Goal: Task Accomplishment & Management: Manage account settings

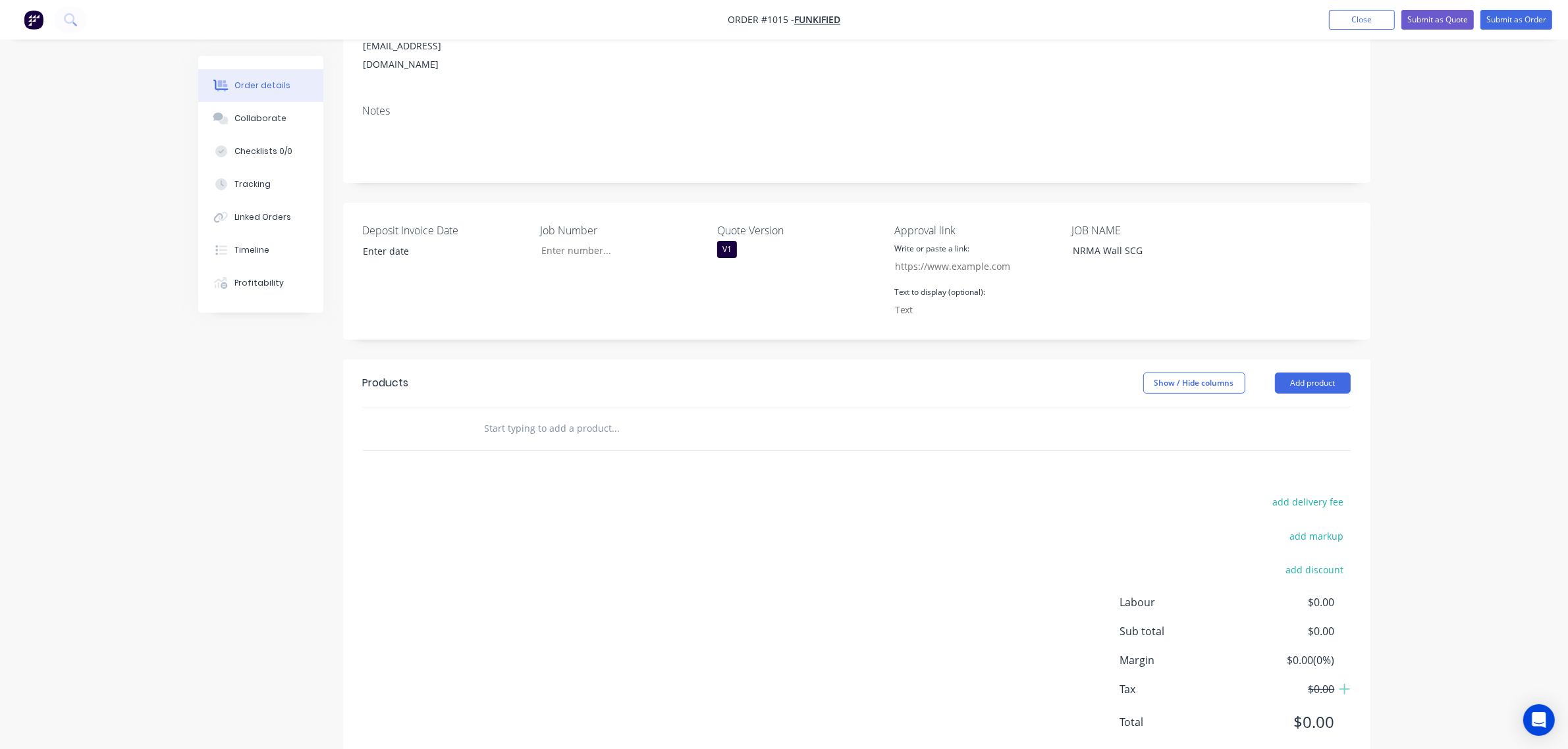
scroll to position [203, 0]
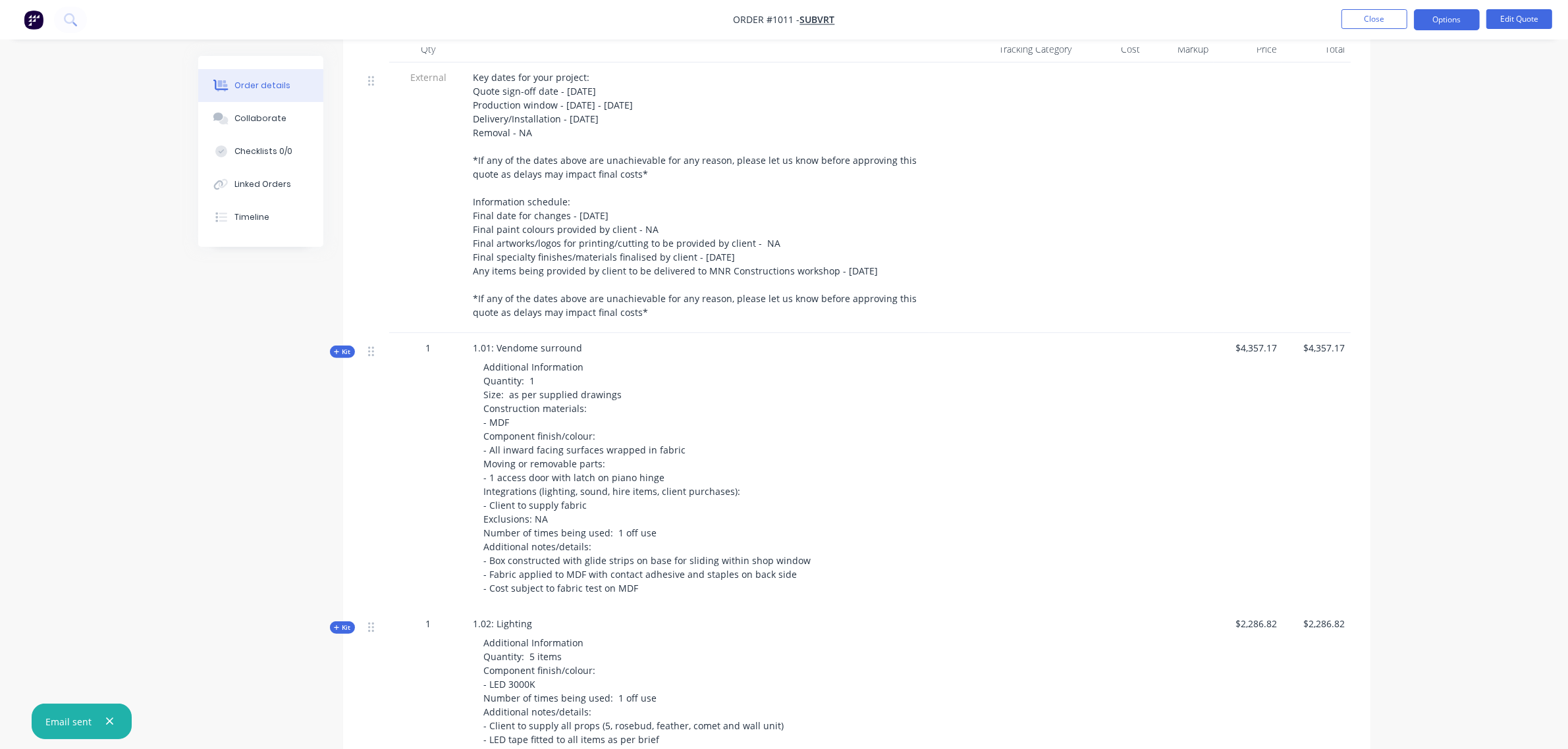
scroll to position [535, 0]
click at [346, 346] on span "Kit" at bounding box center [342, 351] width 17 height 10
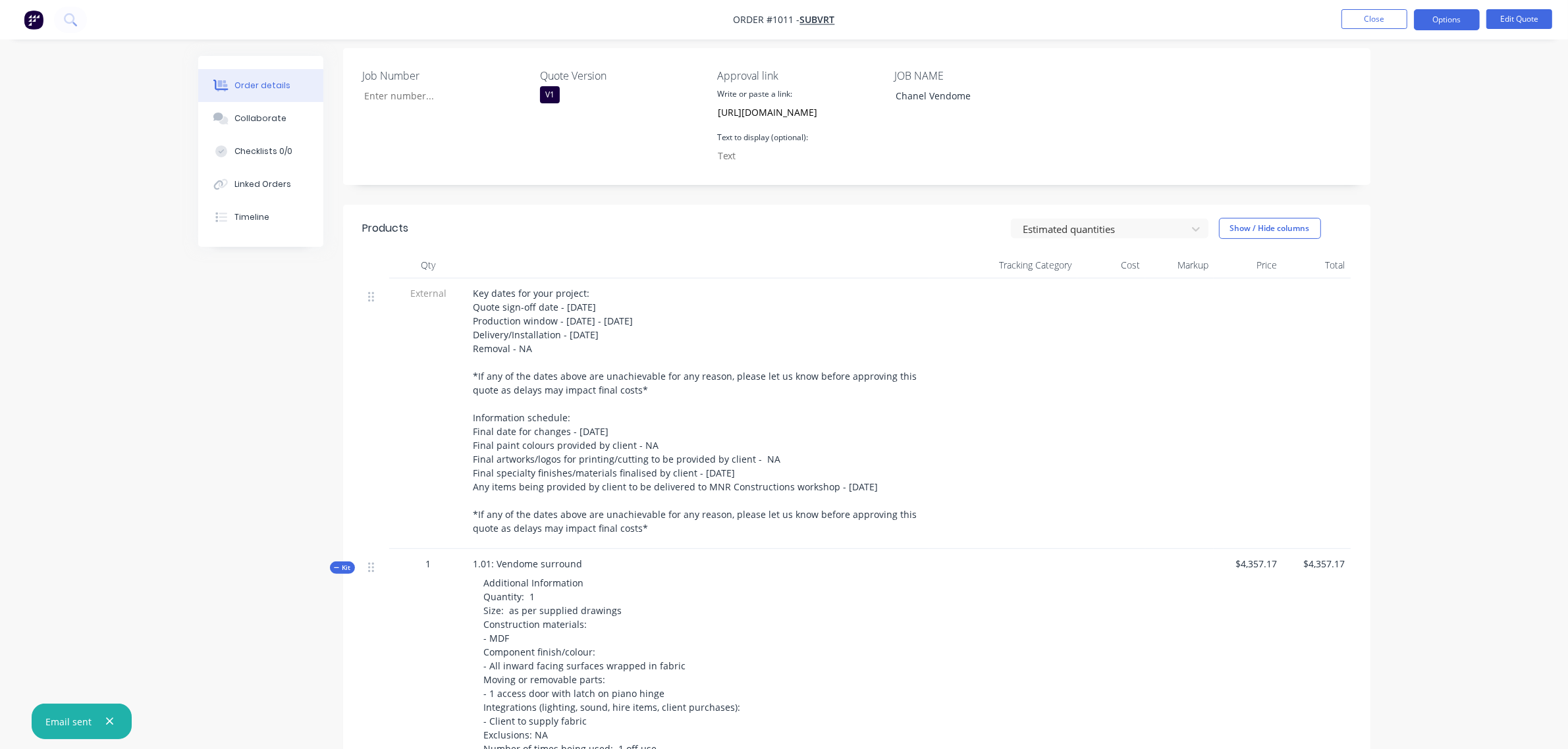
scroll to position [319, 0]
click at [345, 562] on span "Kit" at bounding box center [342, 567] width 17 height 10
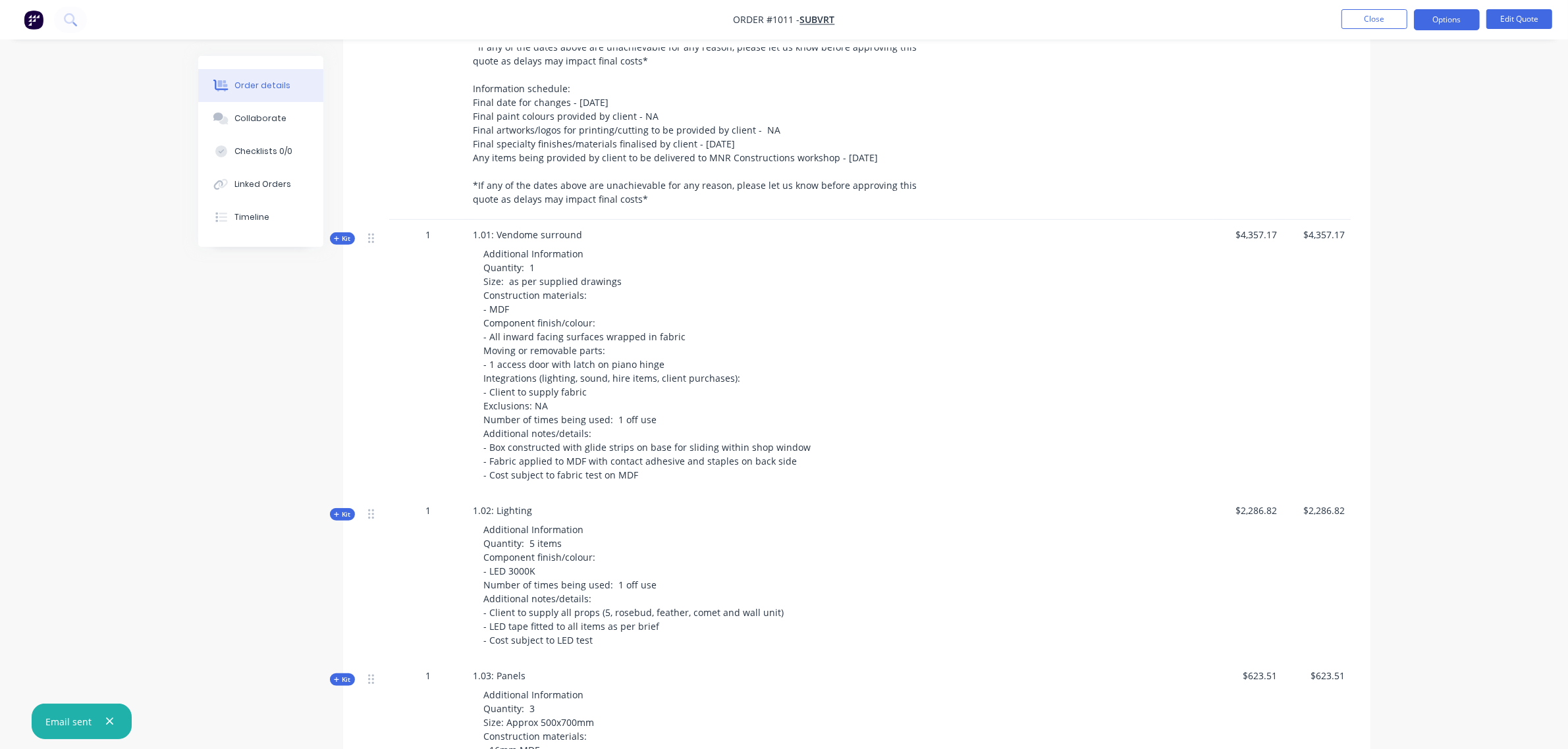
scroll to position [648, 0]
click at [345, 508] on span "Kit" at bounding box center [342, 513] width 17 height 10
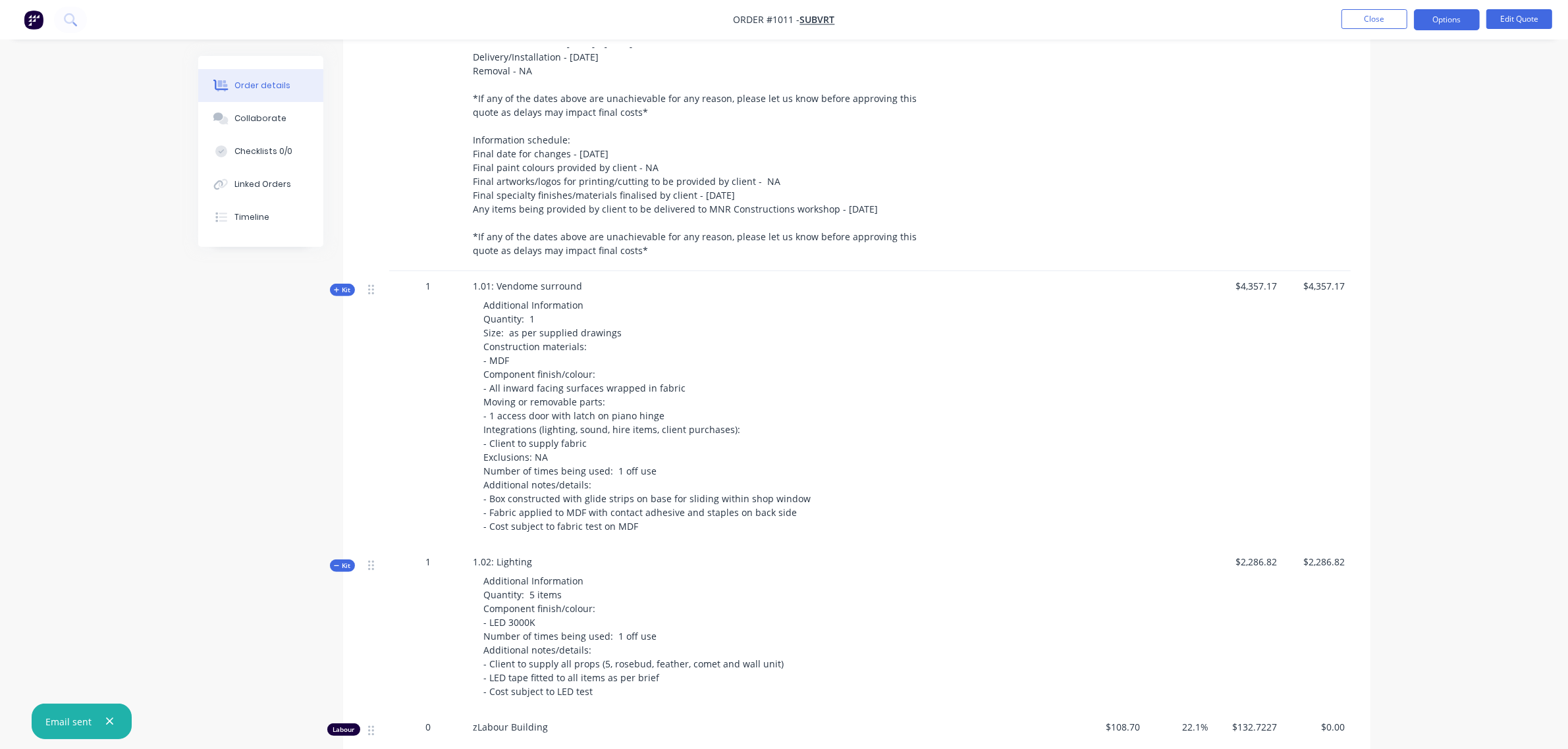
scroll to position [594, 0]
click at [339, 565] on icon "button" at bounding box center [337, 568] width 6 height 6
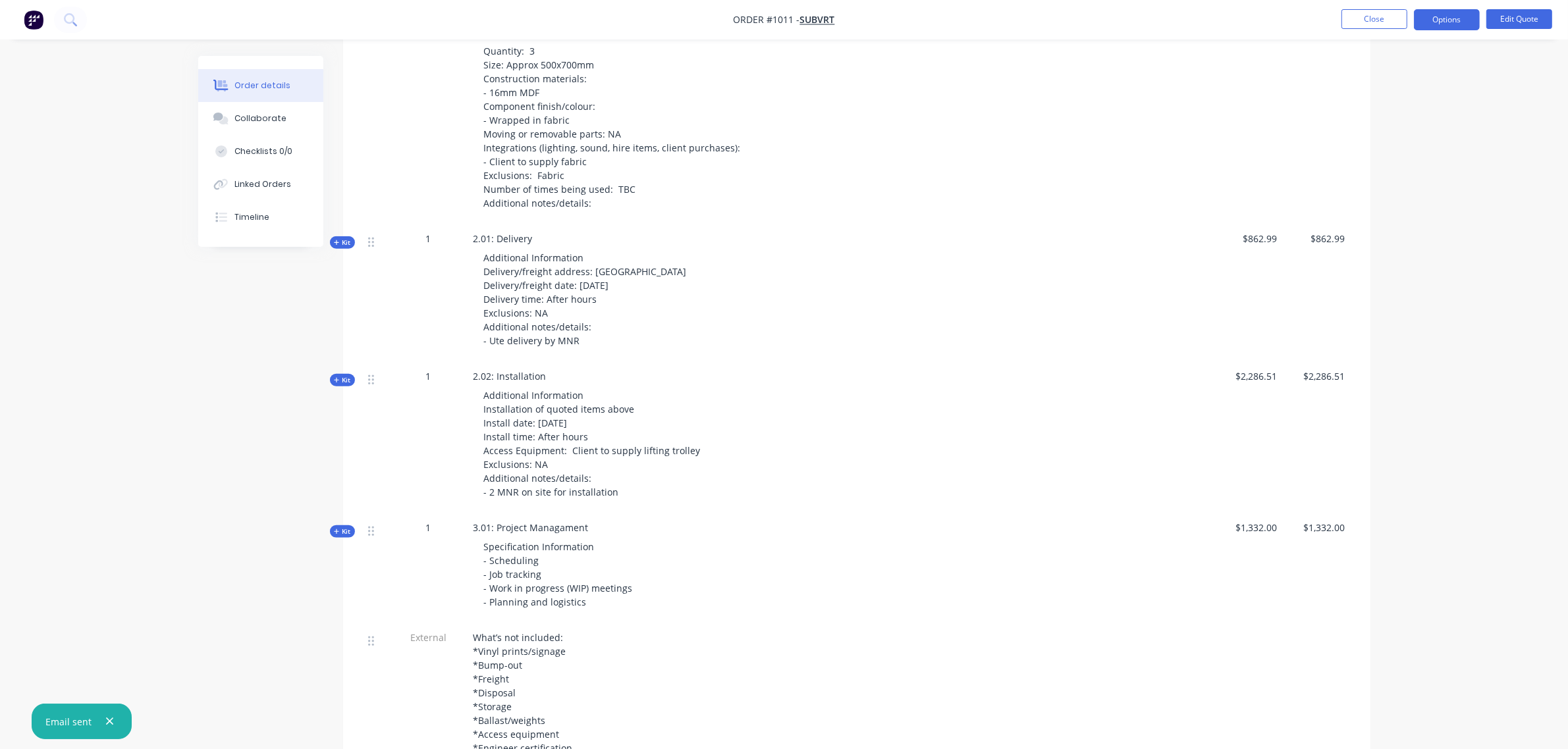
scroll to position [1306, 0]
click at [107, 723] on icon "button" at bounding box center [110, 722] width 8 height 12
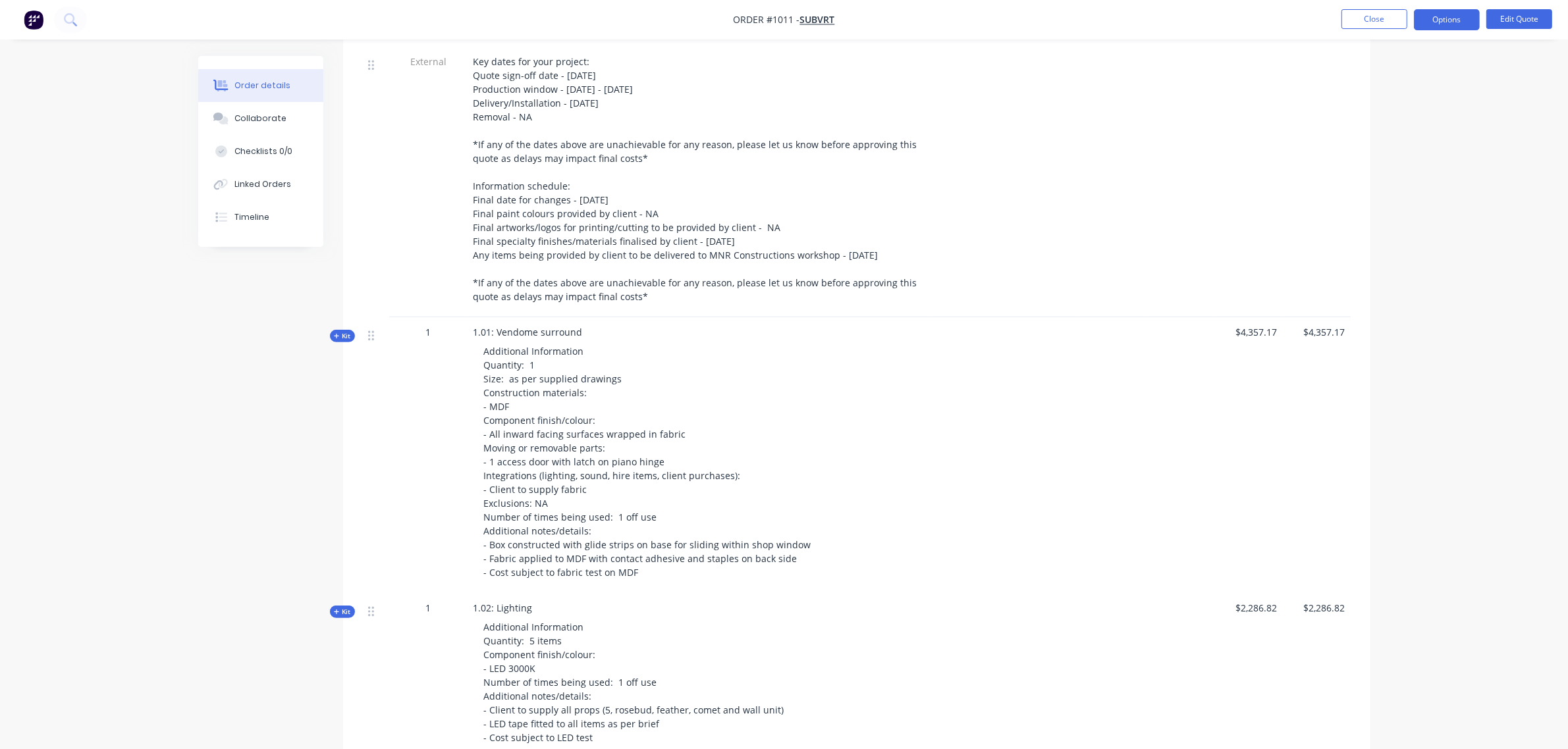
scroll to position [548, 0]
click at [346, 333] on span "Kit" at bounding box center [342, 338] width 17 height 10
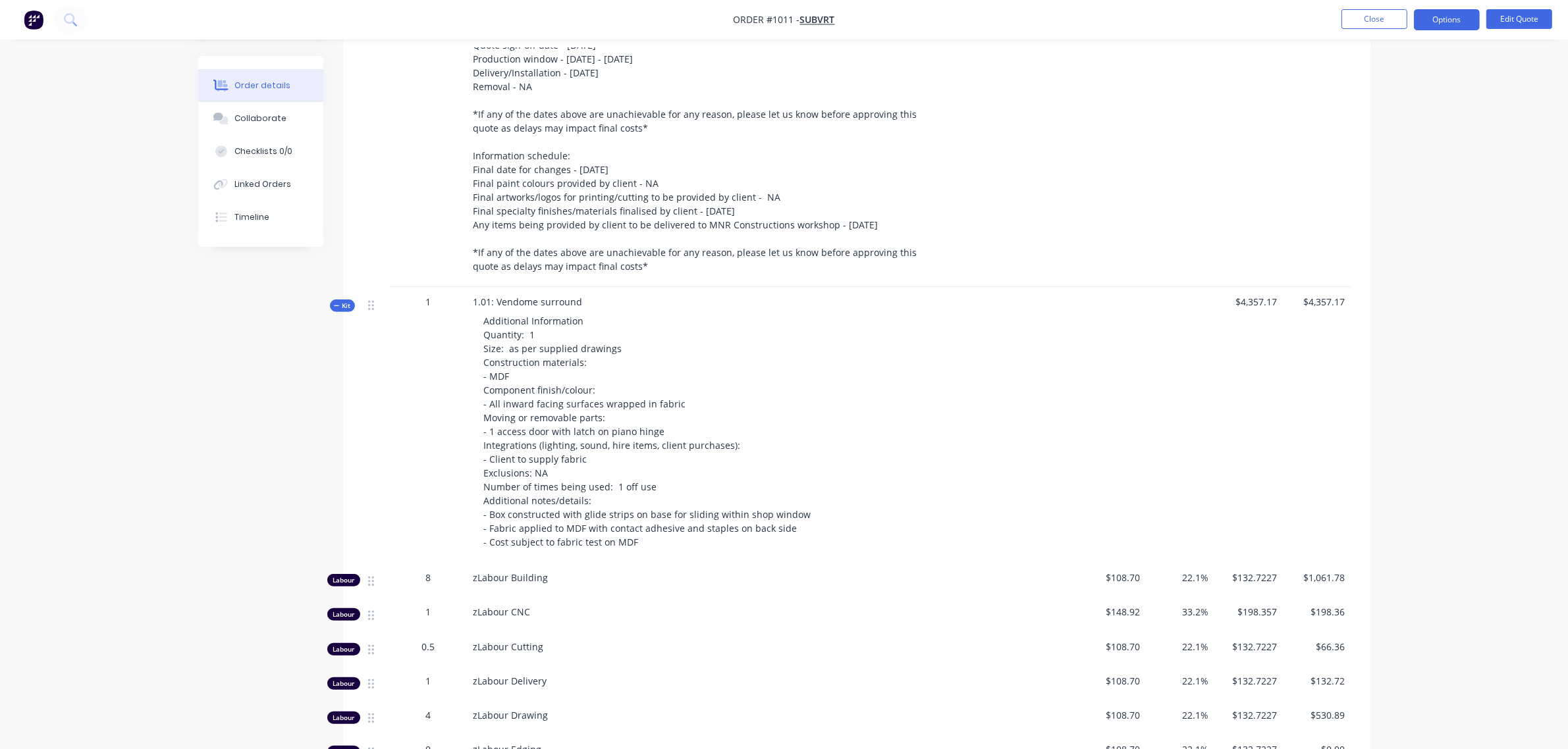
scroll to position [579, 0]
click at [346, 302] on span "Kit" at bounding box center [342, 307] width 17 height 10
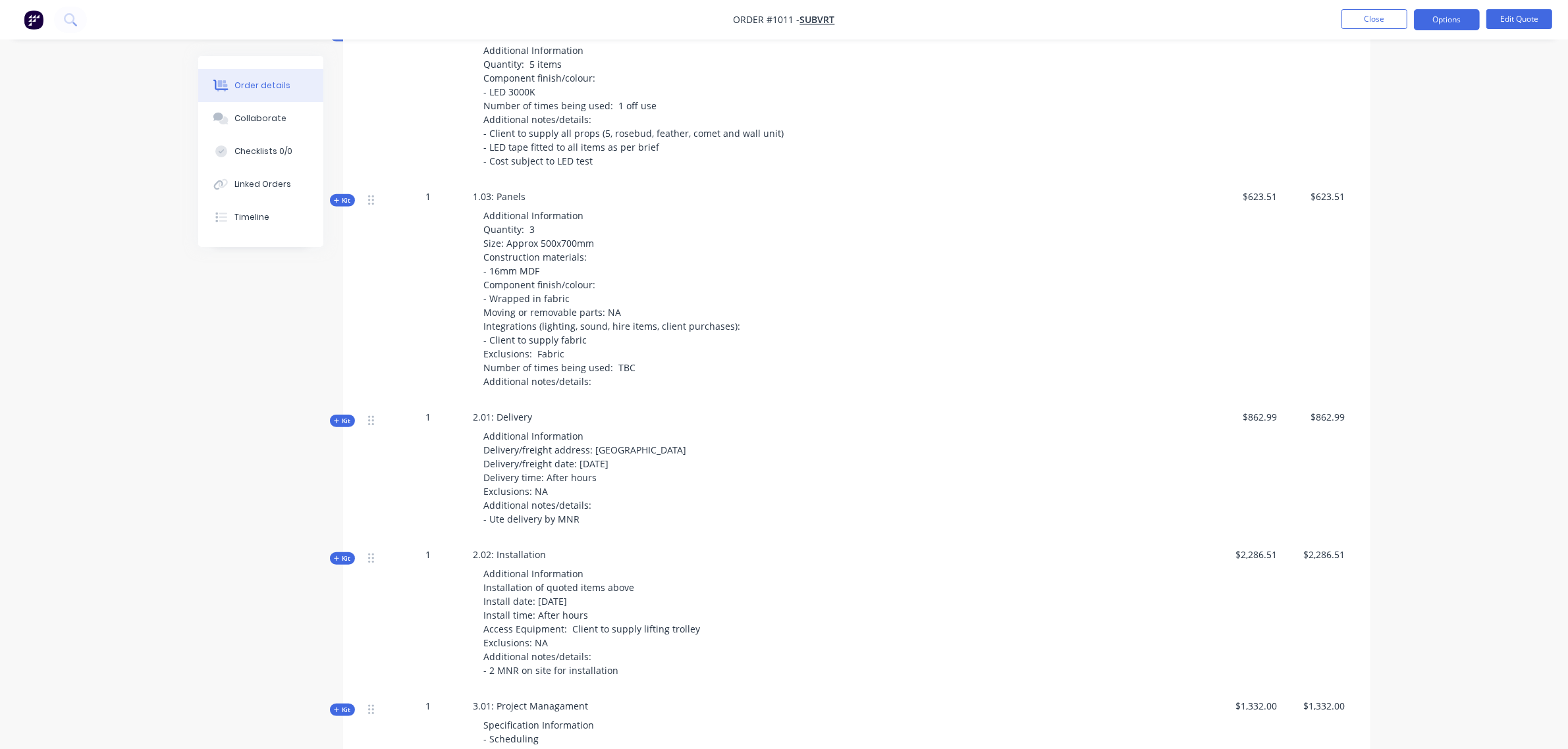
scroll to position [1127, 0]
click at [340, 553] on span "Kit" at bounding box center [342, 558] width 17 height 10
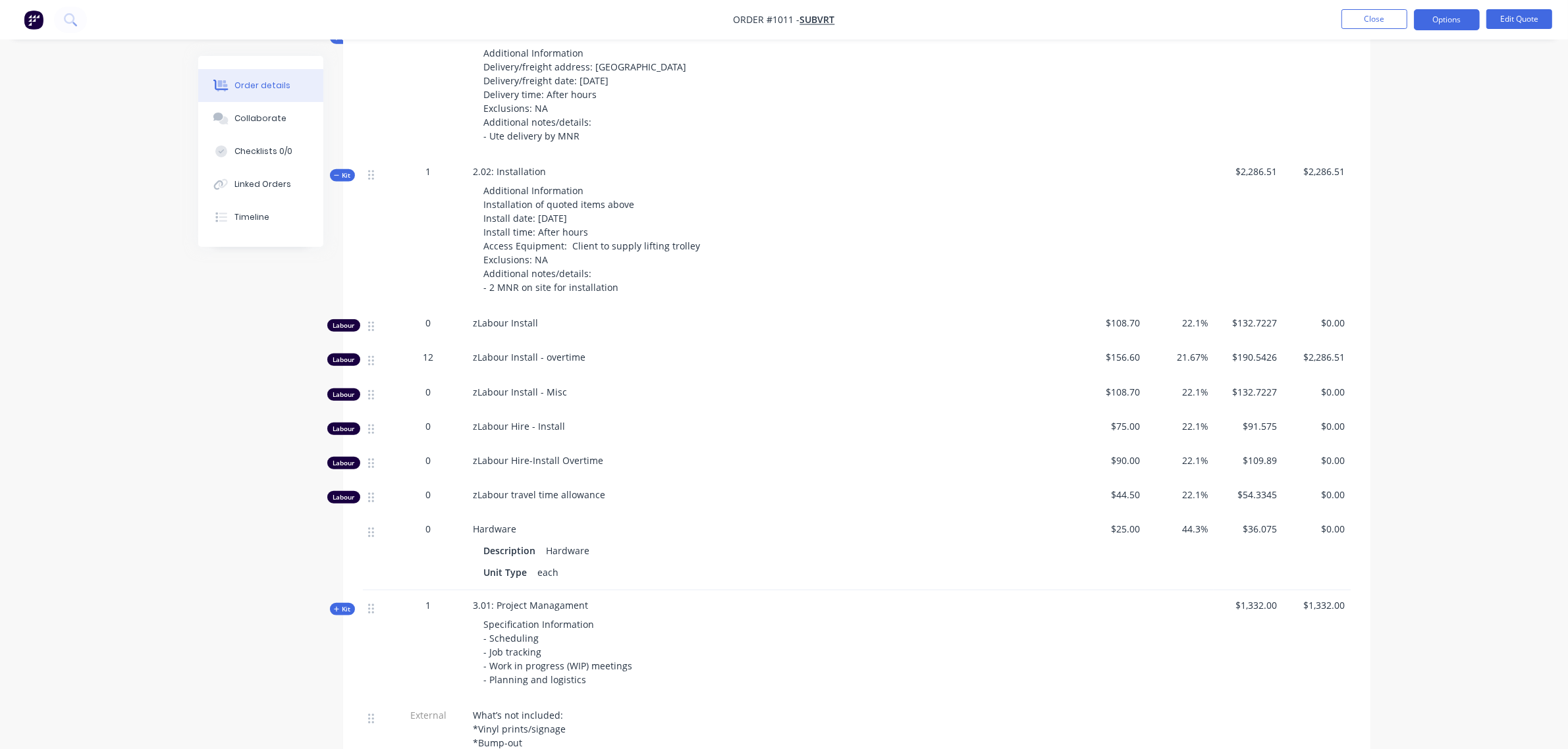
scroll to position [1511, 0]
click at [424, 349] on span "12" at bounding box center [428, 356] width 11 height 14
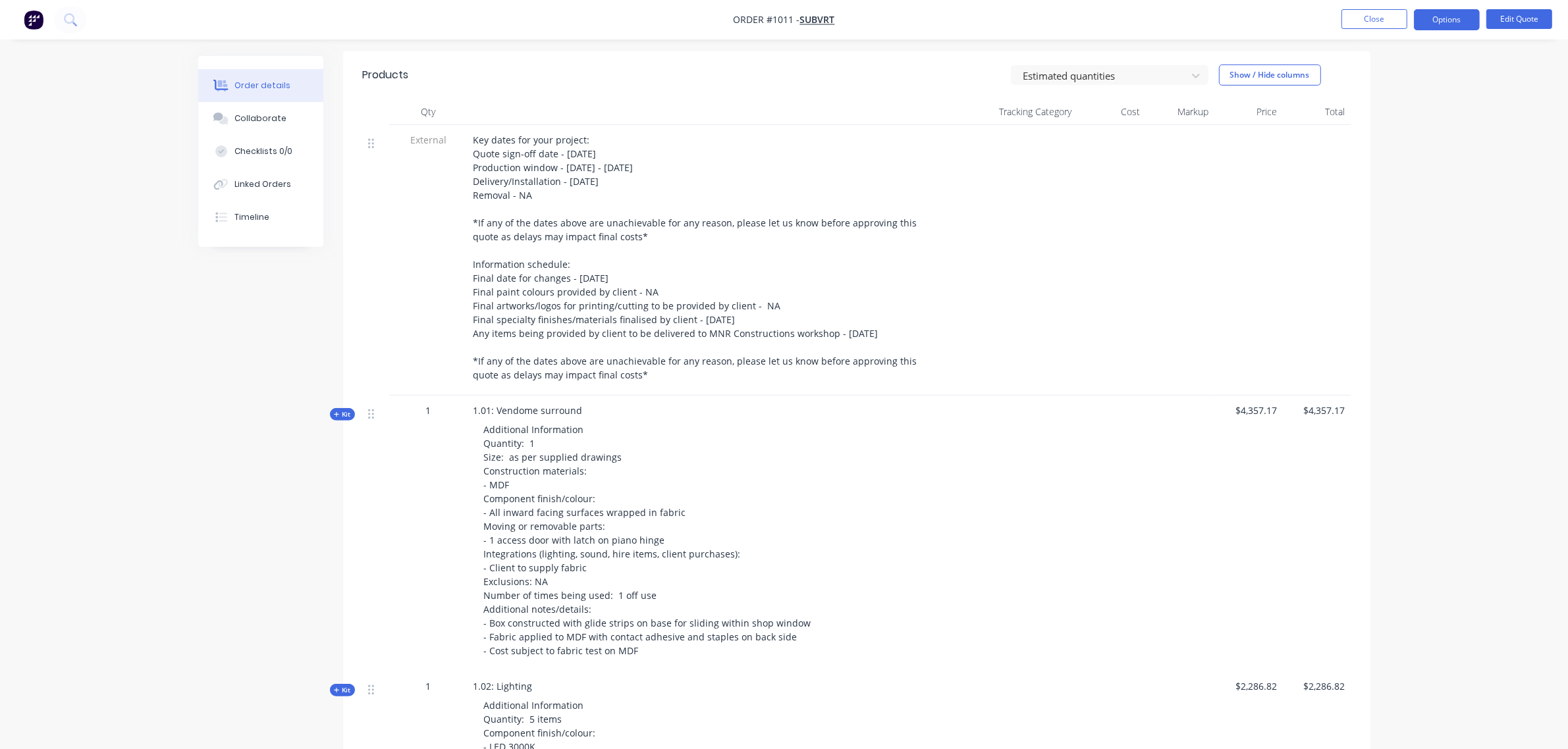
scroll to position [469, 0]
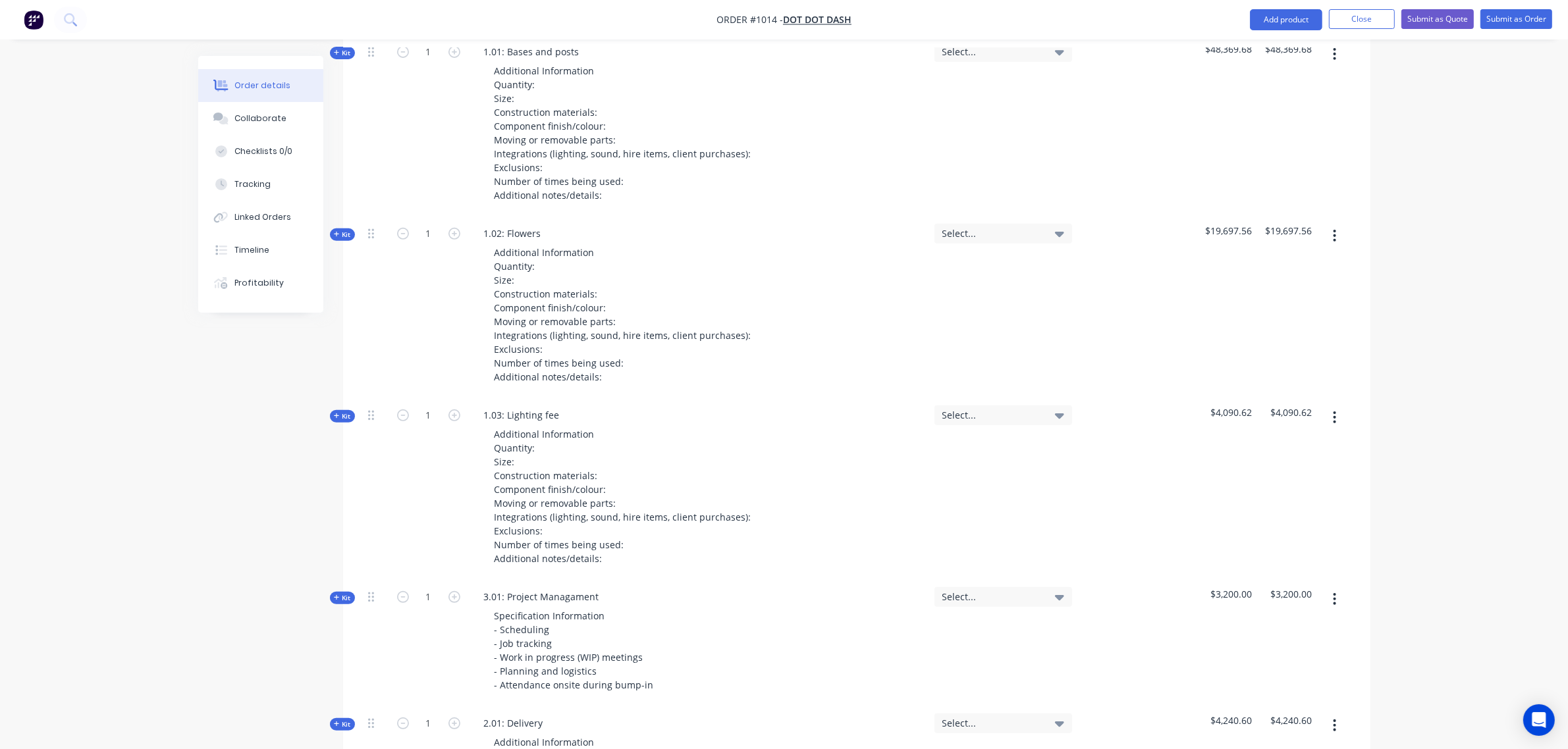
scroll to position [584, 0]
click at [350, 229] on span "Kit" at bounding box center [342, 234] width 17 height 10
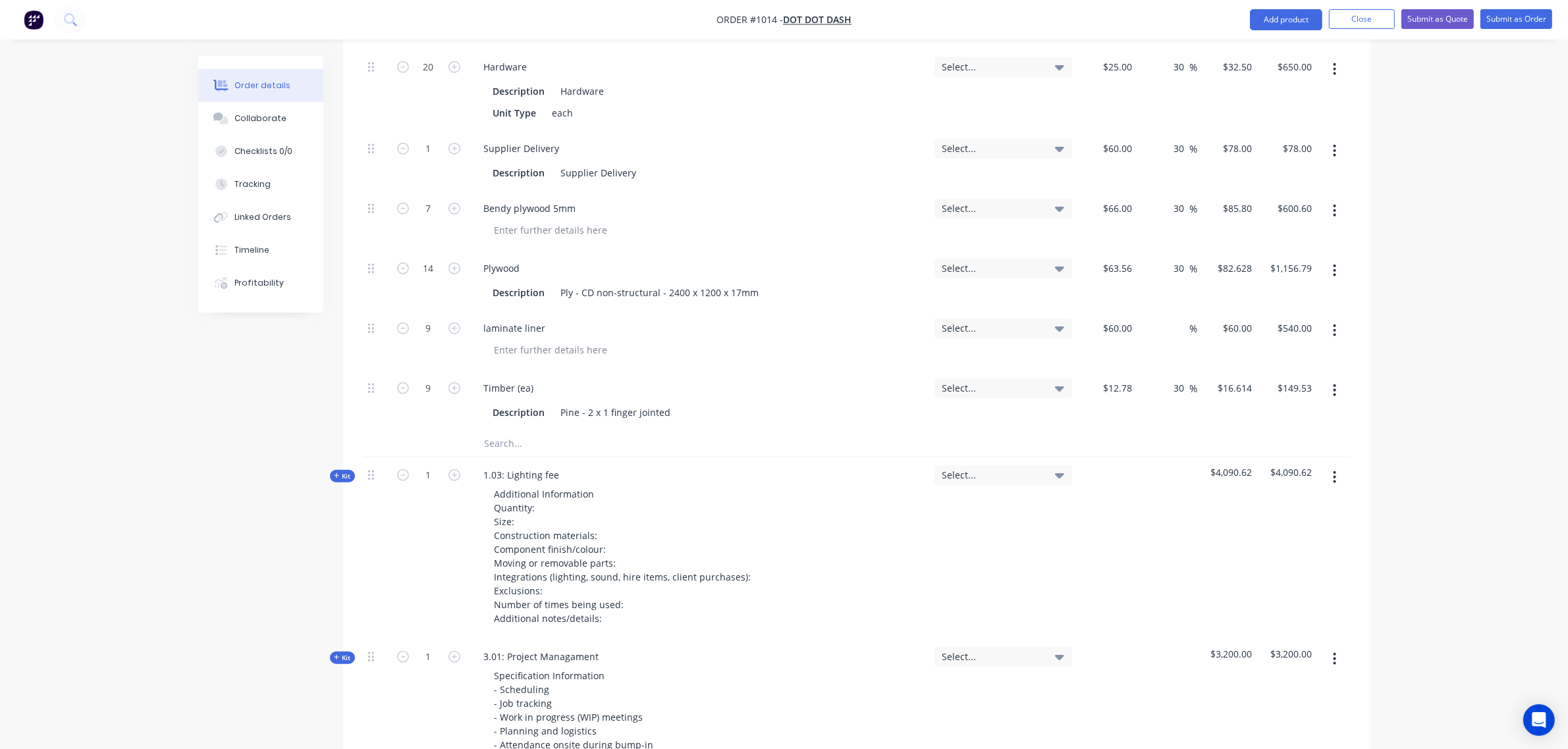
scroll to position [1626, 0]
click at [517, 428] on input "text" at bounding box center [616, 441] width 264 height 26
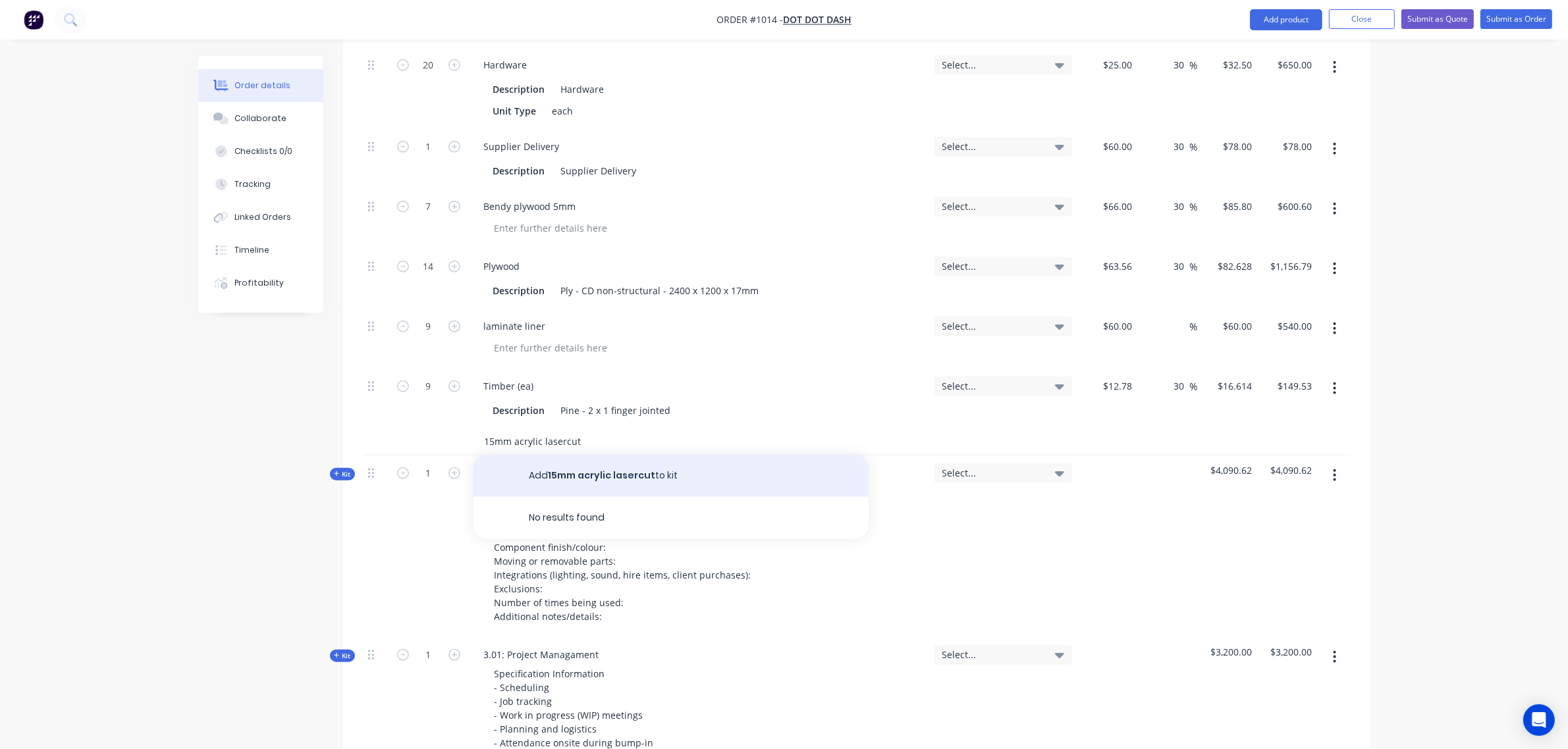
type input "15mm acrylic lasercut"
click at [572, 461] on button "Add 15mm acrylic lasercut to kit" at bounding box center [671, 476] width 395 height 42
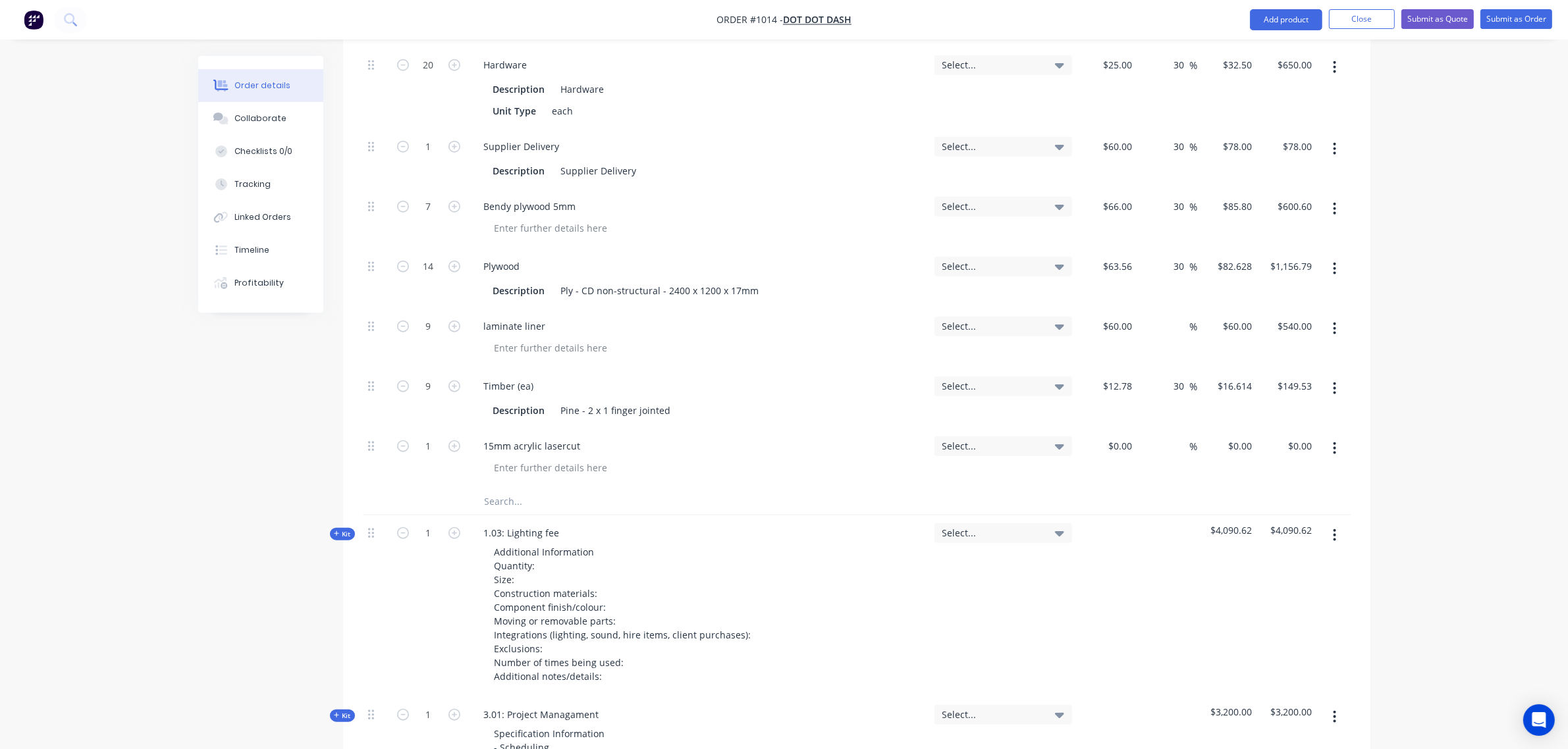
click at [1098, 428] on div "$0.00 $0.00" at bounding box center [1107, 458] width 60 height 60
click at [1109, 429] on div "$0.00" at bounding box center [1107, 458] width 60 height 60
type input "$400.00"
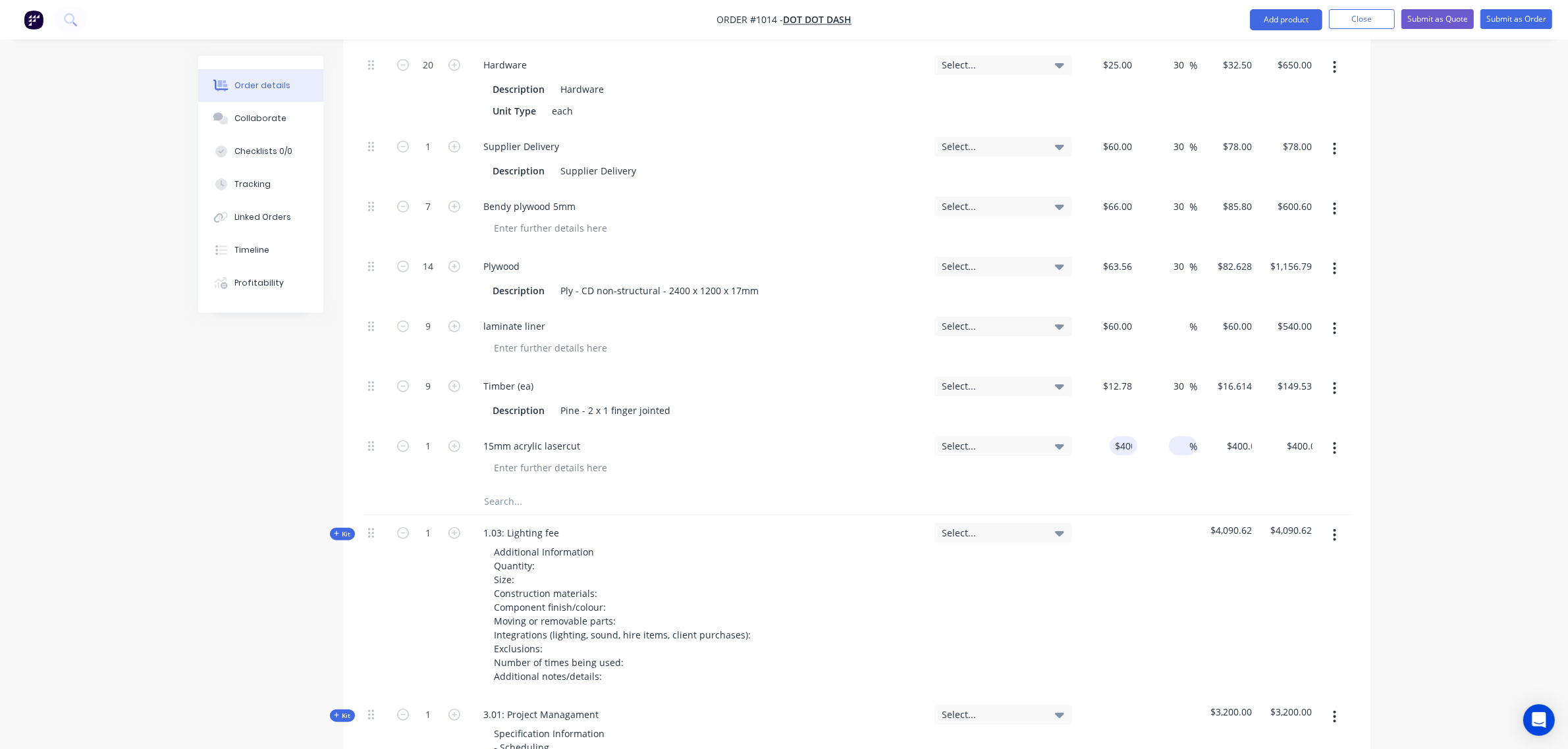
click at [1192, 439] on span "%" at bounding box center [1193, 446] width 8 height 15
type input "30"
type input "$520.00"
click at [1170, 316] on div "%" at bounding box center [1183, 326] width 28 height 19
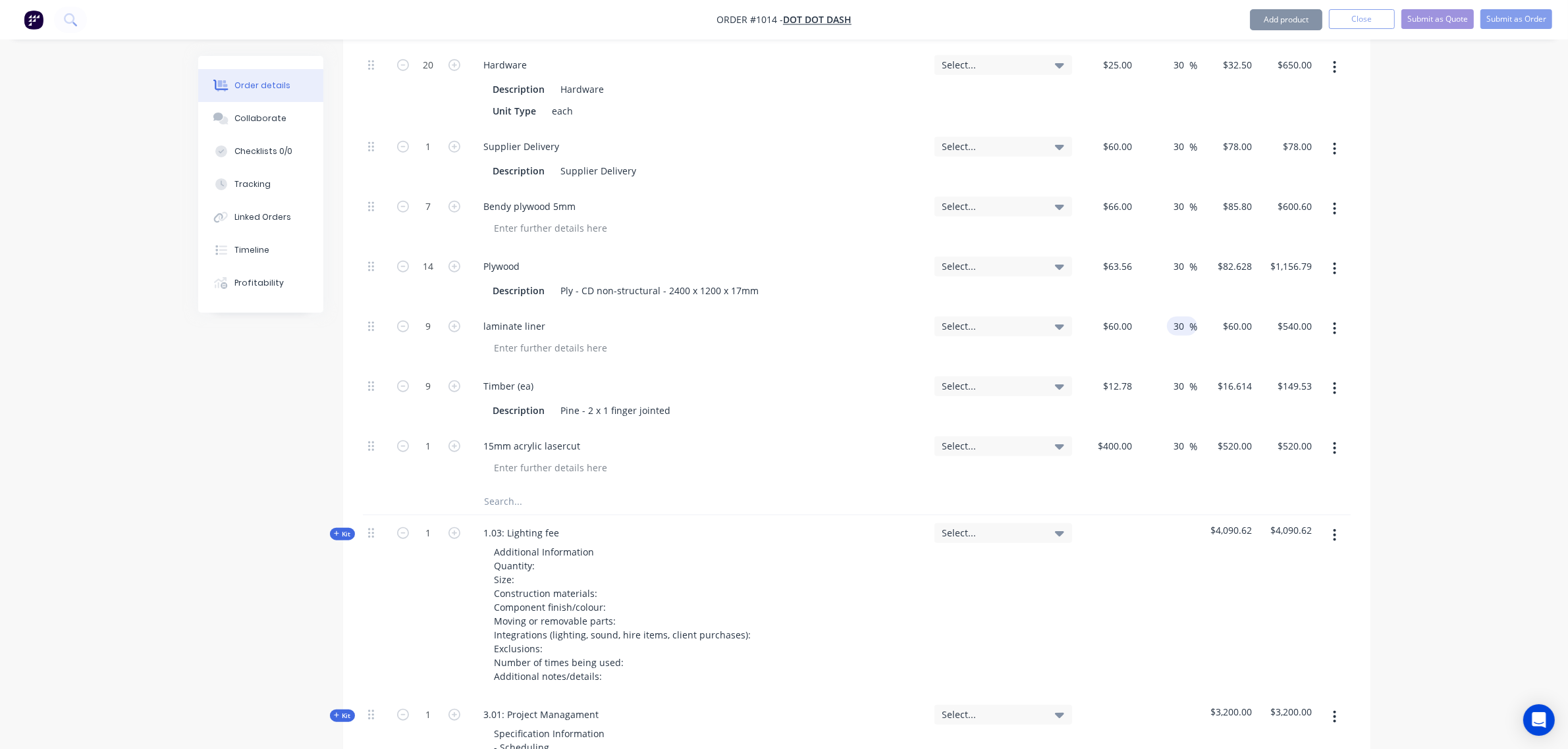
type input "30"
type input "$78.00"
type input "$702.00"
click at [1167, 309] on div "30 30 %" at bounding box center [1167, 338] width 60 height 60
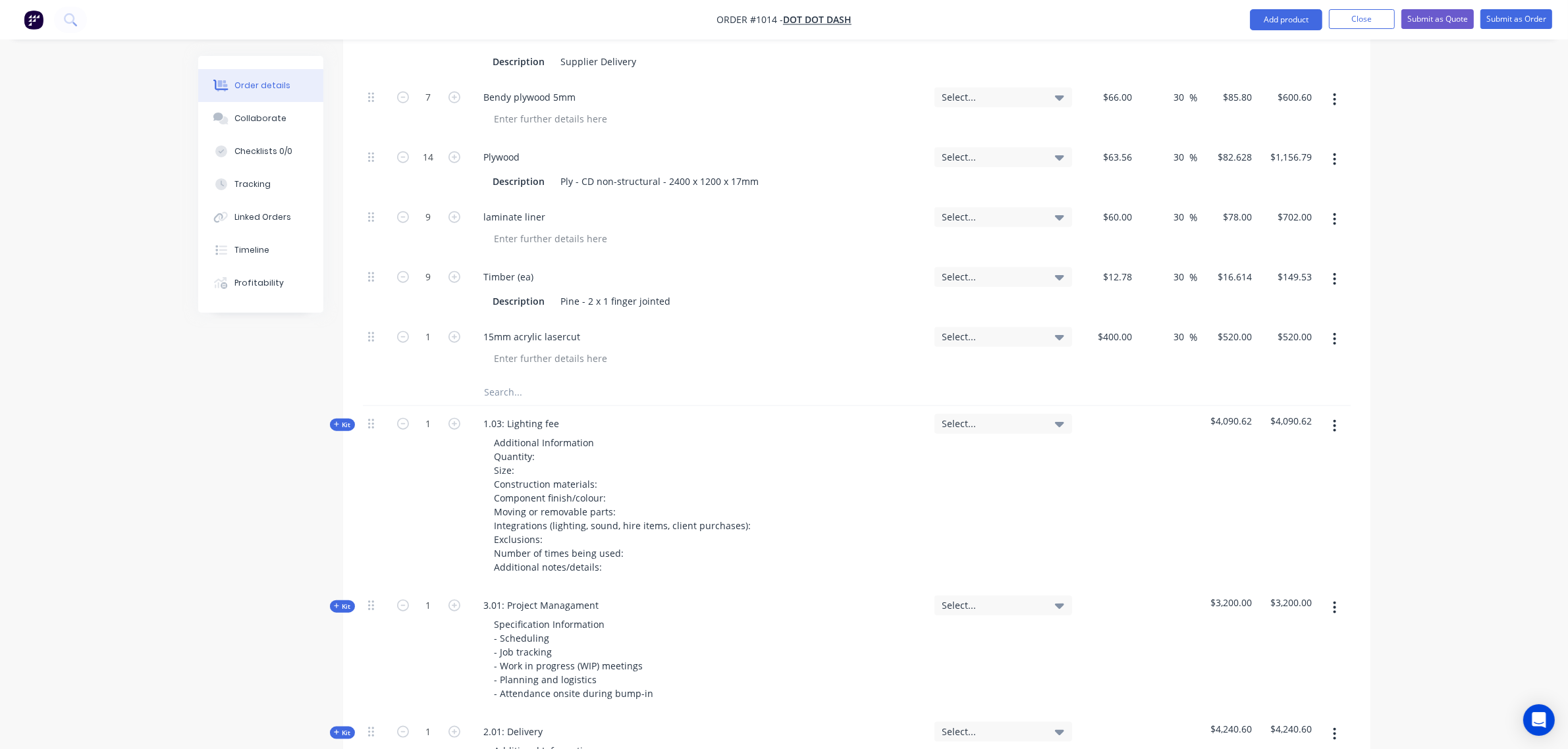
scroll to position [1736, 0]
click at [518, 378] on input "text" at bounding box center [616, 391] width 264 height 26
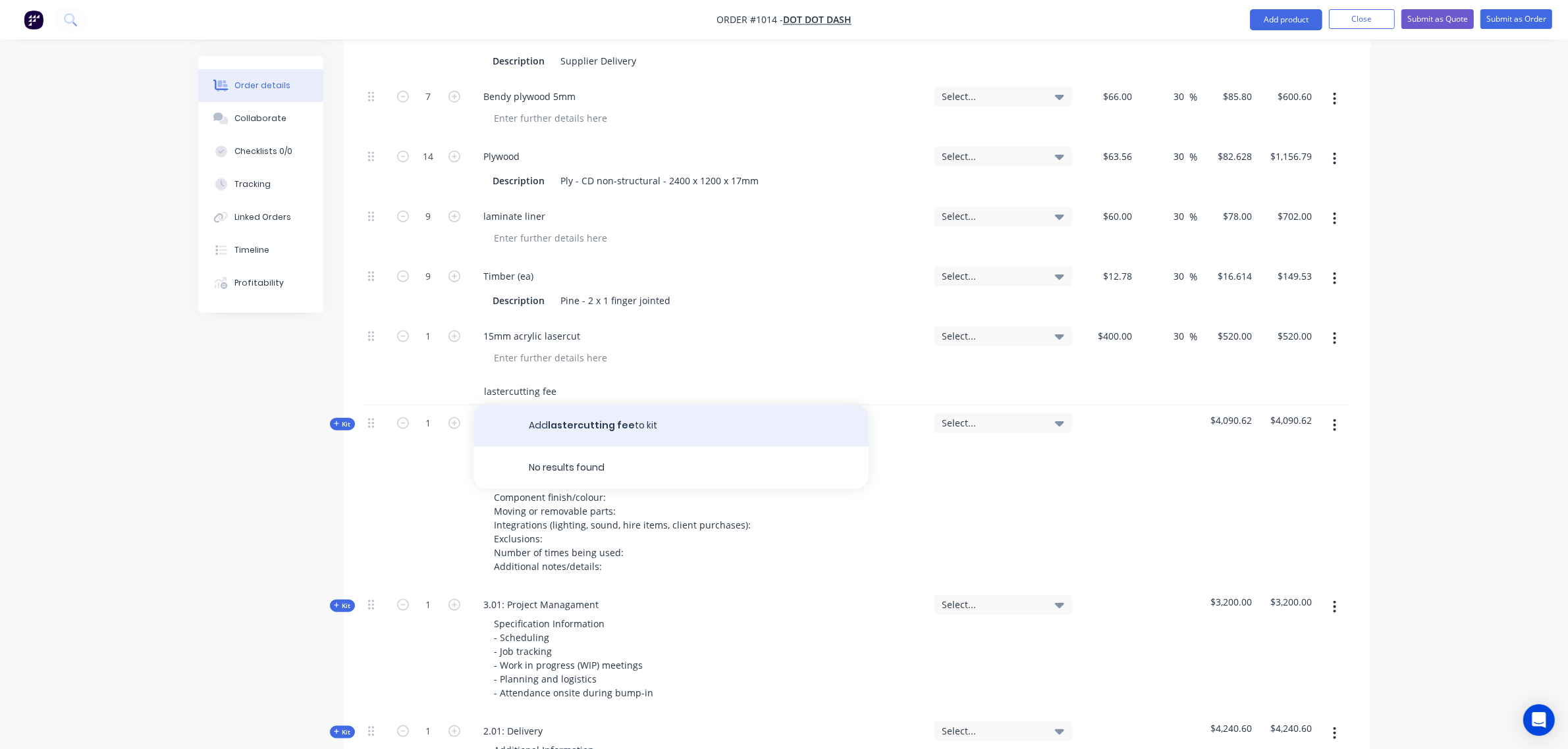
type input "lastercutting fee"
click at [575, 411] on button "Add lastercutting fee to kit" at bounding box center [671, 426] width 395 height 42
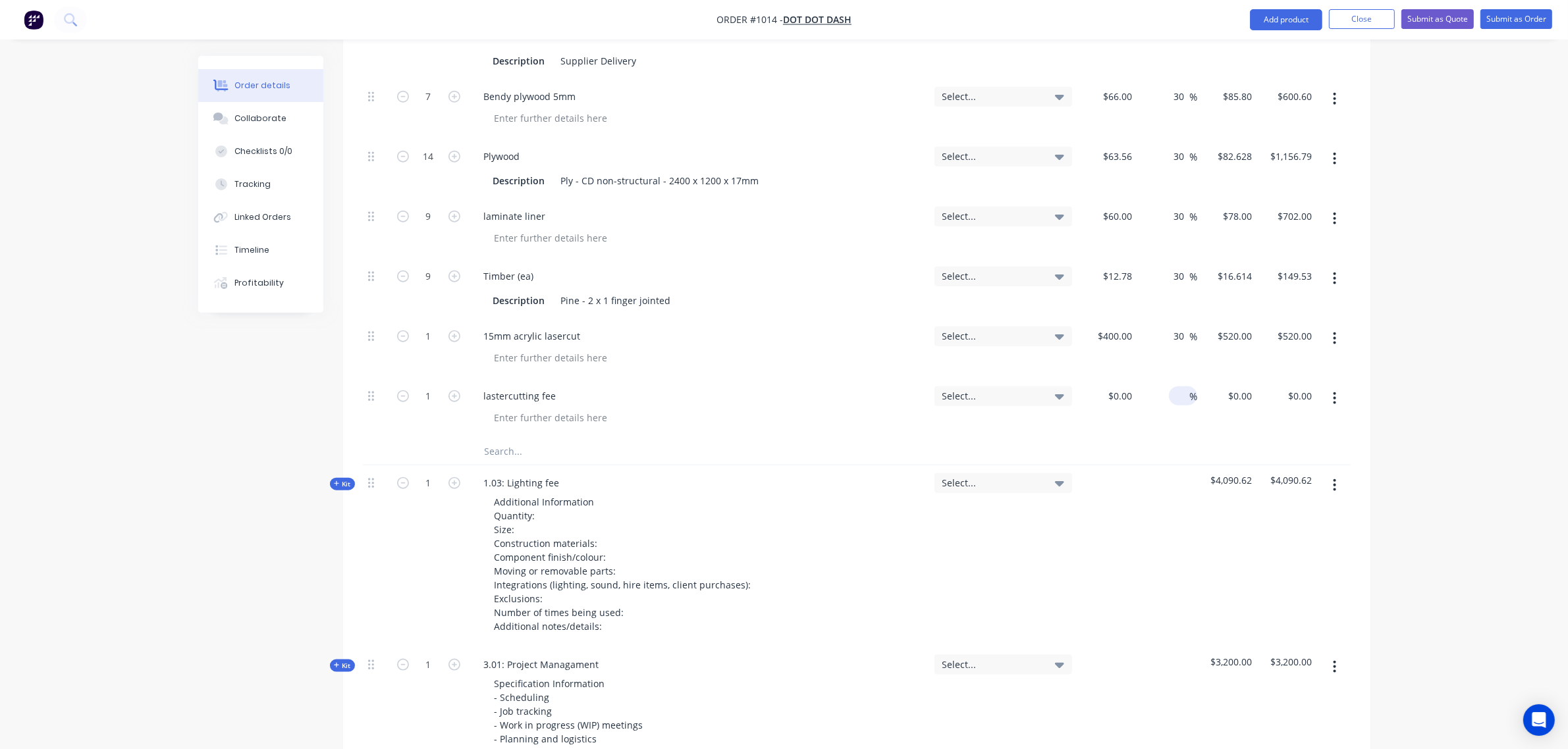
click at [1173, 386] on div "%" at bounding box center [1183, 395] width 28 height 19
click at [1176, 386] on input at bounding box center [1181, 395] width 15 height 19
type input "30"
click at [1106, 384] on div "$0.00" at bounding box center [1107, 408] width 60 height 60
type input "$250.00"
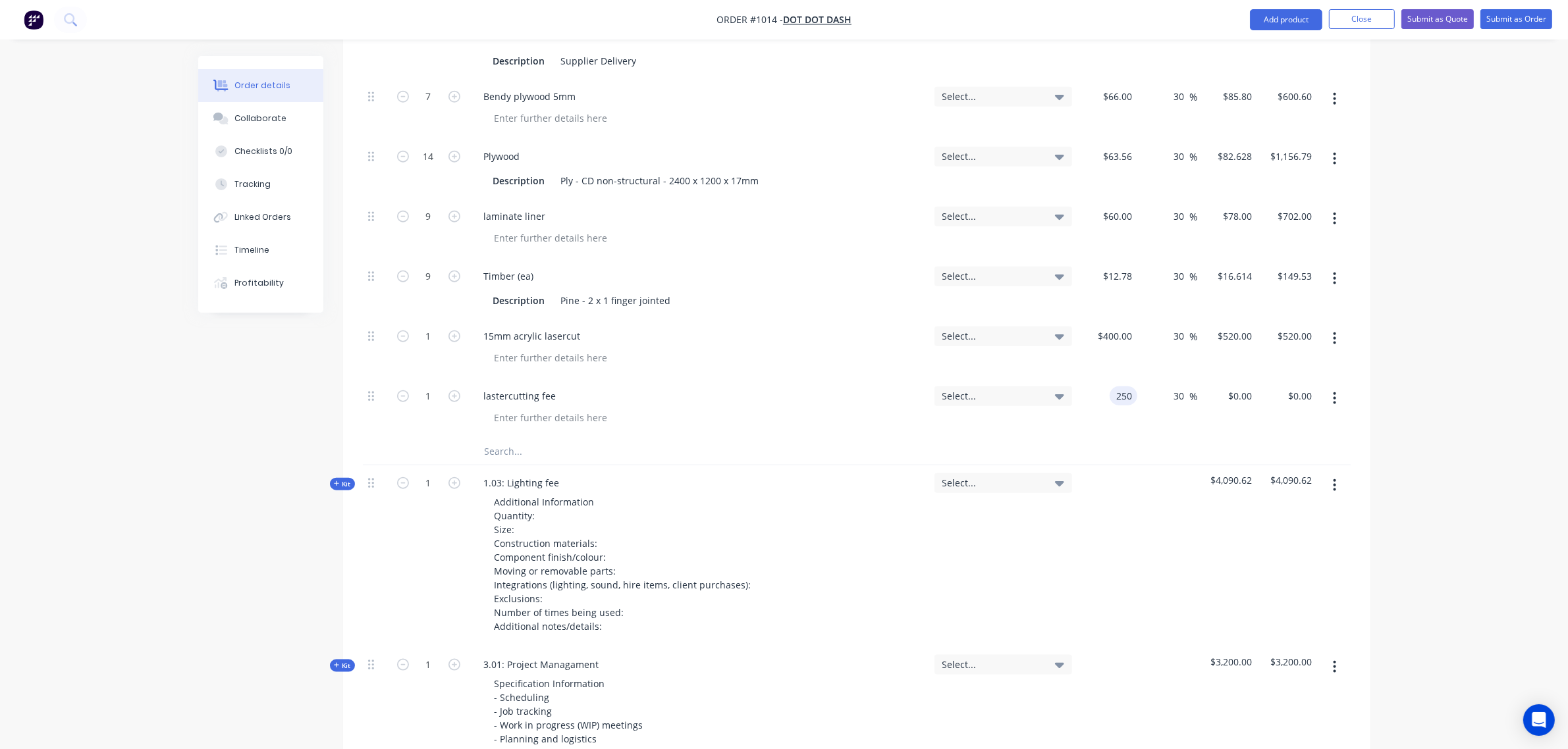
type input "$325.00"
click at [1119, 354] on div "$400.00 $400.00" at bounding box center [1107, 348] width 60 height 60
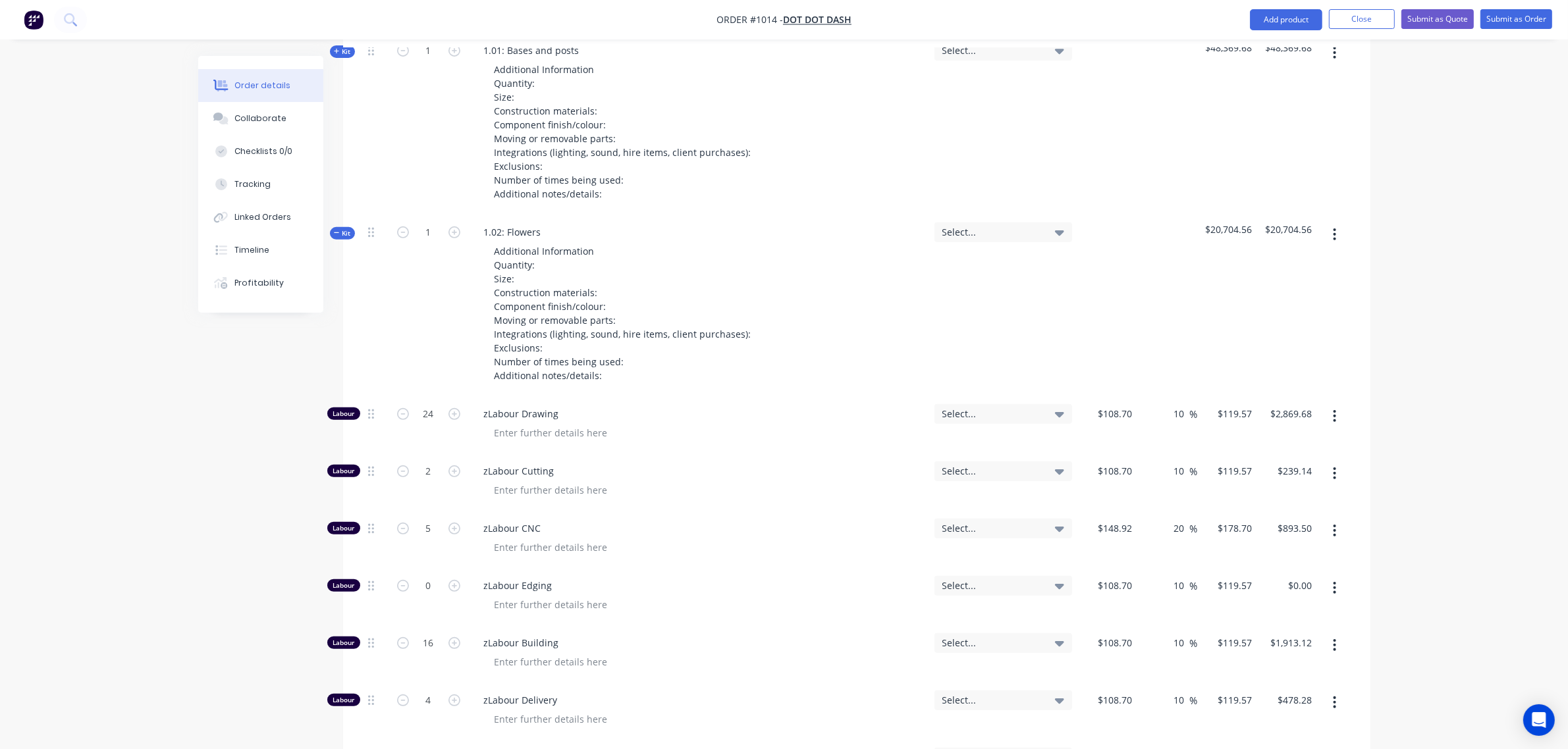
scroll to position [584, 0]
click at [339, 234] on icon "button" at bounding box center [336, 234] width 5 height 1
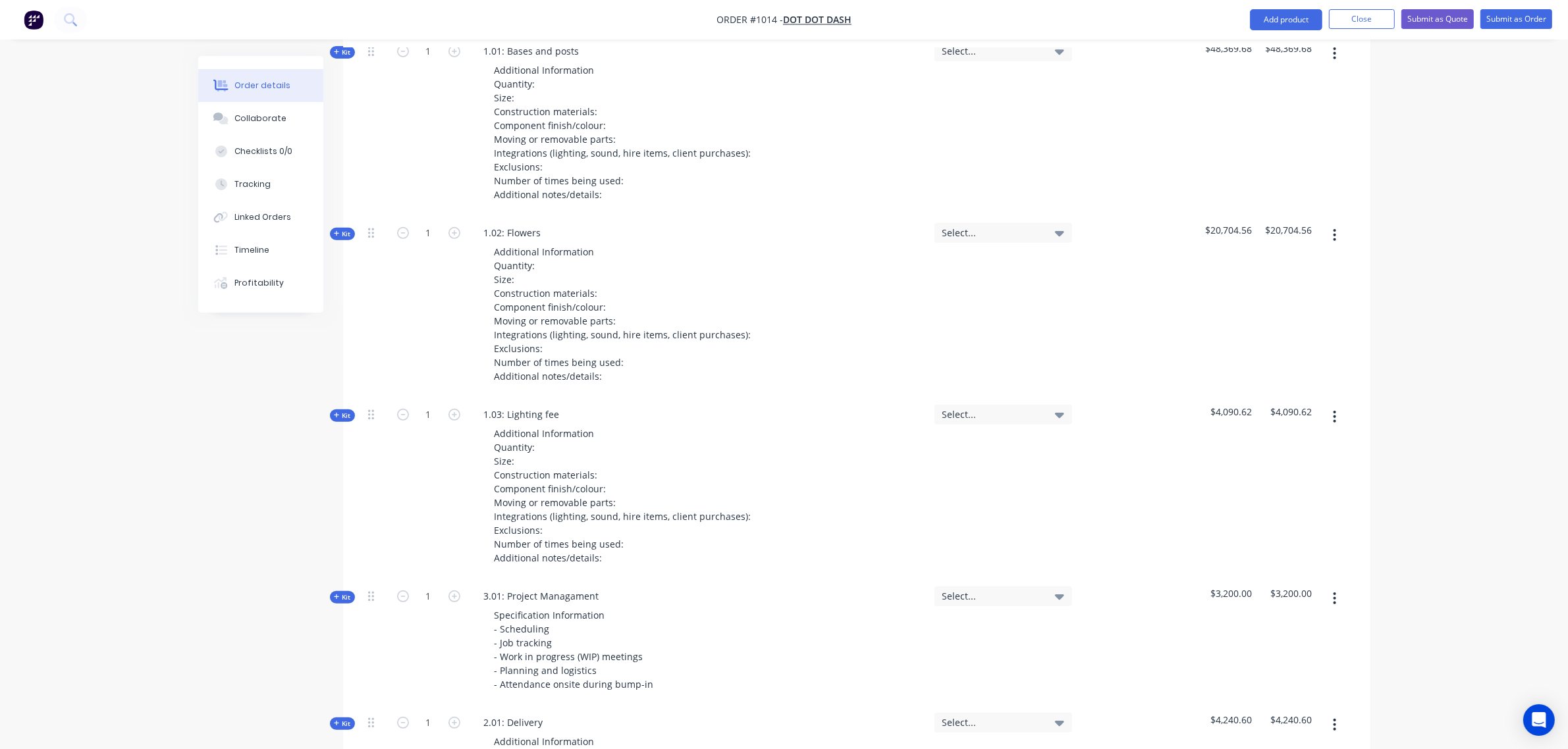
click at [342, 229] on span "Kit" at bounding box center [342, 234] width 17 height 10
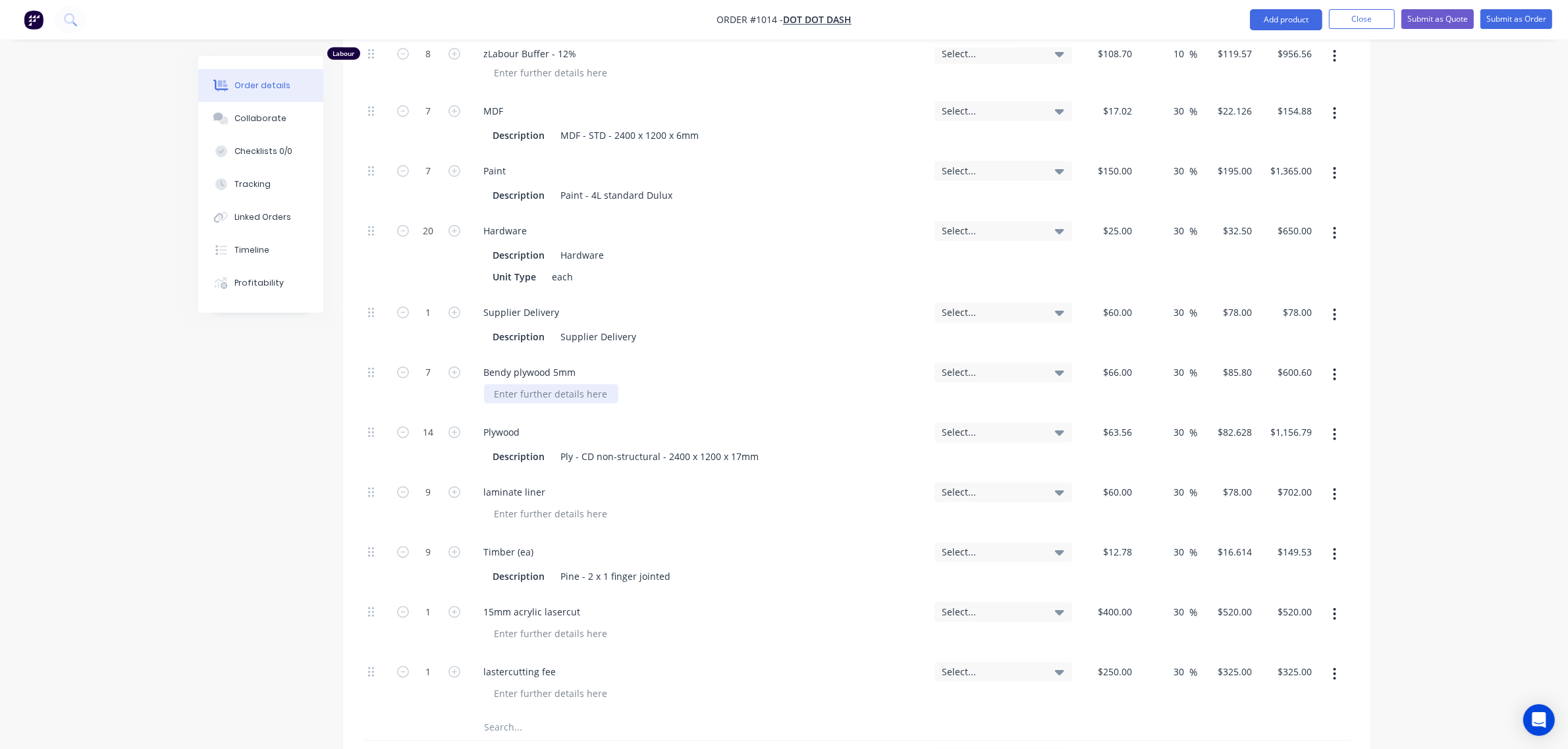
scroll to position [1461, 0]
click at [524, 361] on div "Bendy plywood 5mm" at bounding box center [530, 371] width 113 height 19
drag, startPoint x: 1138, startPoint y: 351, endPoint x: 1121, endPoint y: 351, distance: 17.0
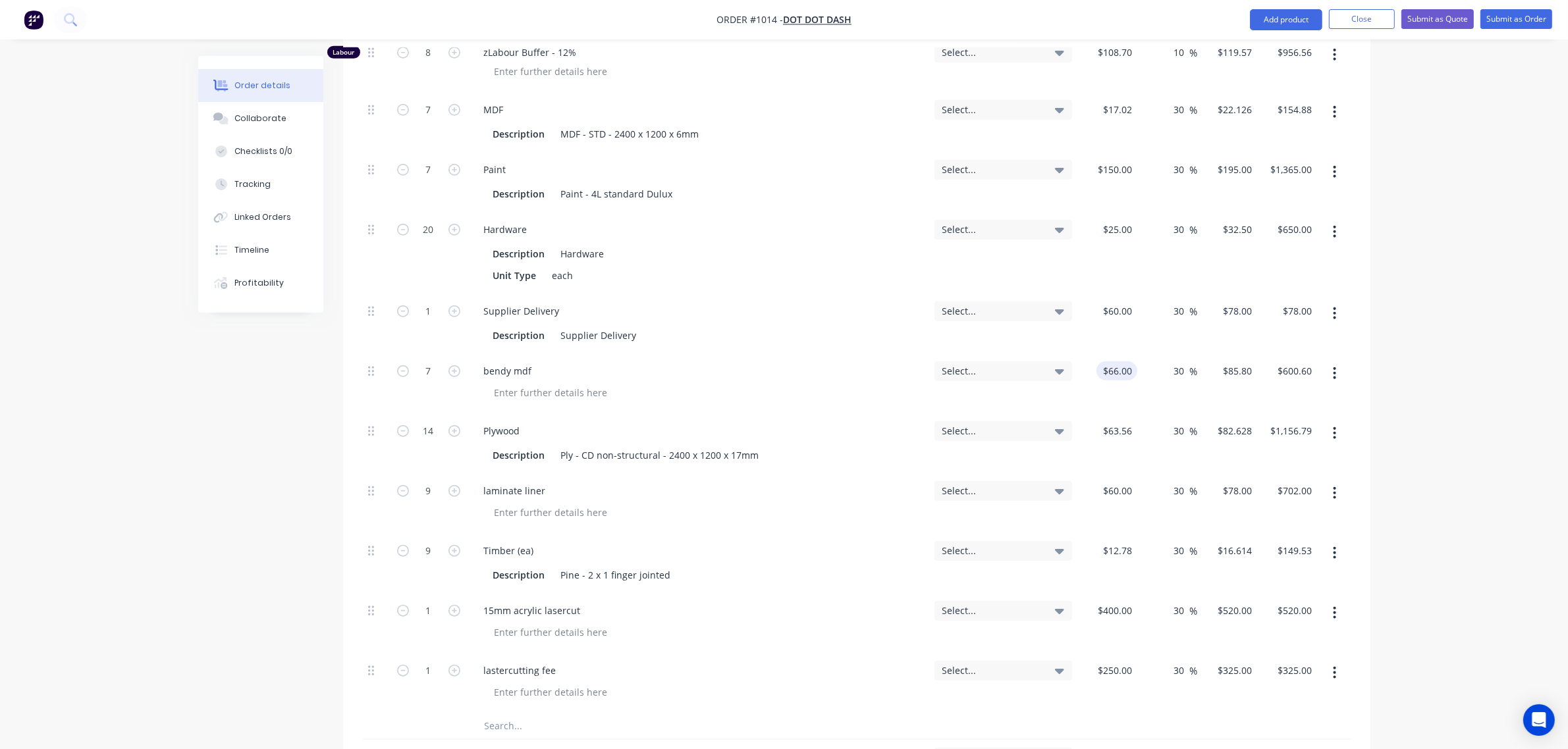
click at [1137, 354] on div "30 30 %" at bounding box center [1167, 383] width 60 height 60
click at [1121, 361] on input "66" at bounding box center [1128, 371] width 17 height 19
type input "$120.00"
type input "$156.00"
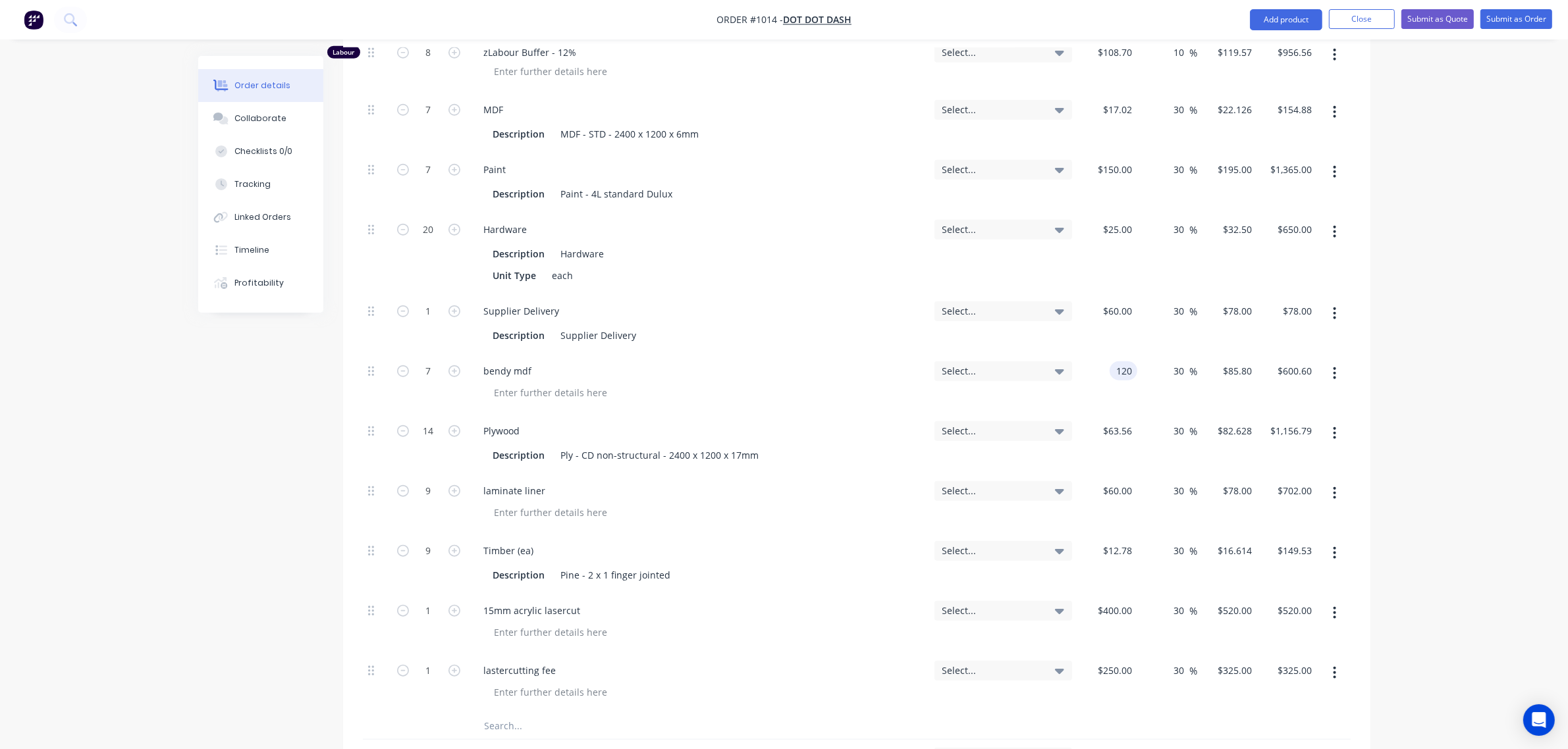
type input "$1,092.00"
click at [1055, 307] on div "Select..." at bounding box center [1003, 323] width 148 height 60
click at [426, 481] on input "9" at bounding box center [428, 491] width 35 height 20
click at [1334, 487] on icon "button" at bounding box center [1335, 493] width 3 height 12
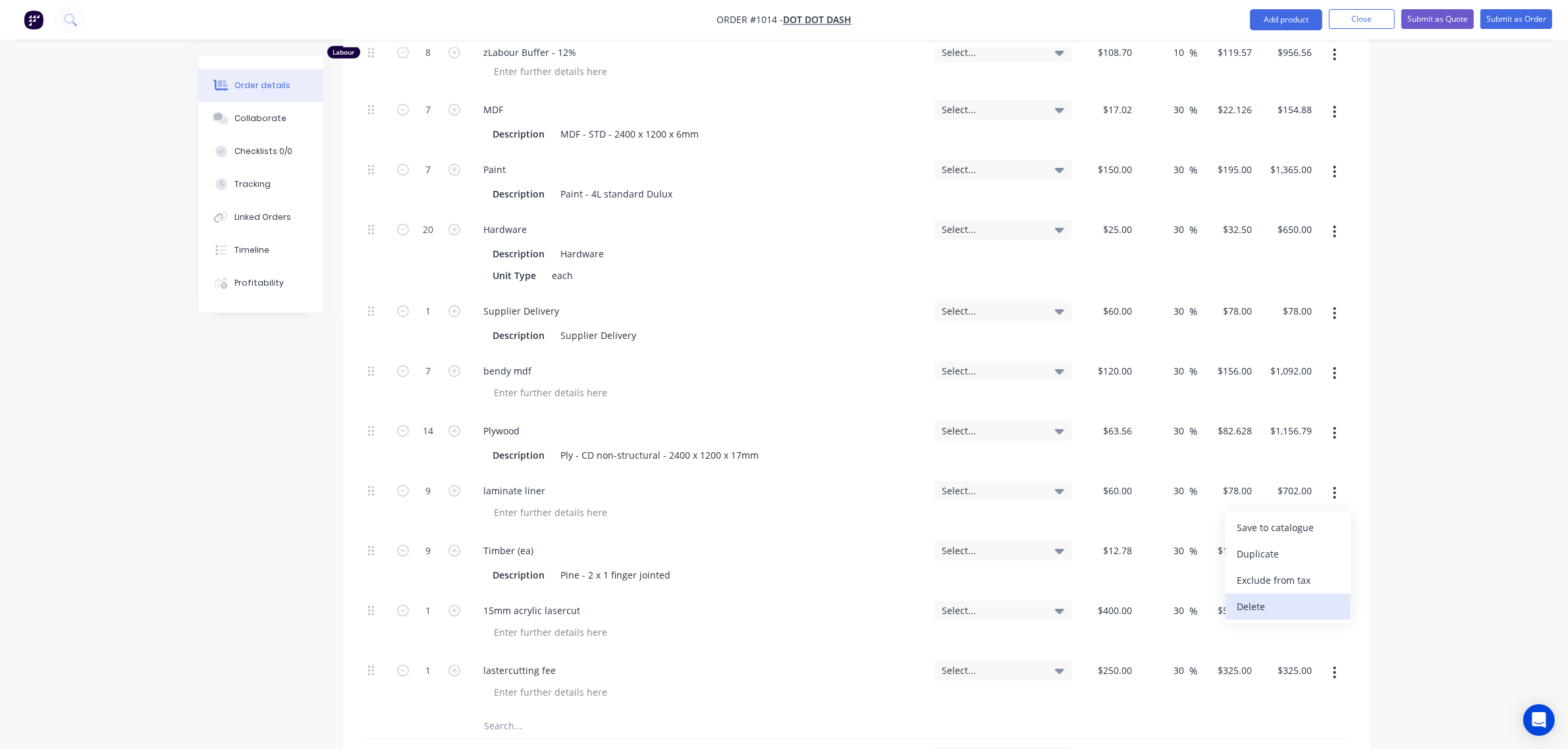
click at [1278, 597] on div "Delete" at bounding box center [1288, 606] width 101 height 19
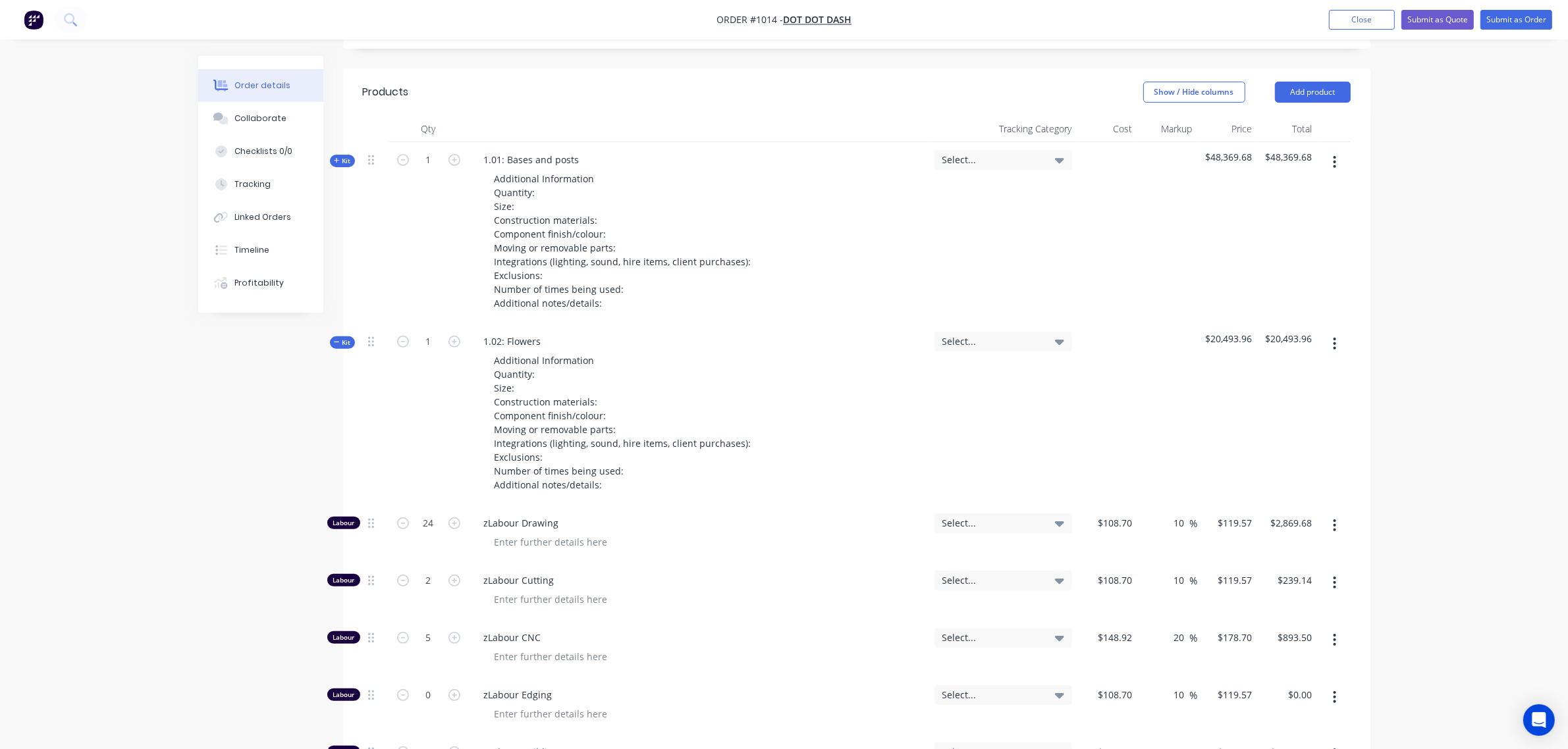
scroll to position [475, 0]
click at [345, 338] on span "Kit" at bounding box center [342, 343] width 17 height 10
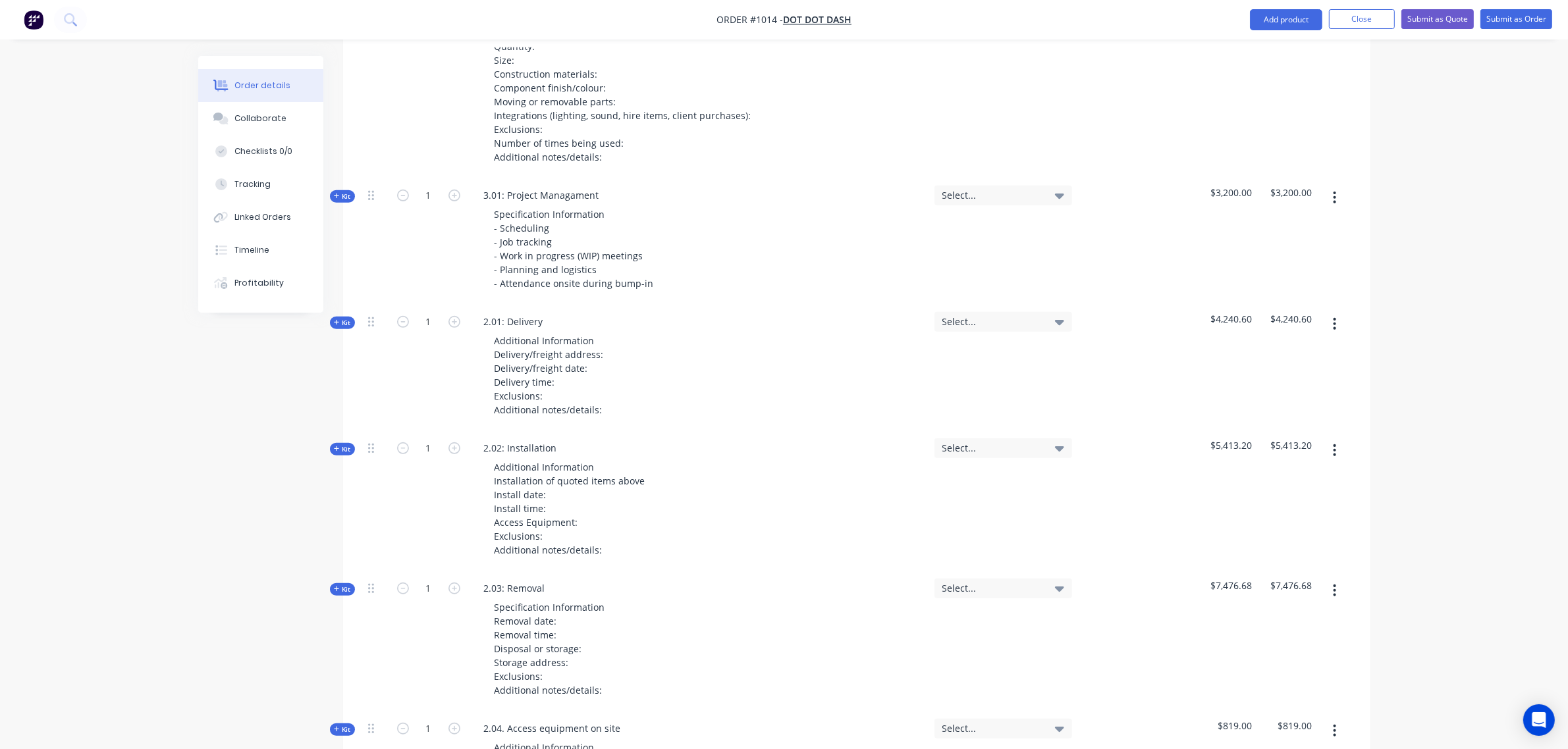
scroll to position [1627, 0]
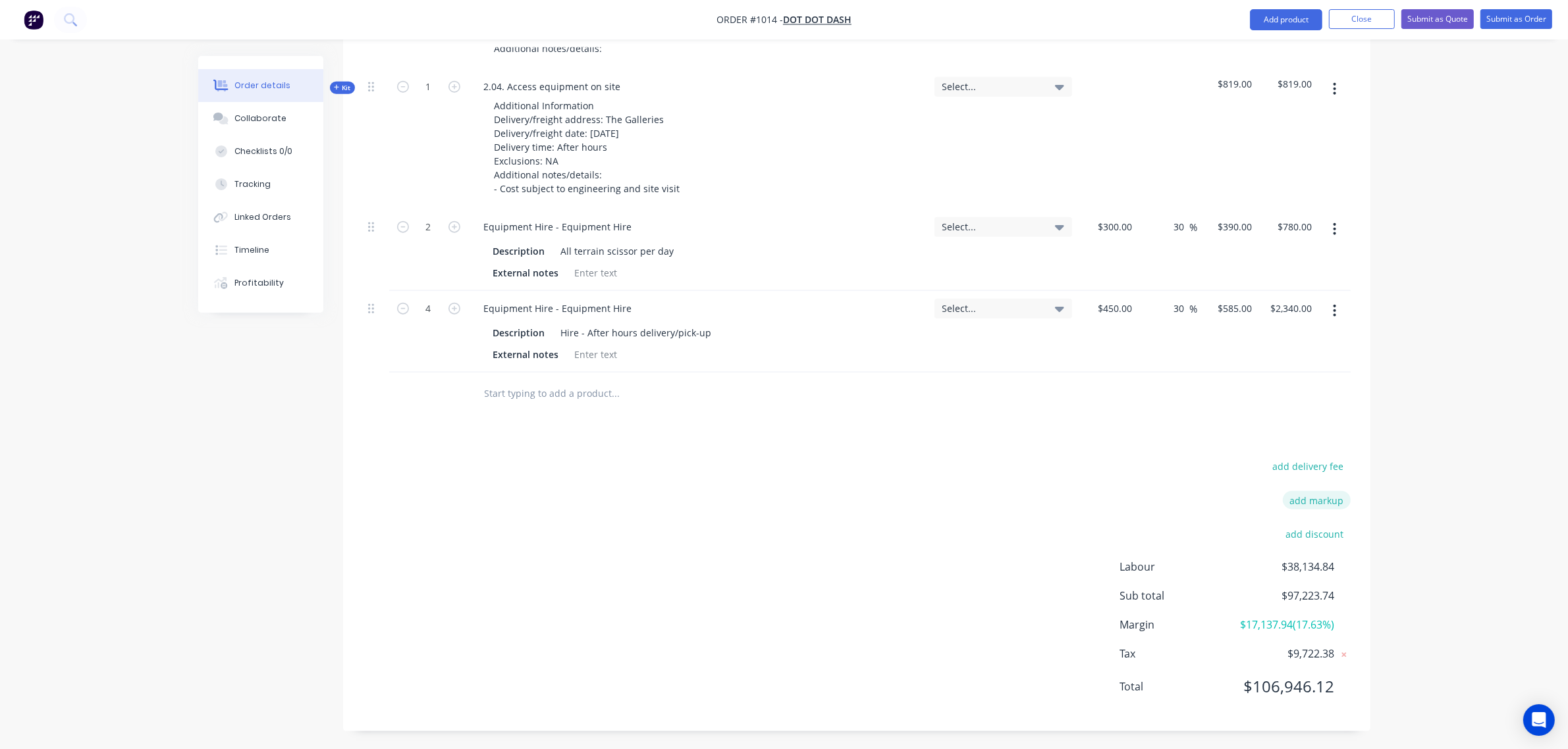
click at [1334, 491] on button "add markup" at bounding box center [1316, 500] width 68 height 18
click at [1309, 495] on input at bounding box center [1300, 505] width 59 height 20
type input "4"
click input "submit" at bounding box center [0, 0] width 0 height 0
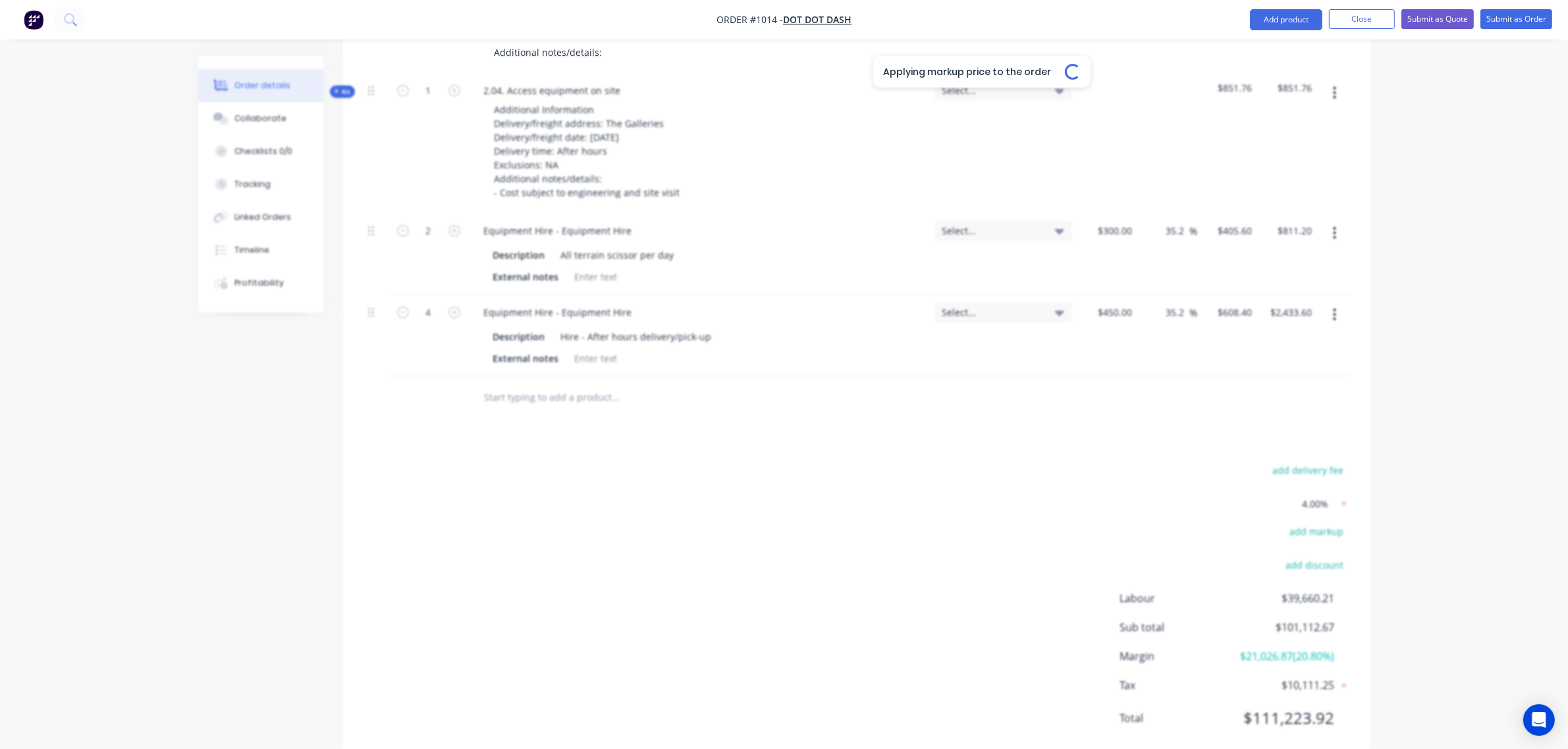
type input "35.2"
type input "$405.60"
type input "$811.20"
type input "35.2"
type input "$608.40"
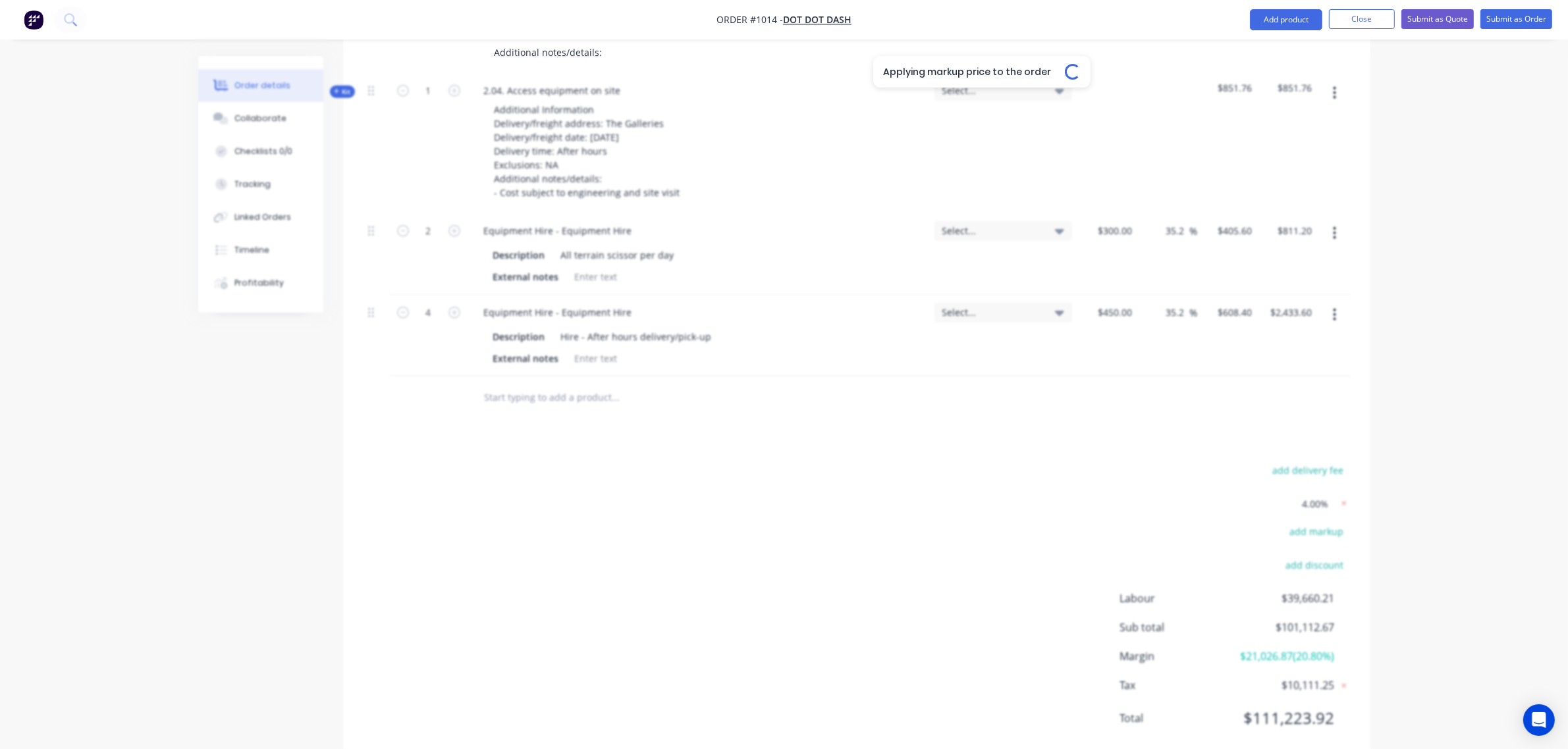
type input "$2,433.60"
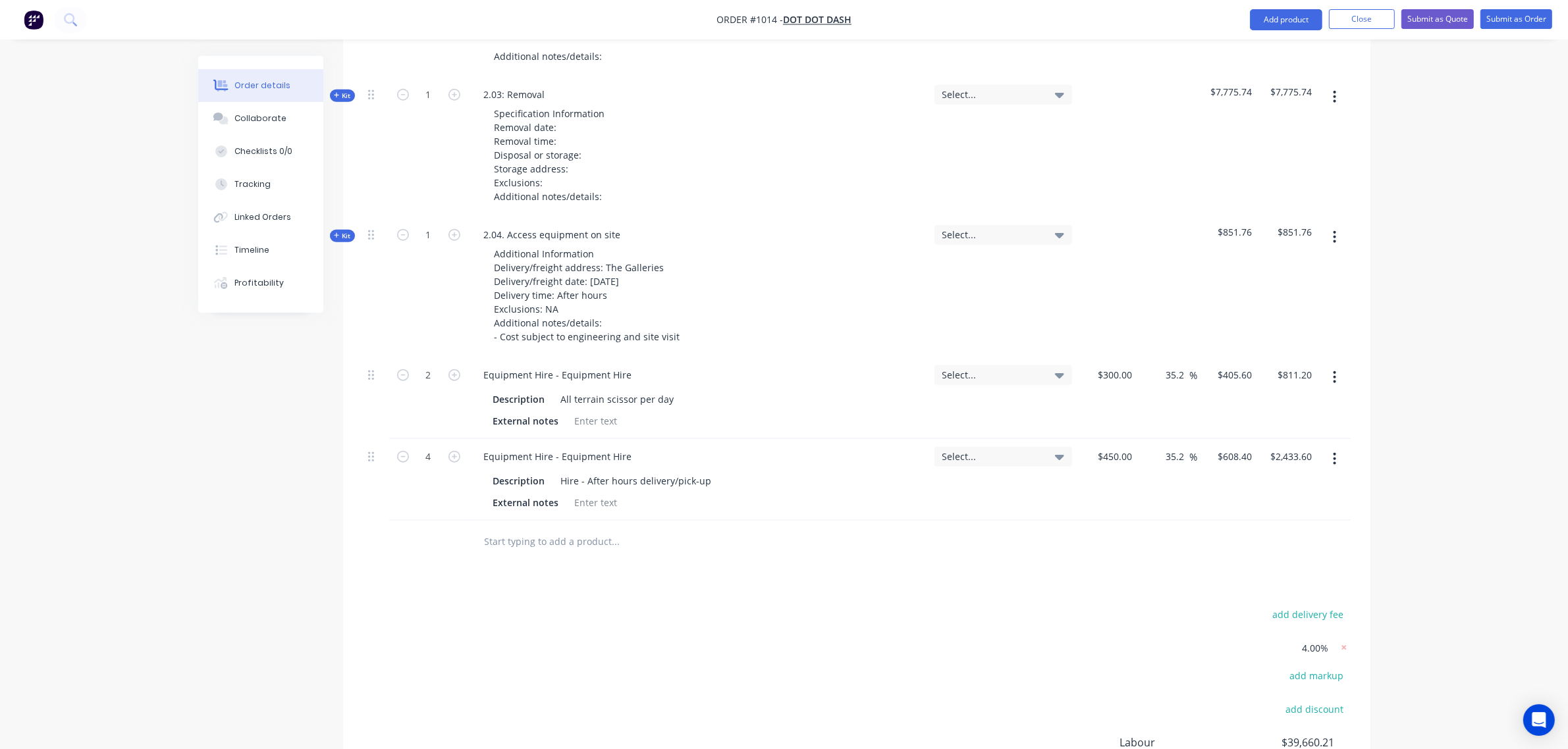
scroll to position [1480, 0]
click at [558, 528] on input "text" at bounding box center [616, 540] width 264 height 26
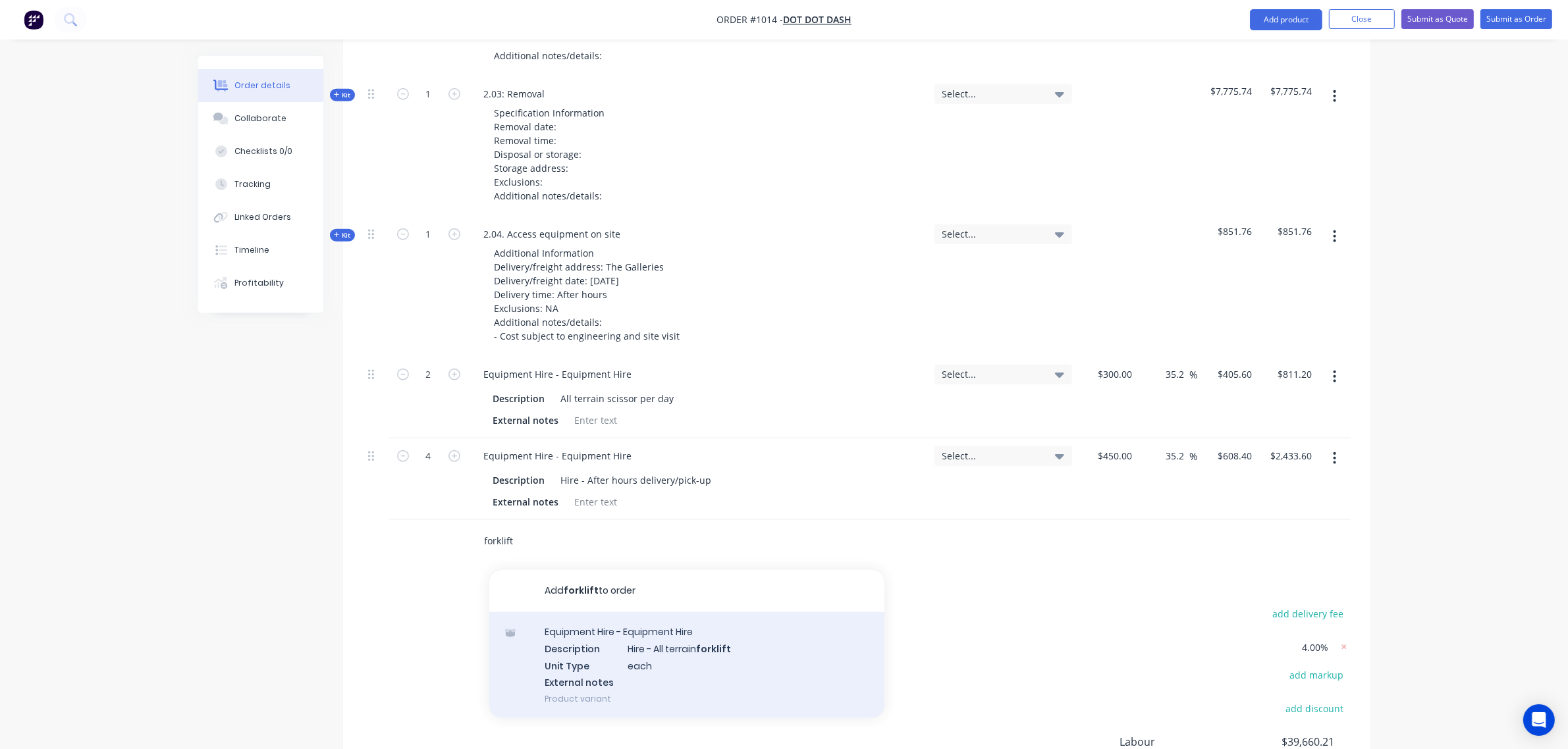
type input "forklift"
click at [660, 631] on div "Equipment Hire - Equipment Hire Description Hire - All terrain forklift Unit Ty…" at bounding box center [686, 665] width 395 height 106
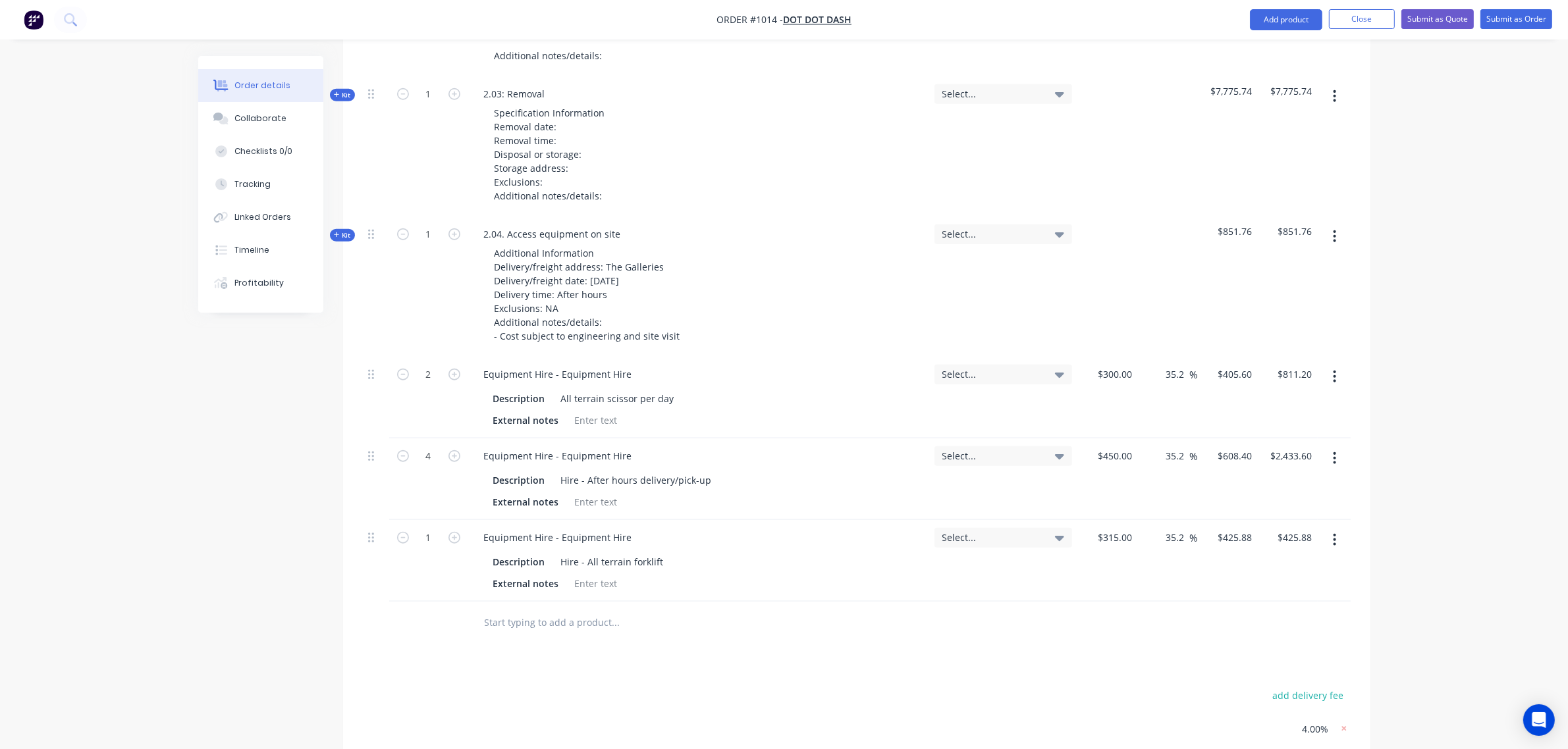
click at [1331, 365] on button "button" at bounding box center [1335, 377] width 31 height 24
click at [1280, 481] on div "Delete" at bounding box center [1288, 490] width 101 height 19
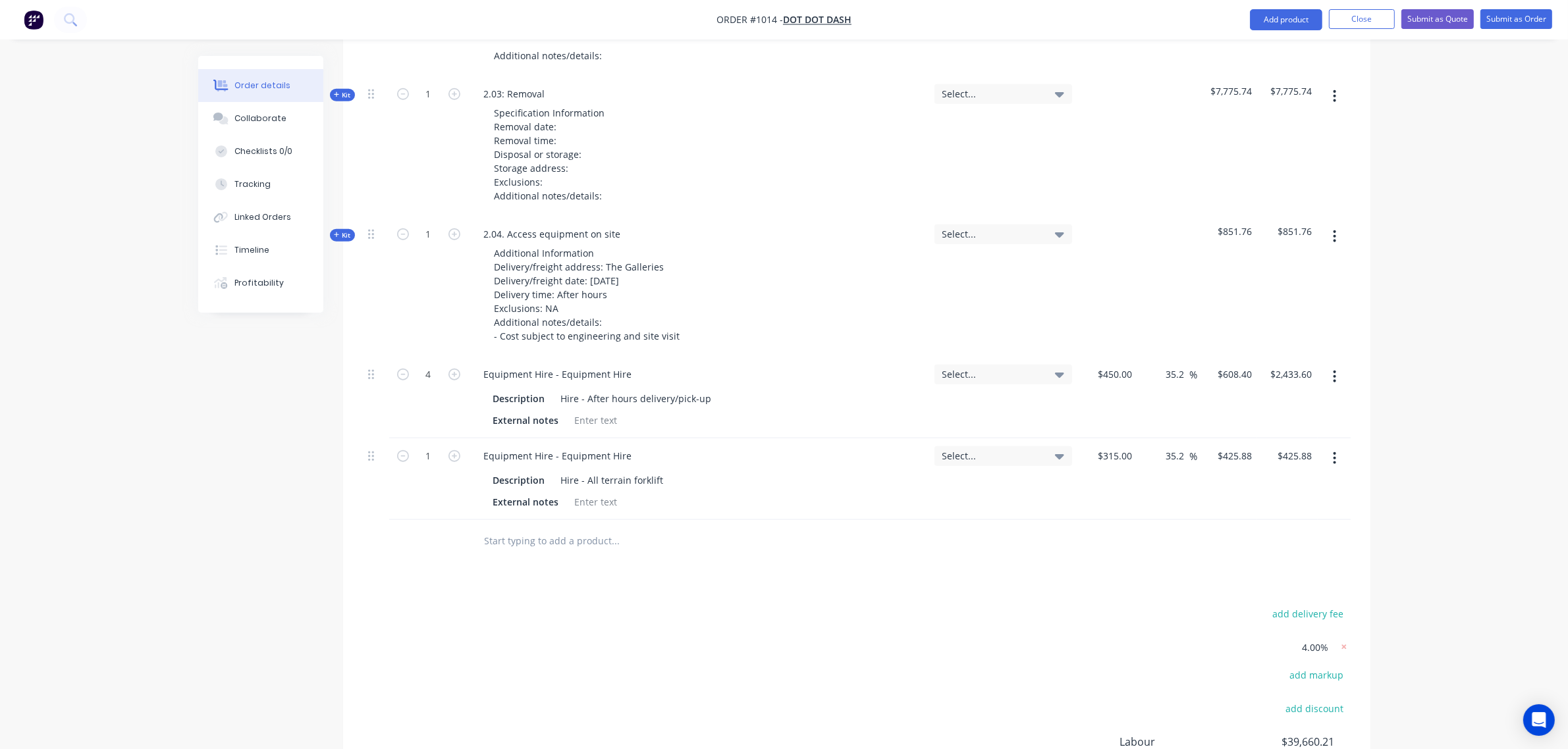
click at [341, 230] on span "Kit" at bounding box center [342, 235] width 17 height 10
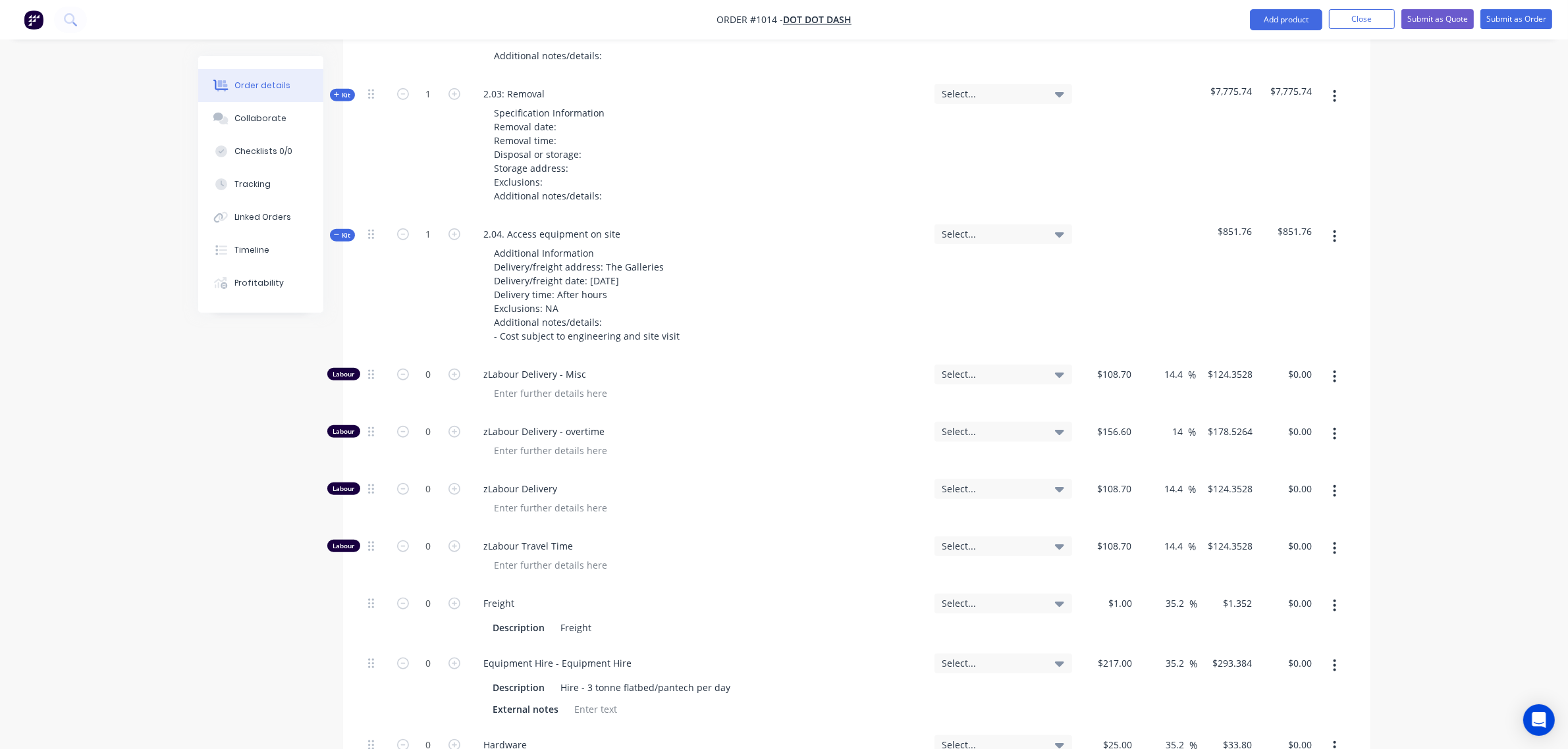
click at [341, 230] on span "Kit" at bounding box center [342, 235] width 17 height 10
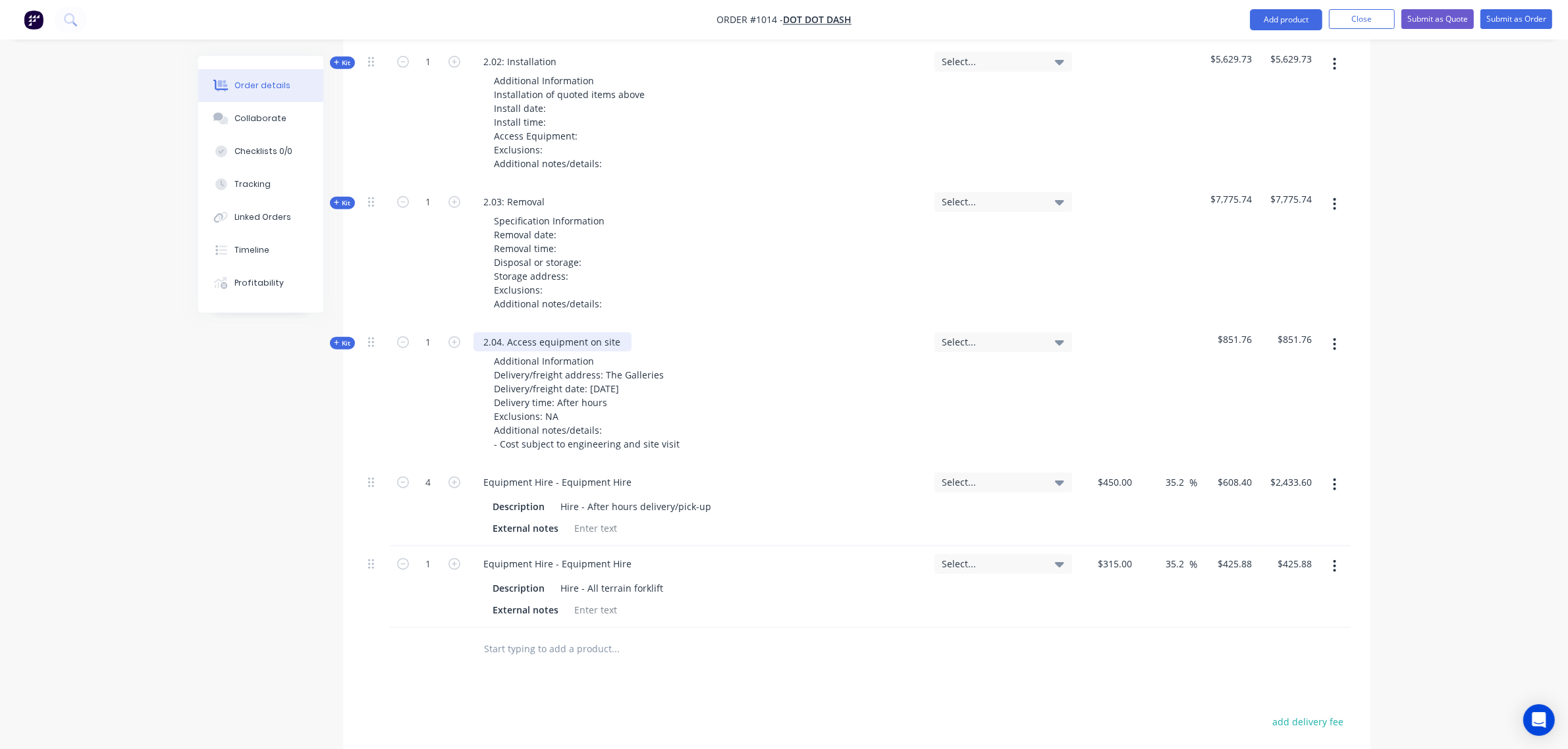
scroll to position [1370, 0]
click at [346, 339] on span "Kit" at bounding box center [342, 344] width 17 height 10
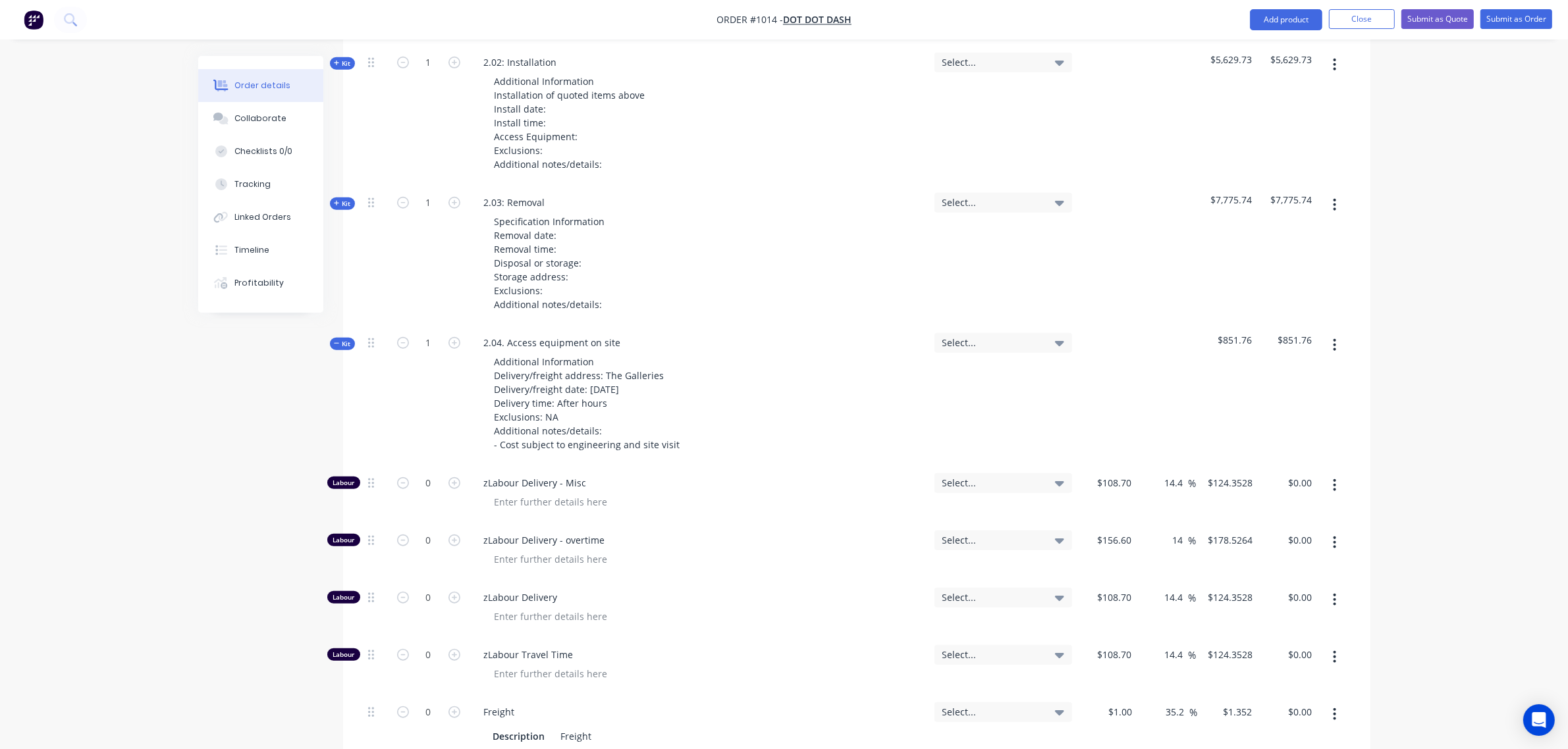
click at [344, 339] on span "Kit" at bounding box center [342, 344] width 17 height 10
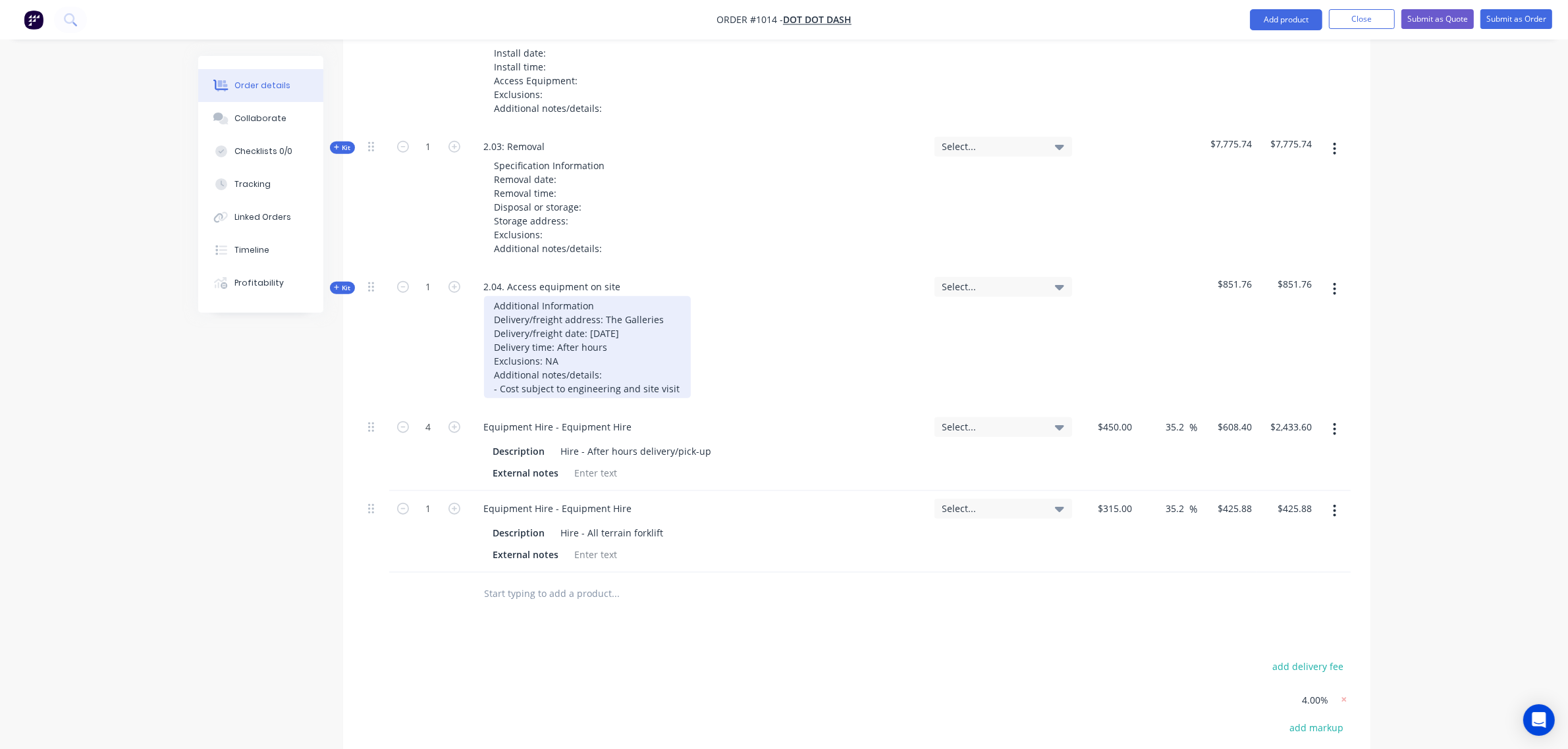
scroll to position [1426, 0]
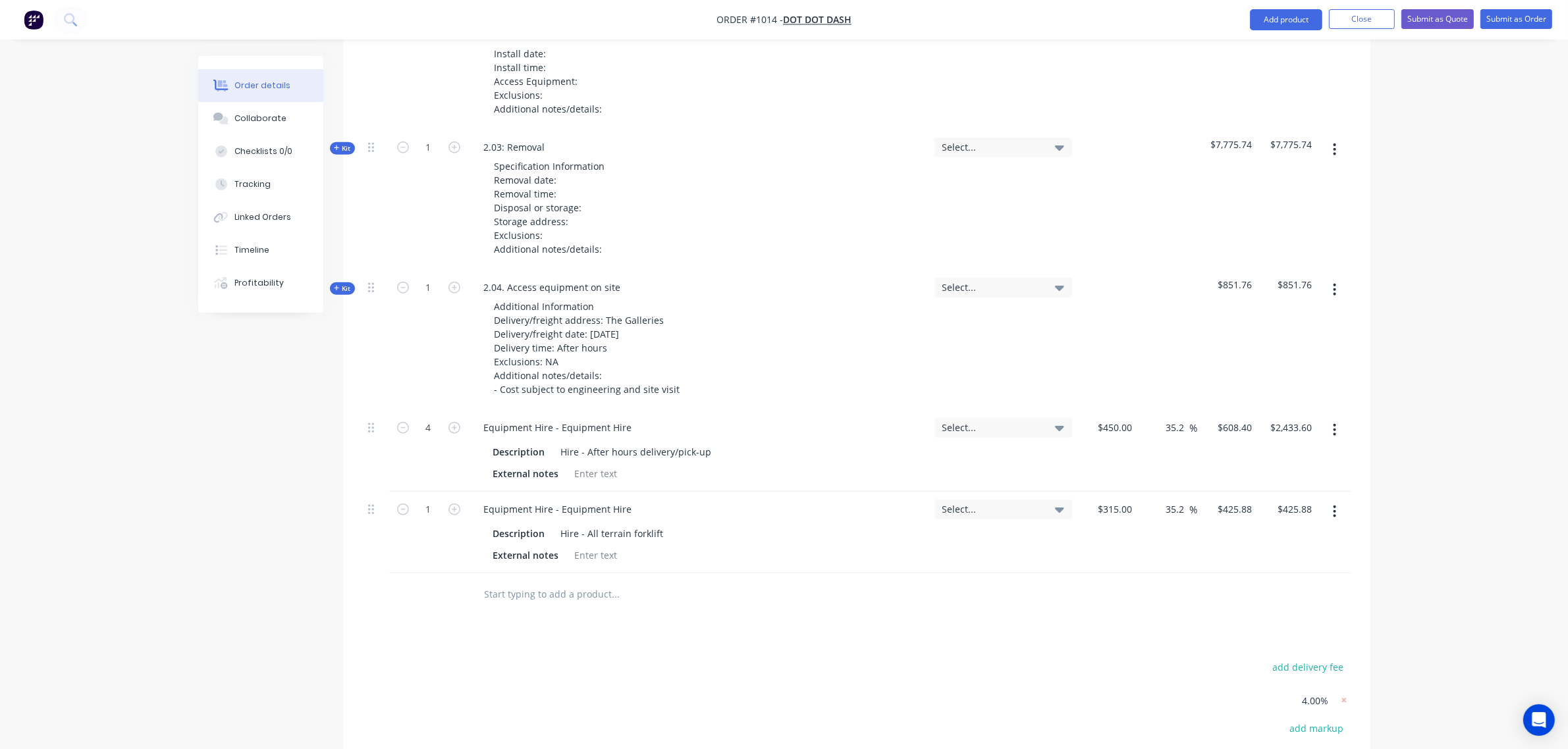
click at [335, 285] on icon "button" at bounding box center [337, 288] width 6 height 6
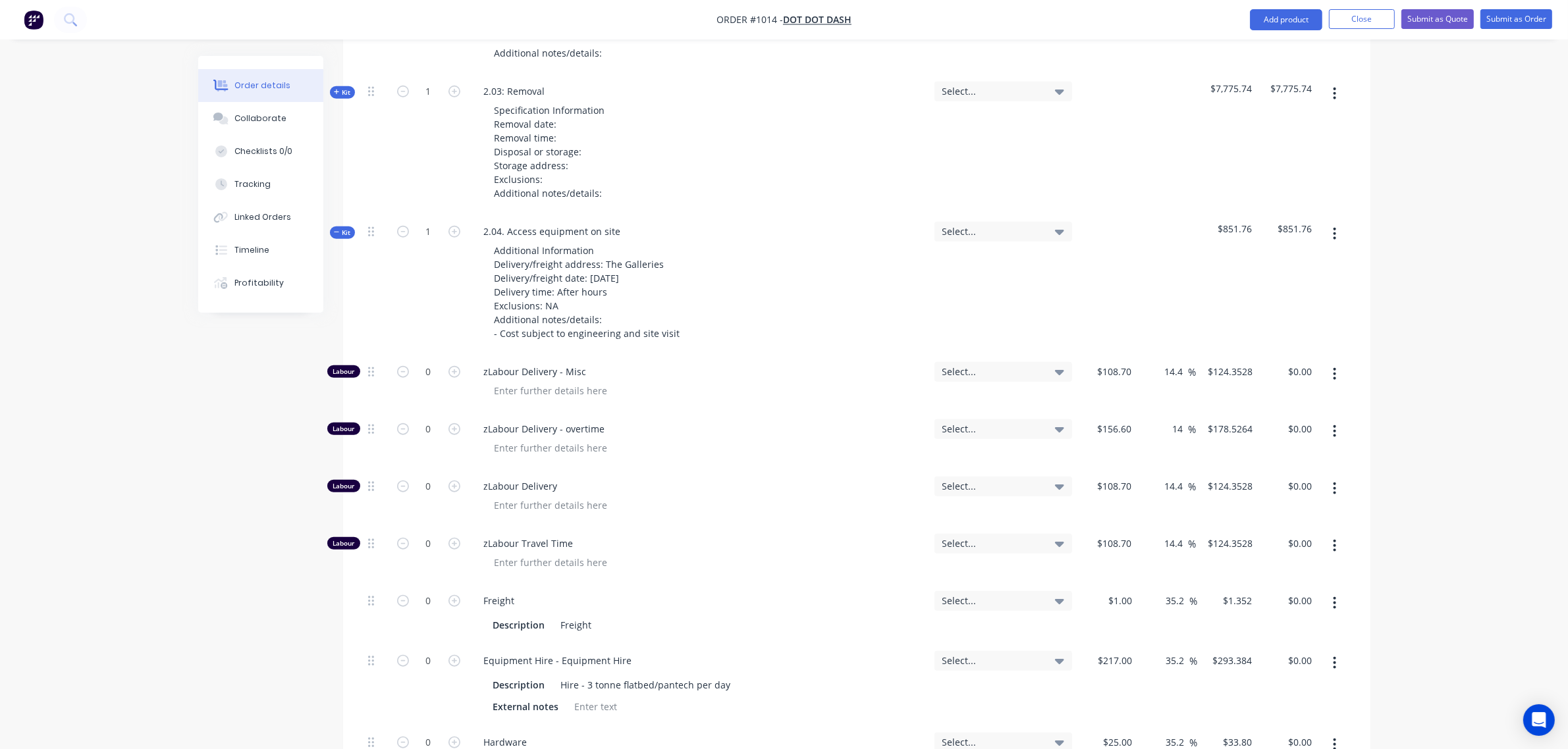
scroll to position [1481, 0]
click at [344, 228] on span "Kit" at bounding box center [342, 233] width 17 height 10
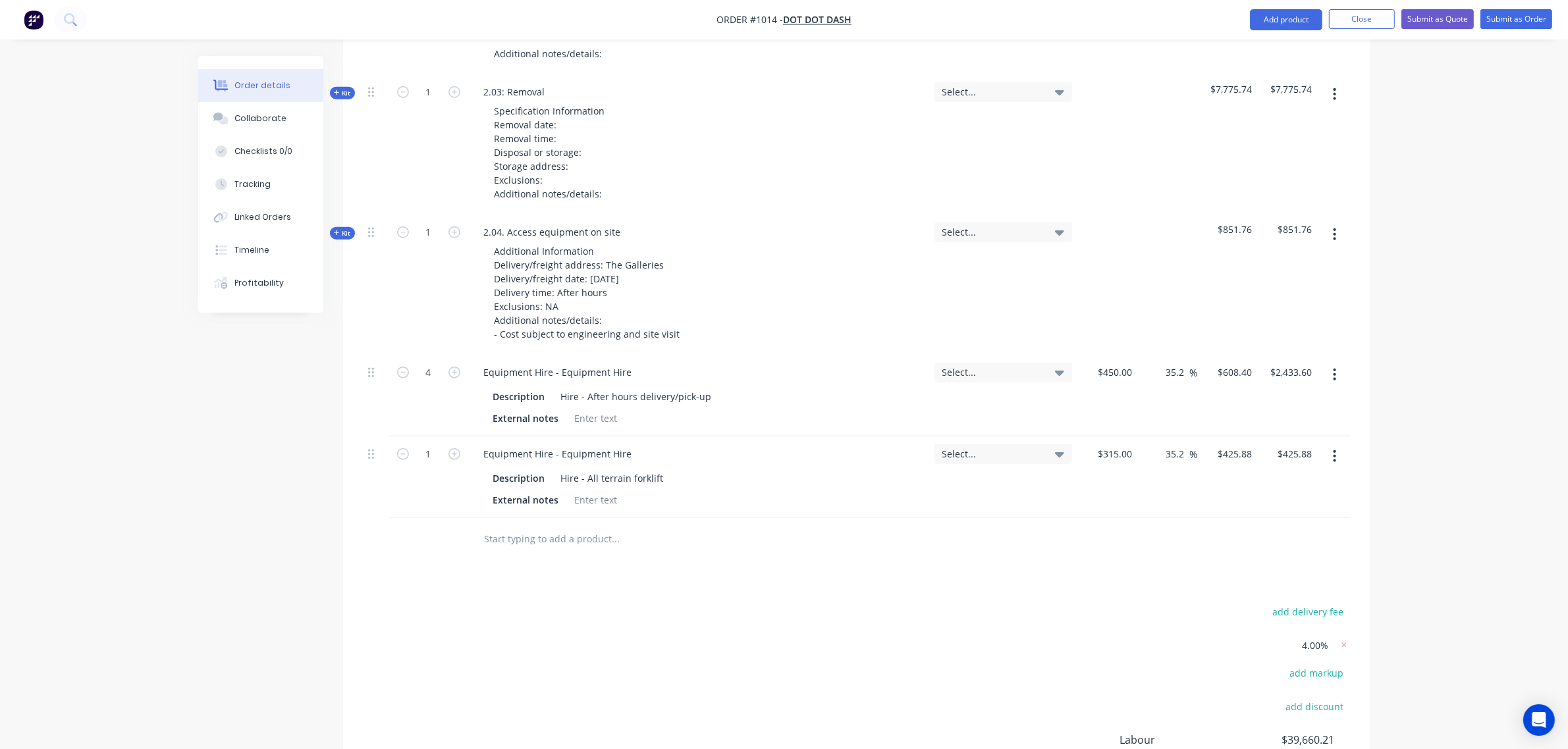
click at [1333, 369] on icon "button" at bounding box center [1335, 374] width 3 height 12
click at [1284, 478] on div "Delete" at bounding box center [1288, 488] width 101 height 19
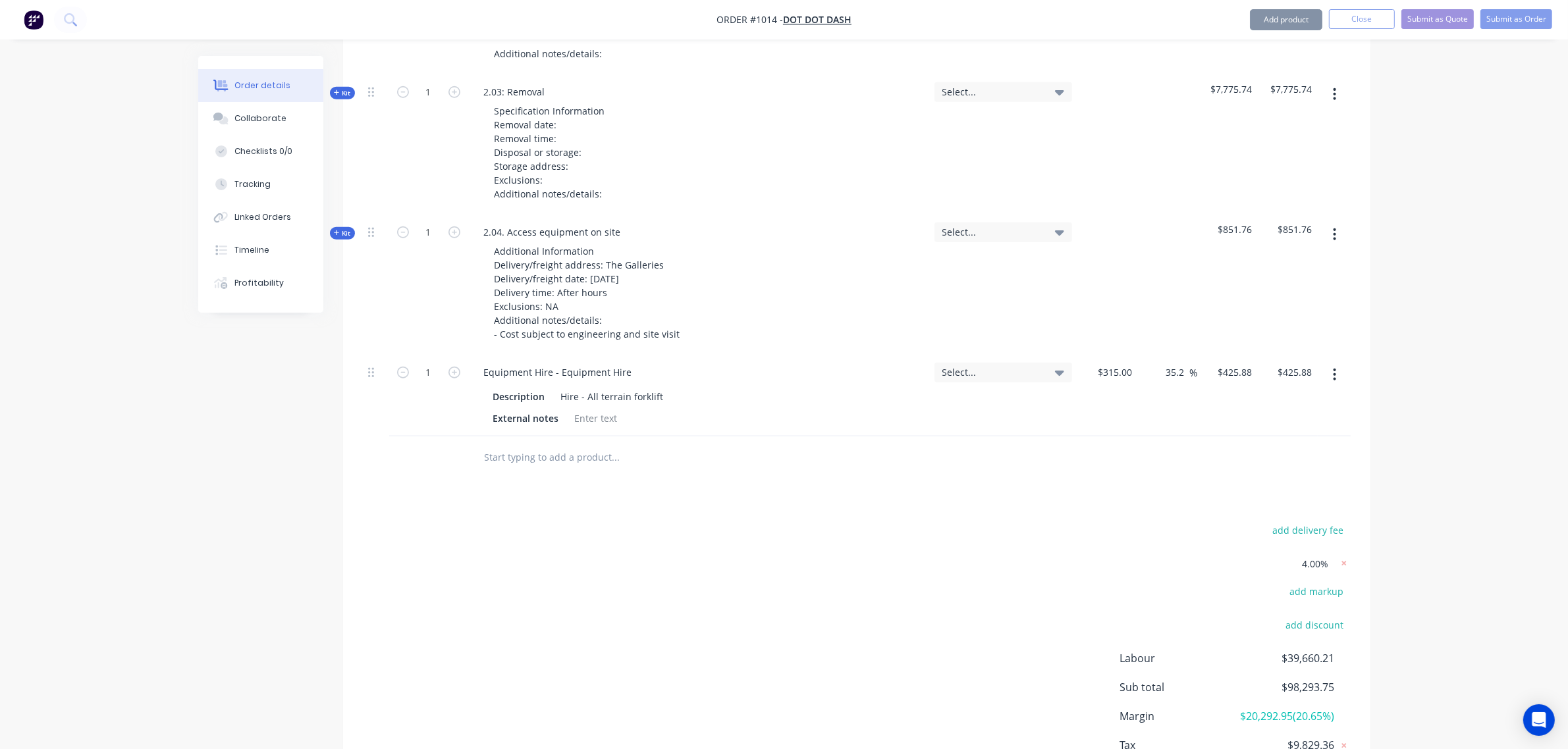
click at [1328, 363] on button "button" at bounding box center [1335, 375] width 31 height 24
click at [1271, 478] on div "Delete" at bounding box center [1288, 488] width 101 height 19
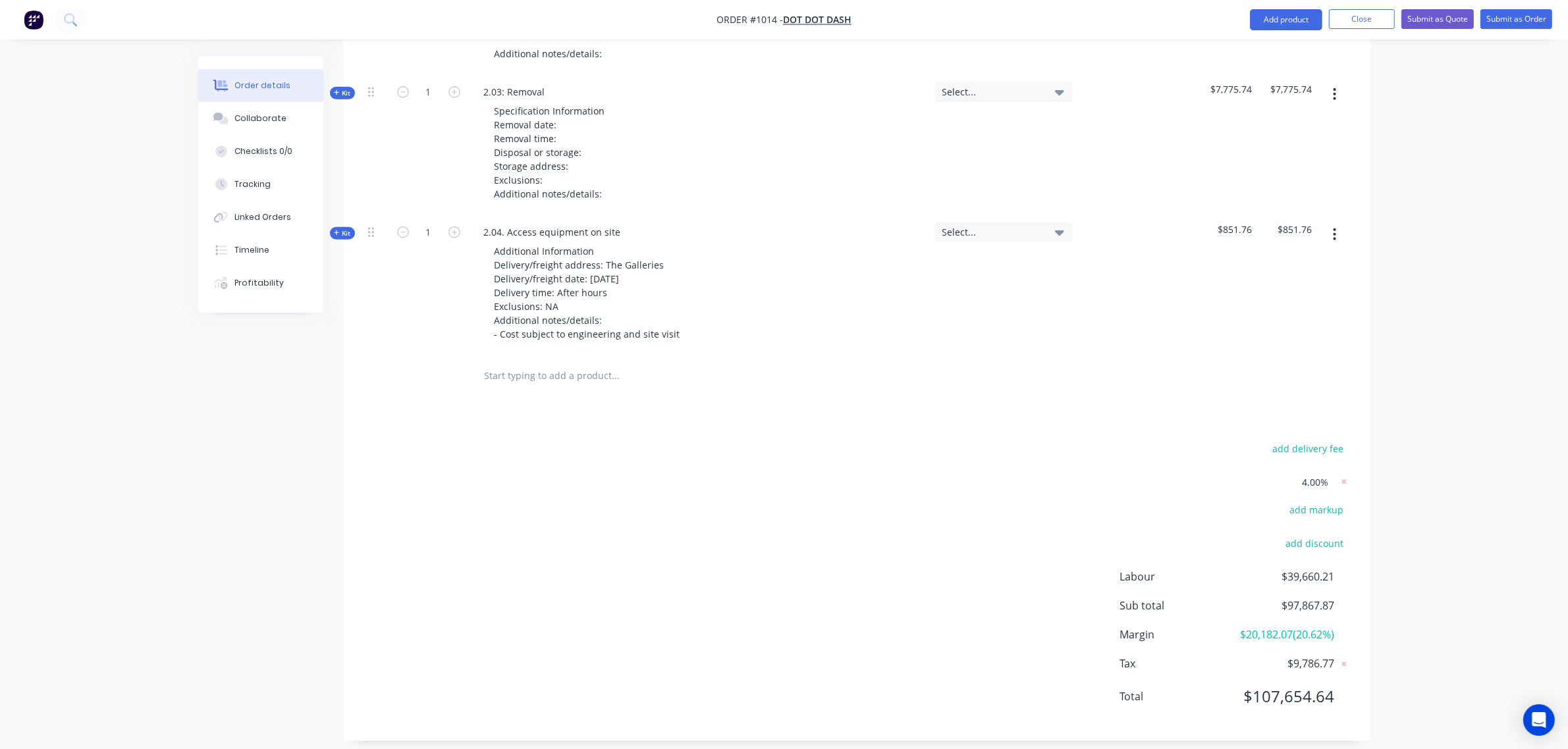
click at [344, 228] on span "Kit" at bounding box center [342, 233] width 17 height 10
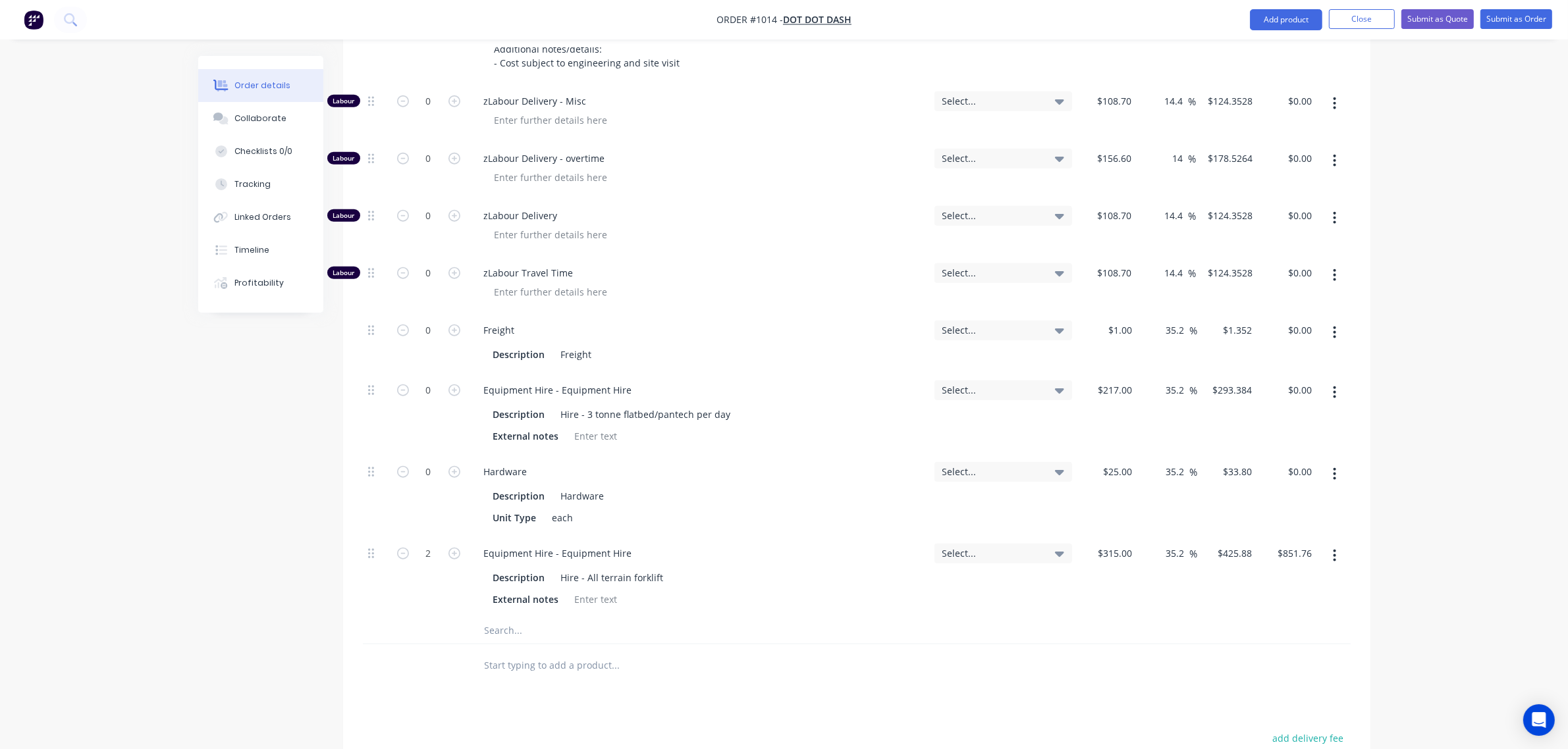
scroll to position [1754, 0]
click at [527, 616] on input "text" at bounding box center [616, 629] width 264 height 26
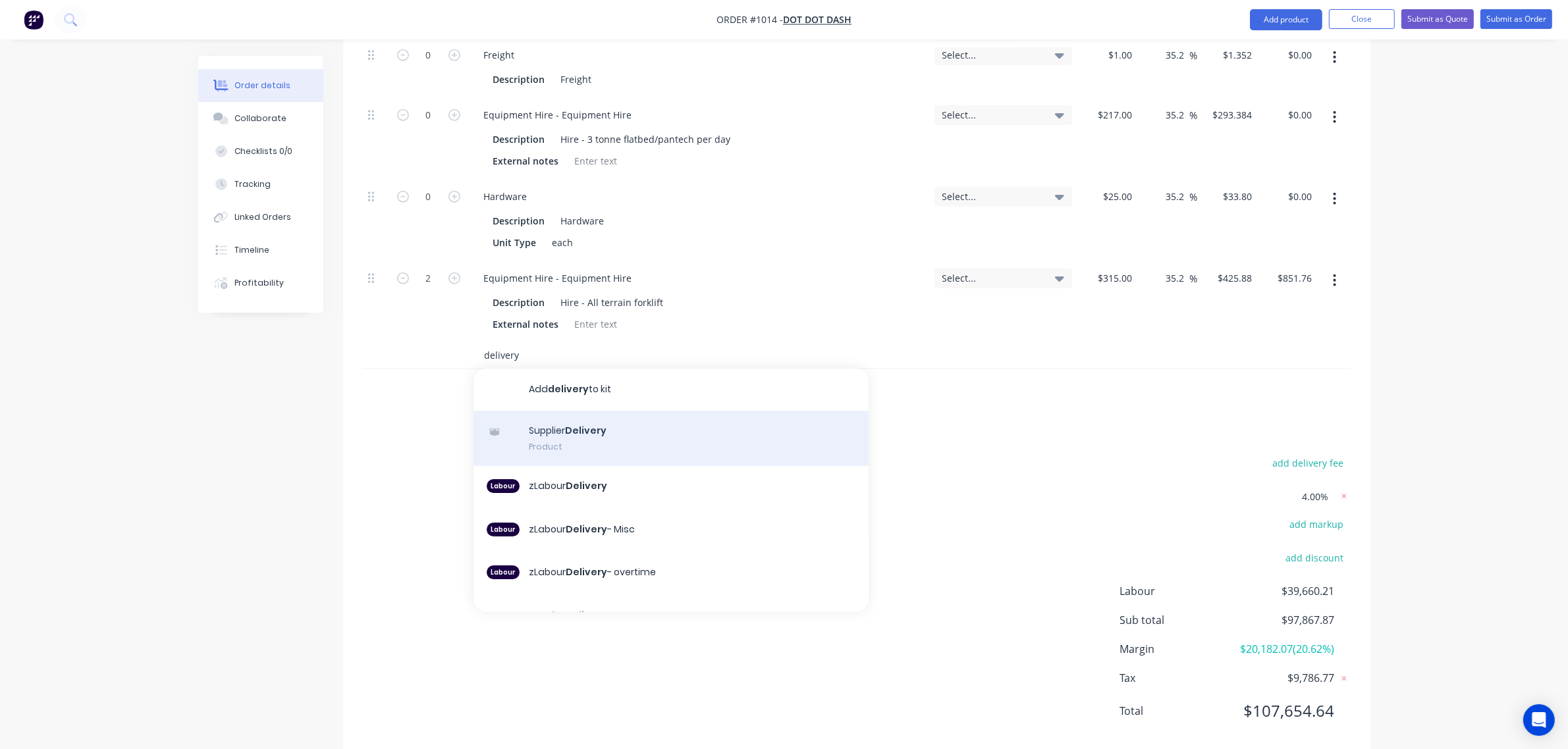
scroll to position [2029, 0]
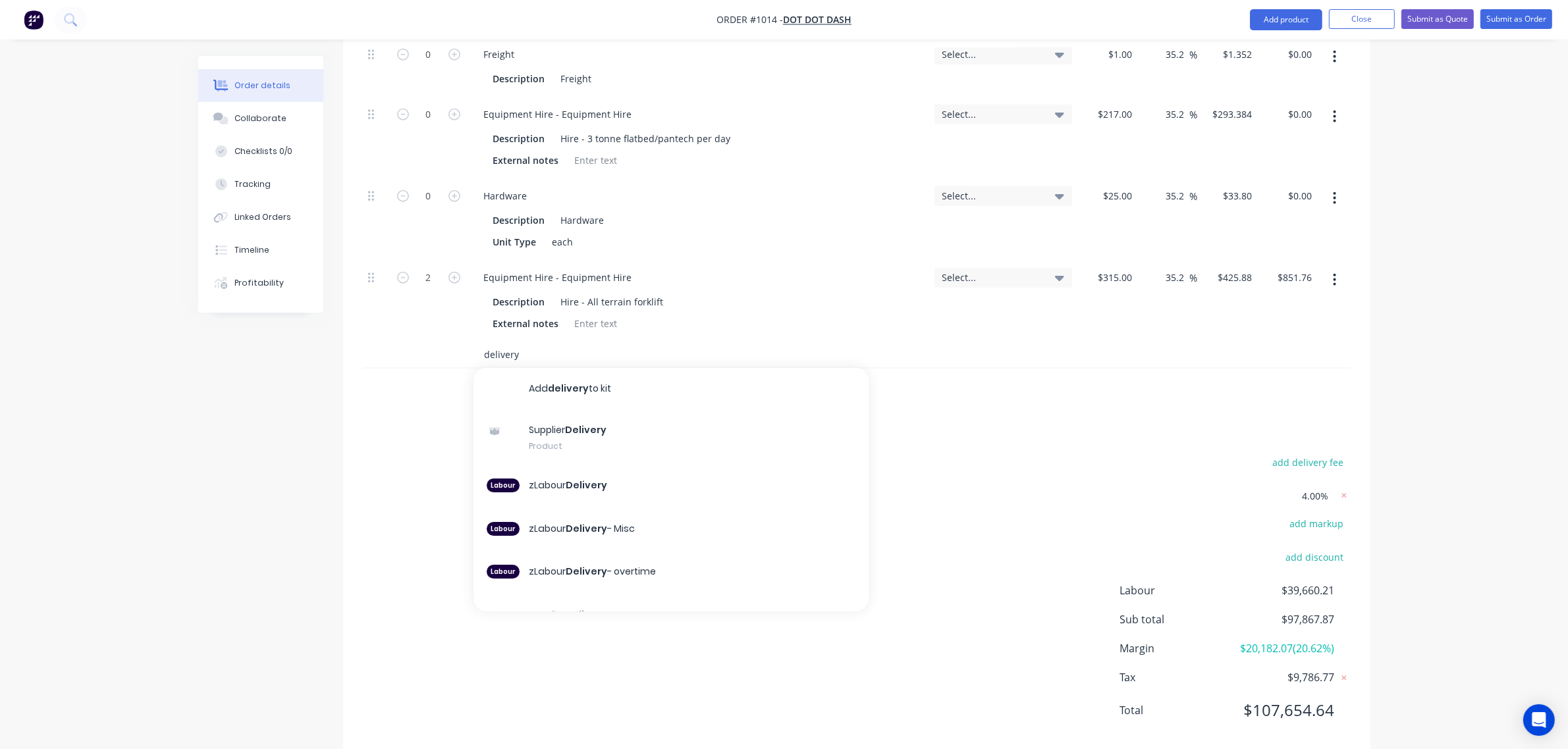
drag, startPoint x: 538, startPoint y: 344, endPoint x: 490, endPoint y: 349, distance: 48.3
click at [490, 349] on input "delivery" at bounding box center [616, 354] width 264 height 26
type input "d"
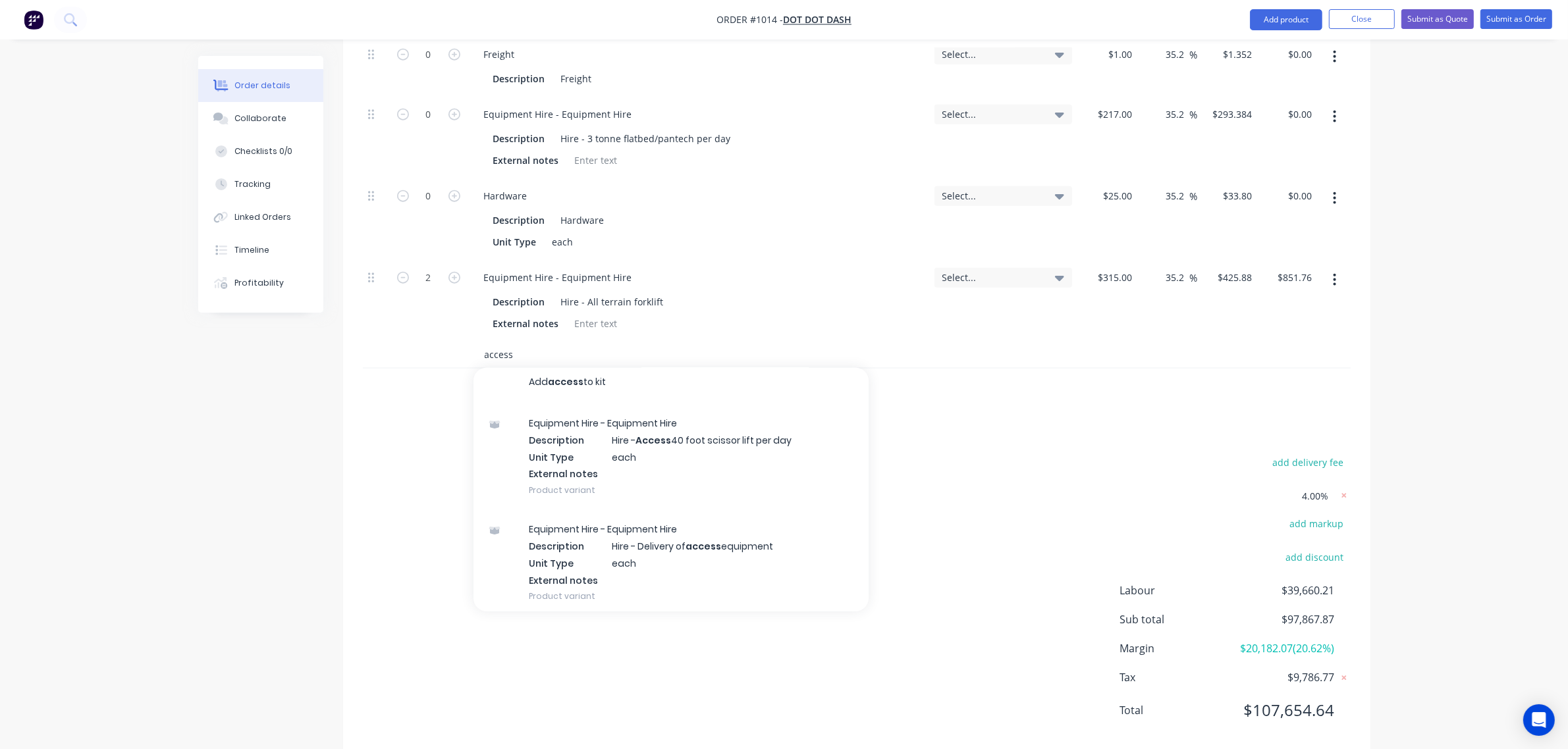
scroll to position [11, 0]
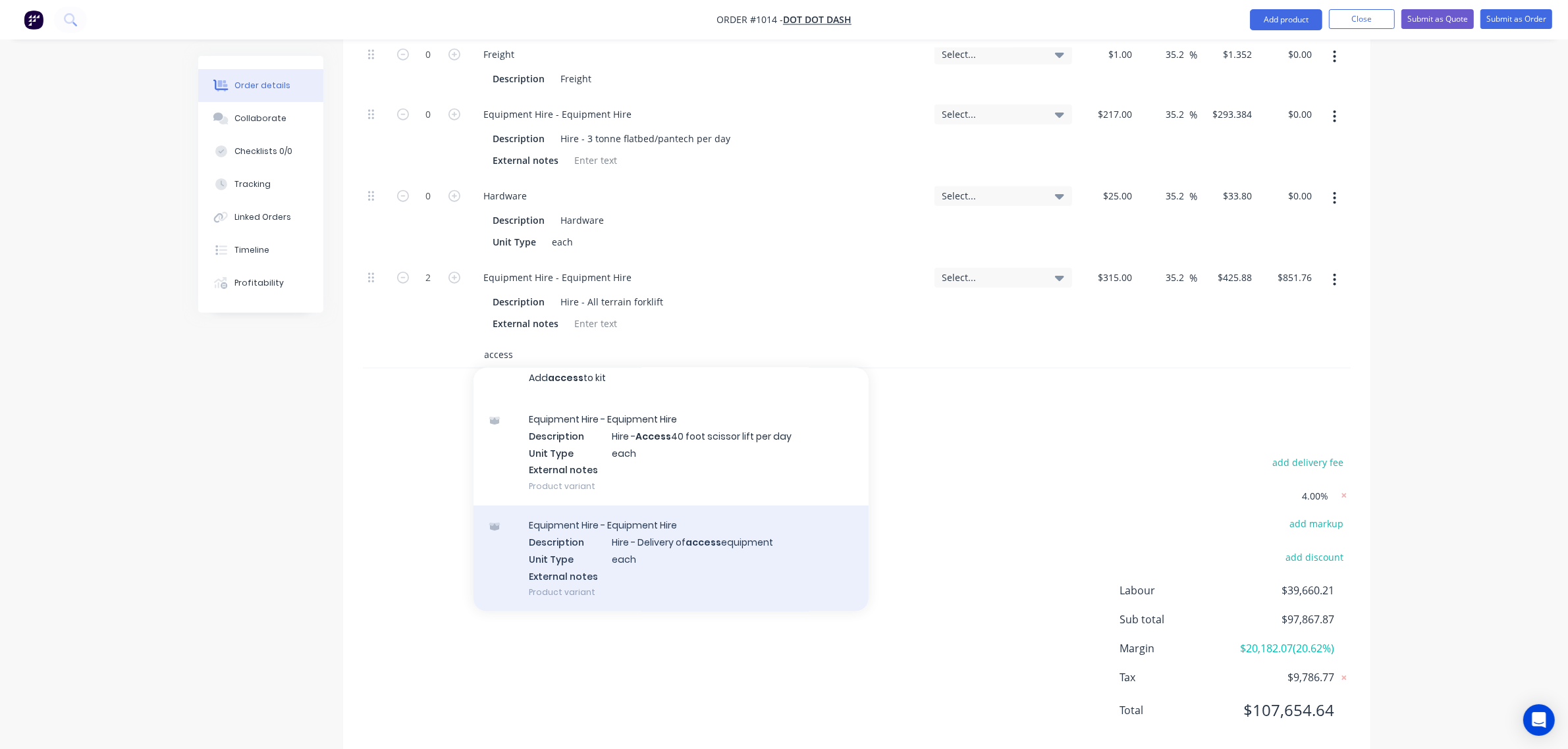
type input "access"
click at [636, 528] on div "Equipment Hire - Equipment Hire Description Hire - Delivery of access equipment…" at bounding box center [671, 559] width 395 height 106
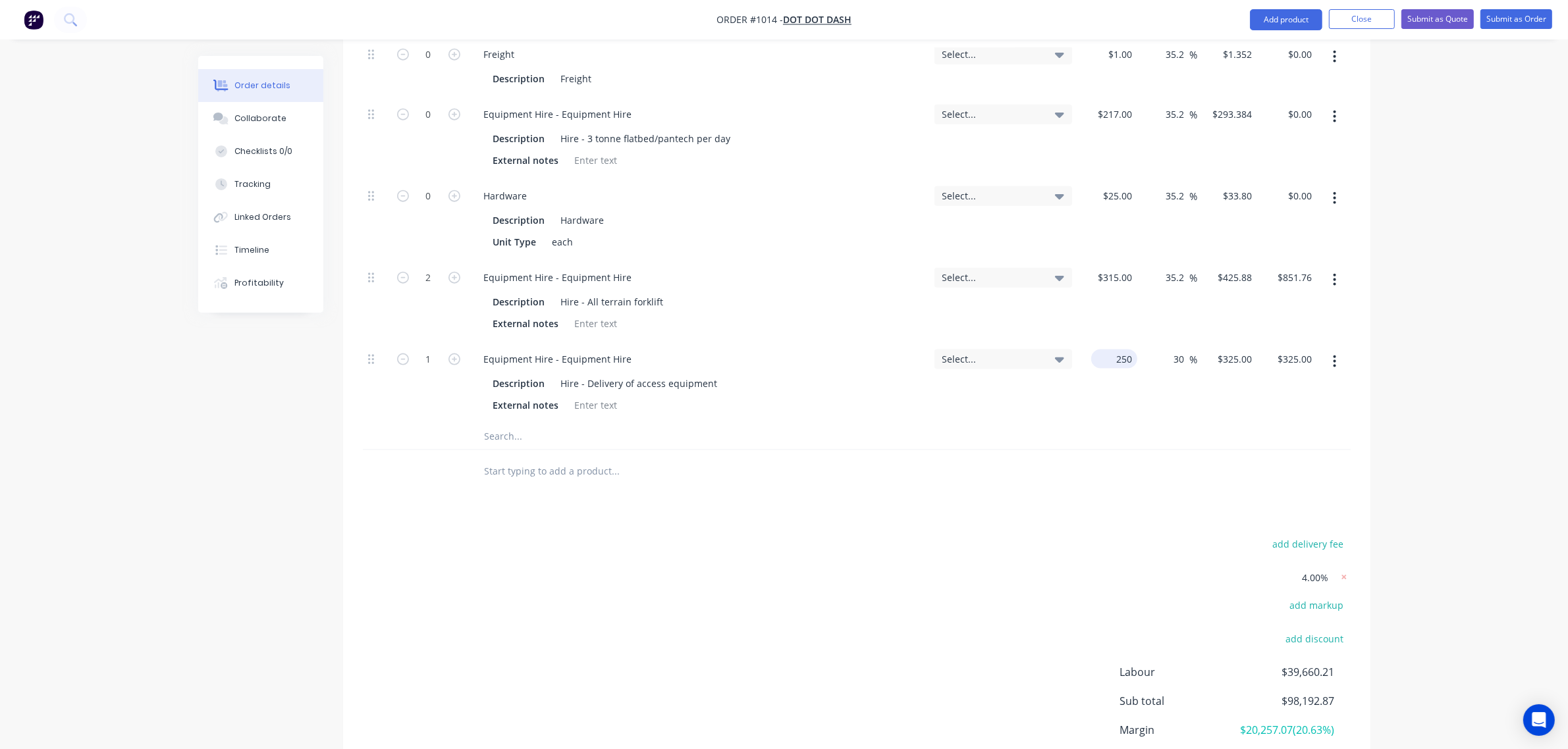
click at [1108, 342] on div "250 $250.00" at bounding box center [1107, 383] width 60 height 82
click at [1108, 342] on div "$250.00 250" at bounding box center [1107, 383] width 60 height 82
click at [1113, 349] on div "250 $250.00" at bounding box center [1113, 359] width 46 height 19
type input "$350.00"
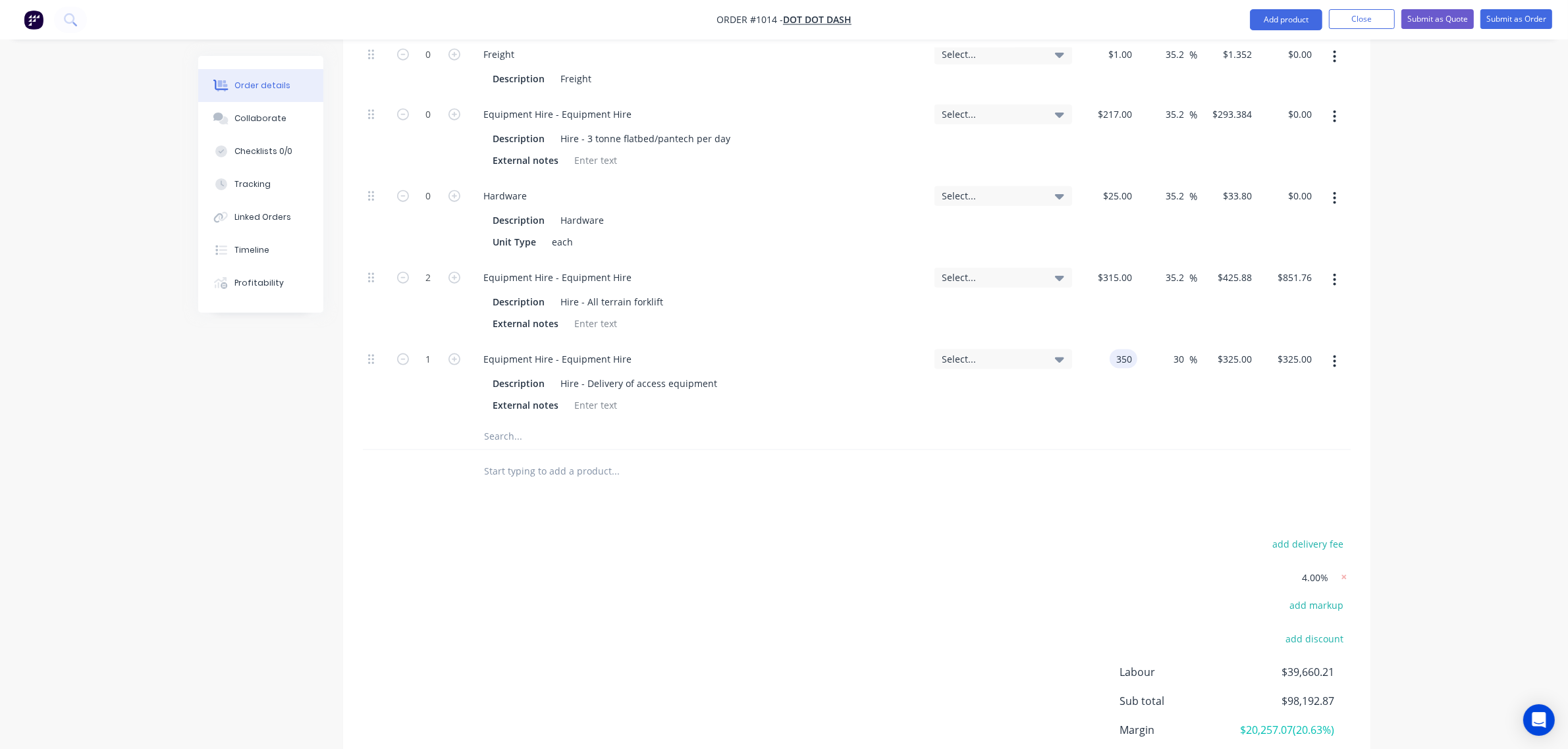
type input "$455.00"
click at [1098, 294] on div "$315.00 $315.00" at bounding box center [1107, 301] width 60 height 82
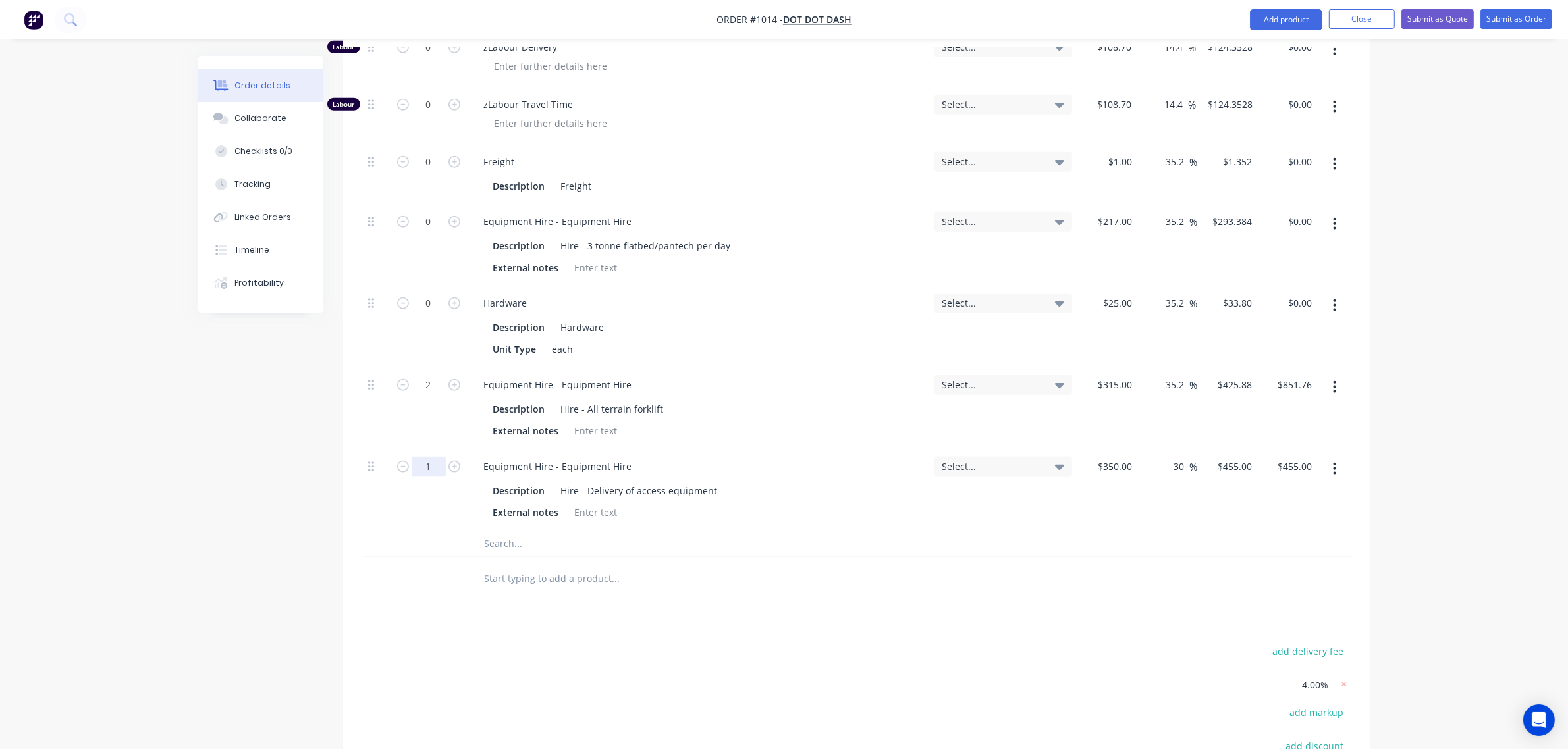
scroll to position [1920, 0]
click at [418, 458] on input "1" at bounding box center [428, 468] width 35 height 20
type input "4"
type input "$1,820.00"
click at [436, 331] on div "0" at bounding box center [428, 328] width 79 height 82
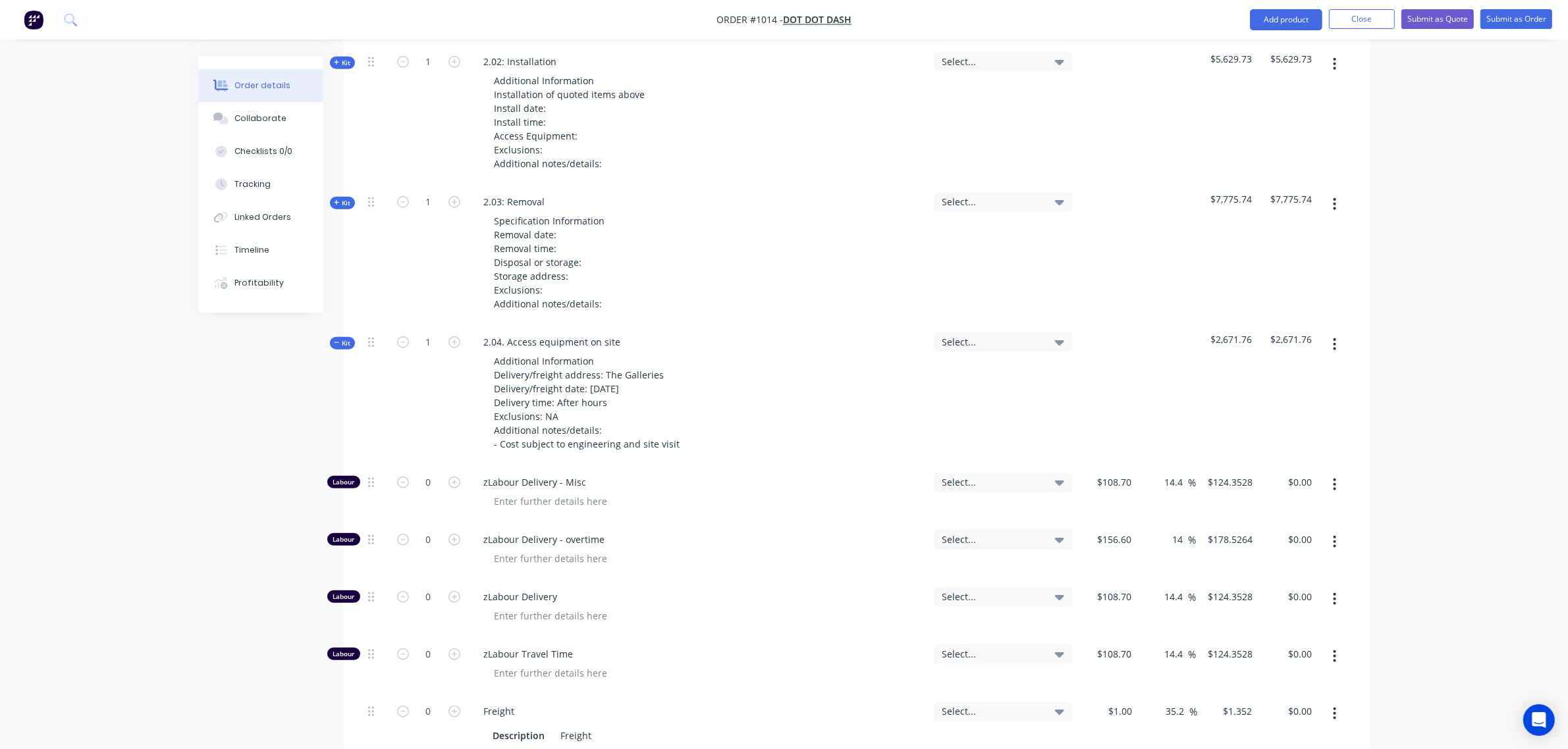
scroll to position [1370, 0]
click at [340, 339] on span "Kit" at bounding box center [342, 344] width 17 height 10
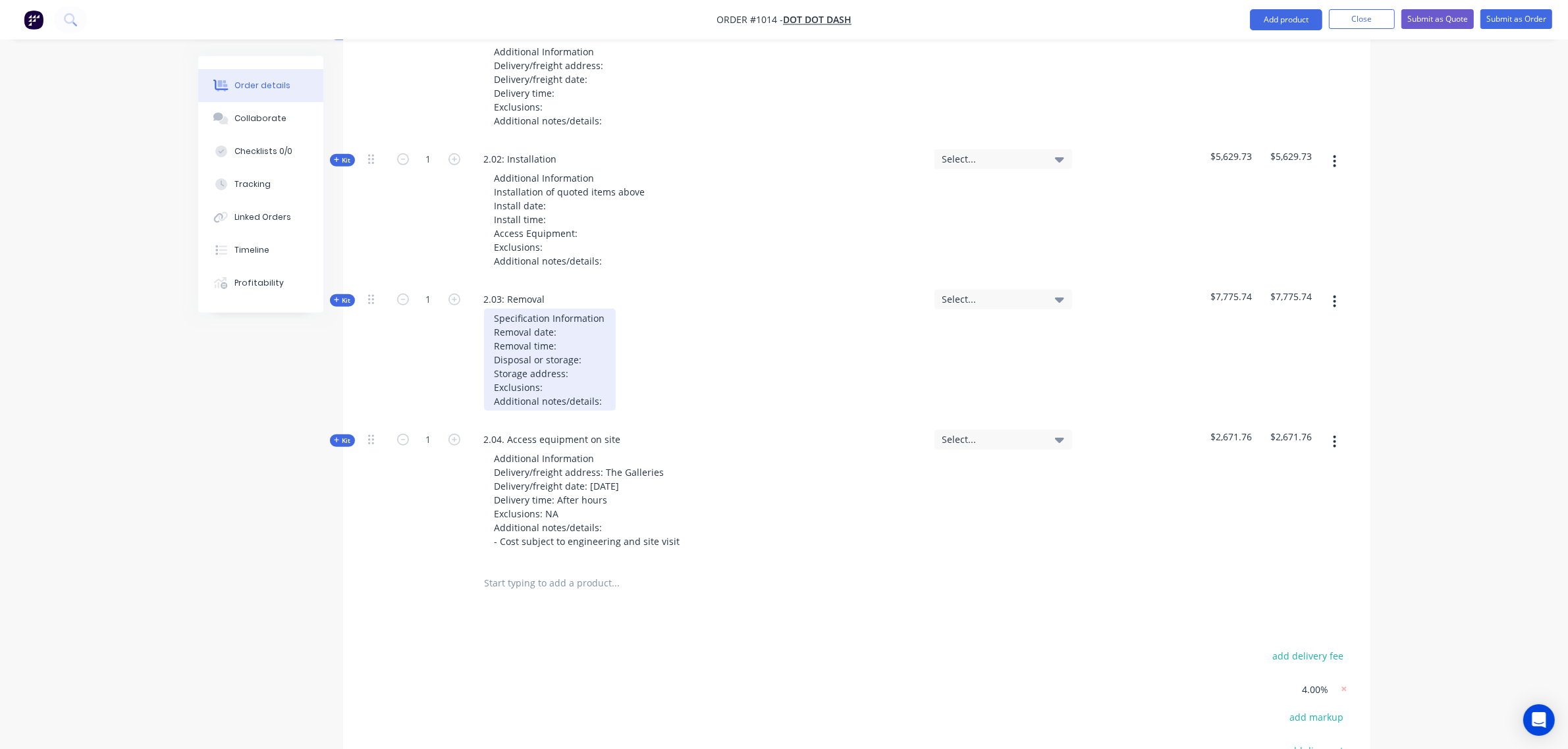
scroll to position [1272, 0]
click at [345, 438] on span "Kit" at bounding box center [342, 442] width 17 height 10
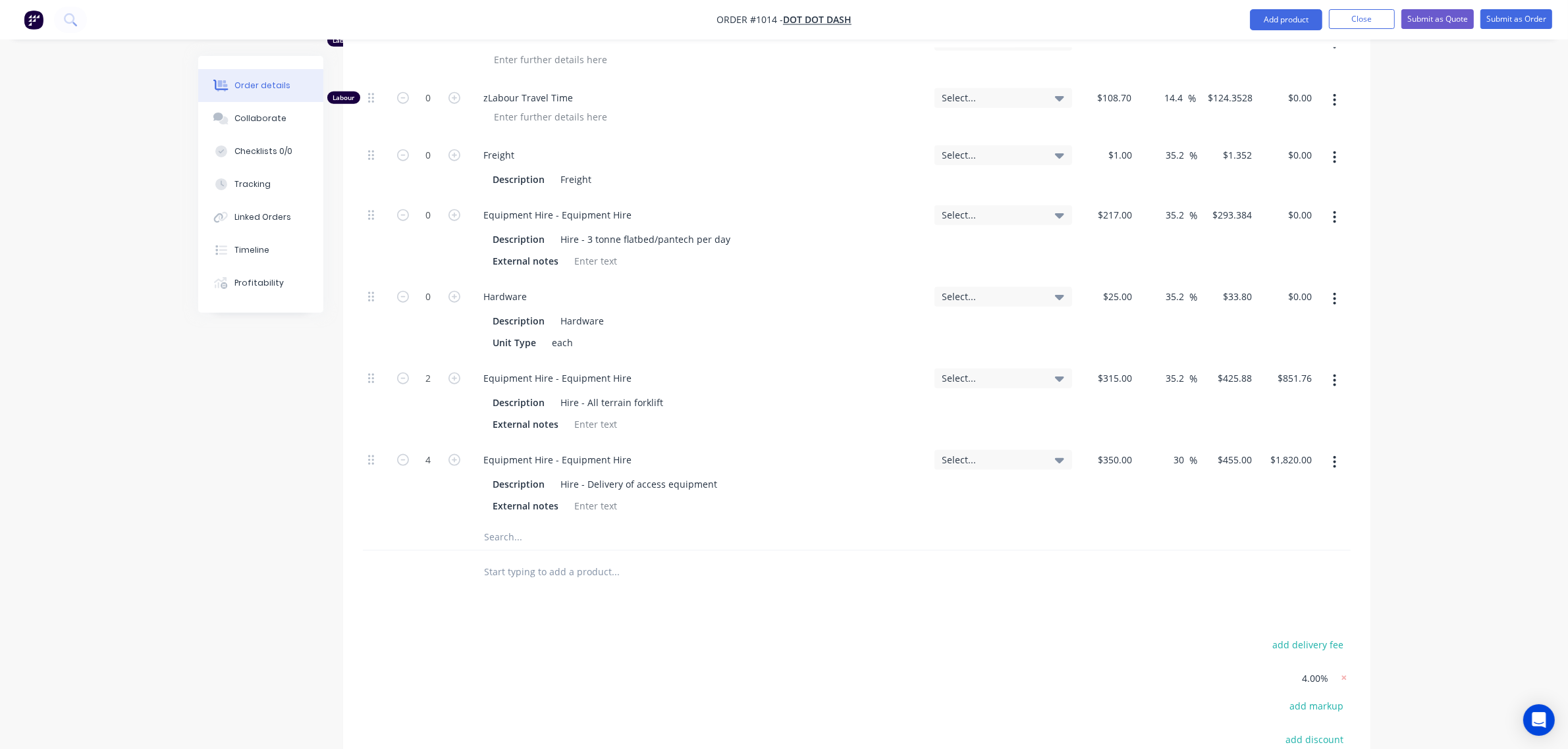
scroll to position [1930, 0]
click at [601, 495] on div at bounding box center [596, 504] width 54 height 19
click at [676, 567] on div at bounding box center [705, 570] width 474 height 43
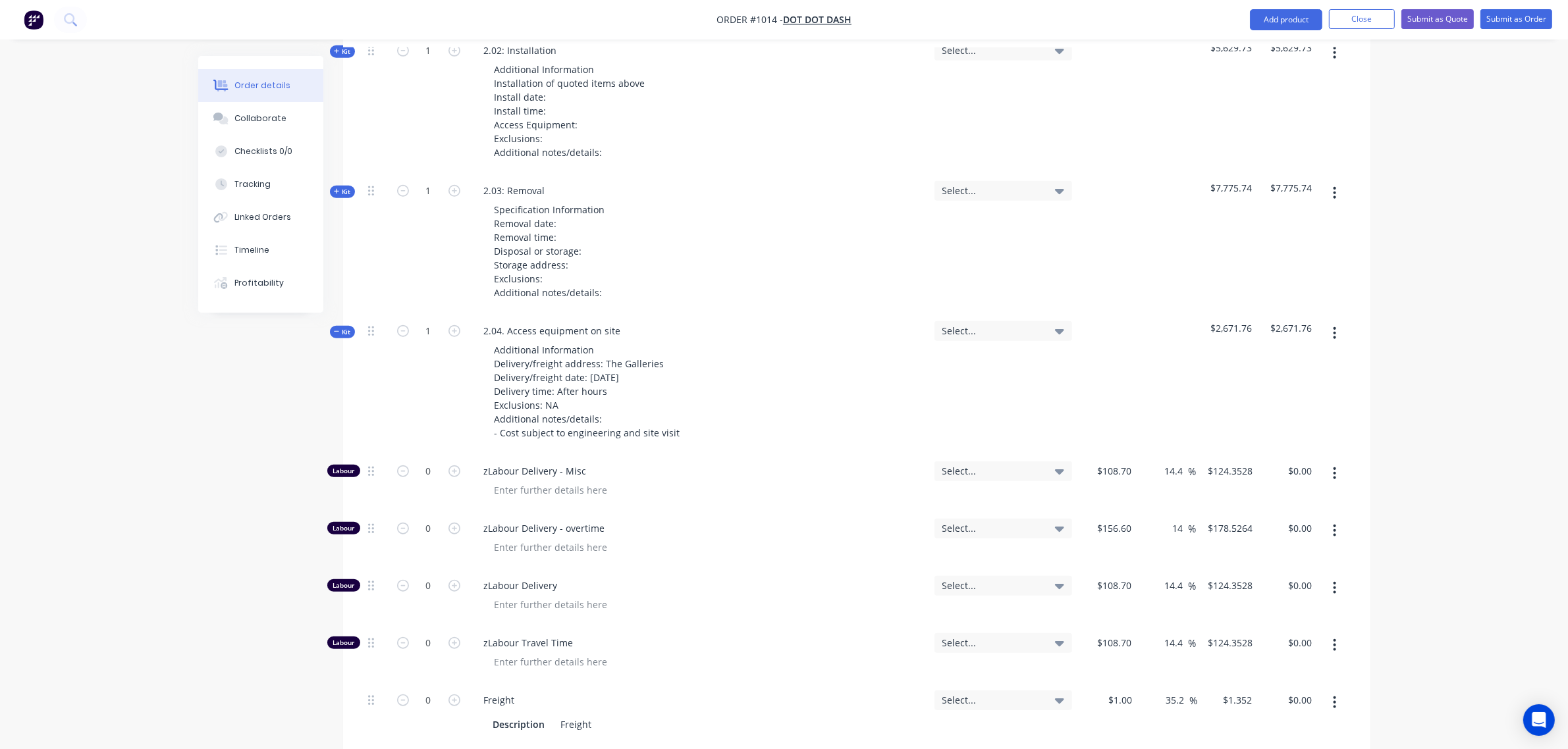
scroll to position [1381, 0]
click at [341, 328] on span "Kit" at bounding box center [342, 333] width 17 height 10
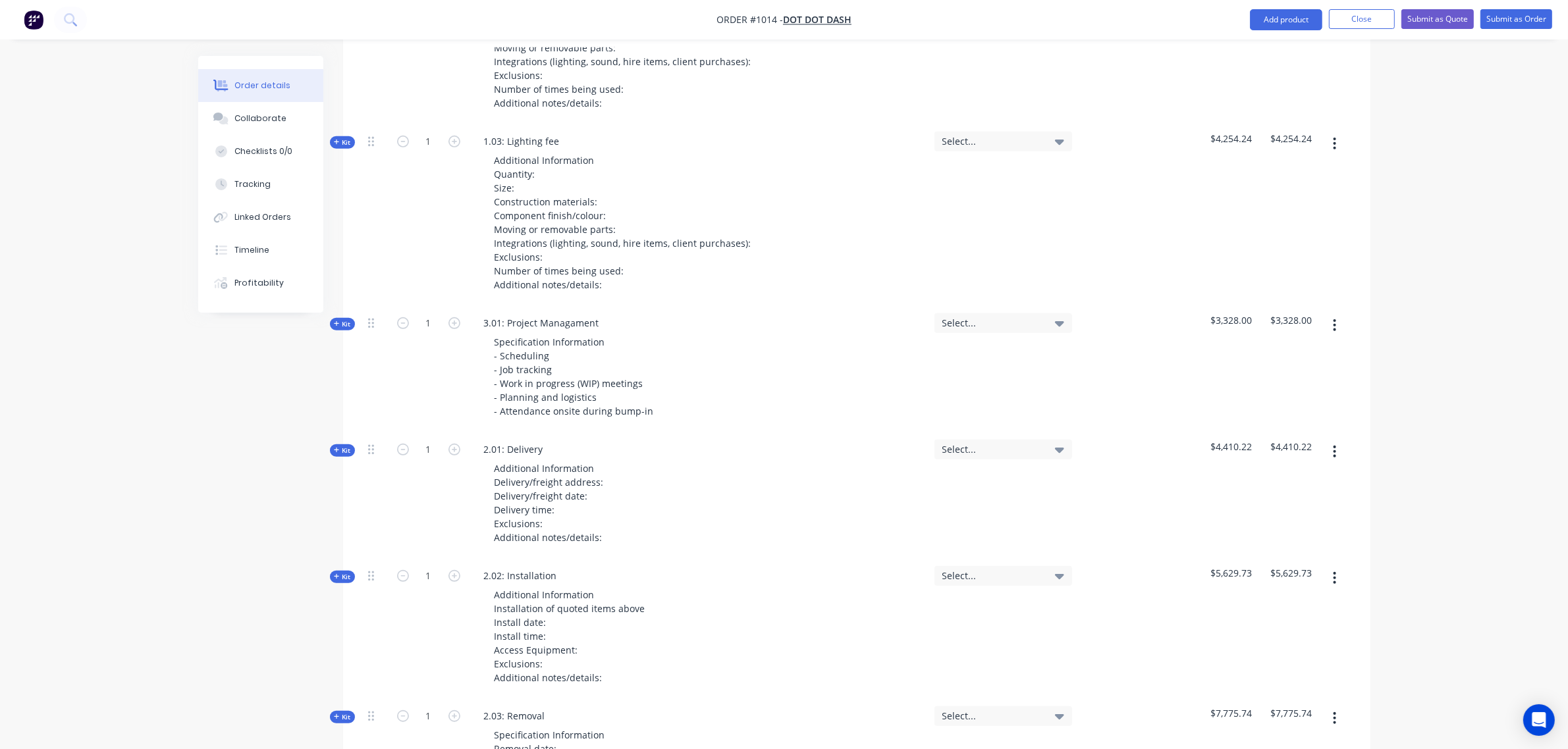
scroll to position [880, 0]
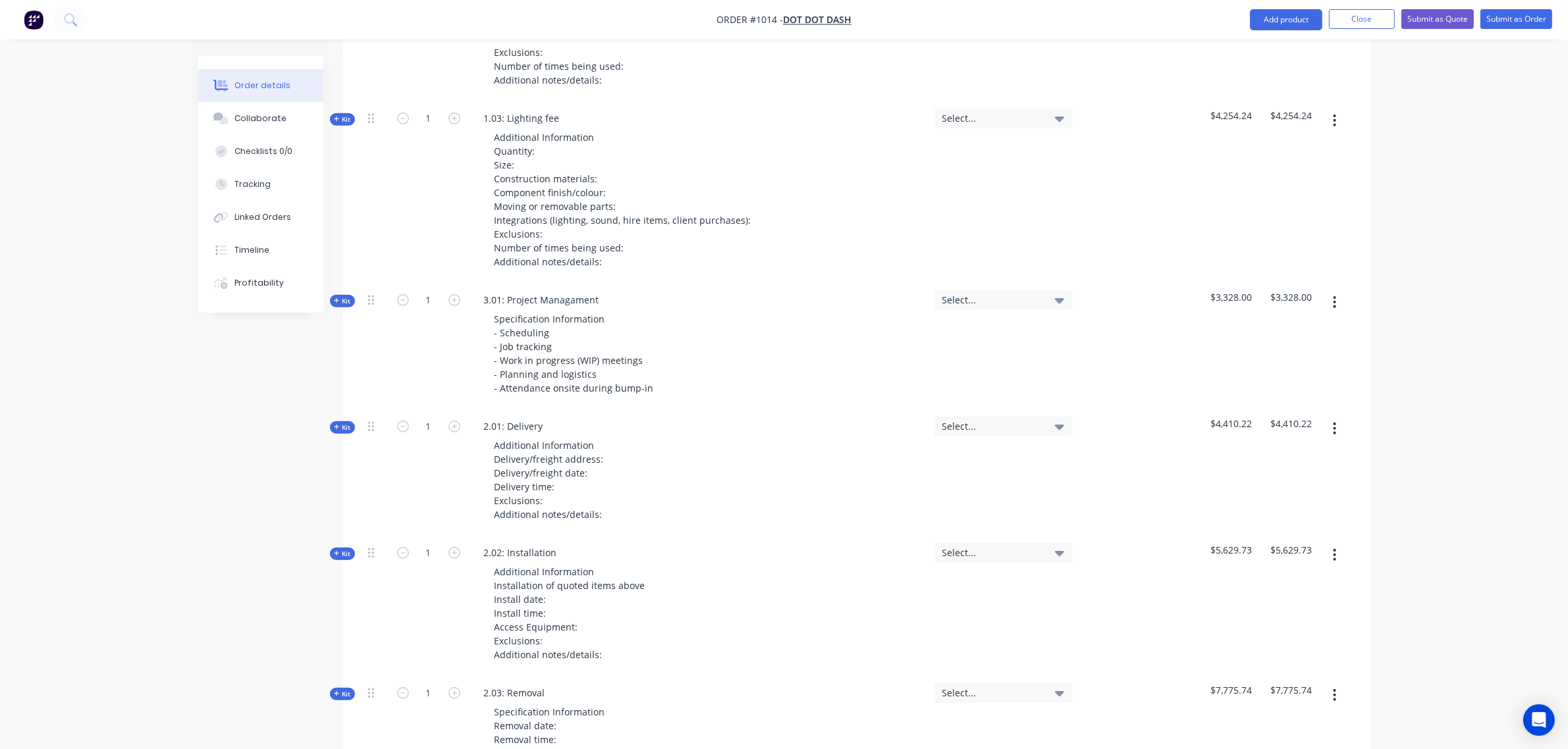
click at [339, 424] on icon "button" at bounding box center [337, 427] width 6 height 6
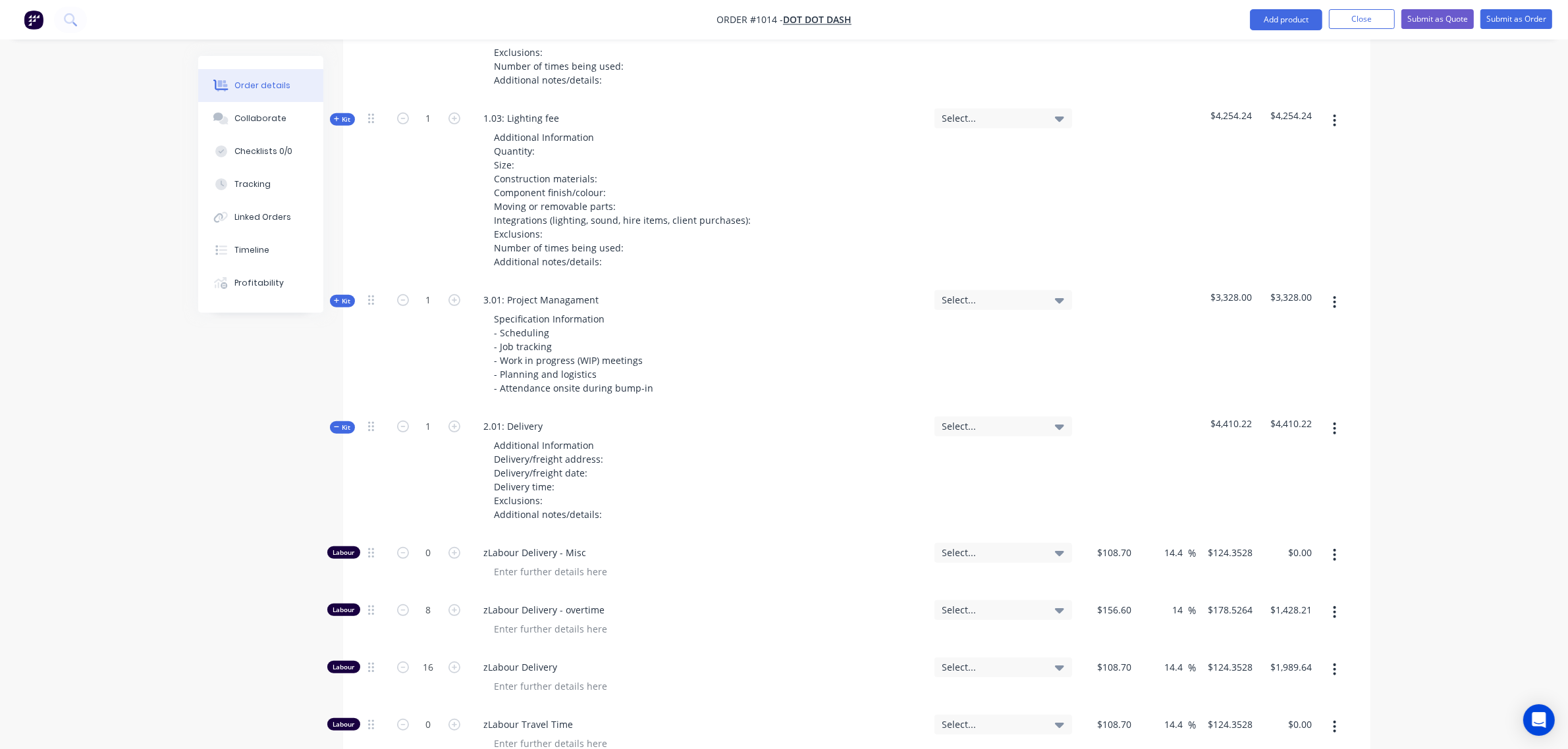
click at [339, 424] on icon "button" at bounding box center [337, 427] width 6 height 6
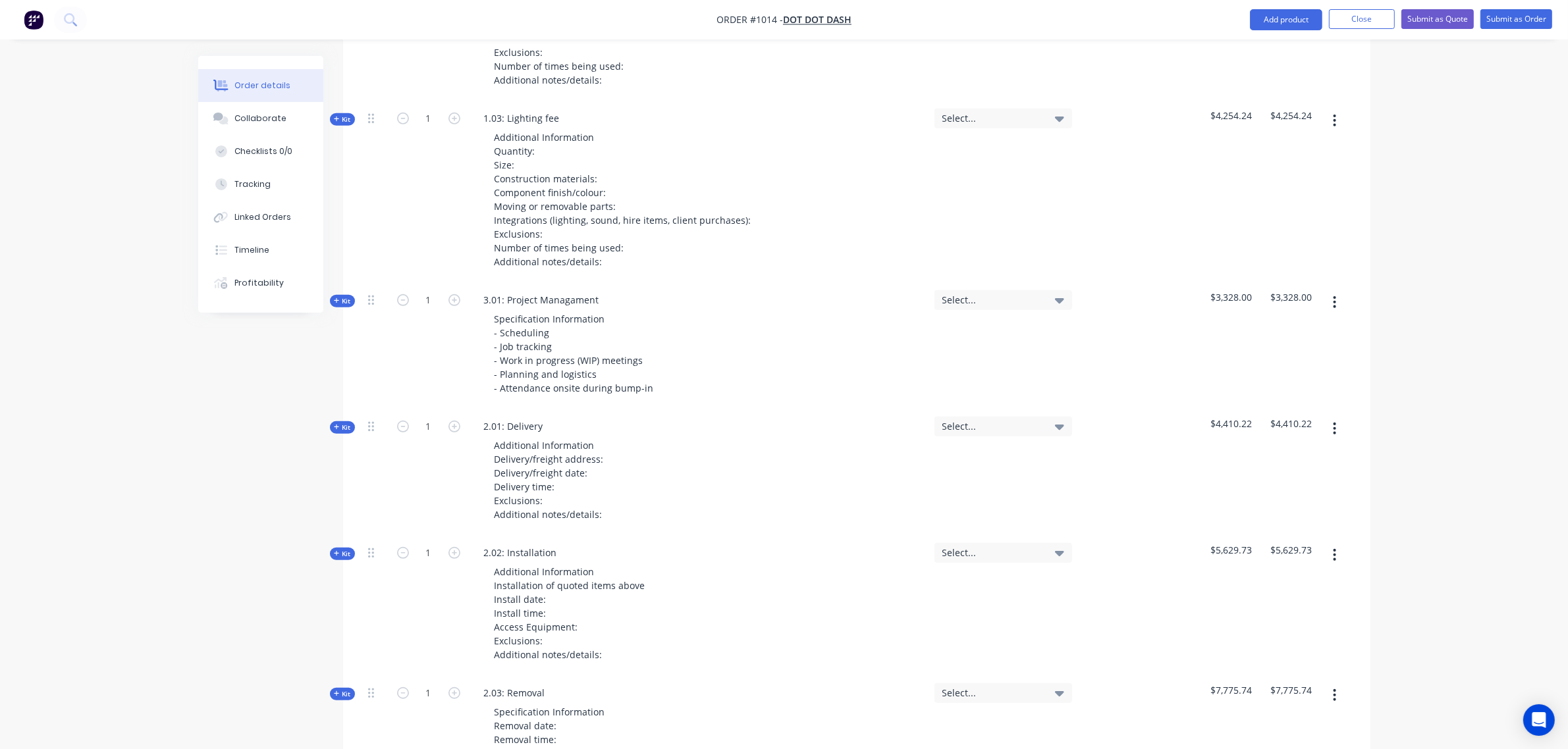
click at [345, 549] on span "Kit" at bounding box center [342, 554] width 17 height 10
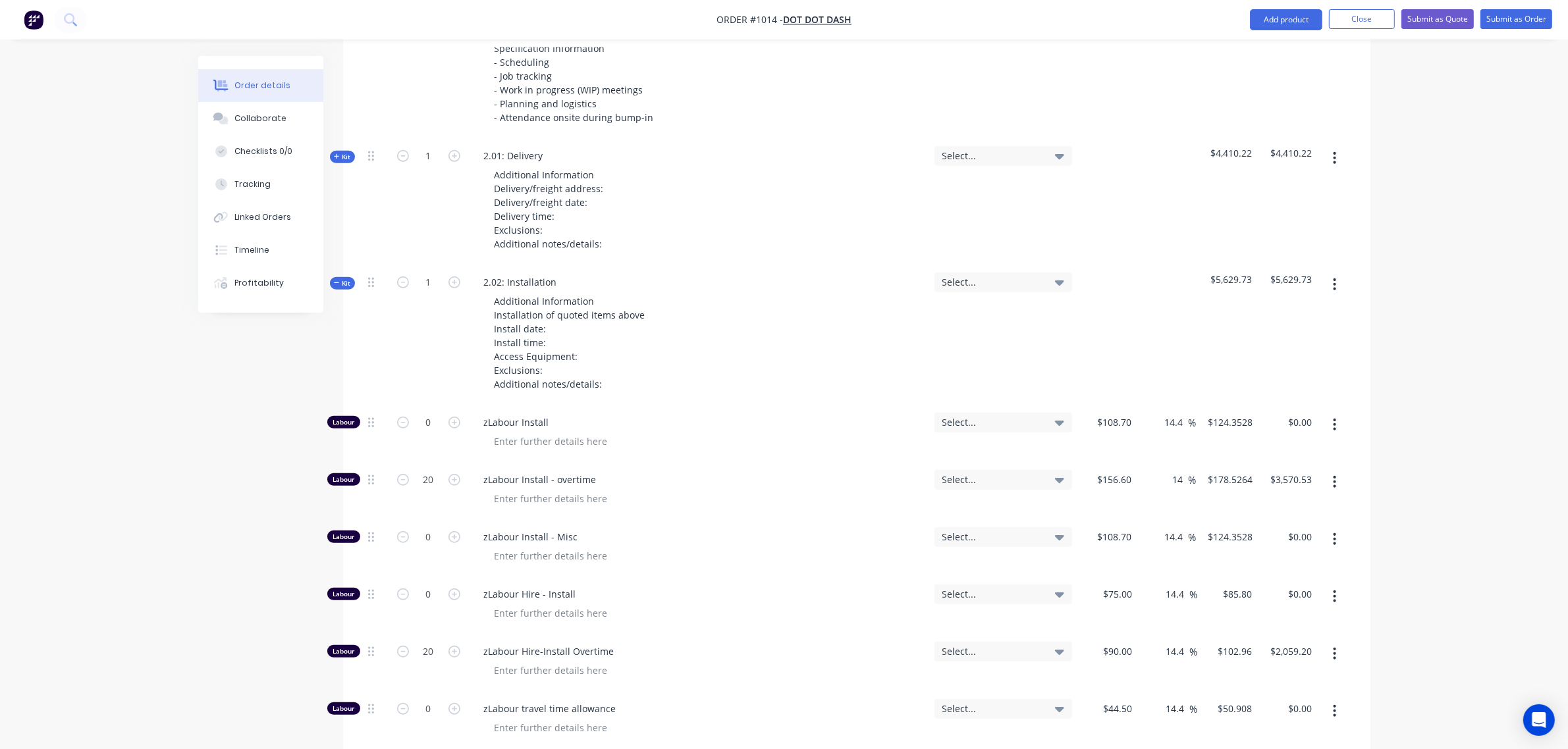
scroll to position [1154, 0]
click at [425, 638] on input "20" at bounding box center [428, 648] width 35 height 20
type input "0"
type input "$0.00"
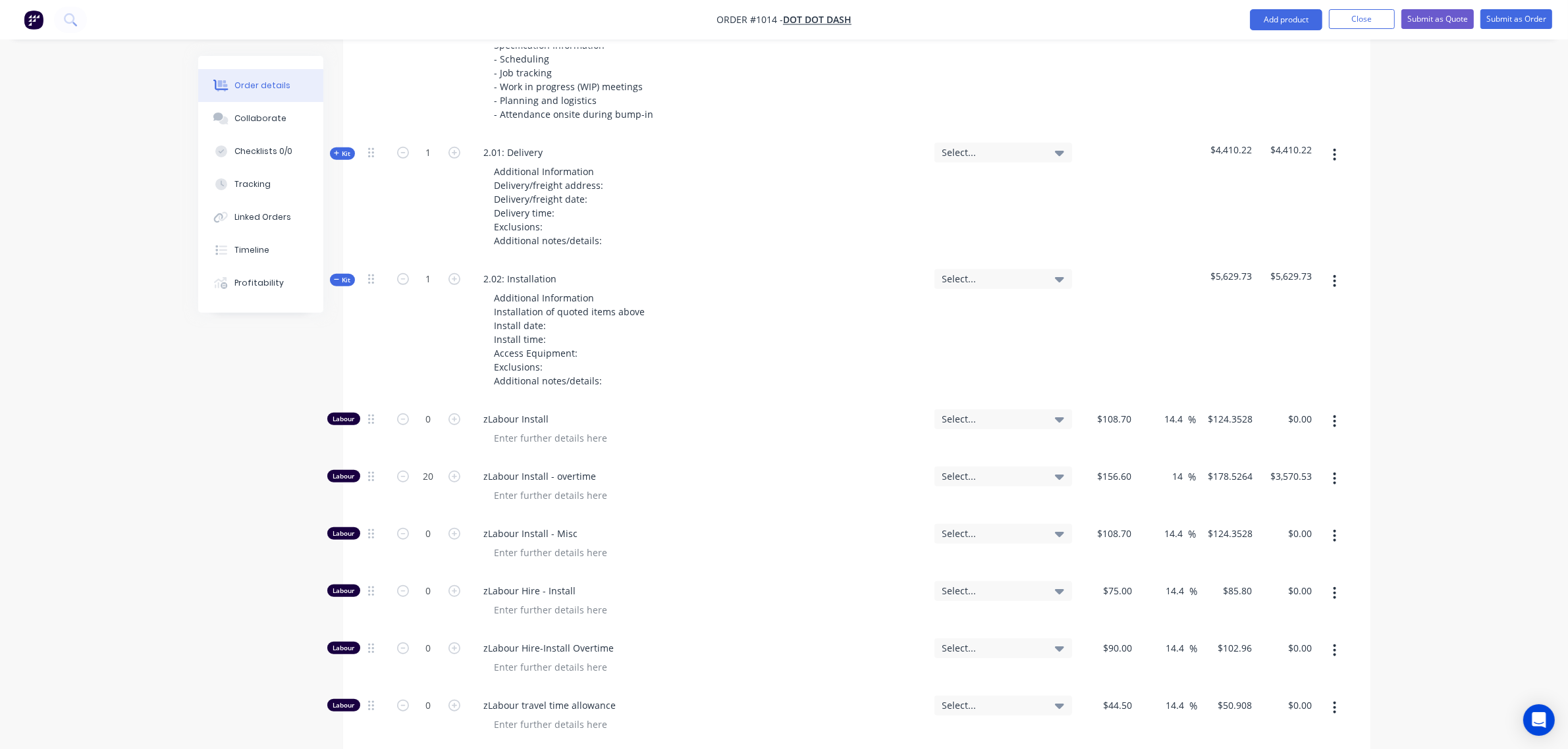
click at [426, 551] on div "0" at bounding box center [428, 545] width 79 height 57
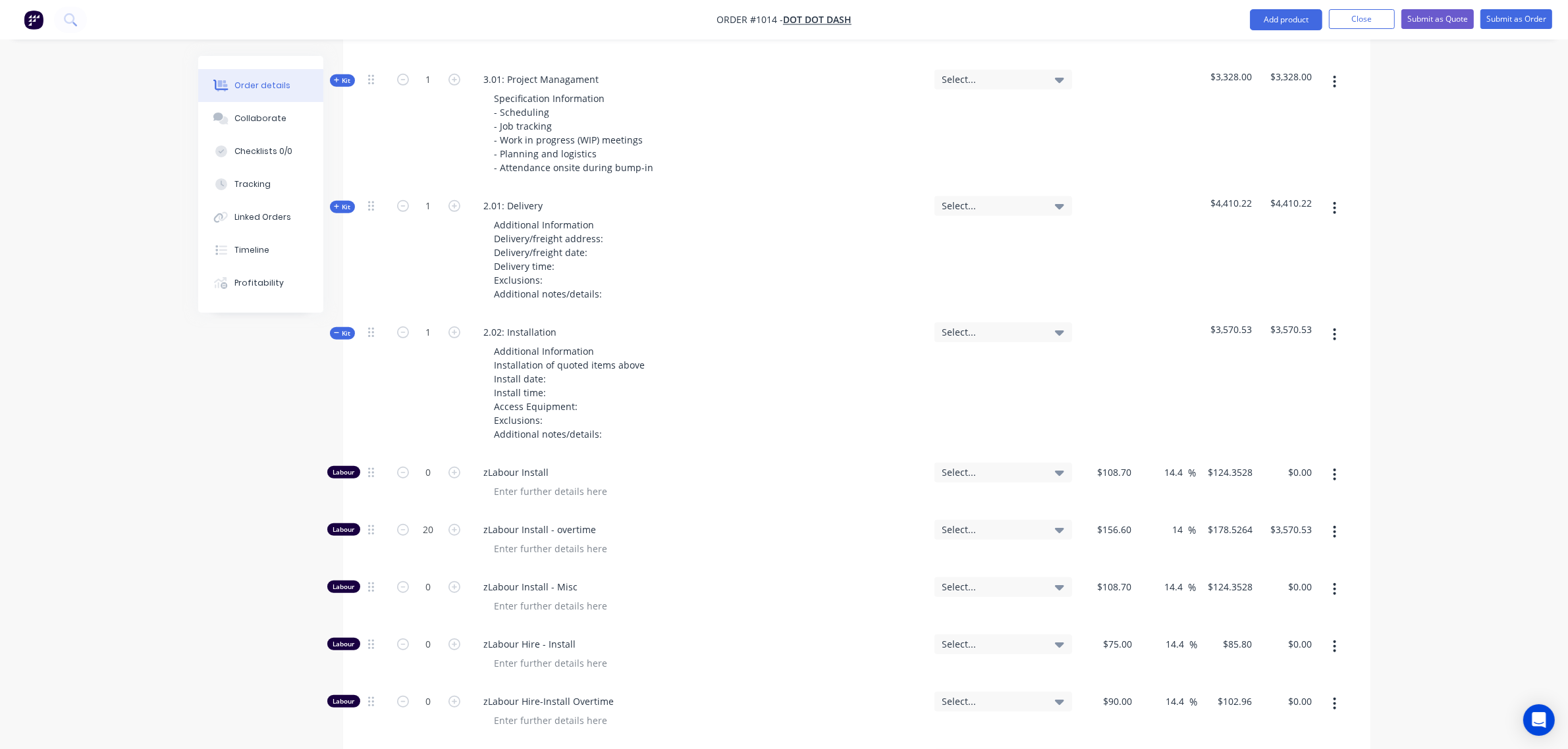
scroll to position [1100, 0]
click at [344, 329] on span "Kit" at bounding box center [342, 334] width 17 height 10
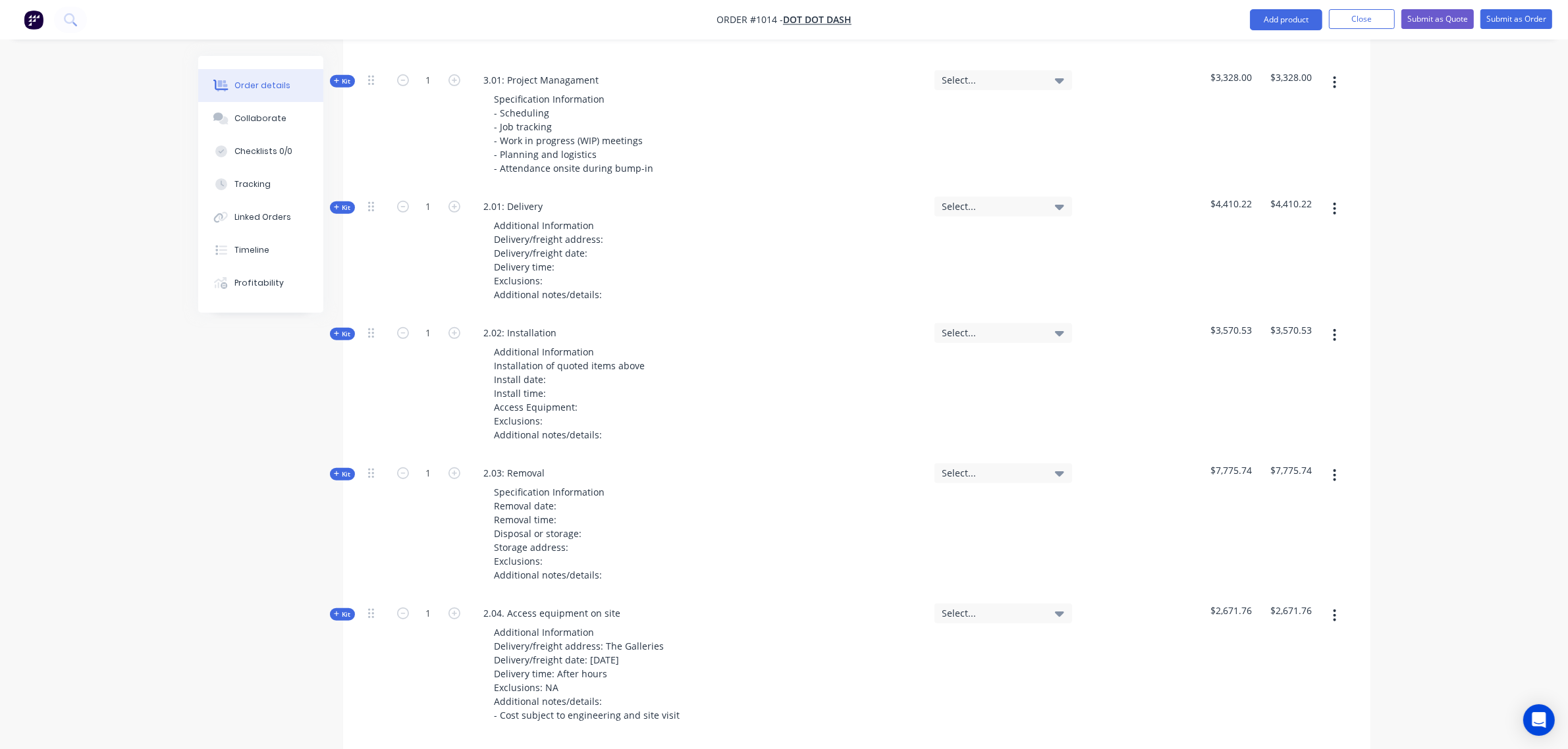
click at [345, 469] on span "Kit" at bounding box center [342, 474] width 17 height 10
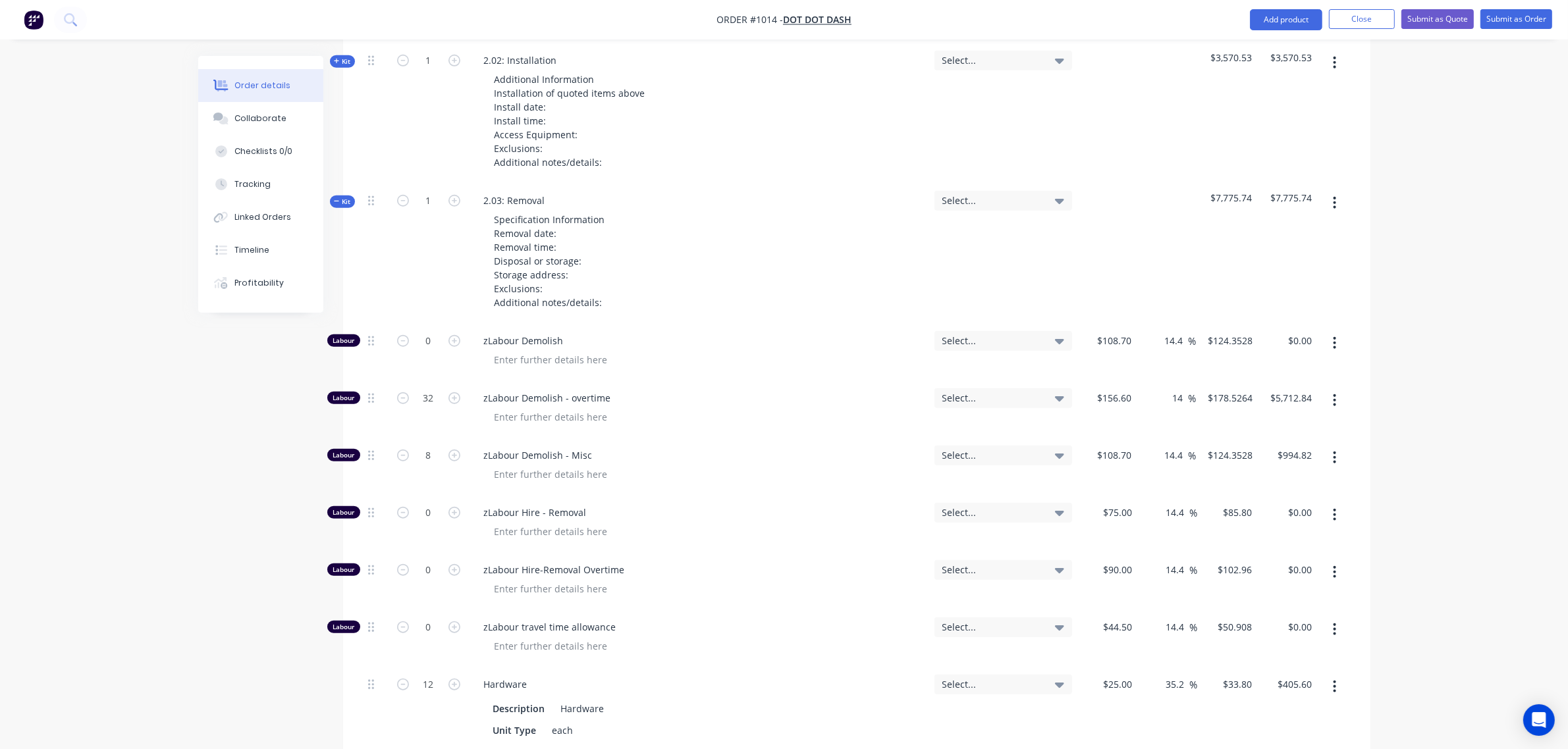
scroll to position [1373, 0]
click at [428, 388] on input "32" at bounding box center [428, 397] width 35 height 20
type input "24"
type input "$4,284.63"
click at [435, 357] on div "0" at bounding box center [428, 351] width 79 height 57
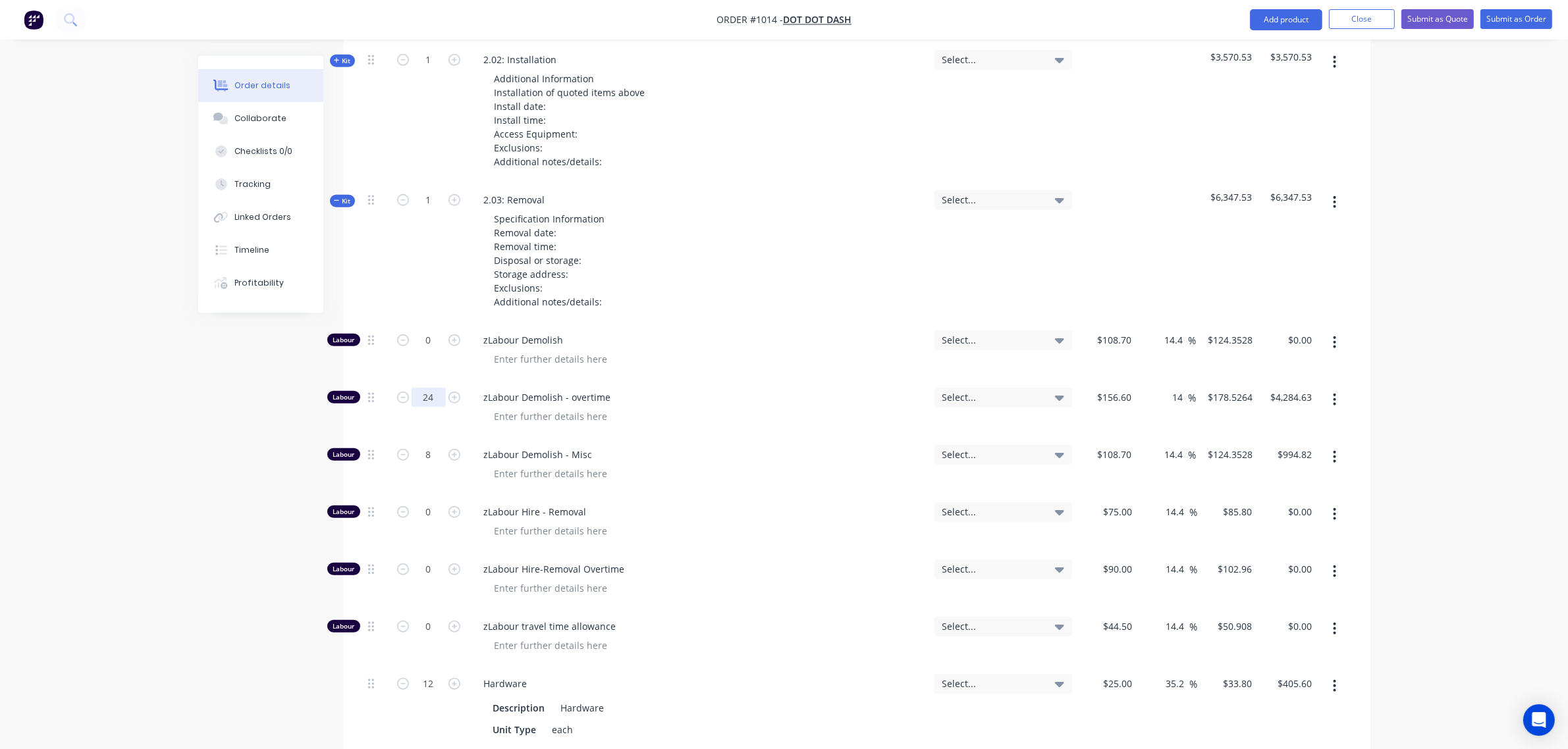
click at [423, 388] on input "24" at bounding box center [428, 397] width 35 height 20
type input "16"
type input "$2,856.42"
click at [424, 502] on input "0" at bounding box center [428, 512] width 35 height 20
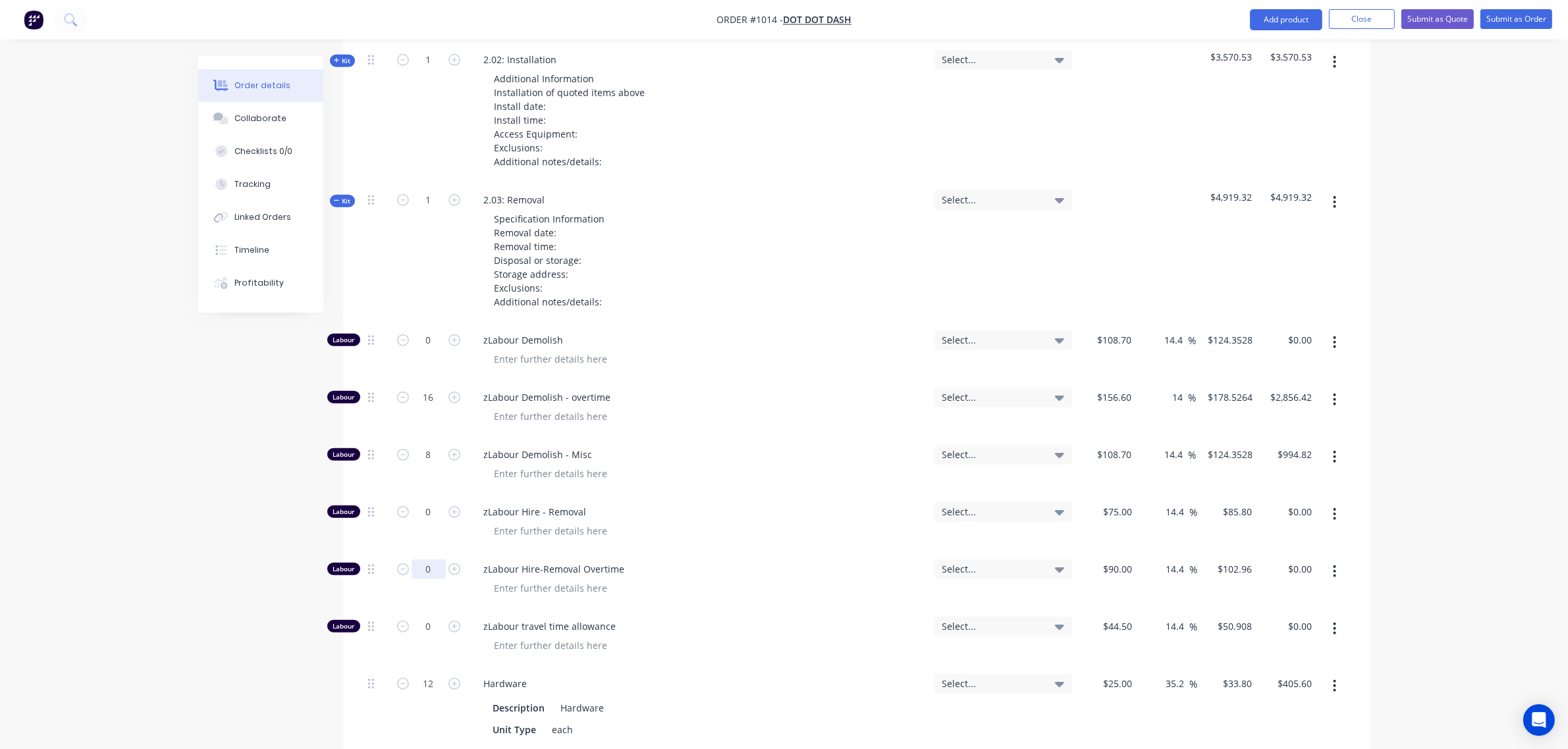
click at [429, 559] on input "0" at bounding box center [428, 569] width 35 height 20
type input "4"
type input "$411.84"
click at [443, 528] on div "0" at bounding box center [428, 523] width 79 height 57
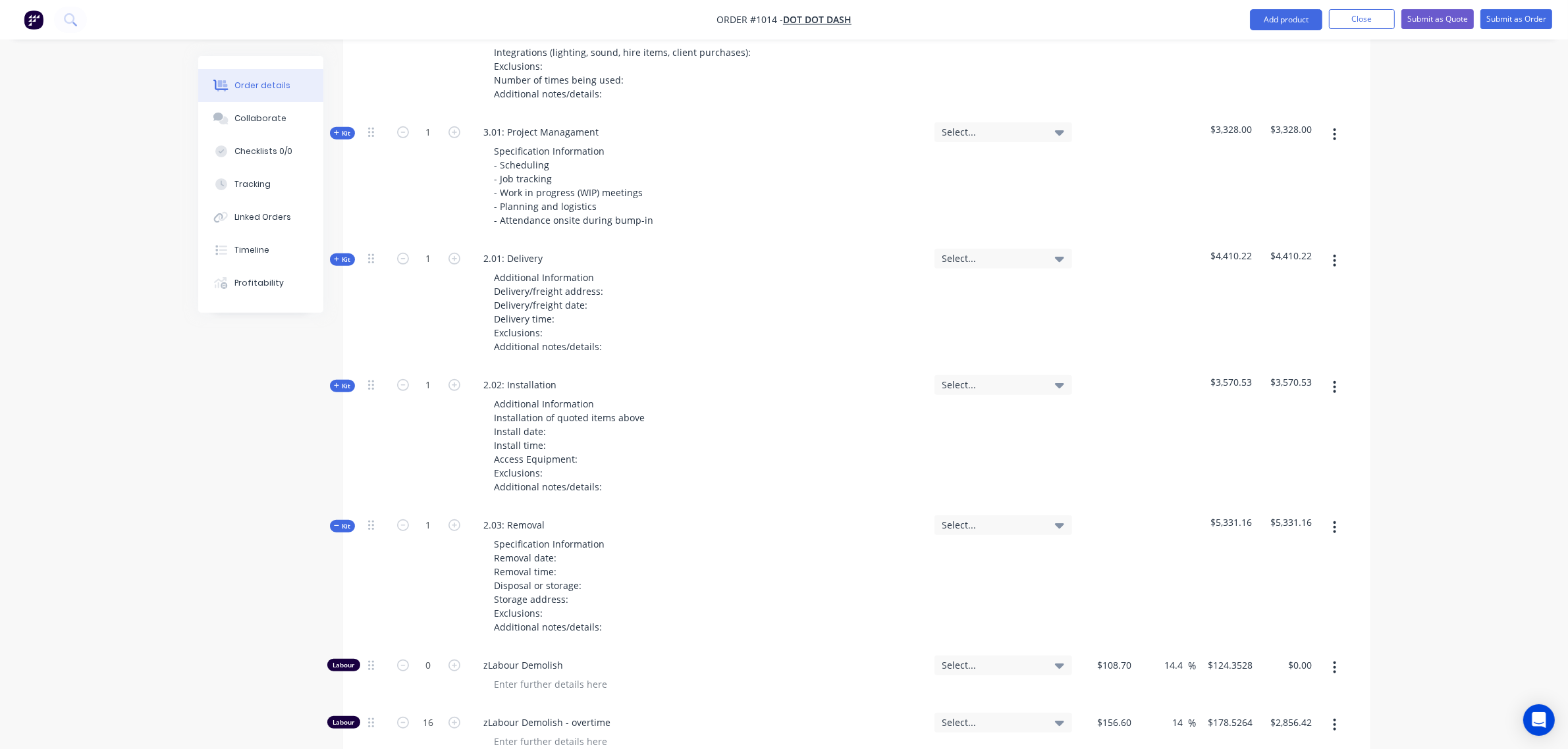
scroll to position [1048, 0]
click at [341, 521] on span "Kit" at bounding box center [342, 526] width 17 height 10
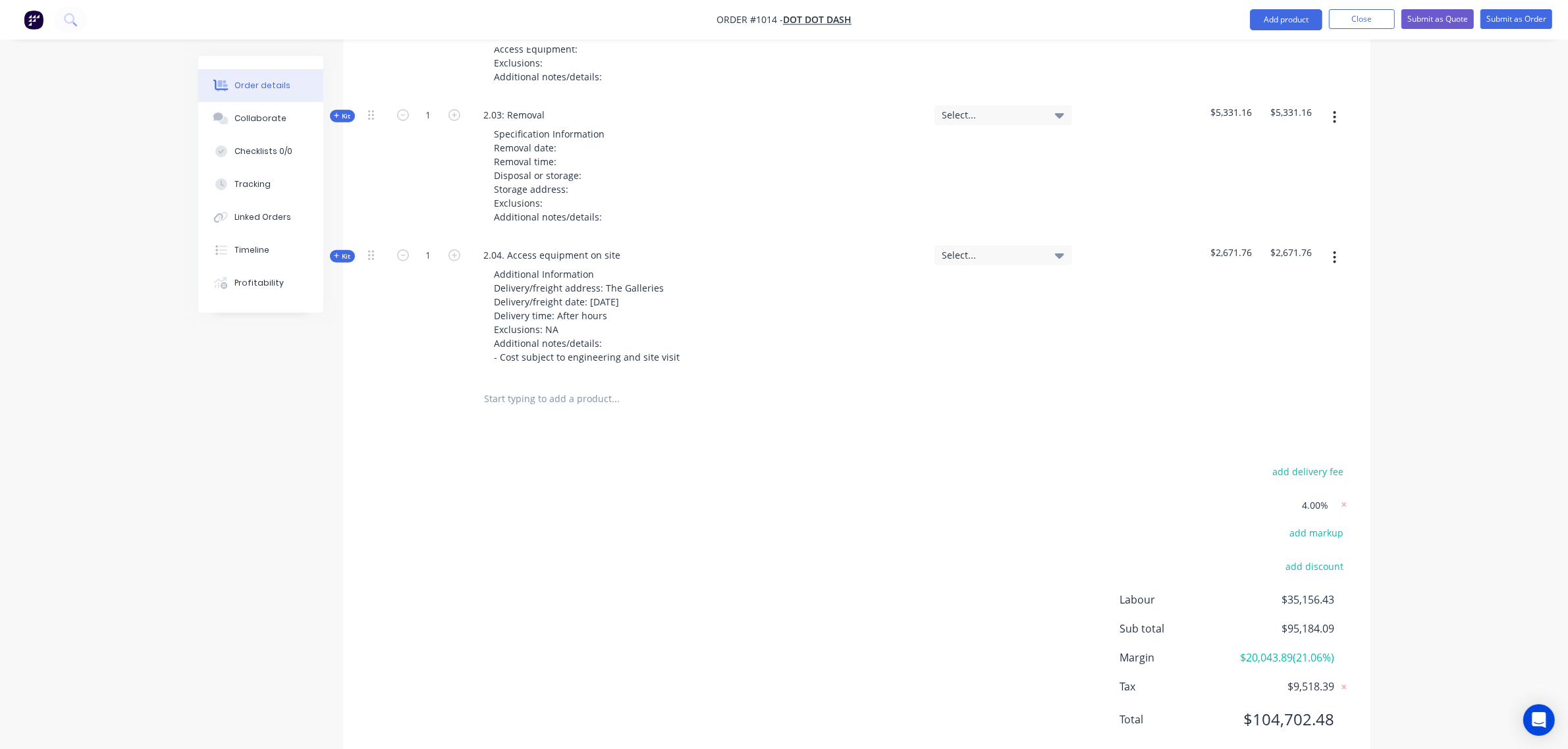
scroll to position [1491, 0]
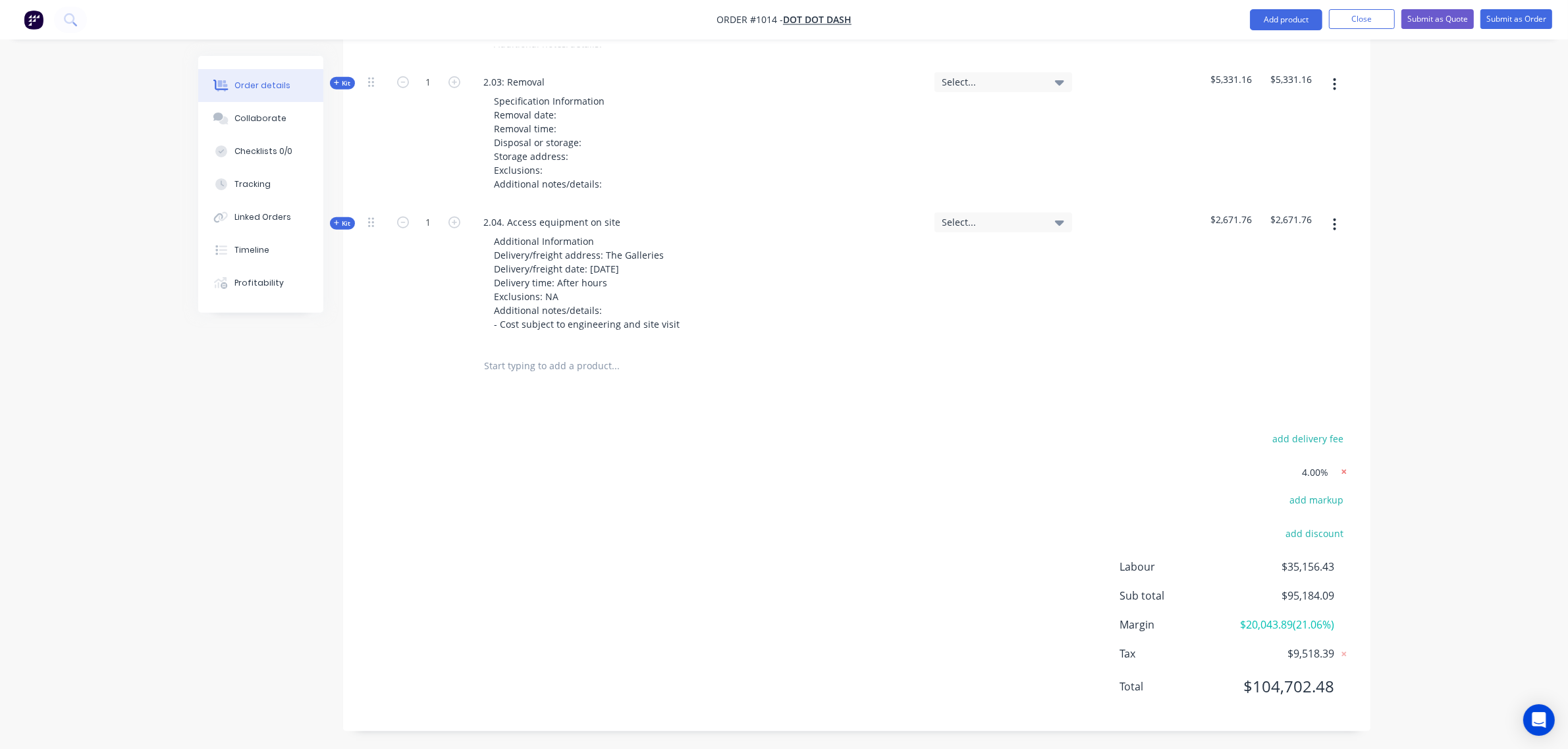
click at [1340, 466] on icon at bounding box center [1344, 472] width 13 height 13
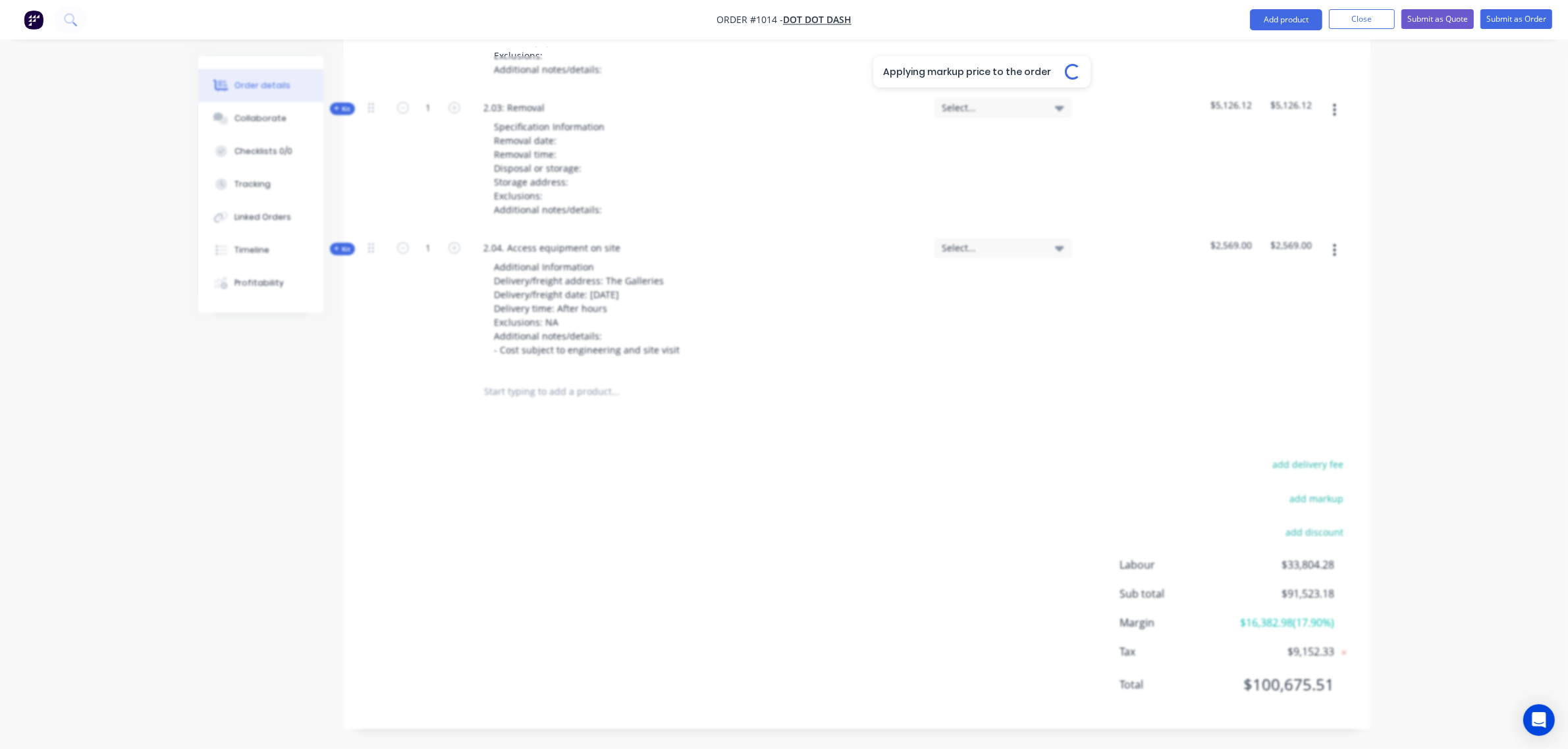
scroll to position [1463, 0]
click at [1328, 492] on button "add markup" at bounding box center [1316, 500] width 68 height 18
click at [1328, 495] on input at bounding box center [1300, 505] width 59 height 20
type input "3"
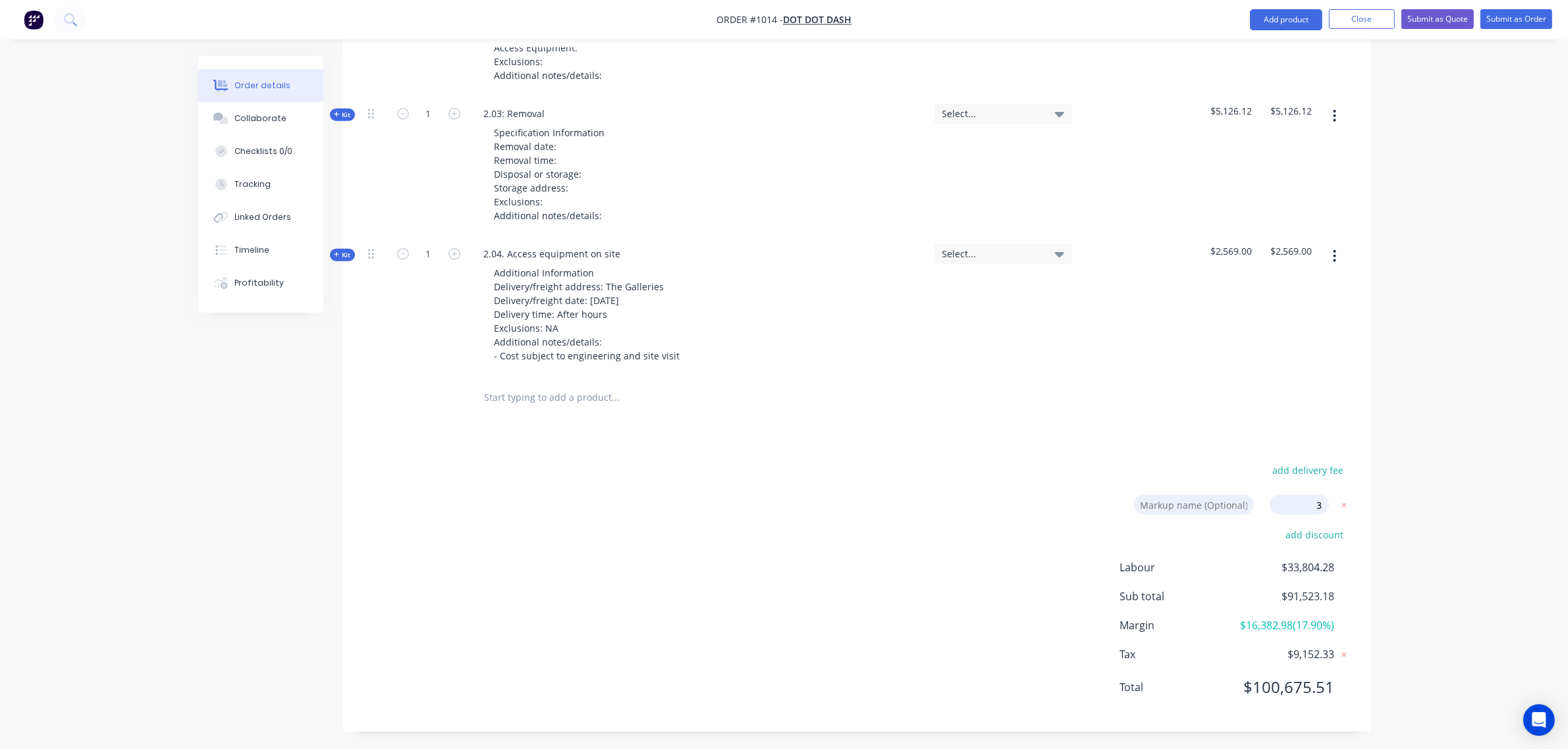
click input "submit" at bounding box center [0, 0] width 0 height 0
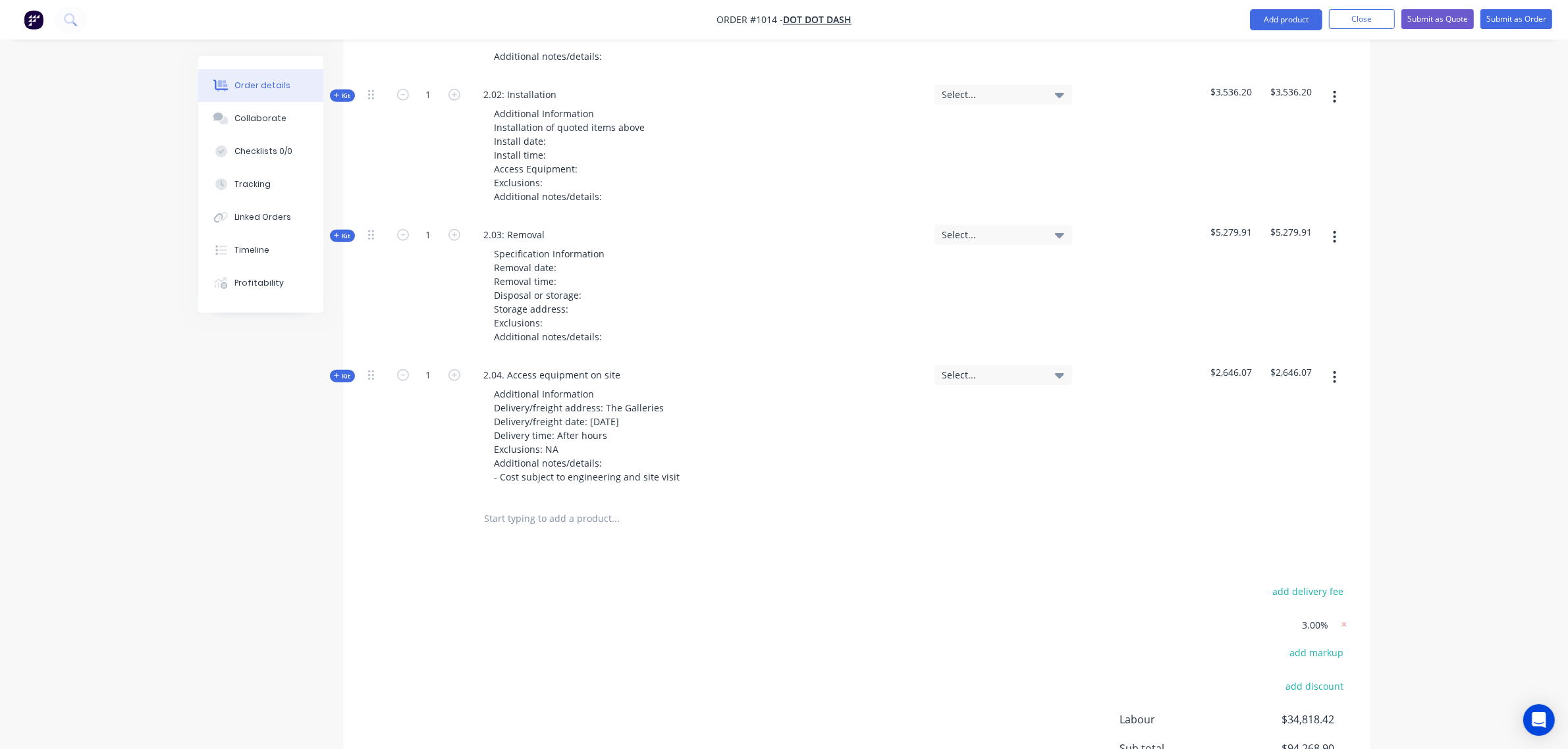
scroll to position [1337, 0]
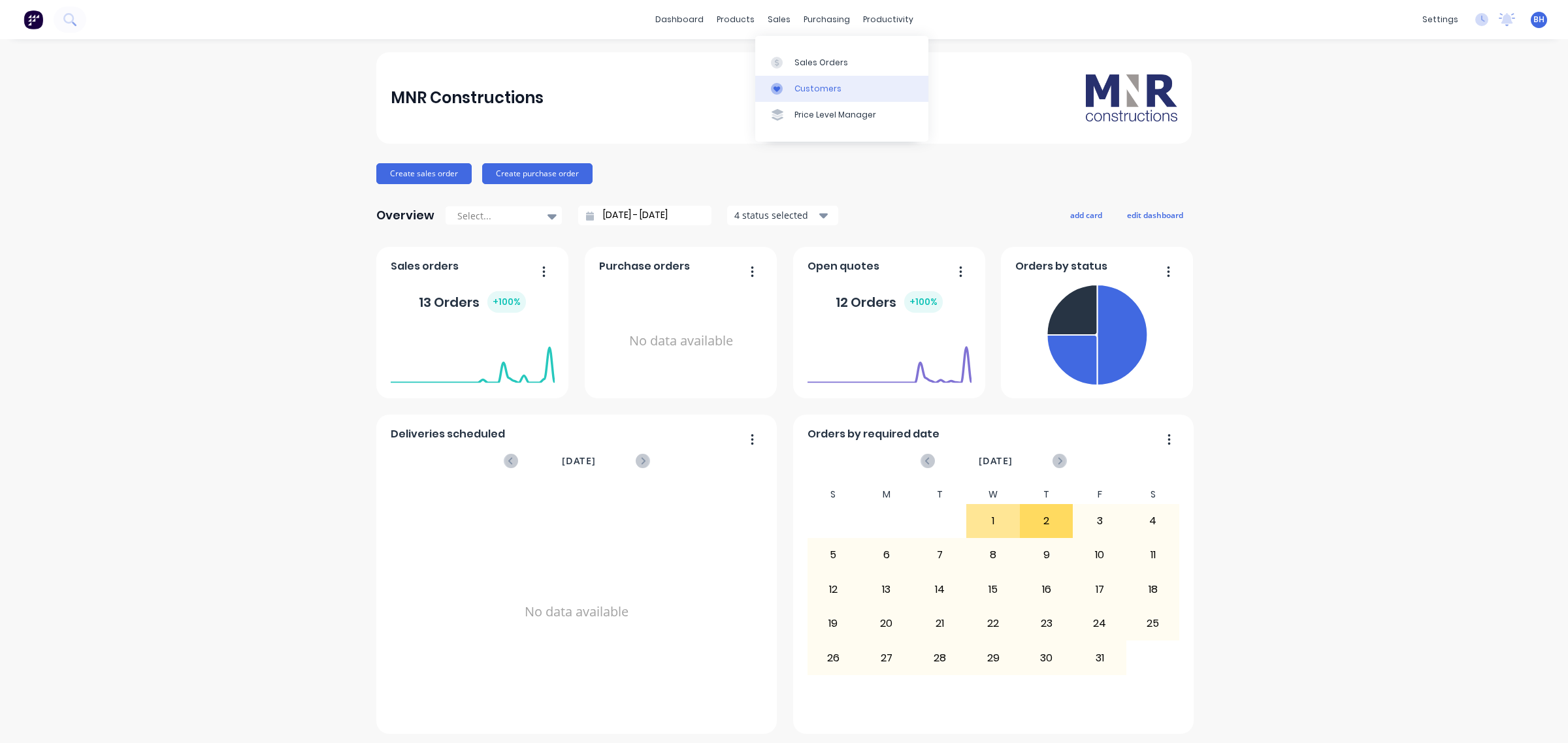
click at [795, 84] on div "Customers" at bounding box center [817, 89] width 47 height 12
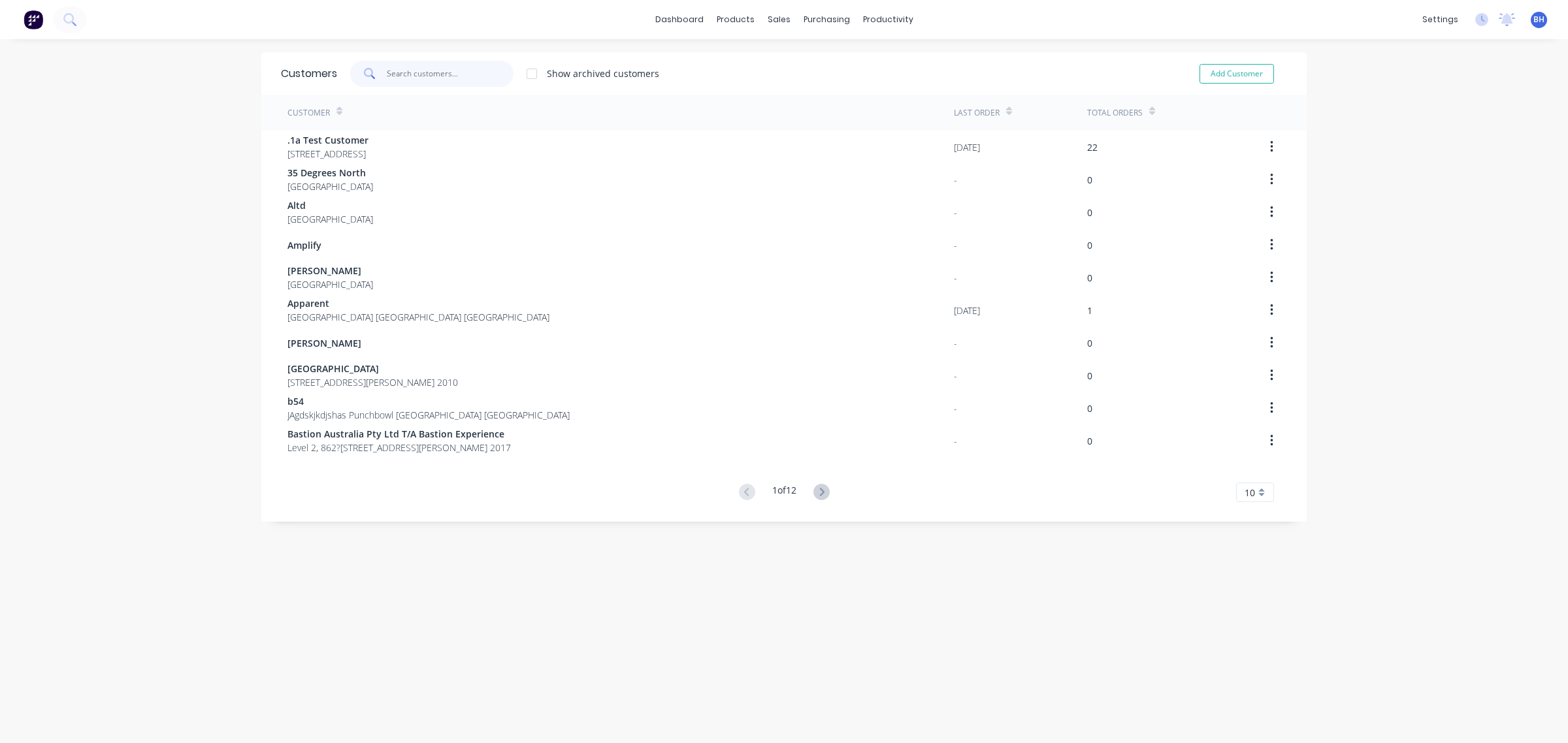
click at [403, 69] on input "text" at bounding box center [450, 73] width 127 height 26
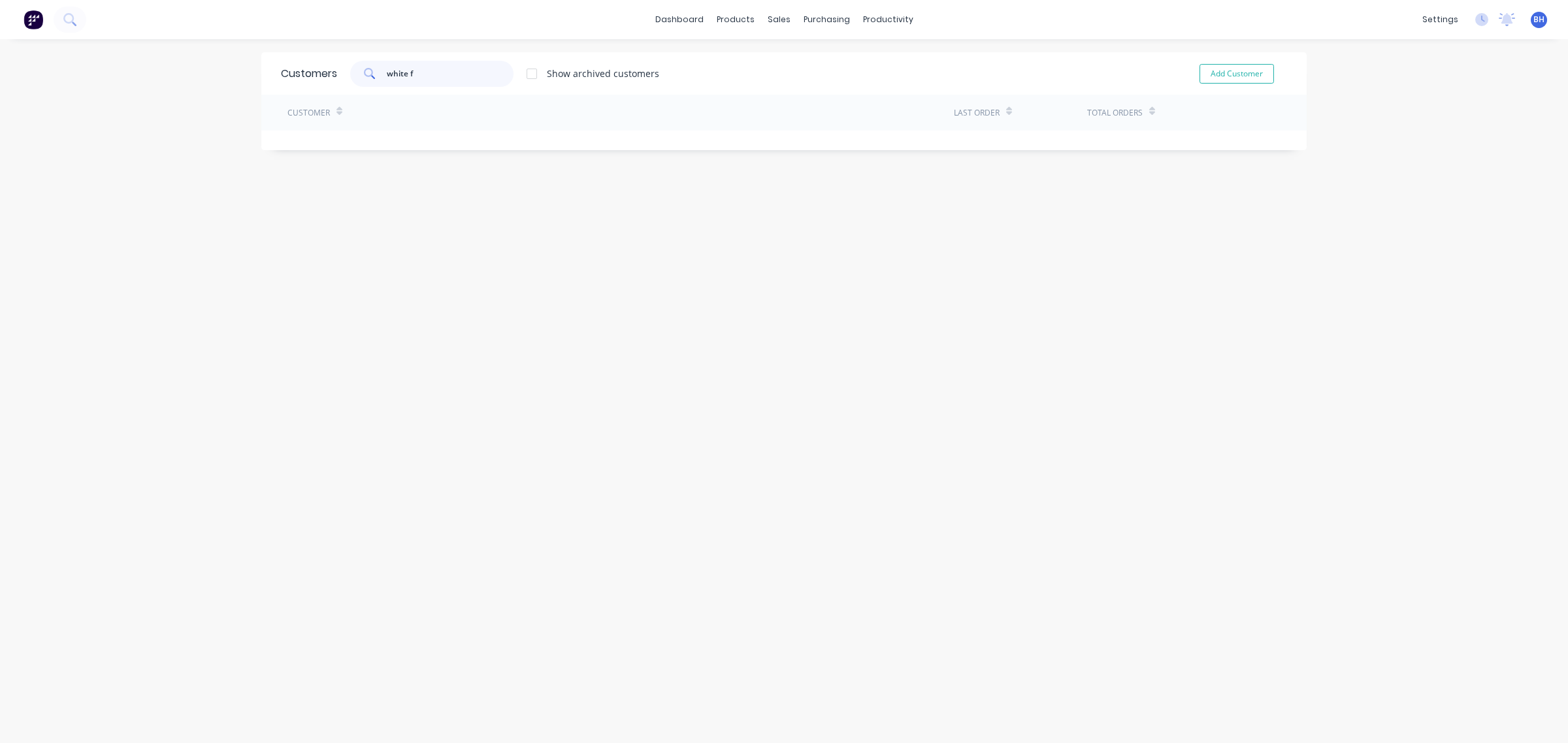
type input "white f"
click at [1239, 75] on button "Add Customer" at bounding box center [1237, 74] width 75 height 20
select select "AU"
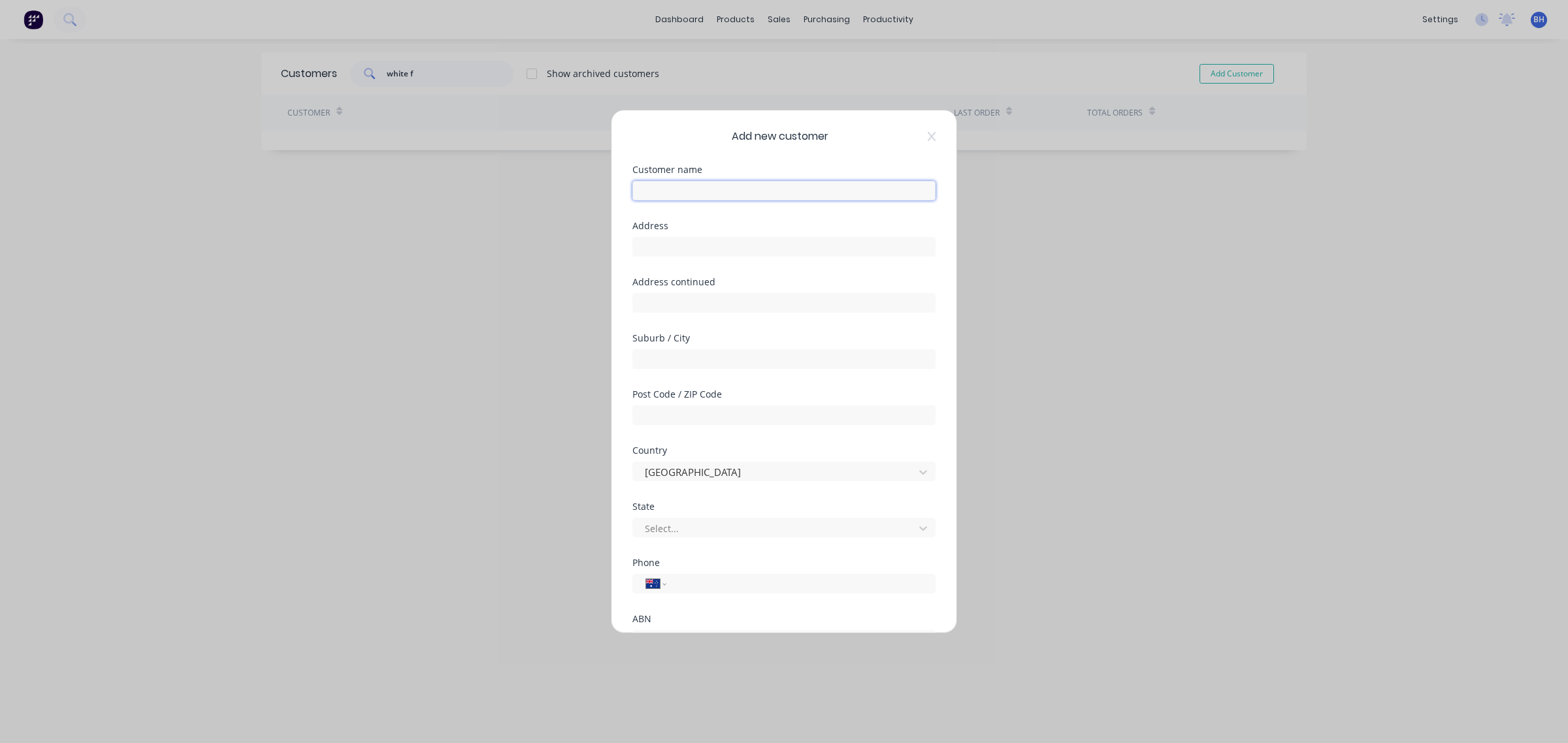
click at [645, 190] on input "text" at bounding box center [784, 191] width 303 height 20
type input "White fox Boutique"
click at [673, 527] on div at bounding box center [775, 528] width 264 height 16
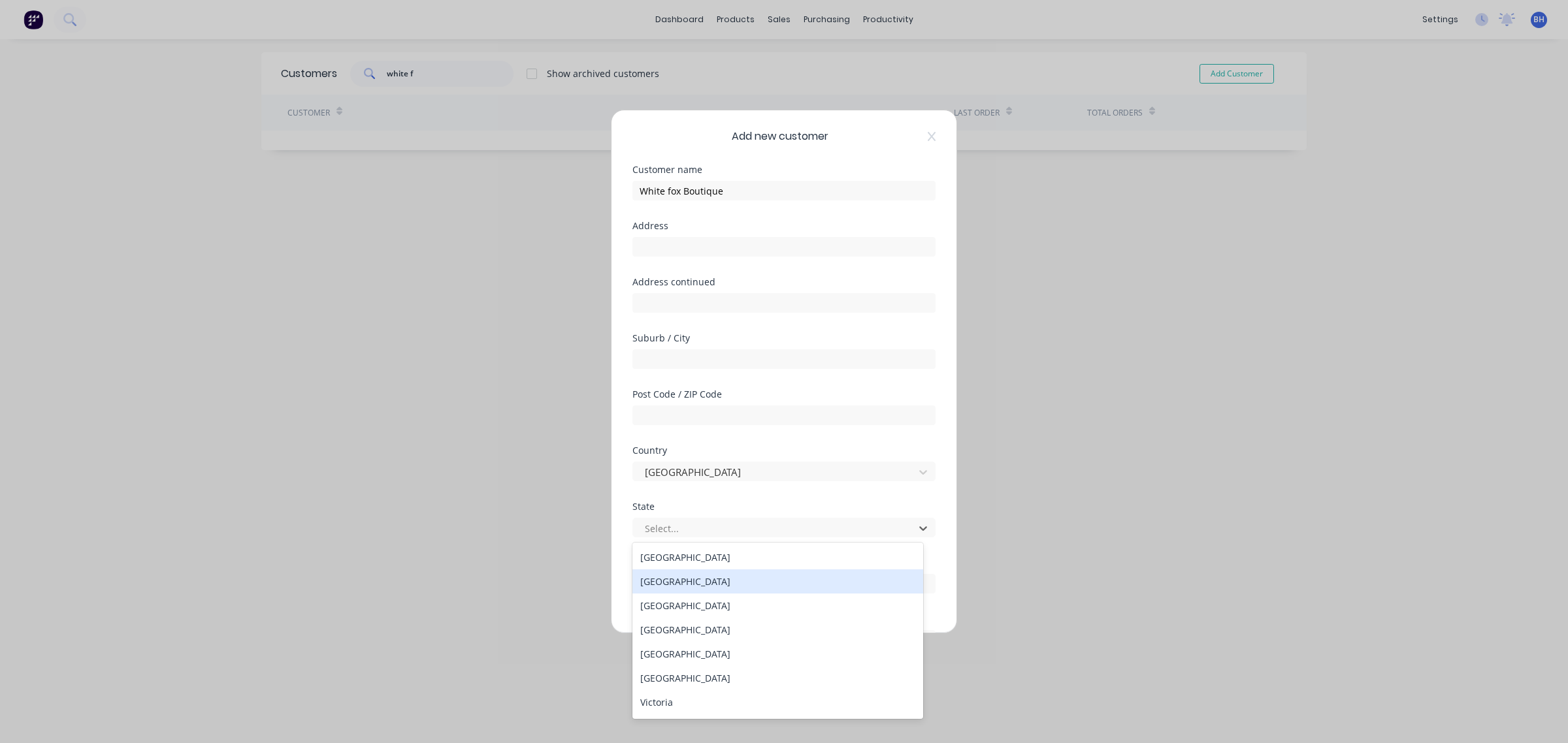
click at [686, 582] on div "New South Wales" at bounding box center [777, 582] width 291 height 24
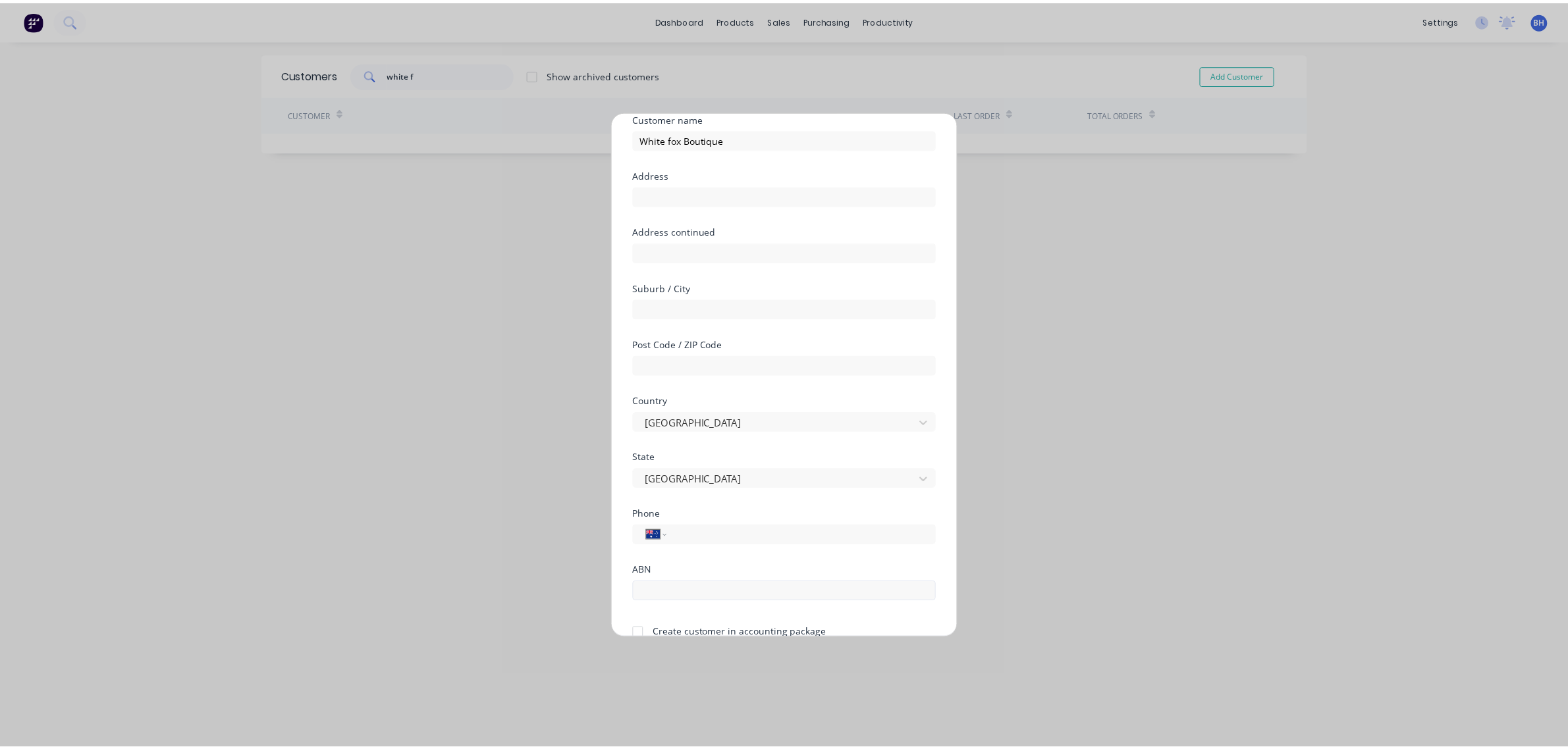
scroll to position [116, 0]
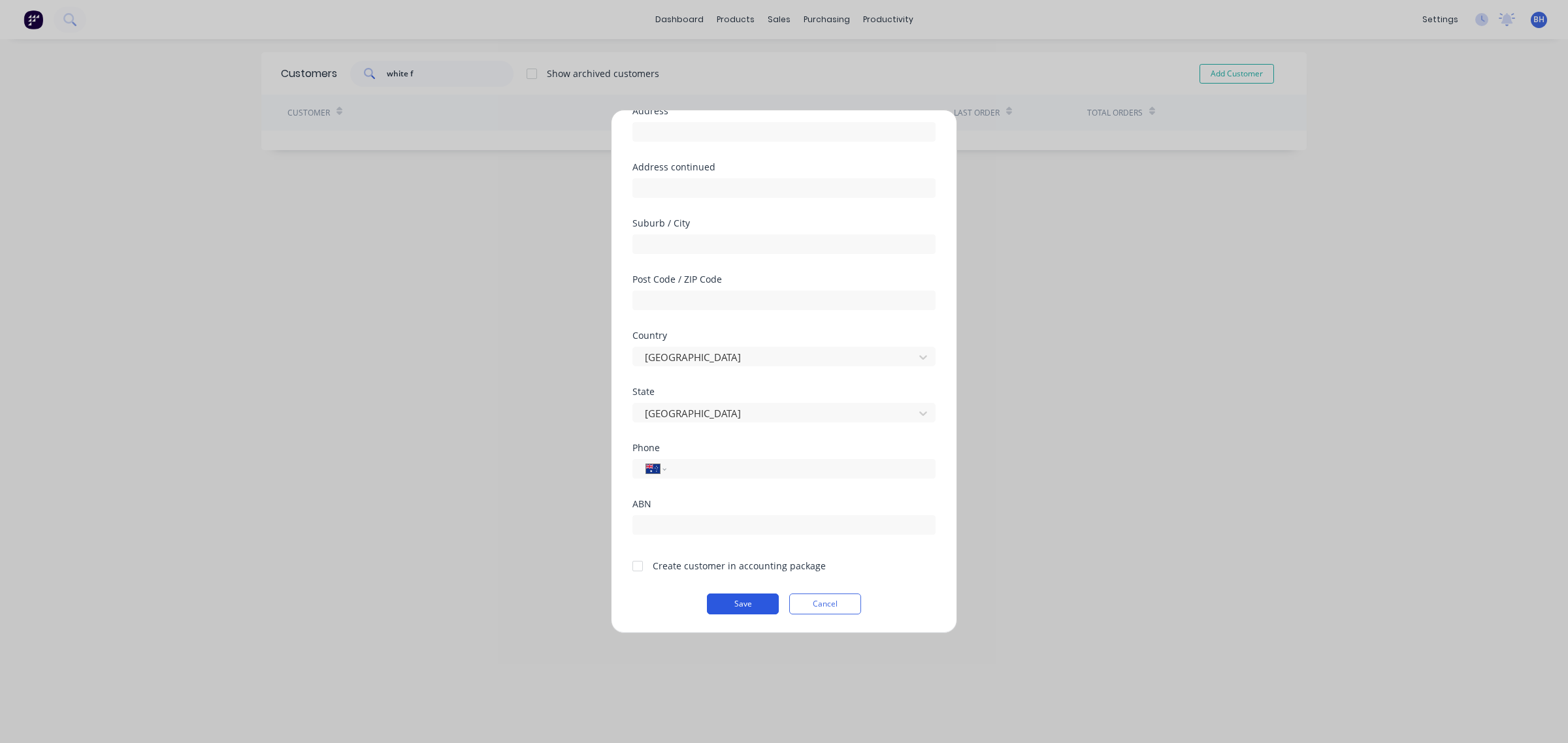
click at [748, 607] on button "Save" at bounding box center [742, 604] width 72 height 21
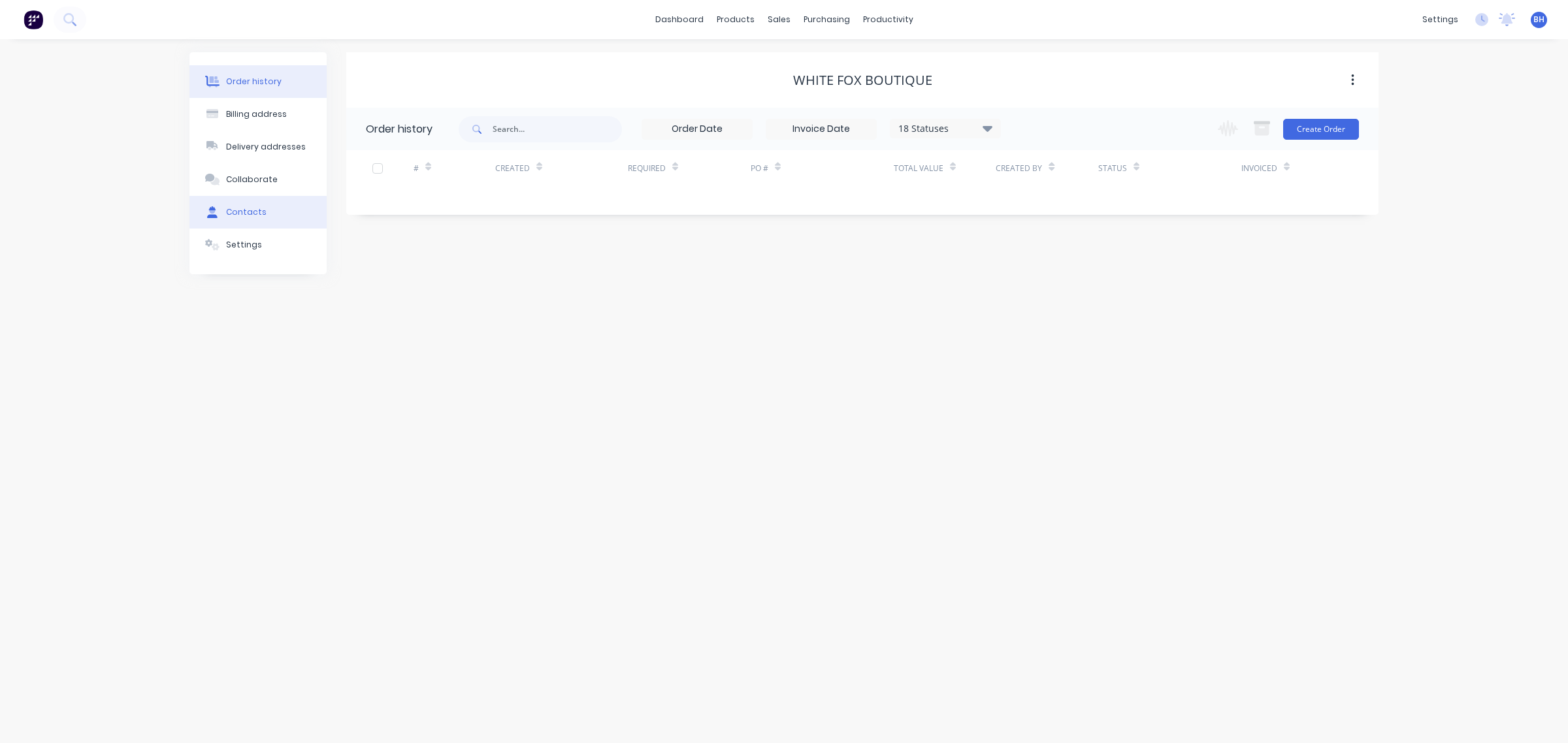
click at [239, 216] on div "Contacts" at bounding box center [246, 212] width 41 height 12
click at [1329, 127] on button "Add contact" at bounding box center [1338, 129] width 60 height 20
select select "AU"
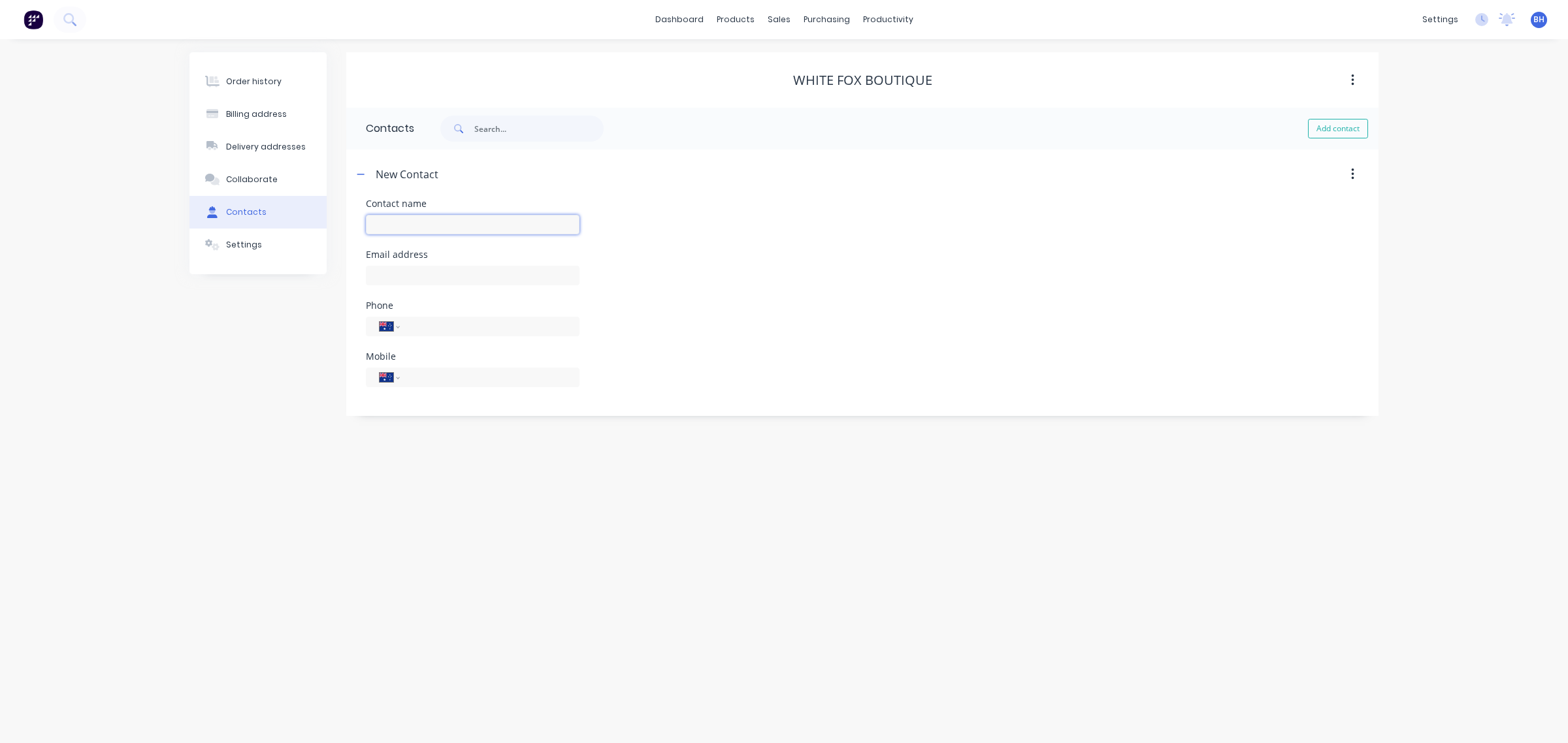
click at [424, 217] on input "text" at bounding box center [473, 224] width 214 height 20
type input "Henry lane"
click at [407, 269] on input "text" at bounding box center [473, 275] width 214 height 20
select select "AU"
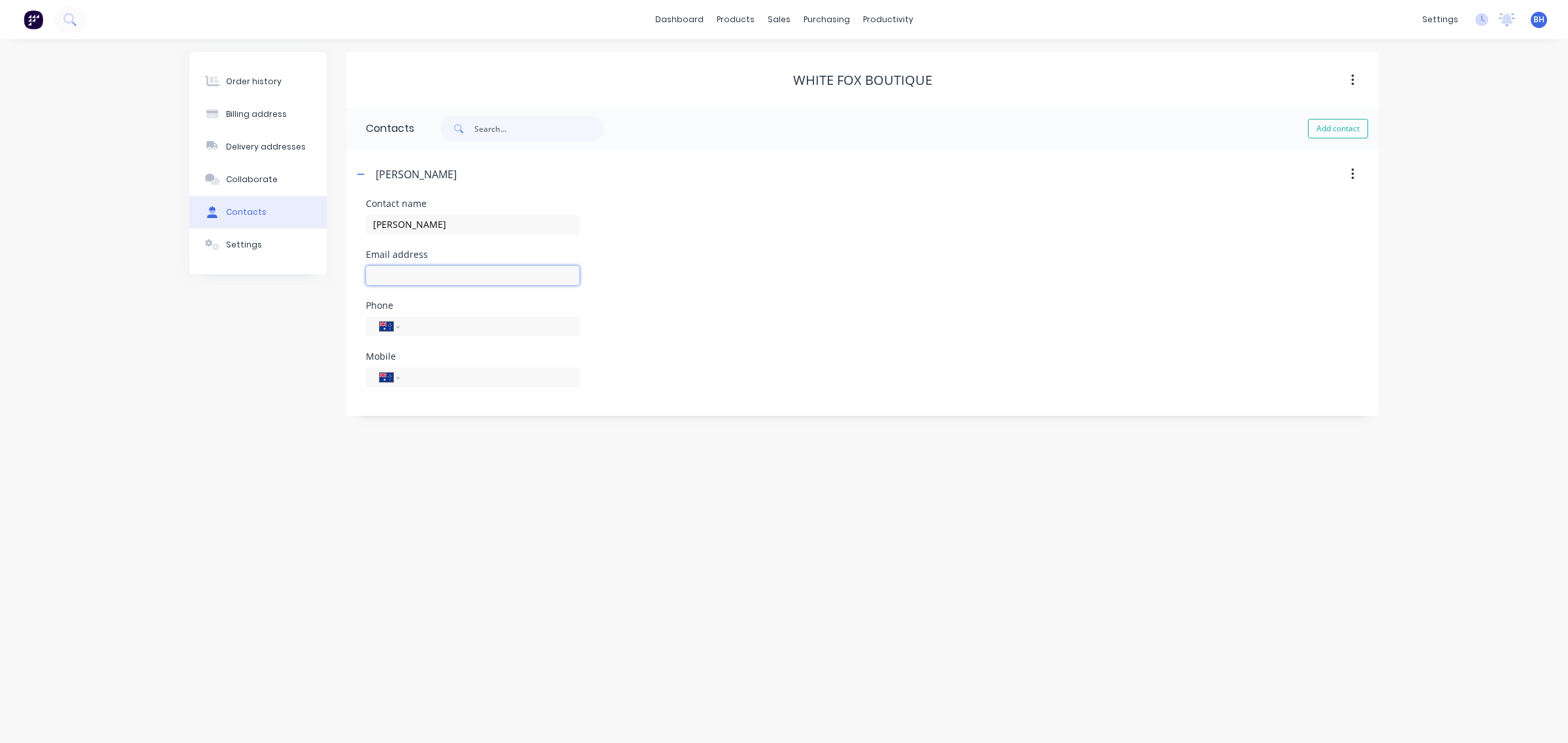
click at [426, 276] on input "text" at bounding box center [473, 275] width 214 height 20
paste input "henry@whitefoxboutique.com"
type input "henry@whitefoxboutique.com"
click at [1042, 145] on div "Add contact" at bounding box center [896, 129] width 964 height 42
click at [798, 64] on link "Sales Orders" at bounding box center [848, 62] width 173 height 26
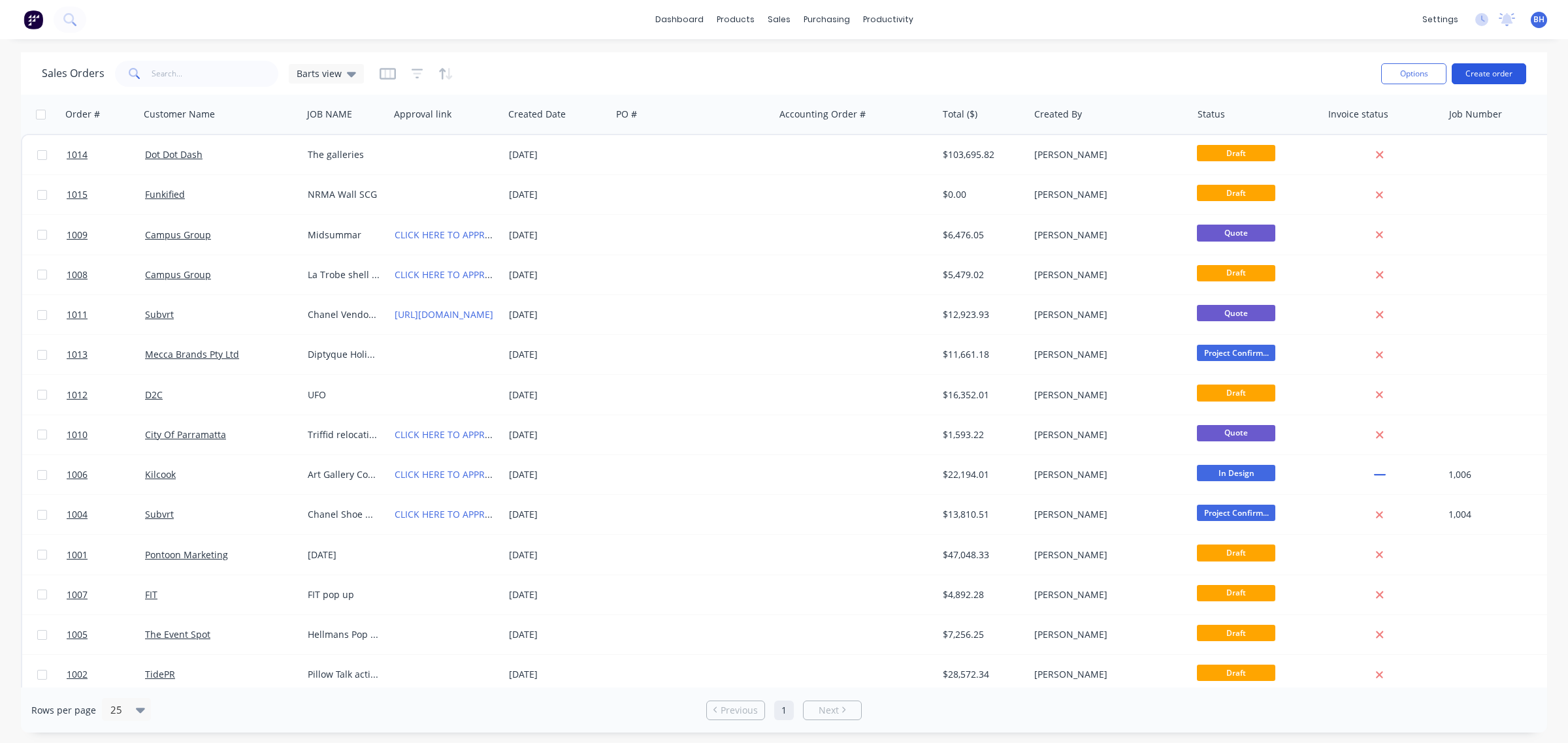
click at [1484, 80] on button "Create order" at bounding box center [1488, 74] width 75 height 21
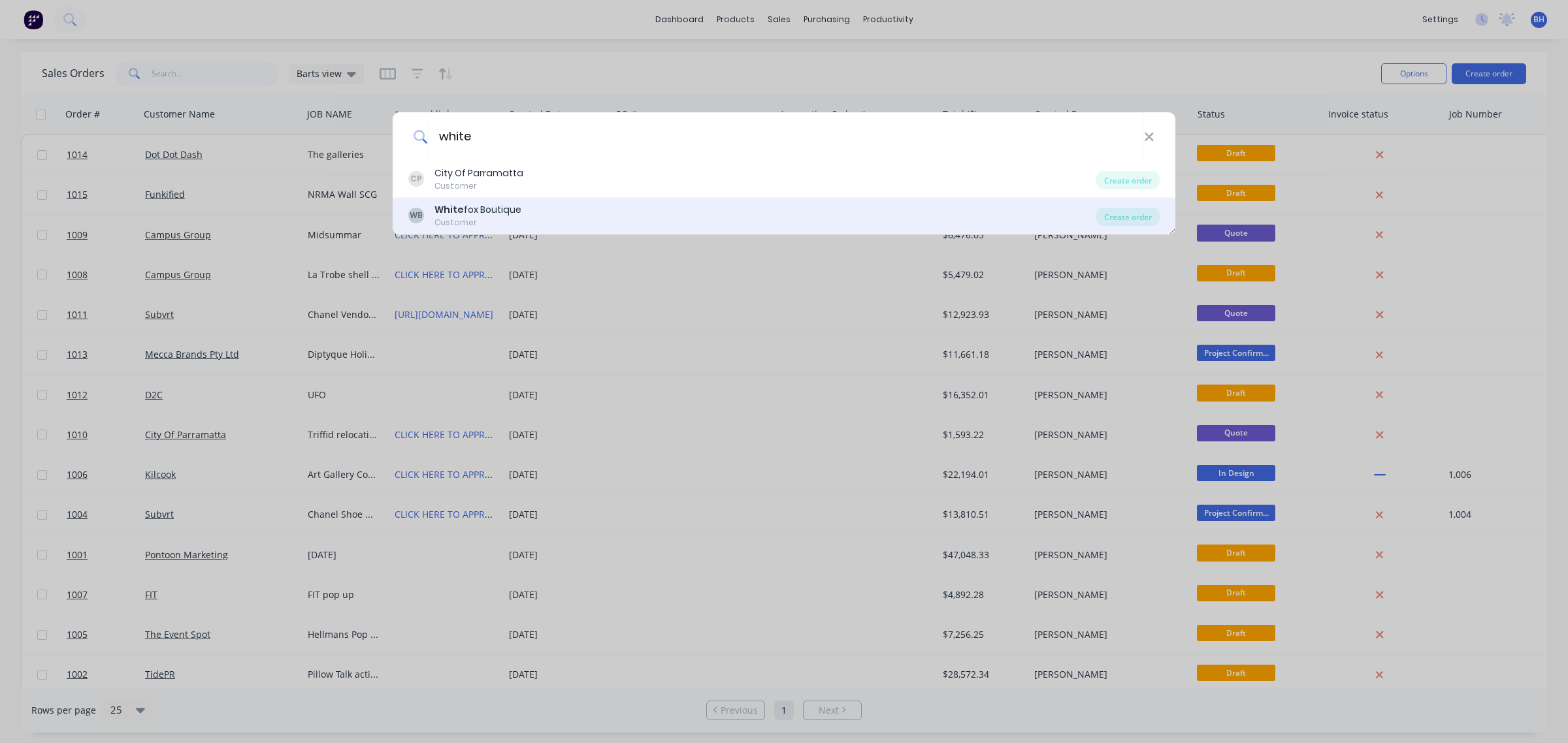
type input "white"
click at [483, 206] on div "White fox Boutique" at bounding box center [477, 210] width 87 height 14
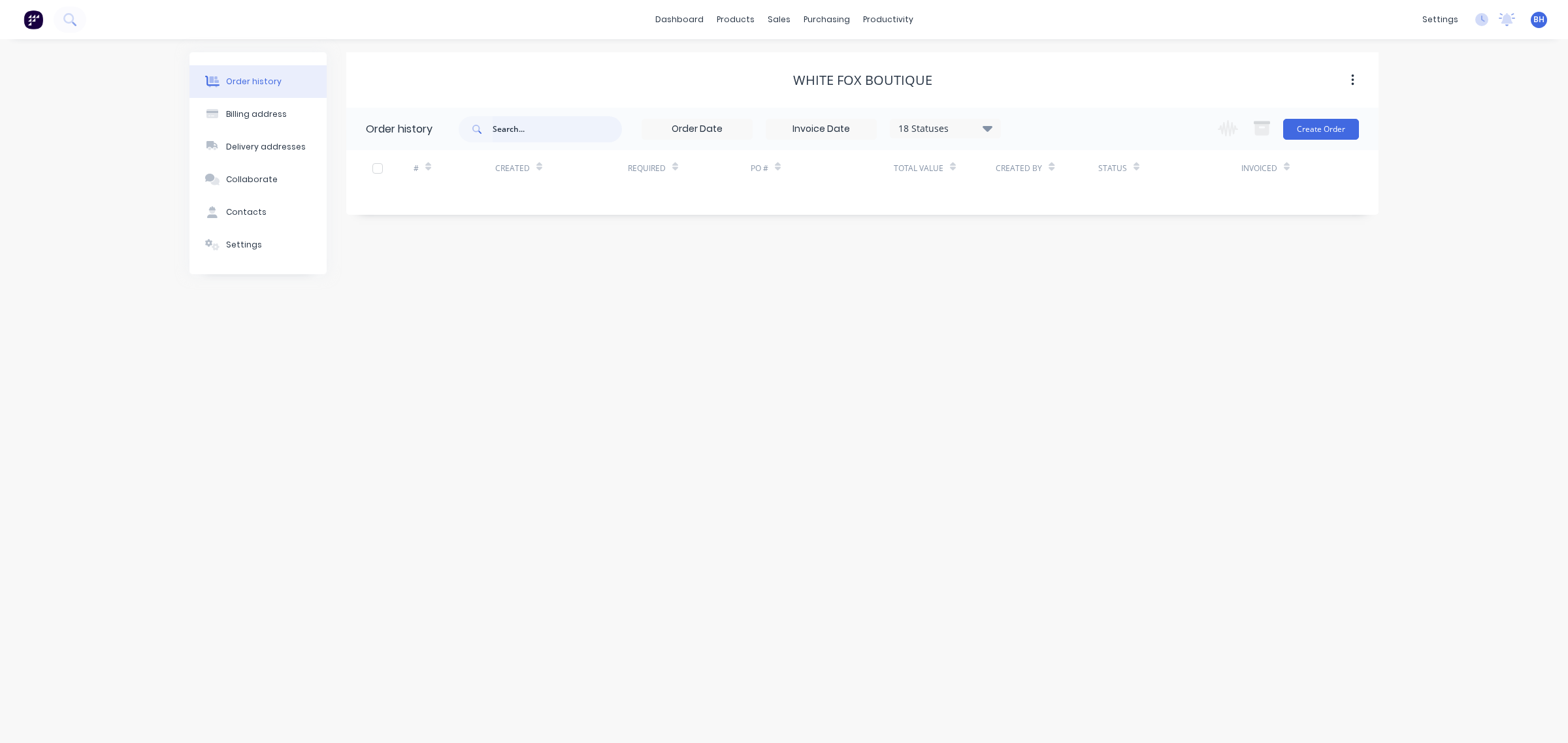
click at [547, 121] on input "text" at bounding box center [557, 129] width 129 height 26
type input "white"
click at [800, 66] on div "Sales Orders" at bounding box center [827, 62] width 54 height 12
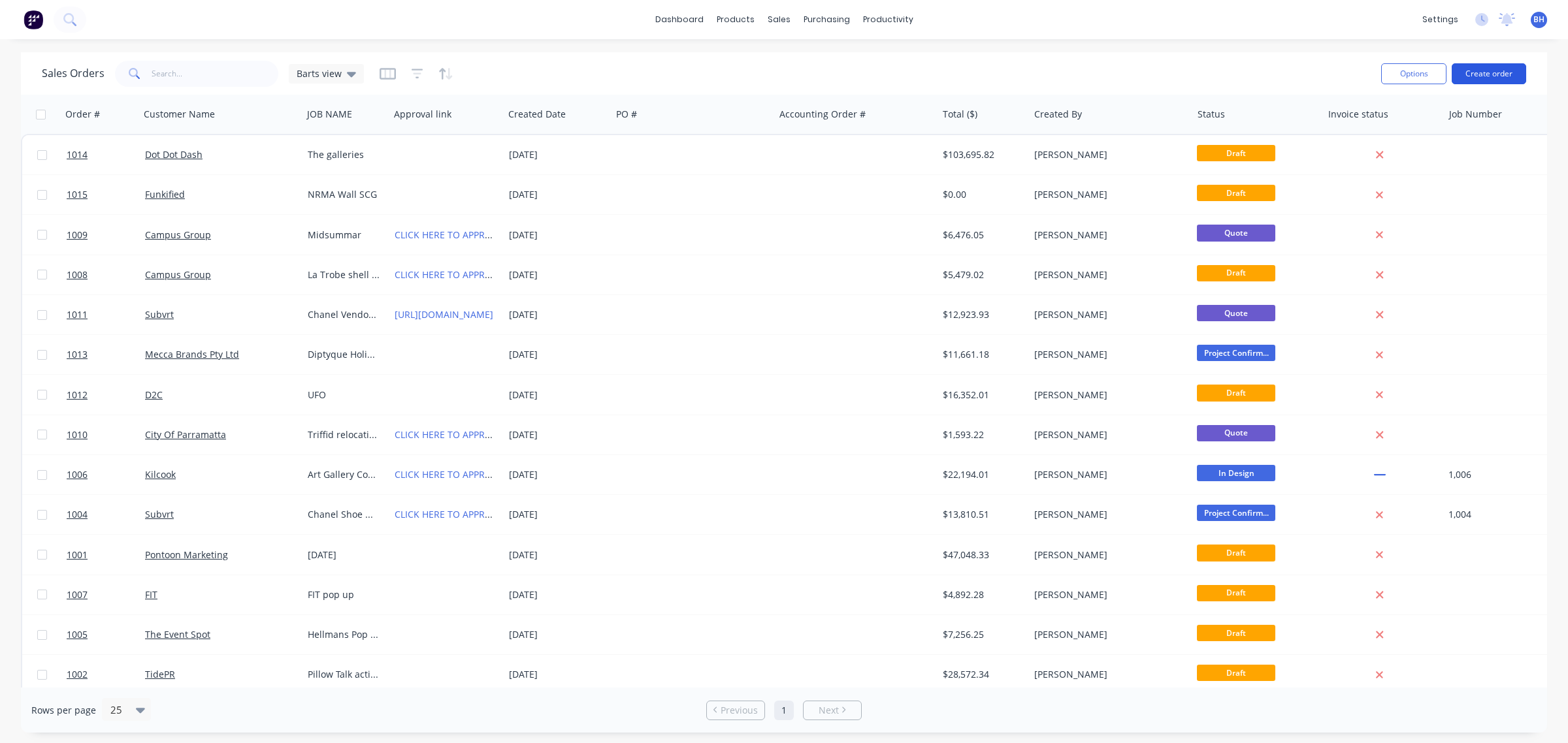
click at [1494, 72] on button "Create order" at bounding box center [1488, 74] width 75 height 21
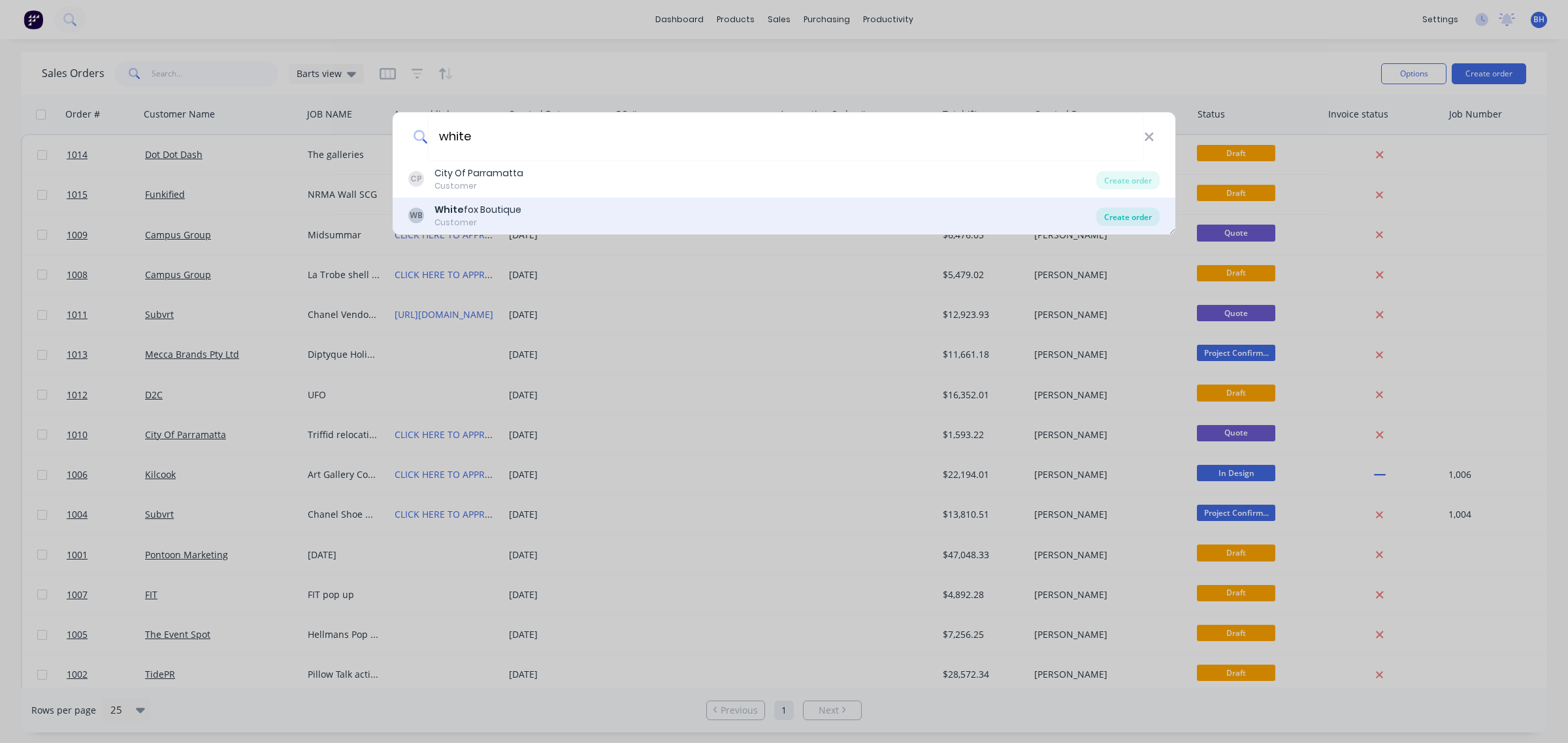
type input "white"
click at [1114, 217] on div "Create order" at bounding box center [1128, 217] width 64 height 18
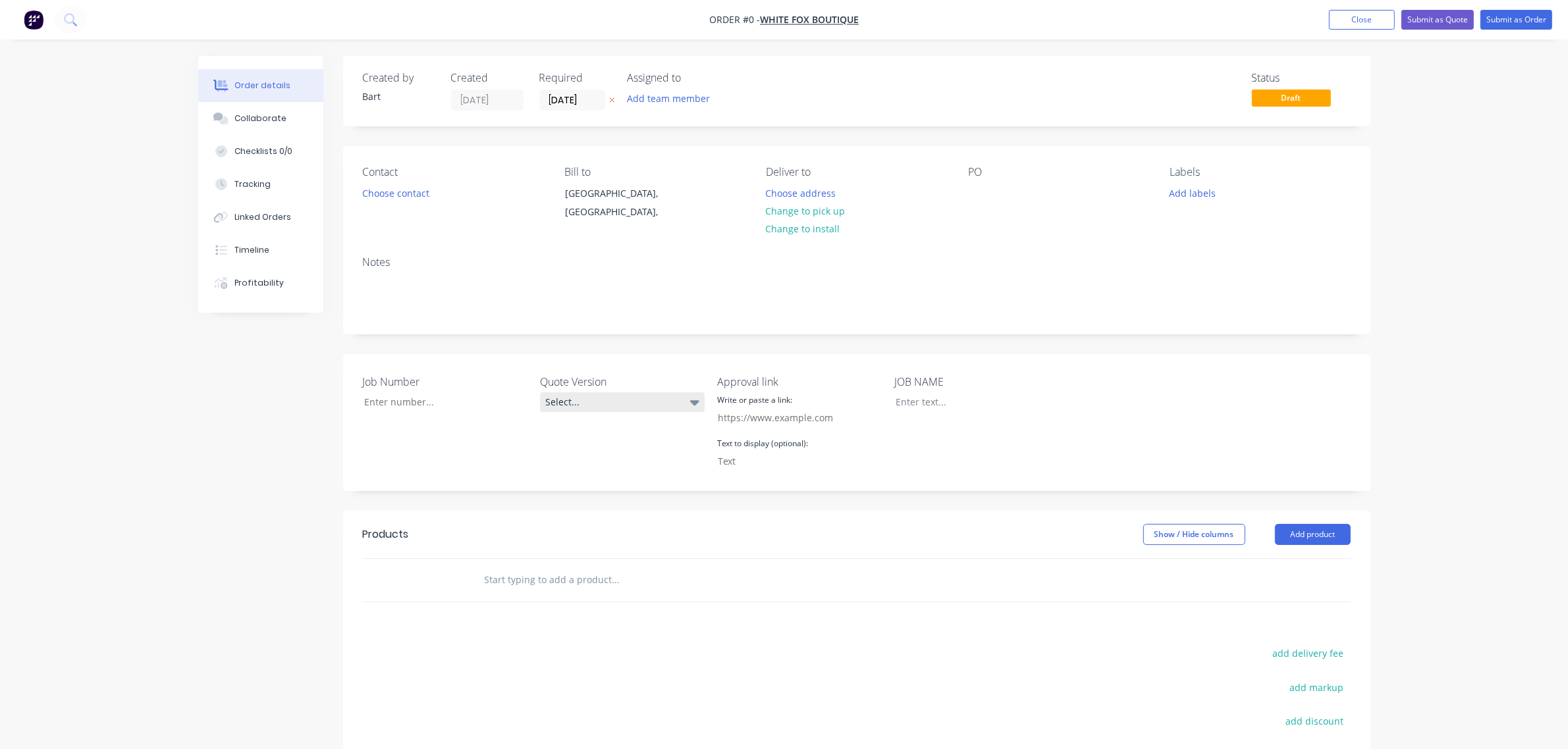
click at [597, 399] on div "Select..." at bounding box center [622, 402] width 165 height 20
click at [571, 451] on button "V1" at bounding box center [638, 456] width 197 height 26
click at [925, 407] on div at bounding box center [968, 402] width 165 height 19
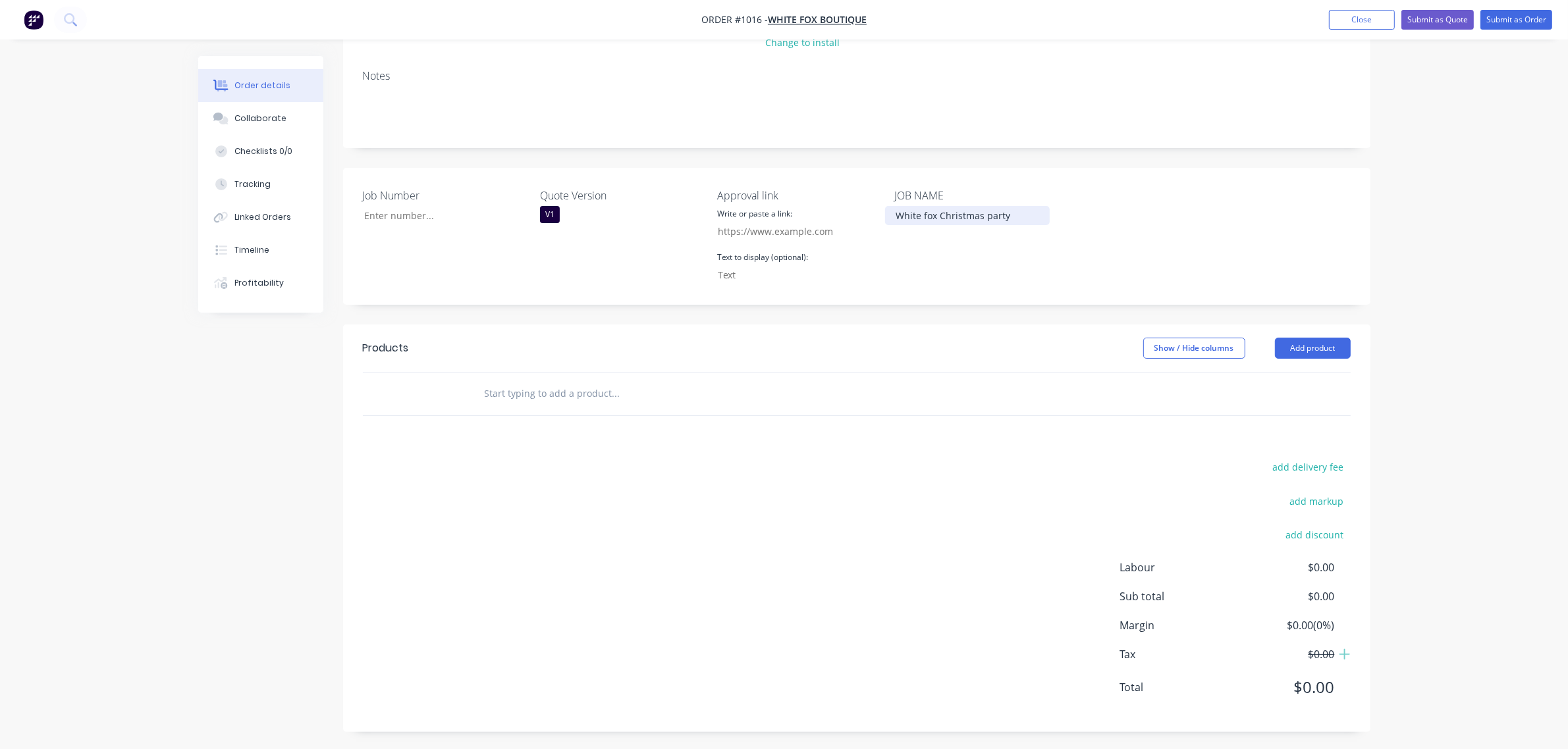
scroll to position [188, 0]
click at [649, 390] on input "text" at bounding box center [616, 391] width 264 height 26
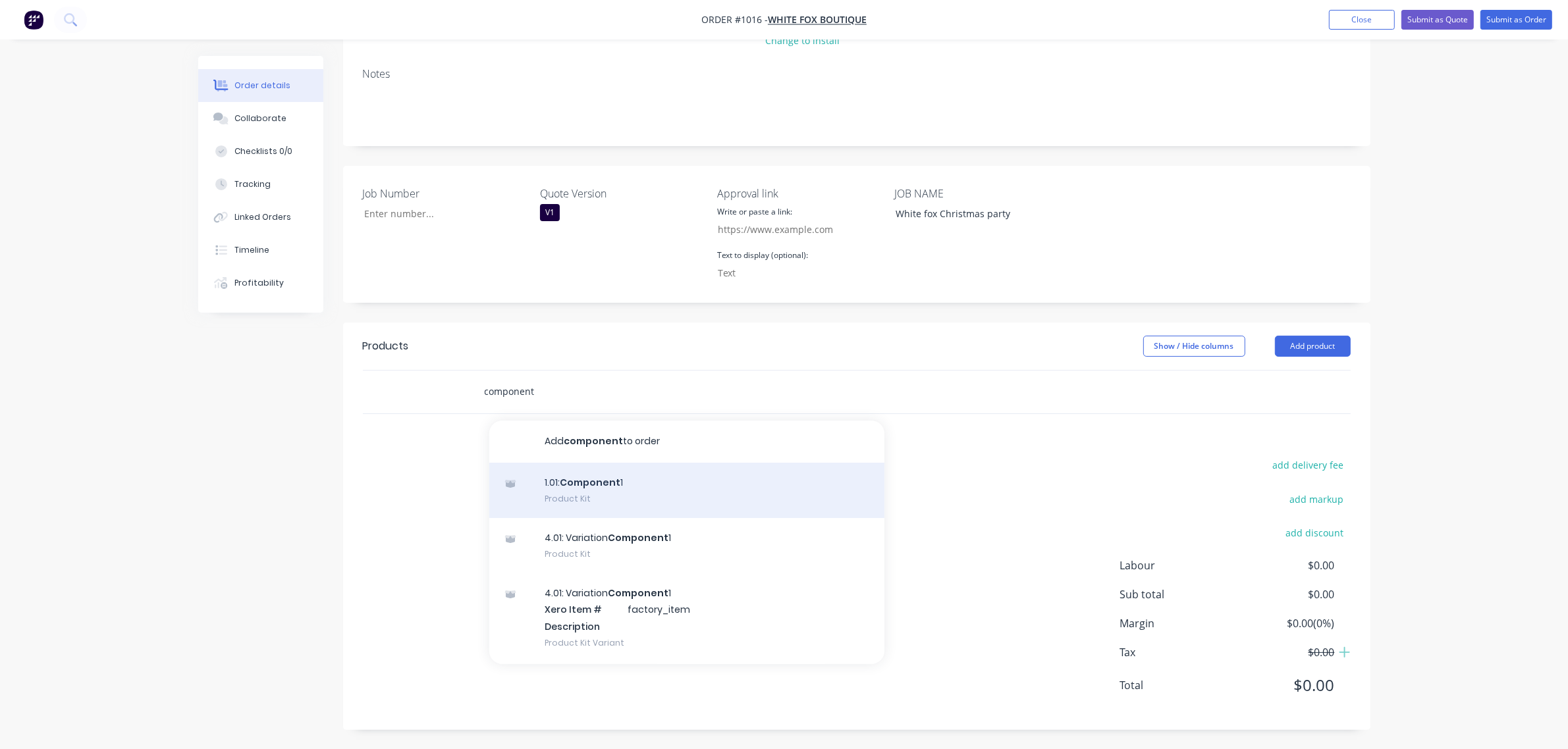
type input "component"
click at [581, 485] on div "1.01: Component 1 Product Kit" at bounding box center [686, 490] width 395 height 55
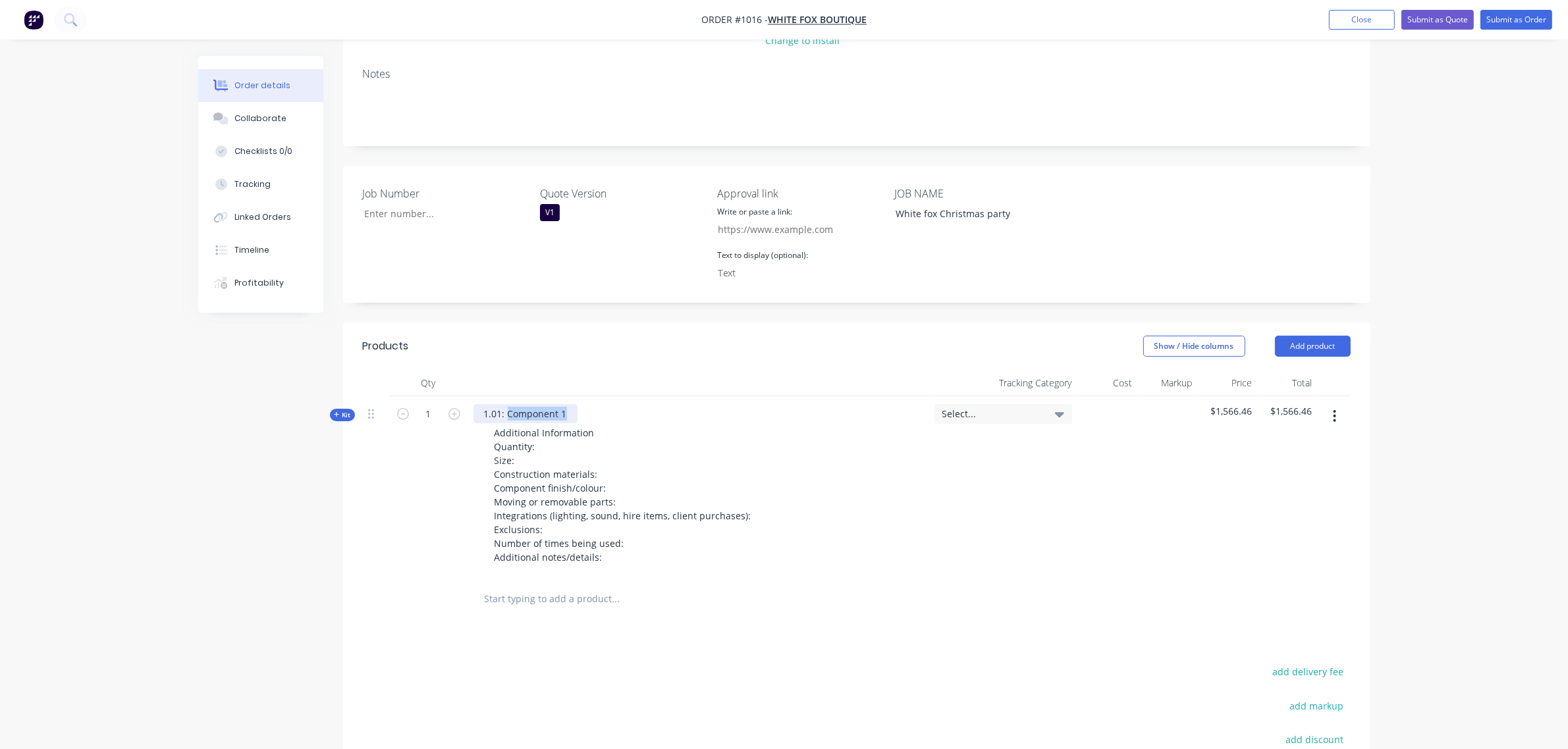
drag, startPoint x: 567, startPoint y: 411, endPoint x: 508, endPoint y: 416, distance: 59.2
click at [508, 416] on div "1.01: Component 1" at bounding box center [526, 414] width 104 height 19
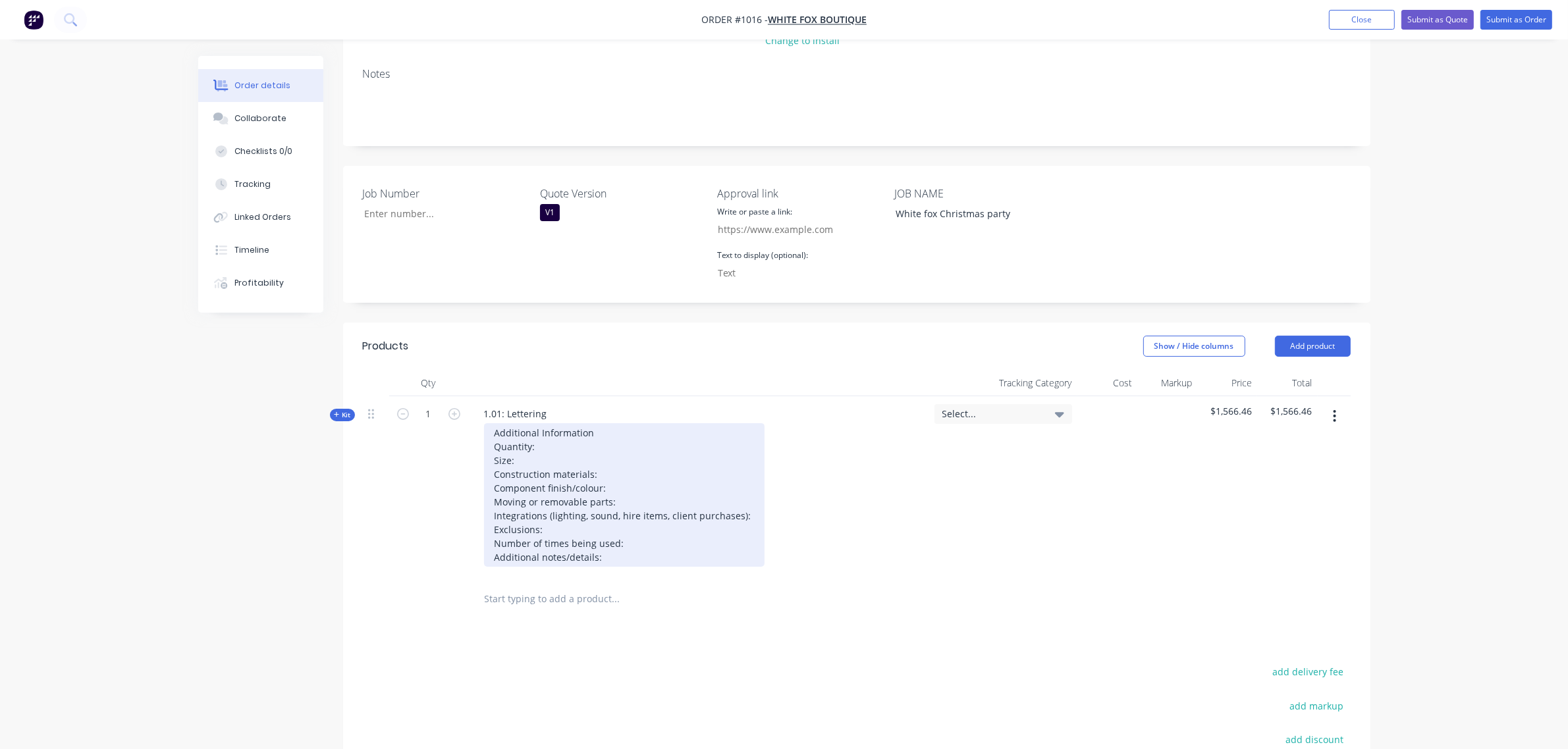
click at [522, 462] on div "Additional Information Quantity: Size: Construction materials: Component finish…" at bounding box center [624, 495] width 280 height 144
click at [610, 488] on div "Additional Information Quantity: Size: 1200mm (H) Construction materials: Compo…" at bounding box center [624, 495] width 280 height 144
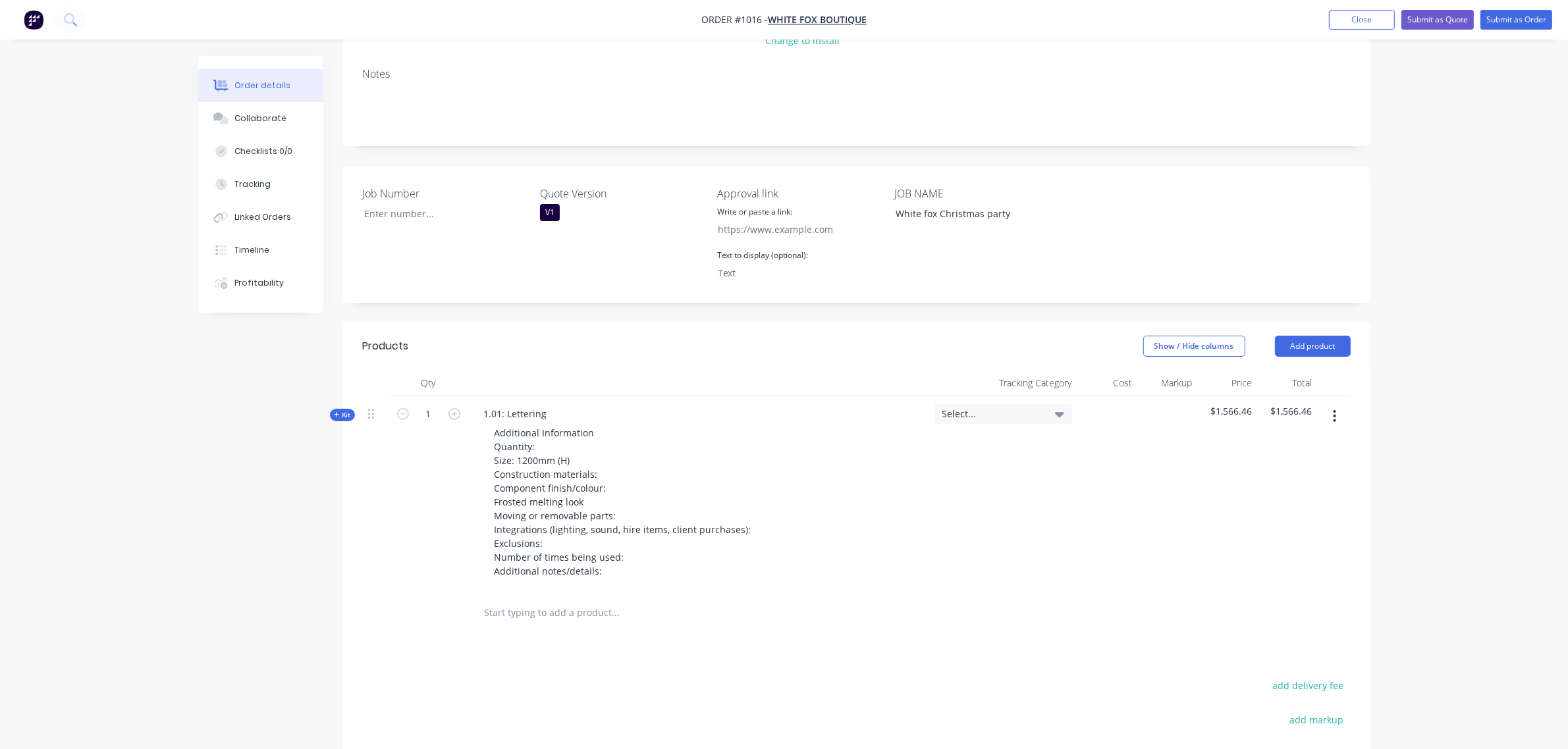
click at [1333, 418] on icon "button" at bounding box center [1334, 416] width 4 height 15
click at [1284, 505] on div "Duplicate" at bounding box center [1288, 503] width 101 height 19
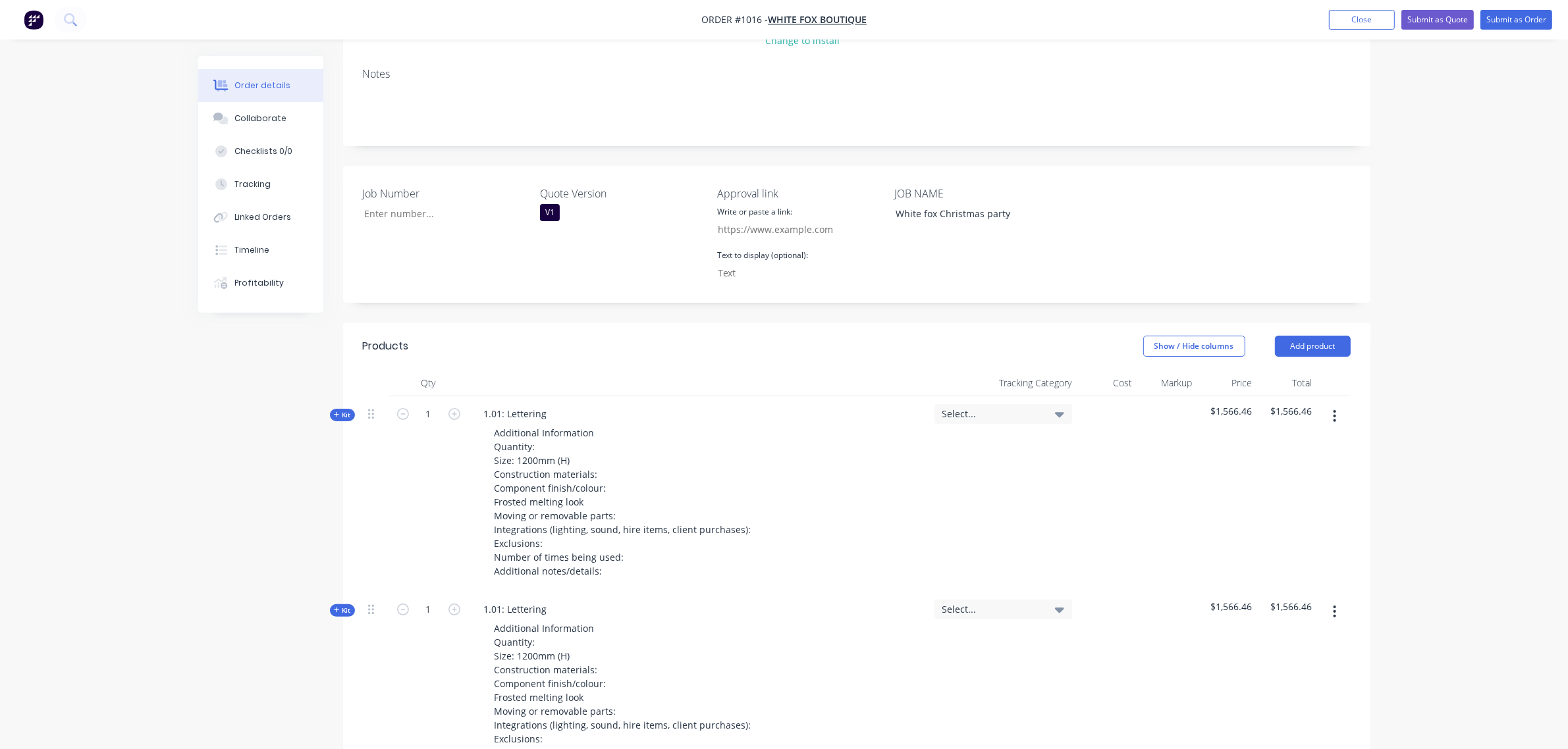
click at [1333, 614] on icon "button" at bounding box center [1334, 612] width 4 height 15
click at [1290, 707] on div "Duplicate" at bounding box center [1288, 698] width 101 height 19
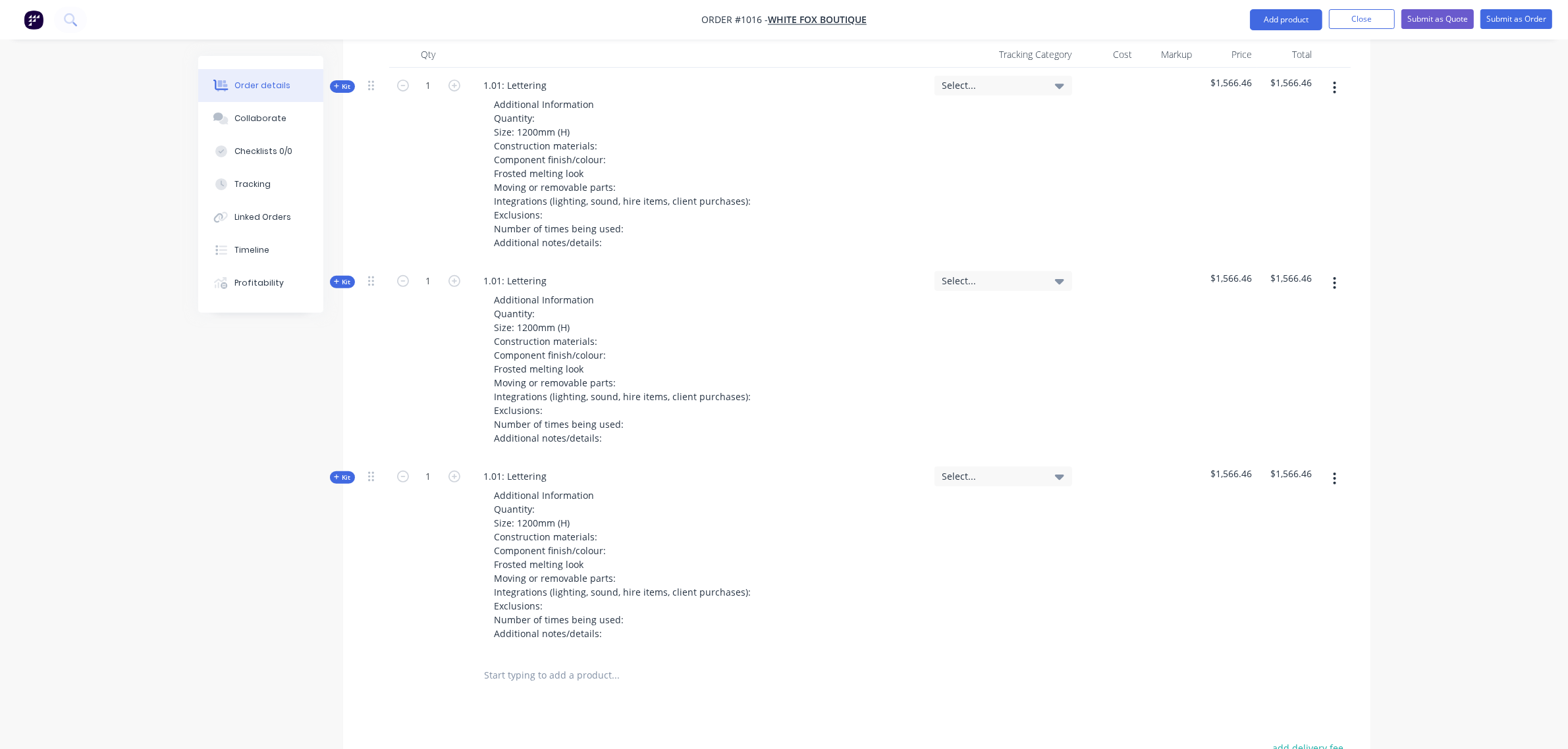
scroll to position [517, 0]
click at [1333, 478] on icon "button" at bounding box center [1334, 478] width 4 height 15
click at [1304, 564] on div "Duplicate" at bounding box center [1288, 565] width 101 height 19
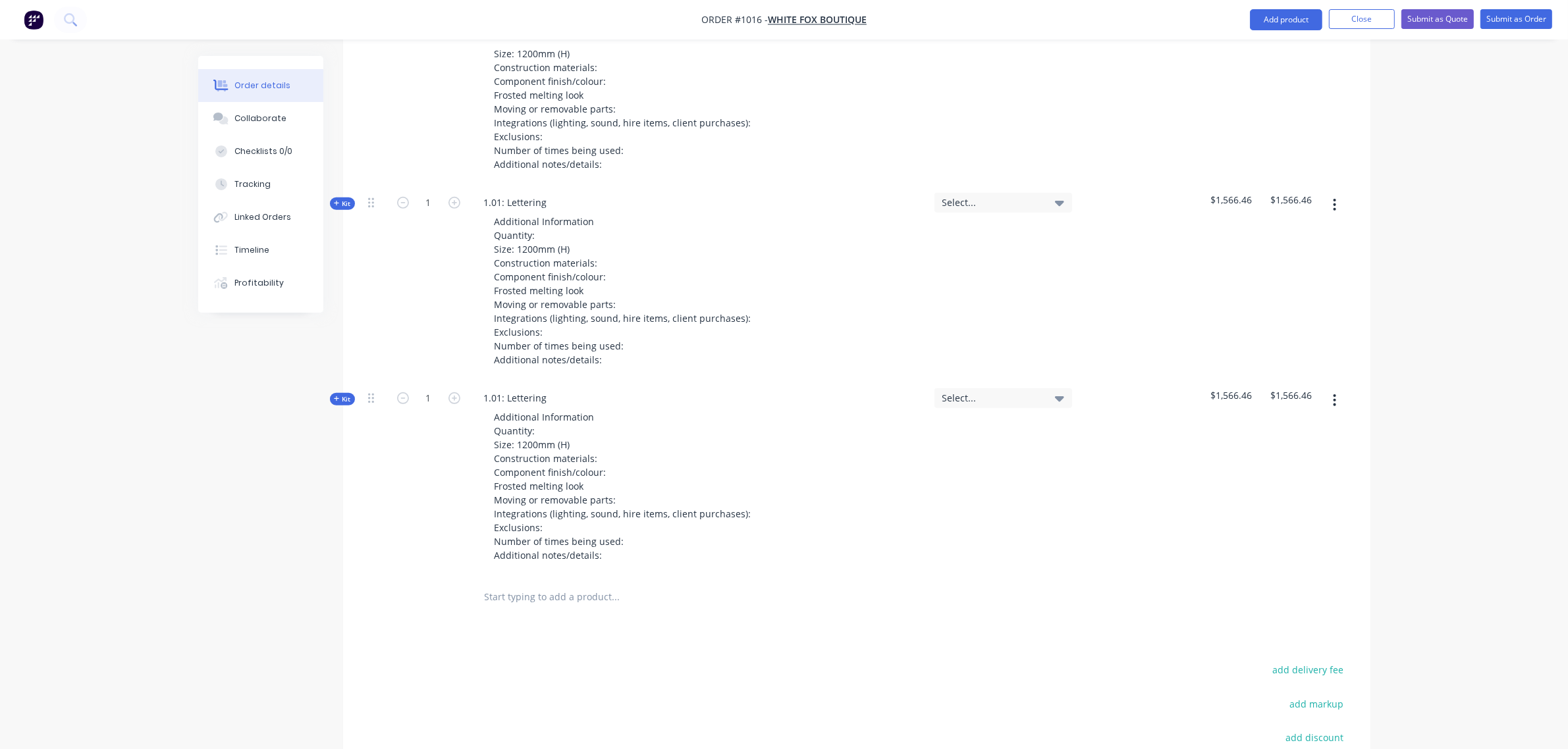
scroll to position [791, 0]
click at [1337, 400] on button "button" at bounding box center [1335, 400] width 31 height 24
click at [1305, 486] on div "Duplicate" at bounding box center [1288, 486] width 101 height 19
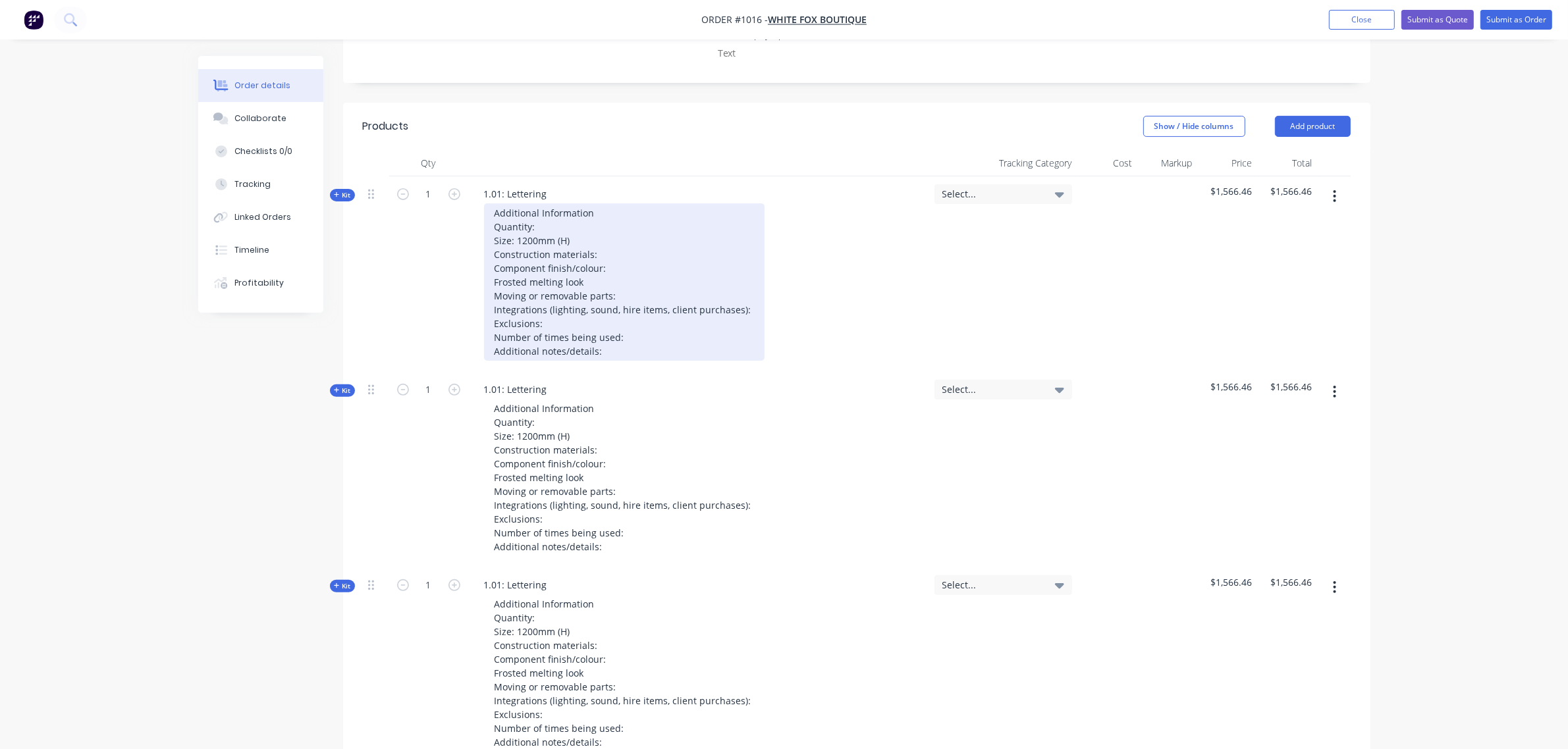
scroll to position [407, 0]
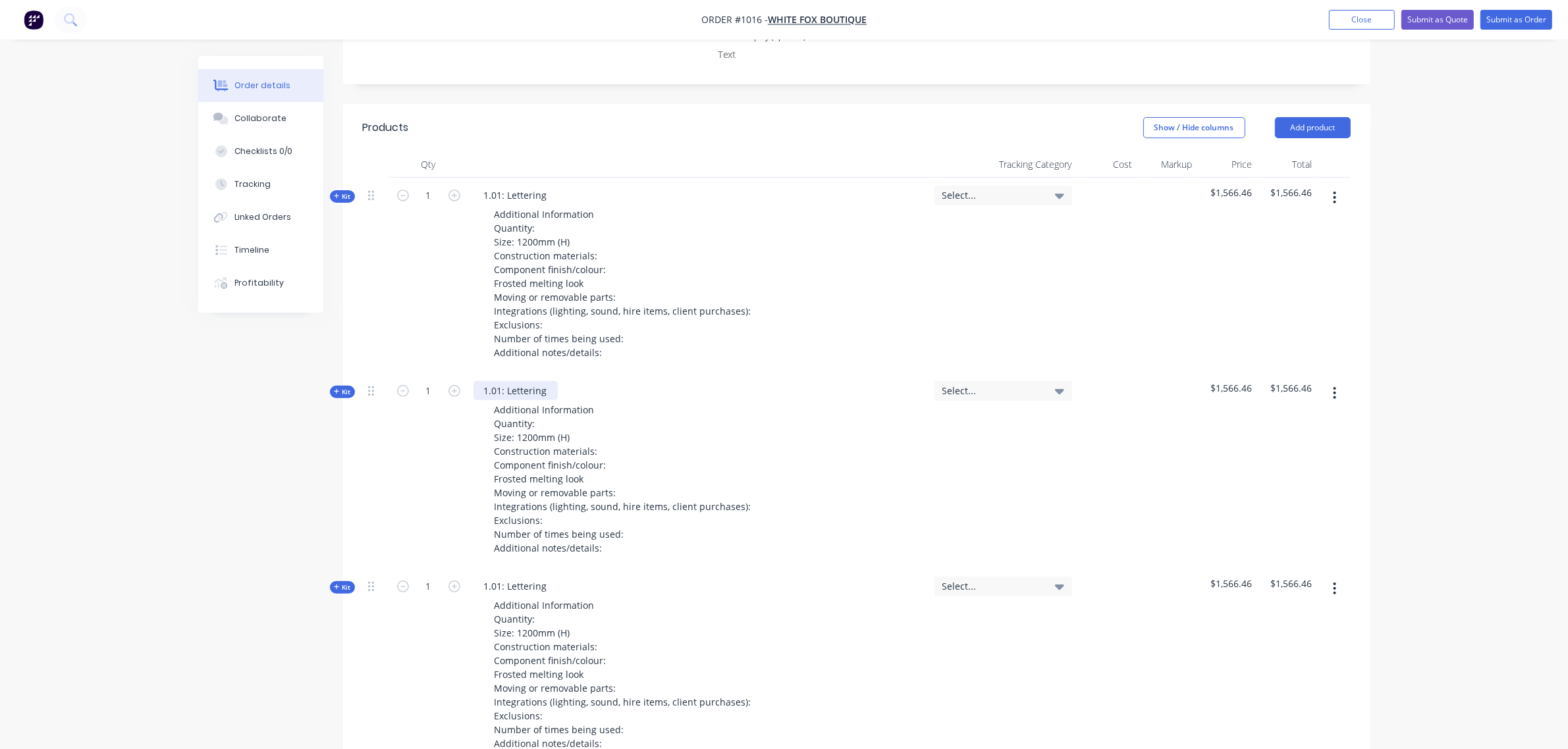
click at [501, 388] on div "1.01: Lettering" at bounding box center [516, 390] width 85 height 19
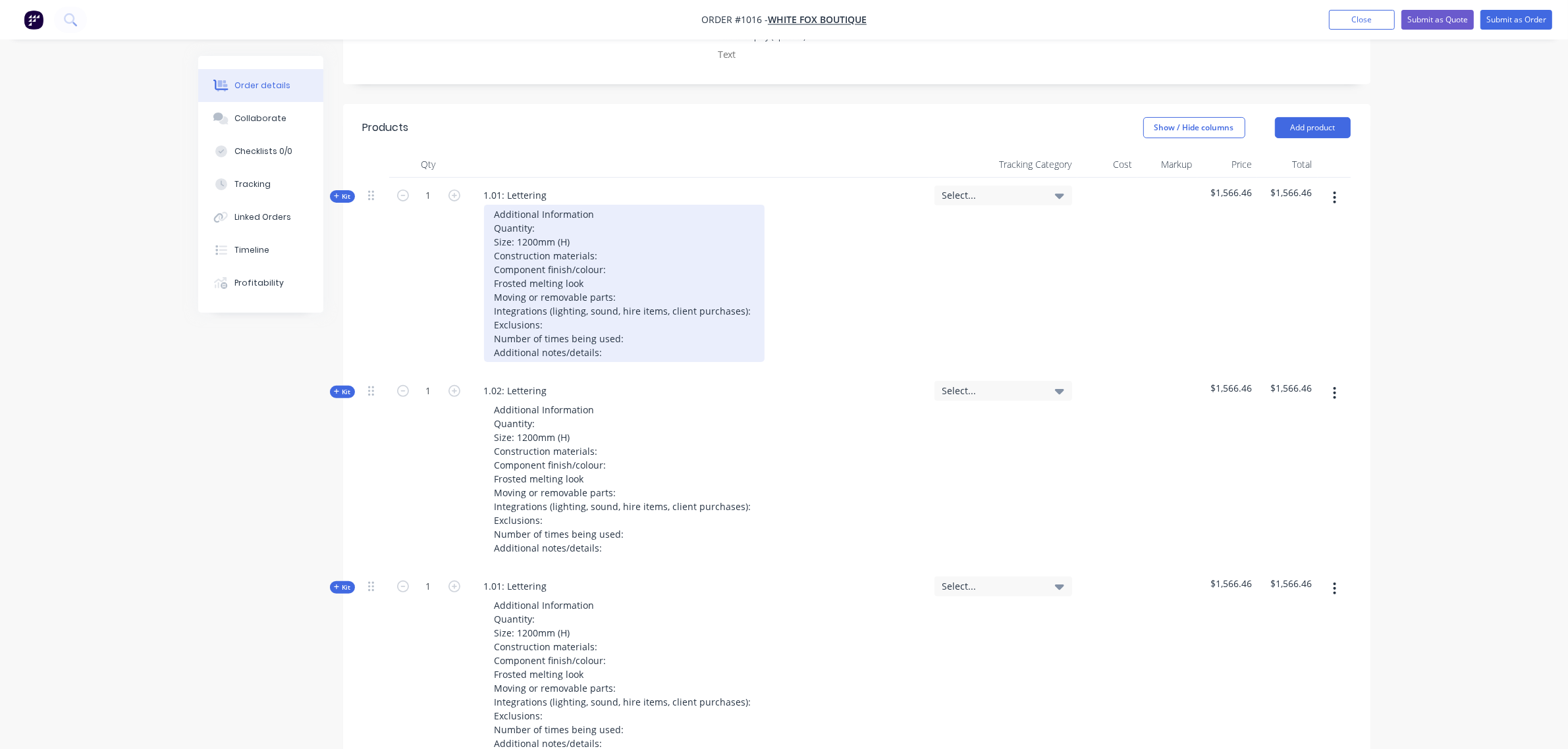
click at [573, 237] on div "Additional Information Quantity: Size: 1200mm (H) Construction materials: Compo…" at bounding box center [624, 283] width 280 height 157
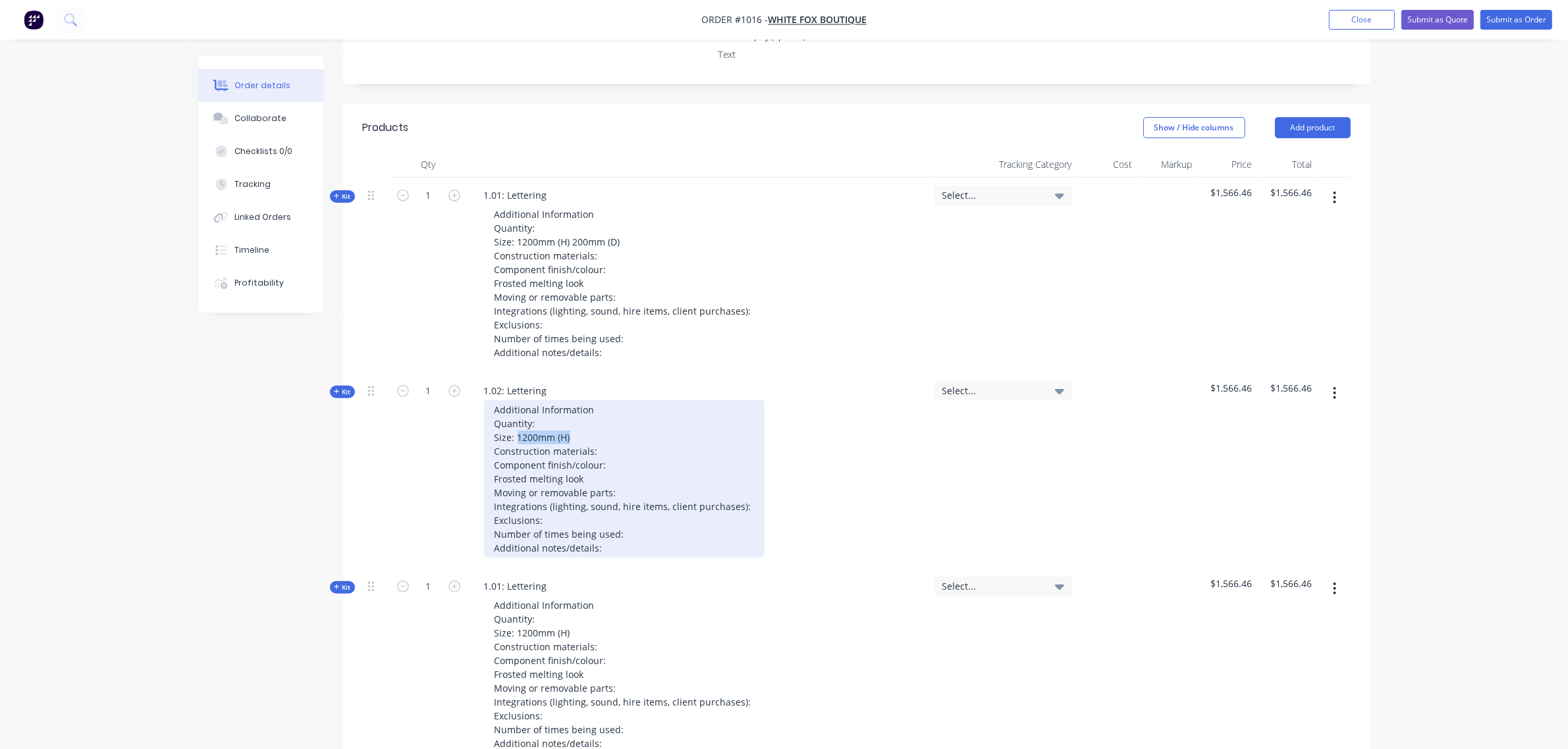
drag, startPoint x: 574, startPoint y: 431, endPoint x: 516, endPoint y: 441, distance: 58.9
click at [516, 441] on div "Additional Information Quantity: Size: 1200mm (H) Construction materials: Compo…" at bounding box center [624, 478] width 280 height 157
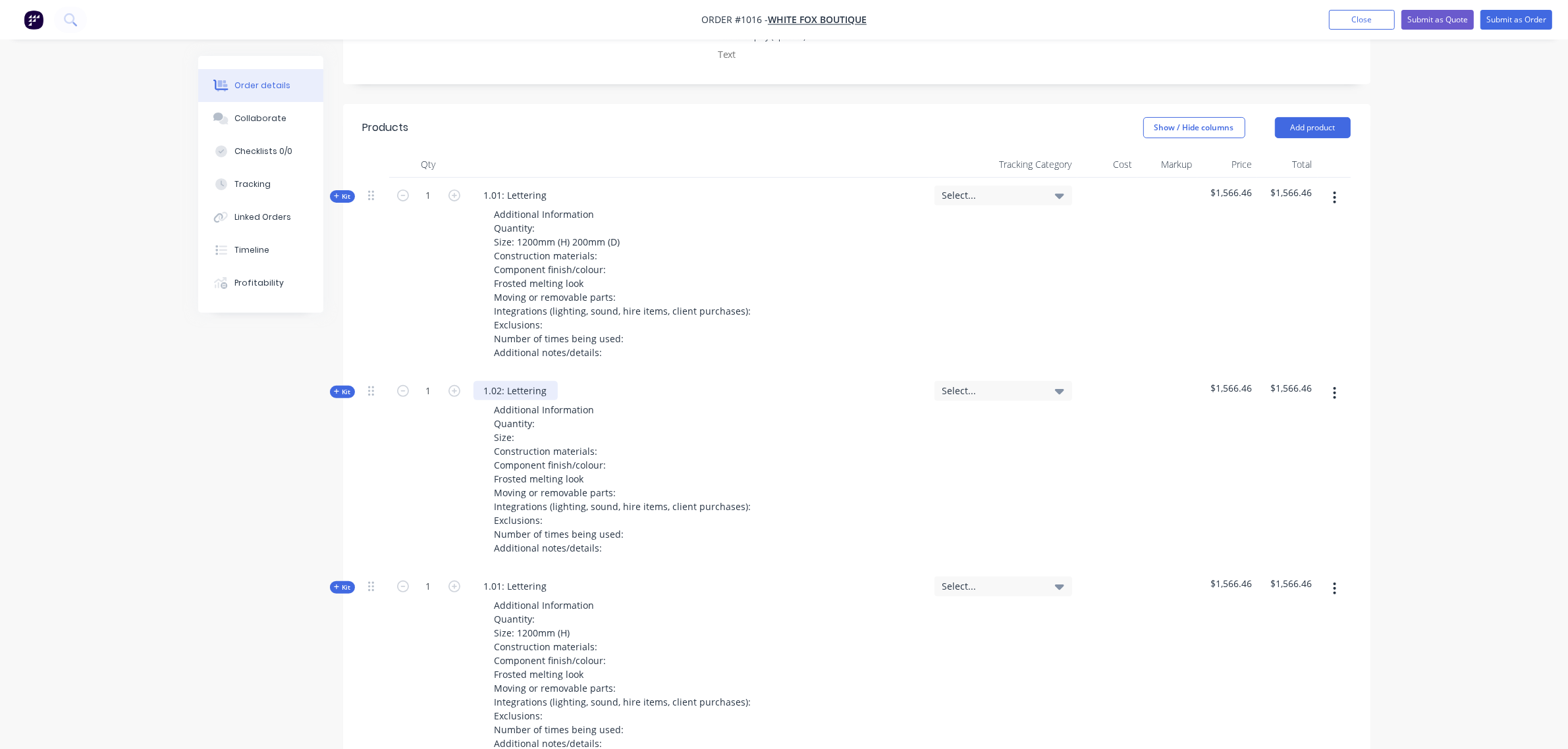
click at [550, 392] on div "1.02: Lettering" at bounding box center [516, 390] width 85 height 19
click at [575, 386] on div "1.02: Photo moment" at bounding box center [528, 390] width 109 height 19
click at [552, 583] on div "1.01: Lettering" at bounding box center [516, 586] width 85 height 19
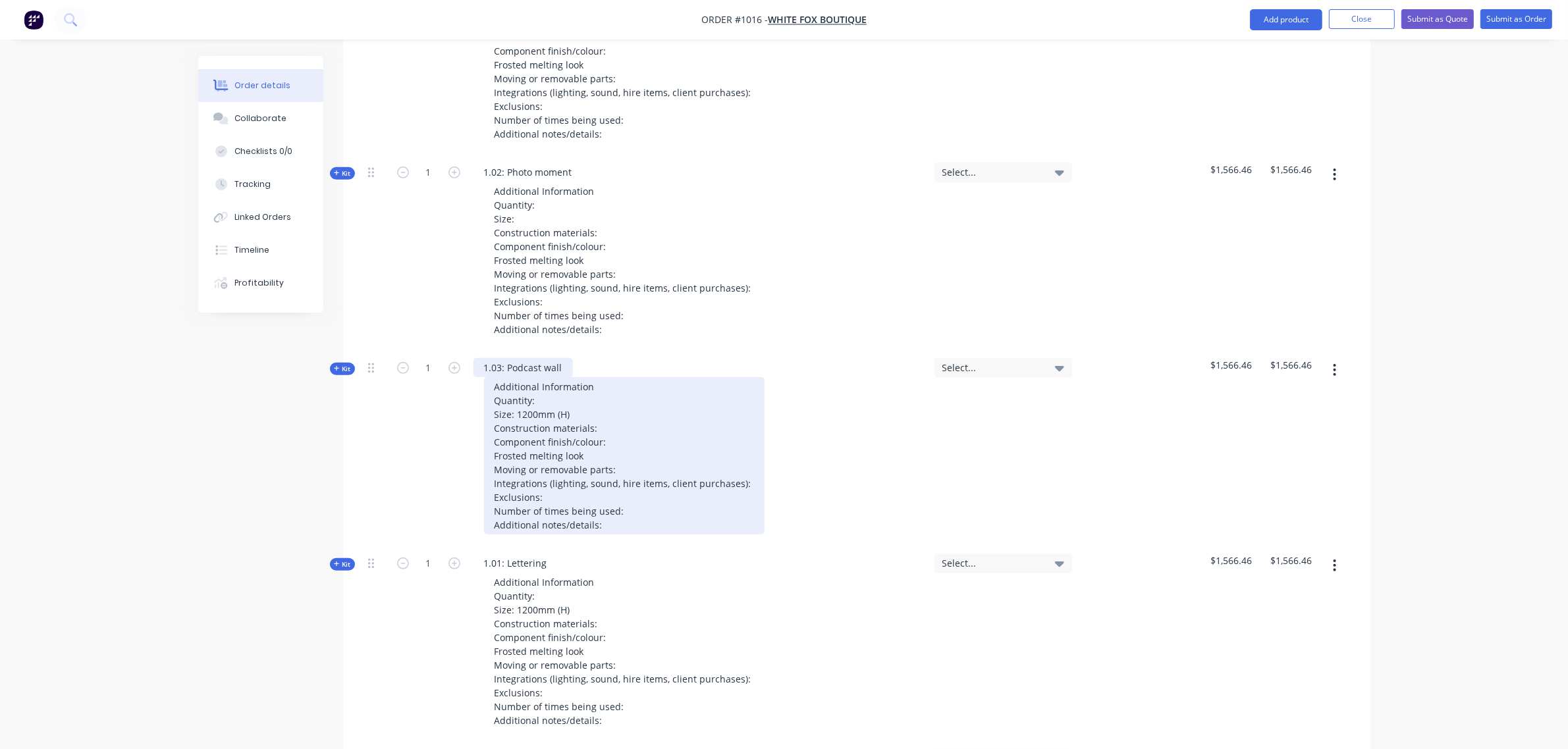
scroll to position [626, 0]
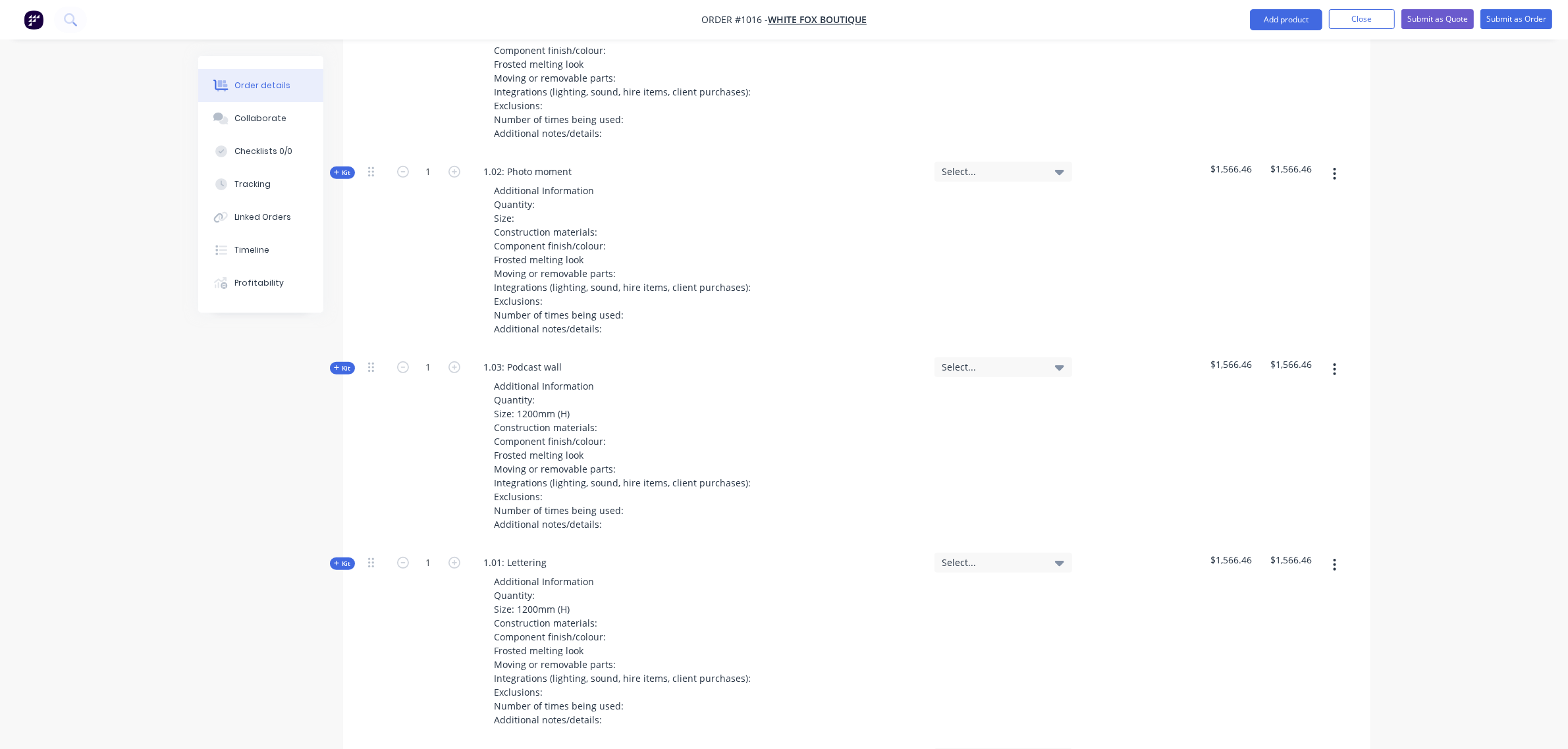
click at [591, 171] on div "1.02: Photo moment Additional Information Quantity: Size: Construction material…" at bounding box center [698, 252] width 461 height 196
click at [581, 168] on div "1.02: Photo moment" at bounding box center [528, 171] width 109 height 19
drag, startPoint x: 560, startPoint y: 372, endPoint x: 508, endPoint y: 360, distance: 53.4
click at [508, 360] on div "1.03: Podcast wall" at bounding box center [523, 366] width 99 height 19
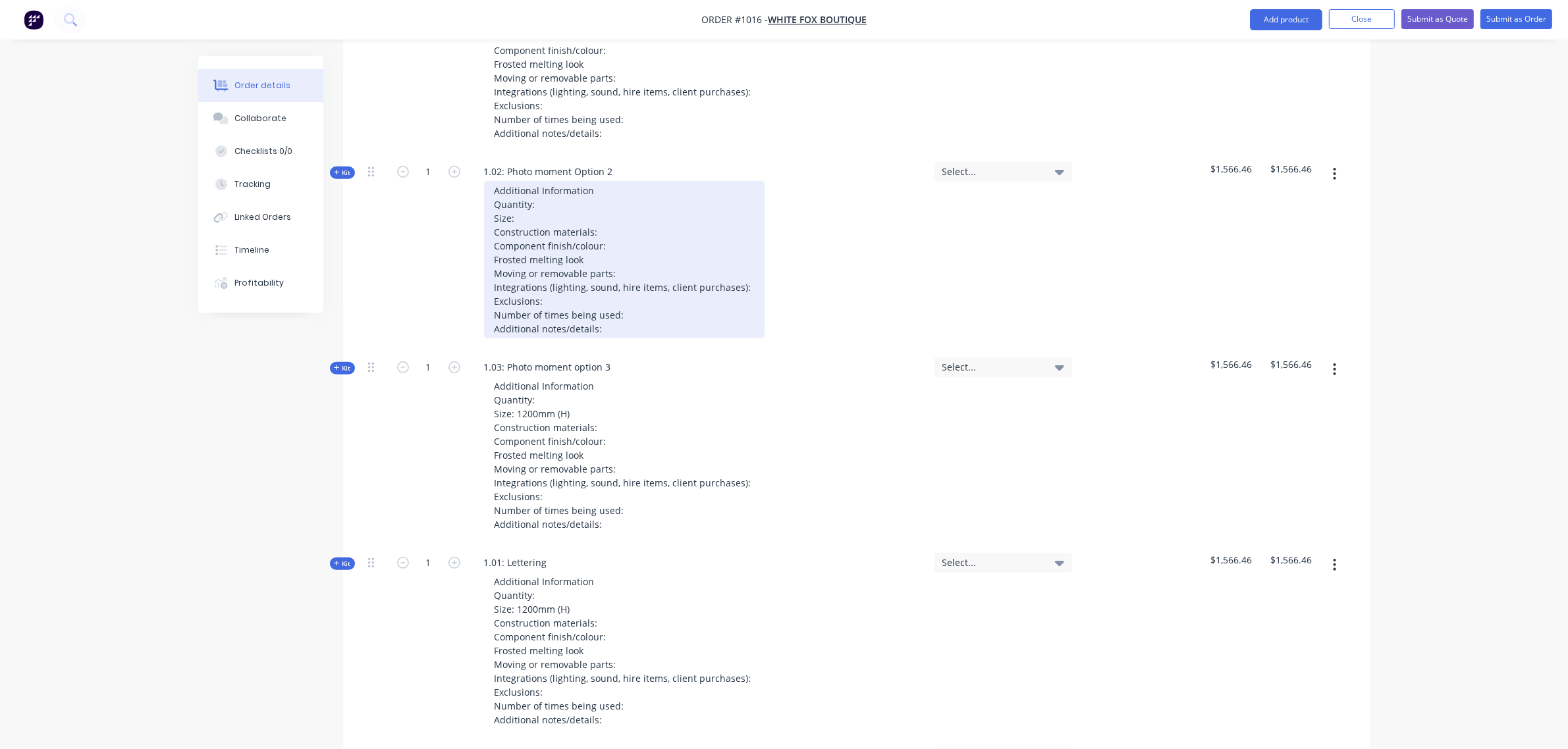
click at [624, 329] on div "Additional Information Quantity: Size: Construction materials: Component finish…" at bounding box center [624, 259] width 280 height 157
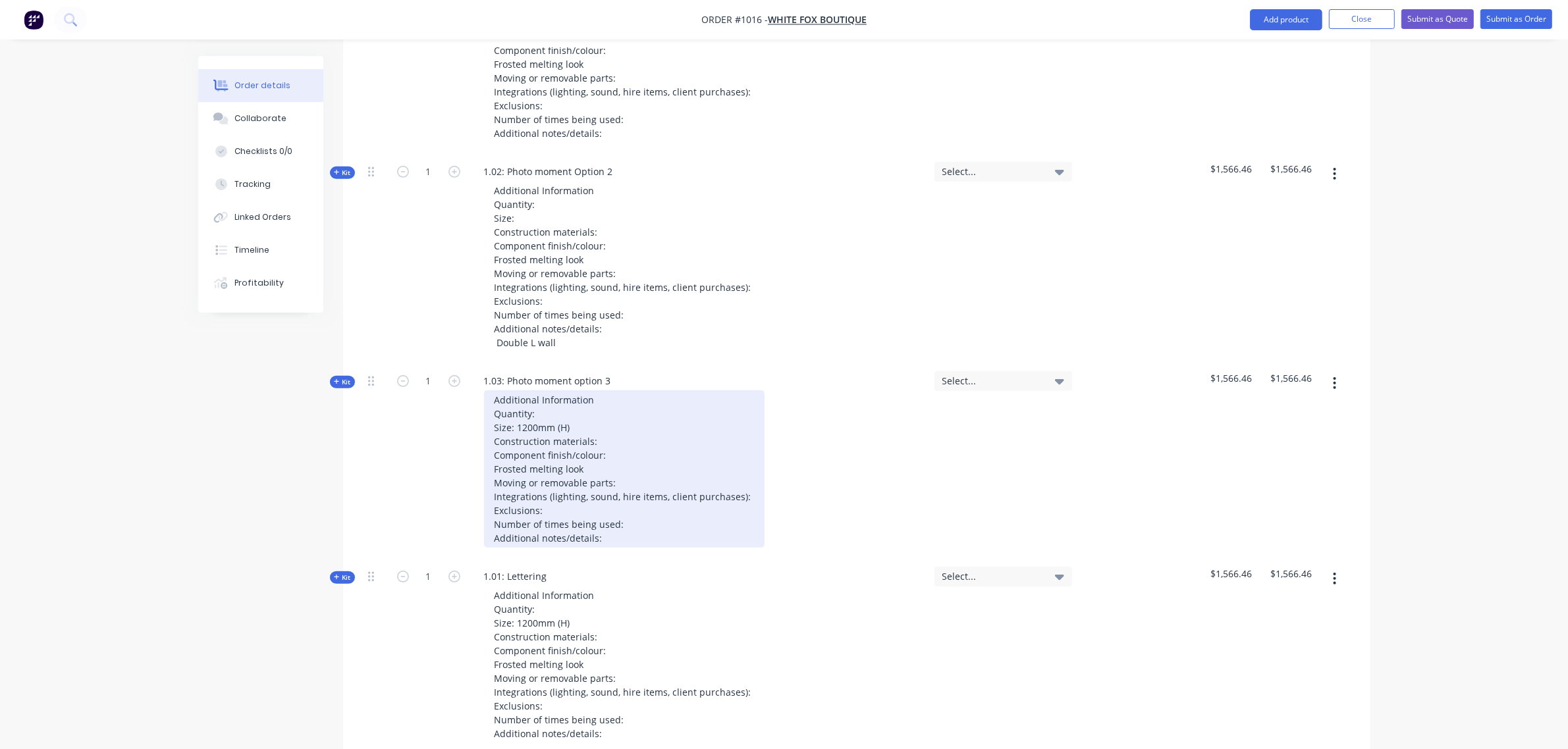
click at [606, 535] on div "Additional Information Quantity: Size: 1200mm (H) Construction materials: Compo…" at bounding box center [624, 469] width 280 height 157
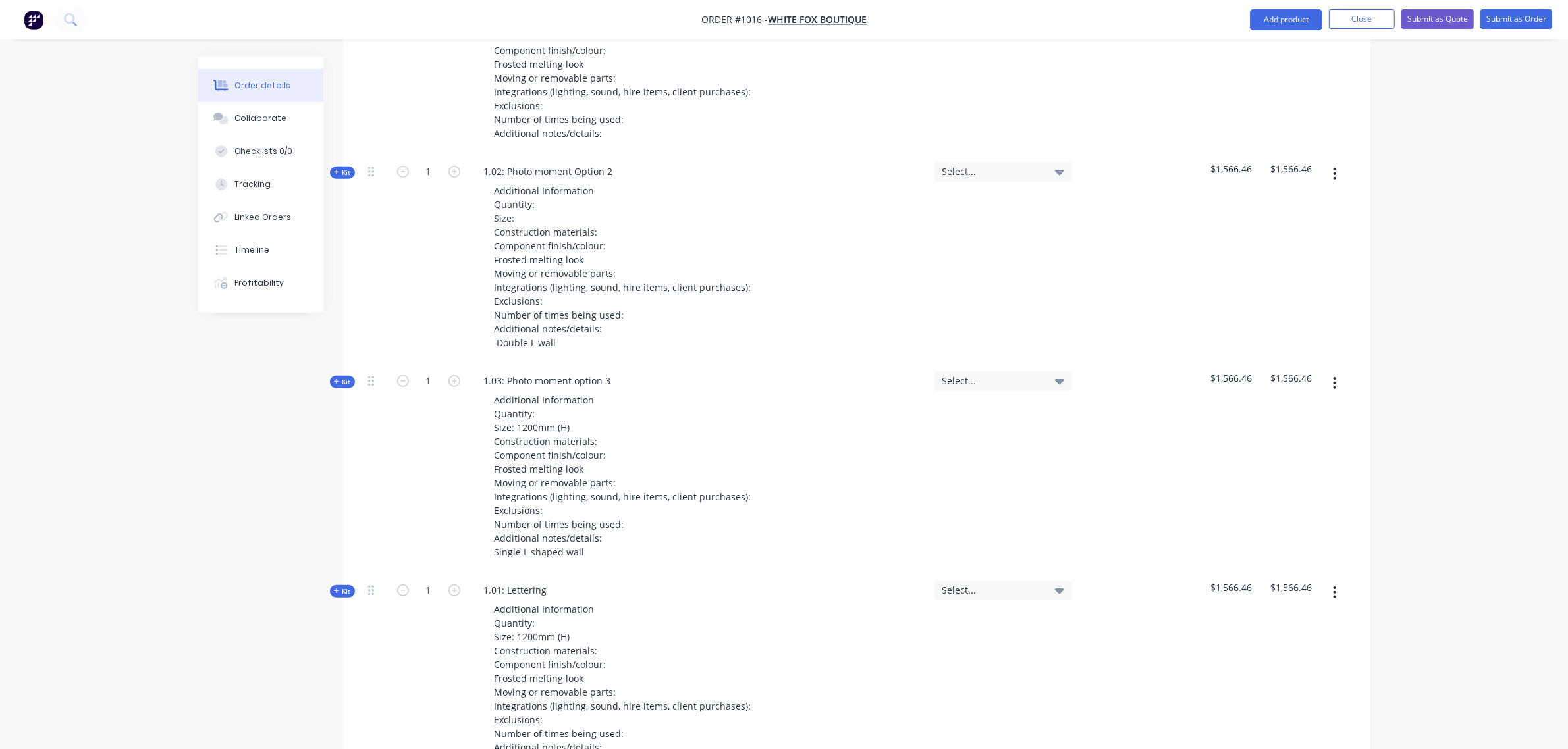
click at [567, 586] on div "1.01: Lettering Additional Information Quantity: Size: 1200mm (H) Construction …" at bounding box center [698, 671] width 461 height 196
click at [538, 589] on div "1.01: Lettering" at bounding box center [516, 590] width 85 height 19
click at [552, 593] on div "1.01: Lettering" at bounding box center [516, 590] width 85 height 19
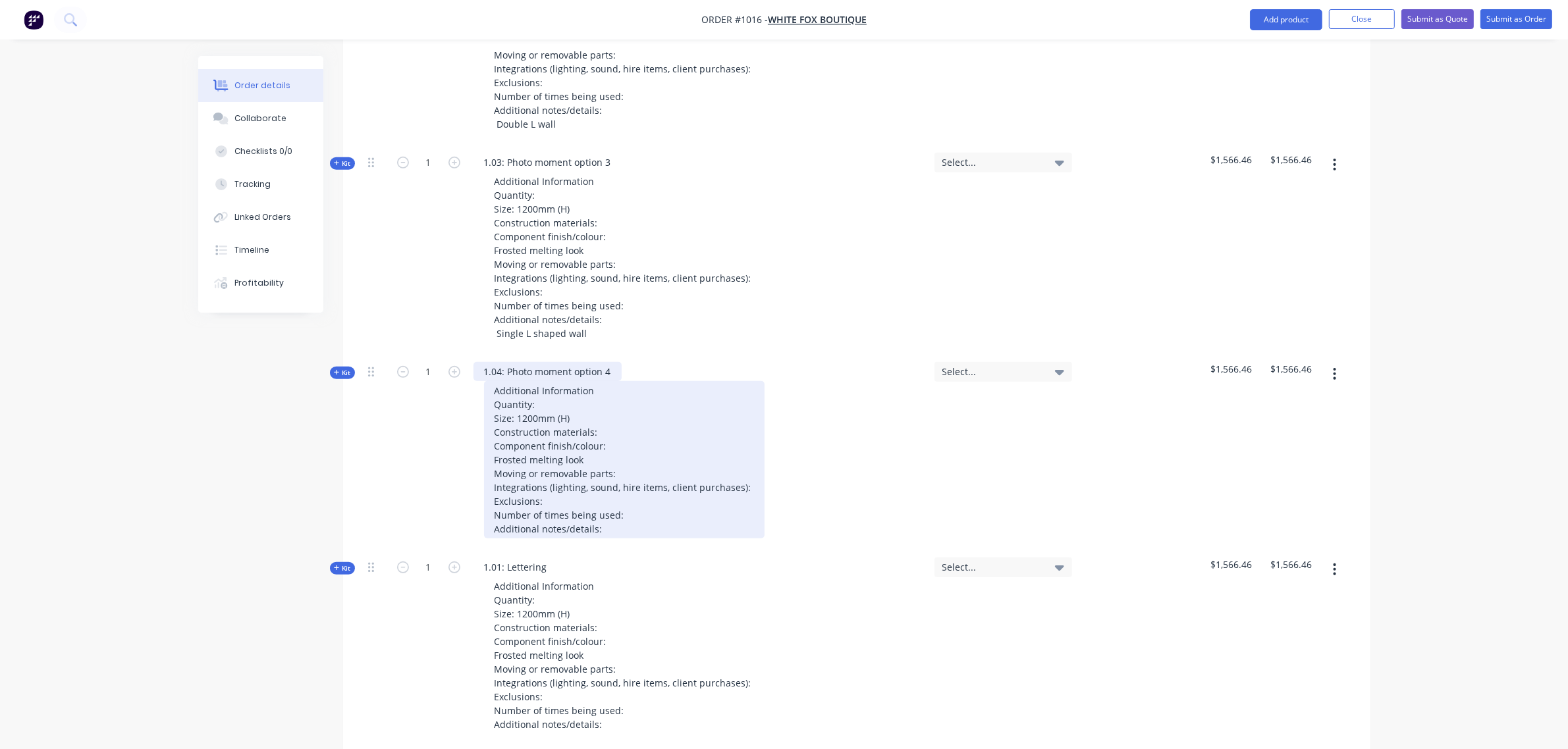
scroll to position [846, 0]
click at [607, 526] on div "Additional Information Quantity: Size: 1200mm (H) Construction materials: Compo…" at bounding box center [624, 458] width 280 height 157
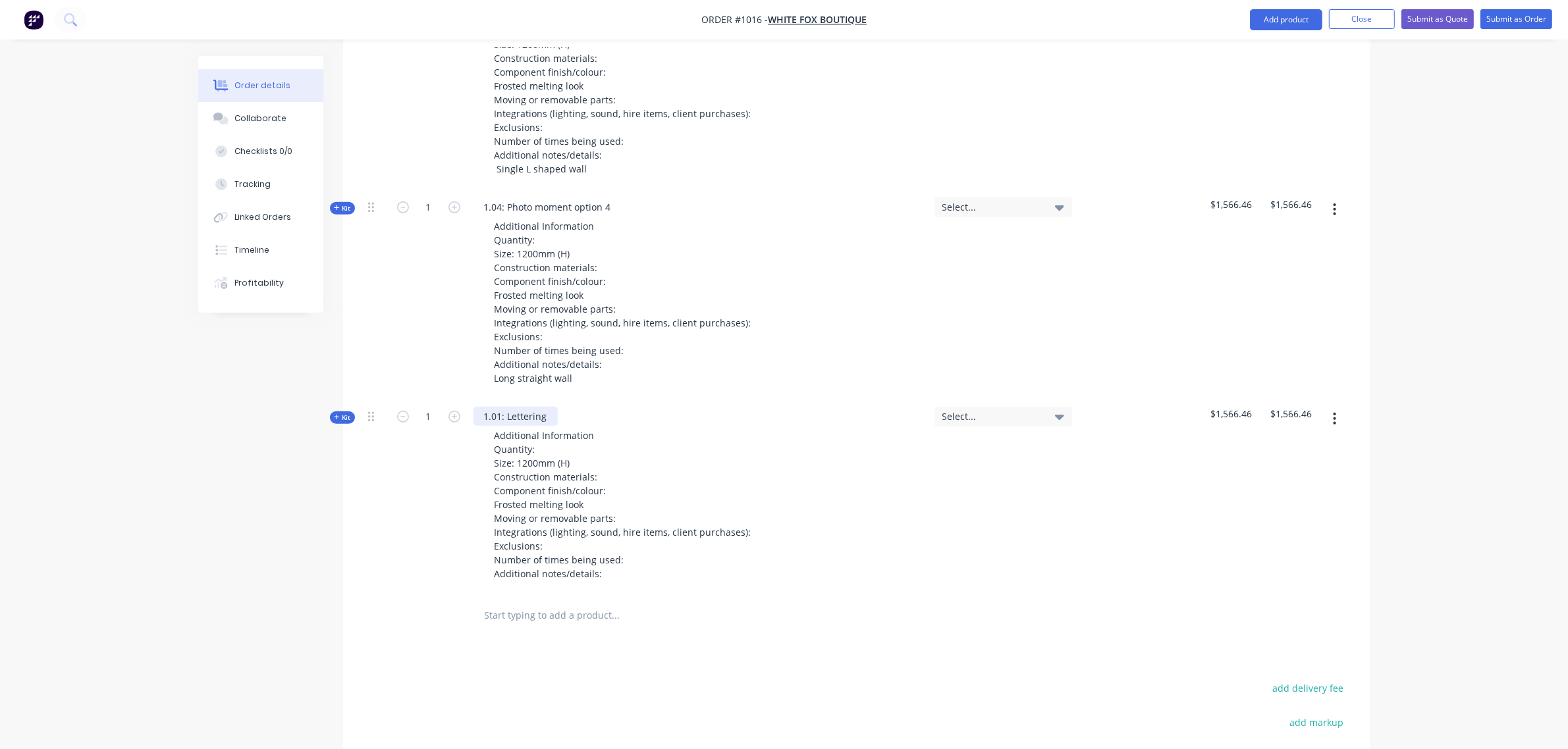
scroll to position [1010, 0]
click at [550, 413] on div "1.01: Lettering" at bounding box center [516, 415] width 85 height 19
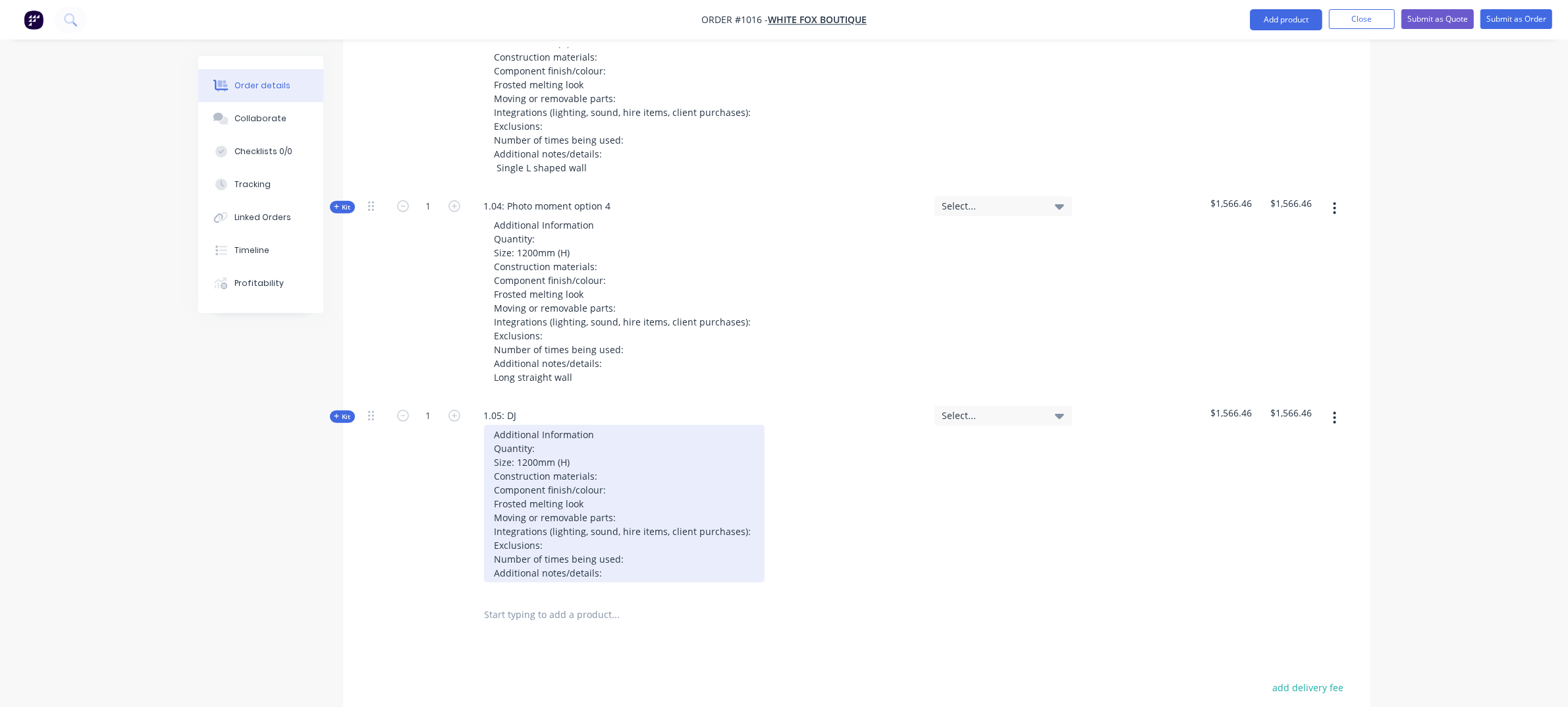
click at [622, 570] on div "Additional Information Quantity: Size: 1200mm (H) Construction materials: Compo…" at bounding box center [624, 503] width 280 height 157
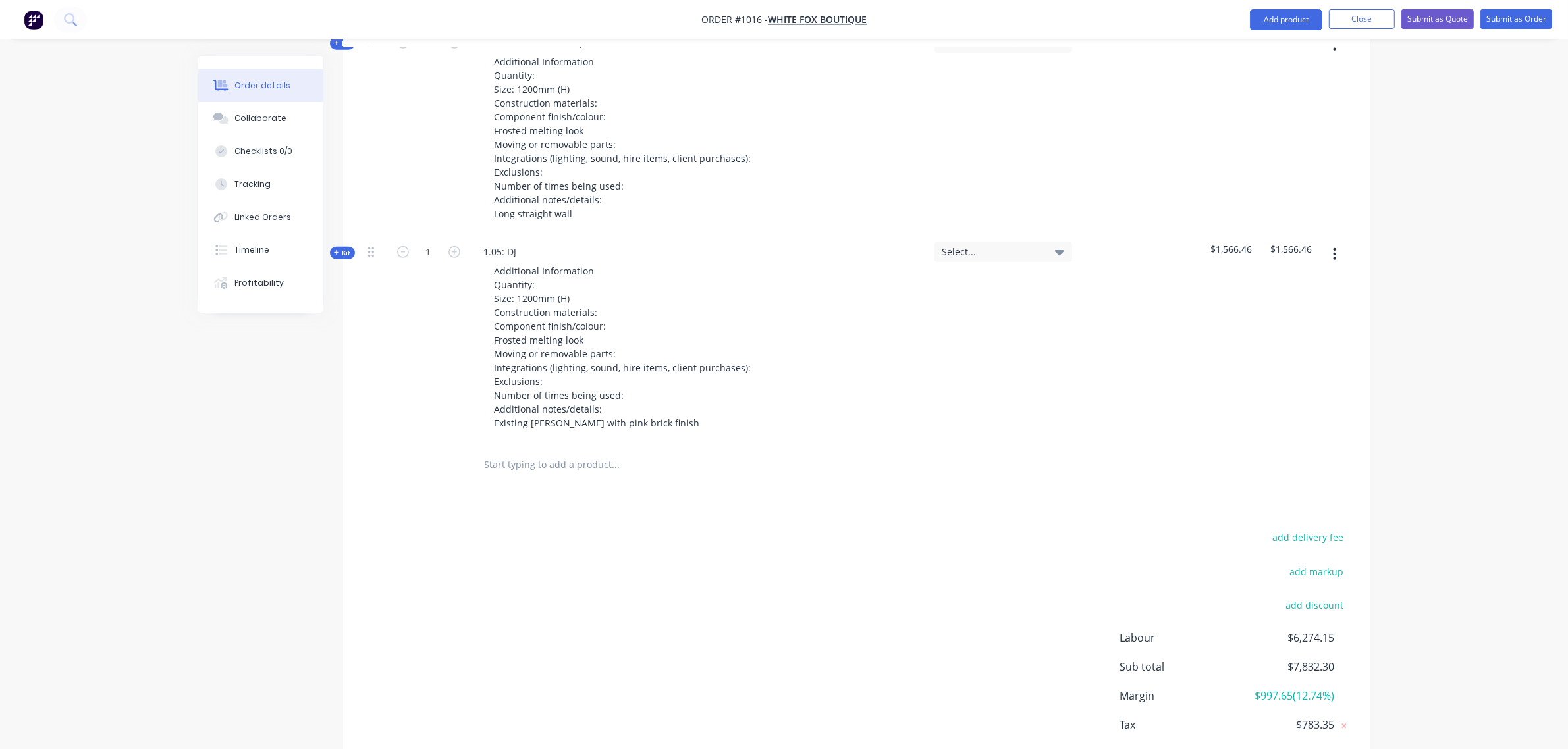
scroll to position [1175, 0]
click at [538, 467] on input "text" at bounding box center [616, 463] width 264 height 26
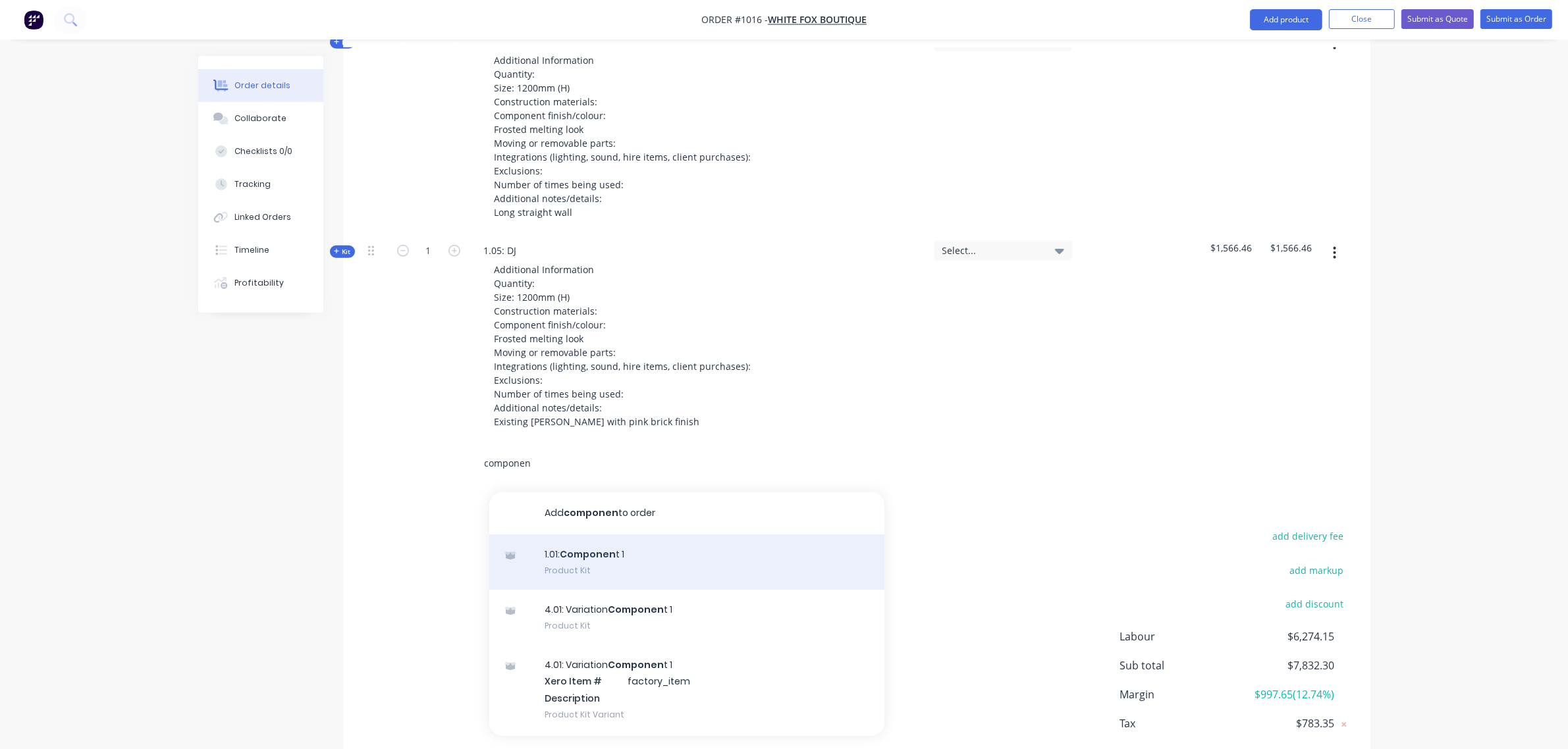
type input "componen"
click at [574, 564] on div "1.01: Componen t 1 Product Kit" at bounding box center [686, 562] width 395 height 55
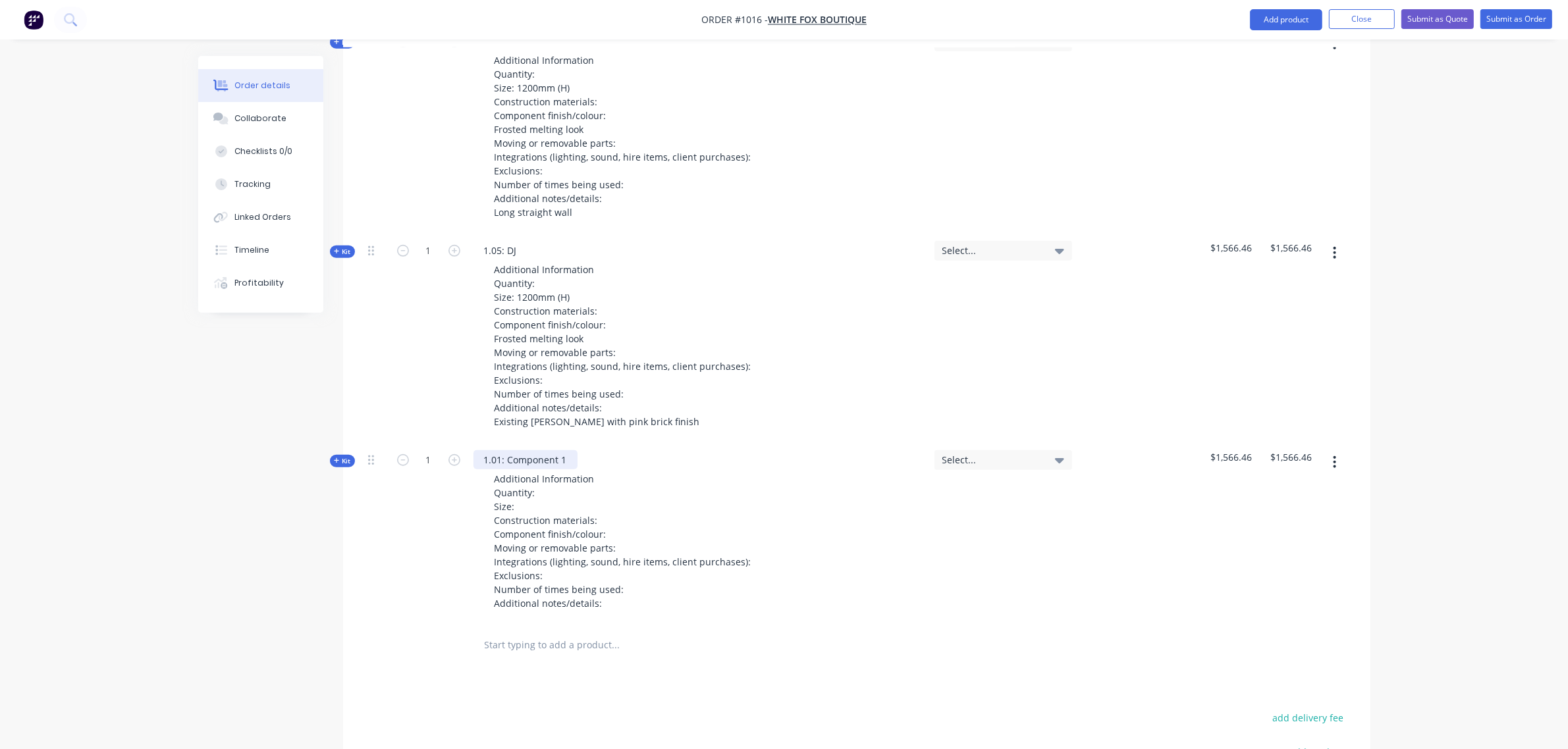
click at [569, 454] on div "1.01: Component 1" at bounding box center [526, 459] width 104 height 19
drag, startPoint x: 569, startPoint y: 454, endPoint x: 495, endPoint y: 462, distance: 74.4
click at [495, 462] on div "1.01: Component 1" at bounding box center [526, 459] width 104 height 19
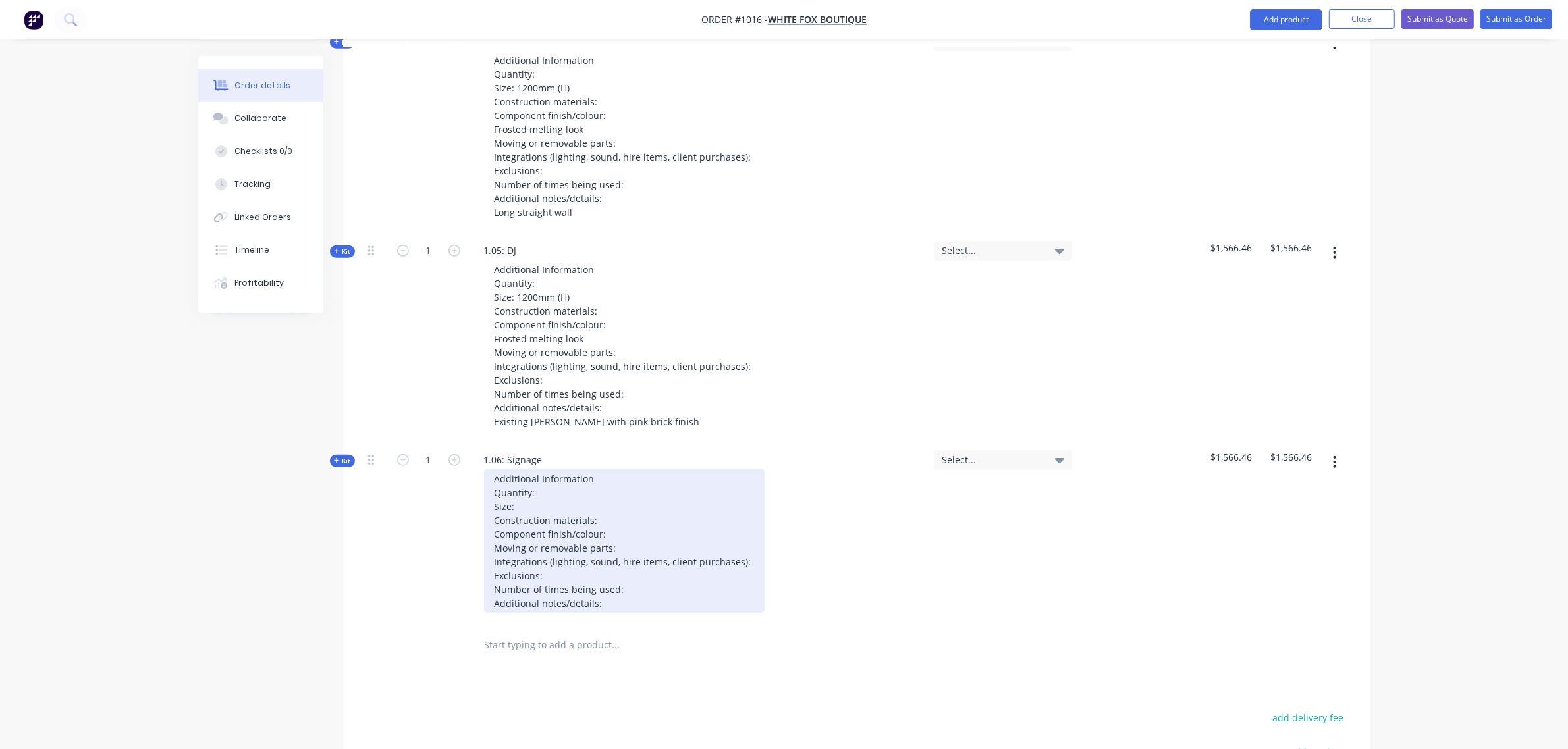
click at [612, 602] on div "Additional Information Quantity: Size: Construction materials: Component finish…" at bounding box center [624, 541] width 280 height 144
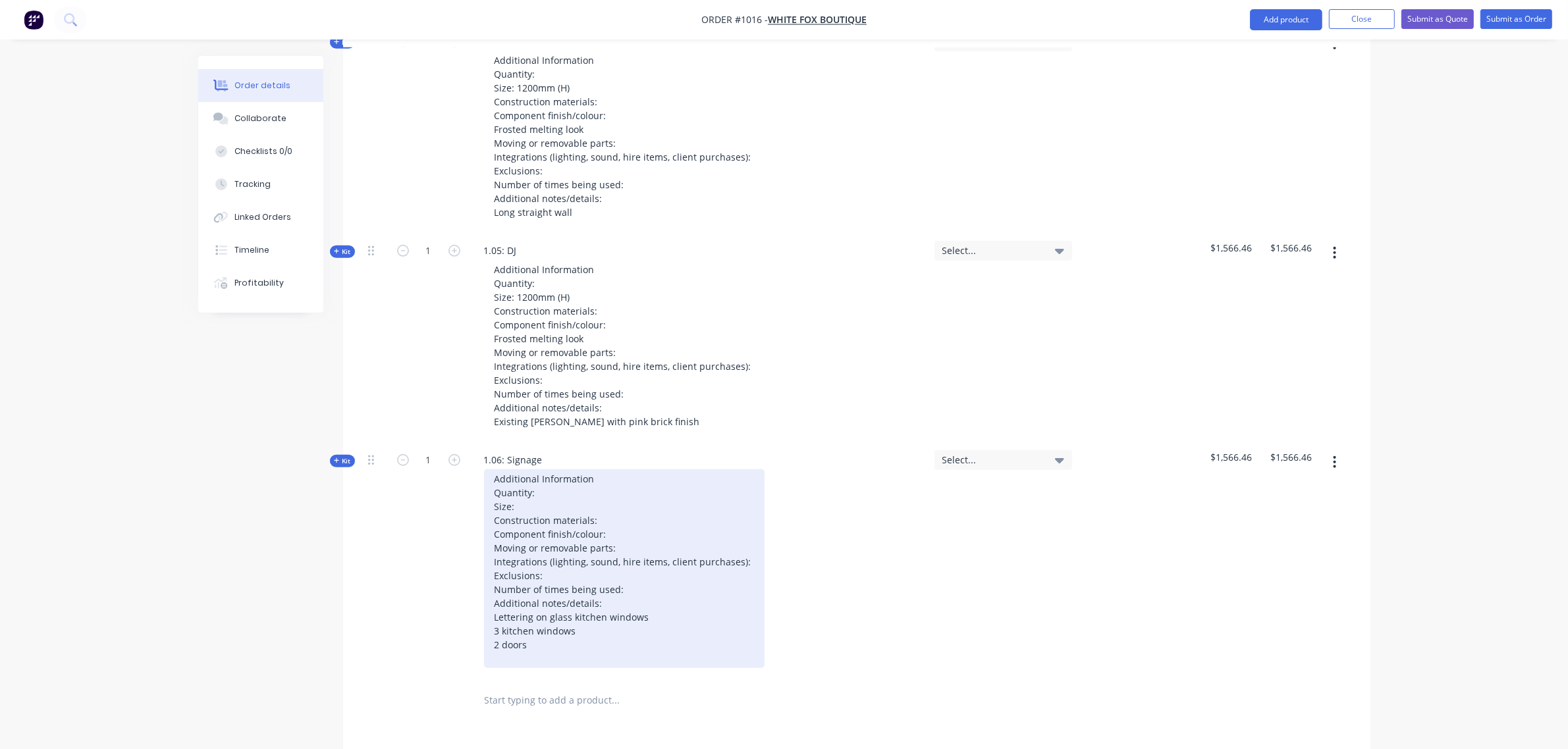
click at [541, 643] on div "Additional Information Quantity: Size: Construction materials: Component finish…" at bounding box center [624, 569] width 280 height 199
click at [585, 650] on div "Additional Information Quantity: Size: Construction materials: Component finish…" at bounding box center [624, 569] width 280 height 199
click at [589, 631] on div "Additional Information Quantity: Size: Construction materials: Component finish…" at bounding box center [624, 569] width 280 height 199
click at [577, 650] on div "Additional Information Quantity: Size: Construction materials: Component finish…" at bounding box center [624, 569] width 280 height 199
click at [630, 633] on div "Additional Information Quantity: Size: Construction materials: Component finish…" at bounding box center [624, 569] width 280 height 199
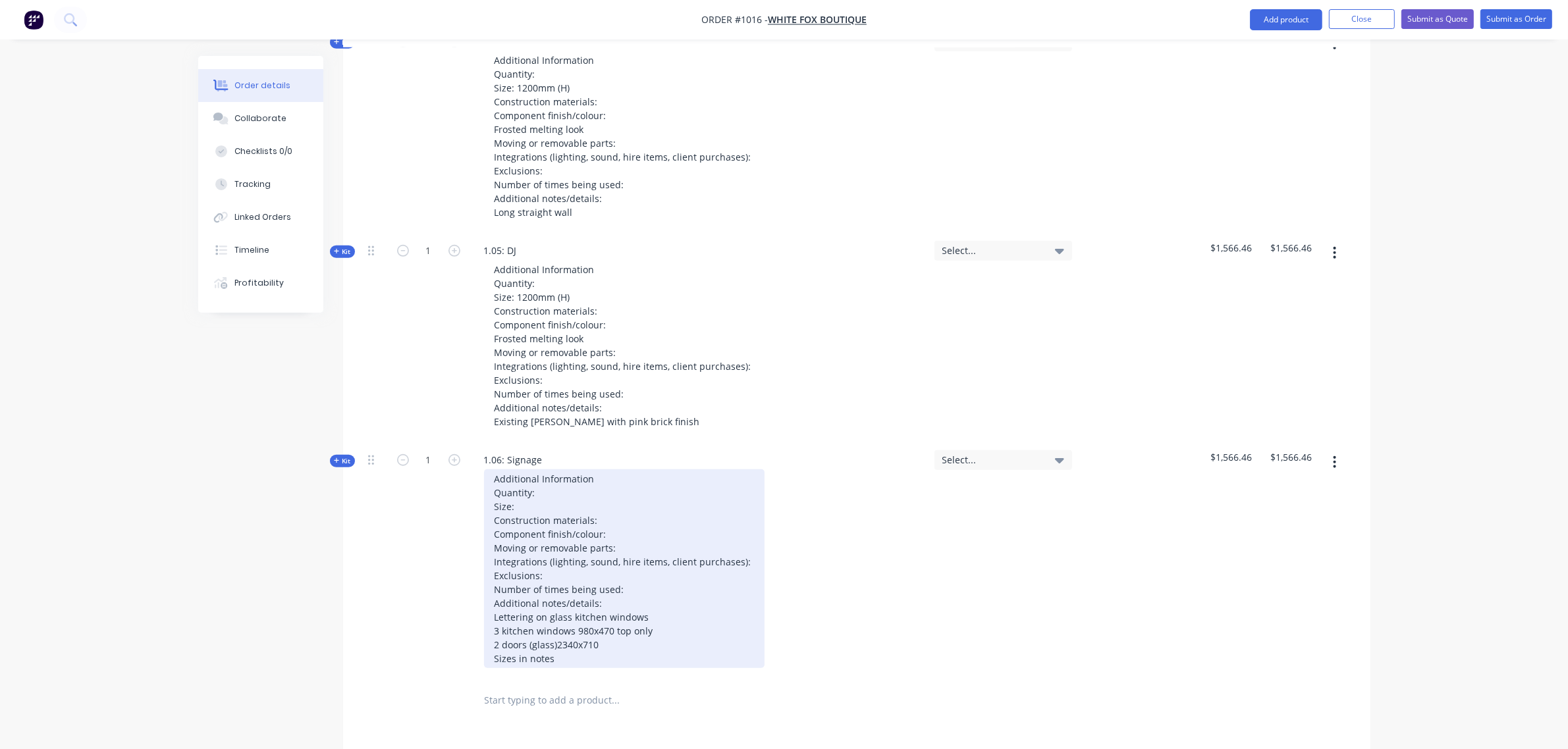
click at [601, 658] on div "Additional Information Quantity: Size: Construction materials: Component finish…" at bounding box center [624, 569] width 280 height 199
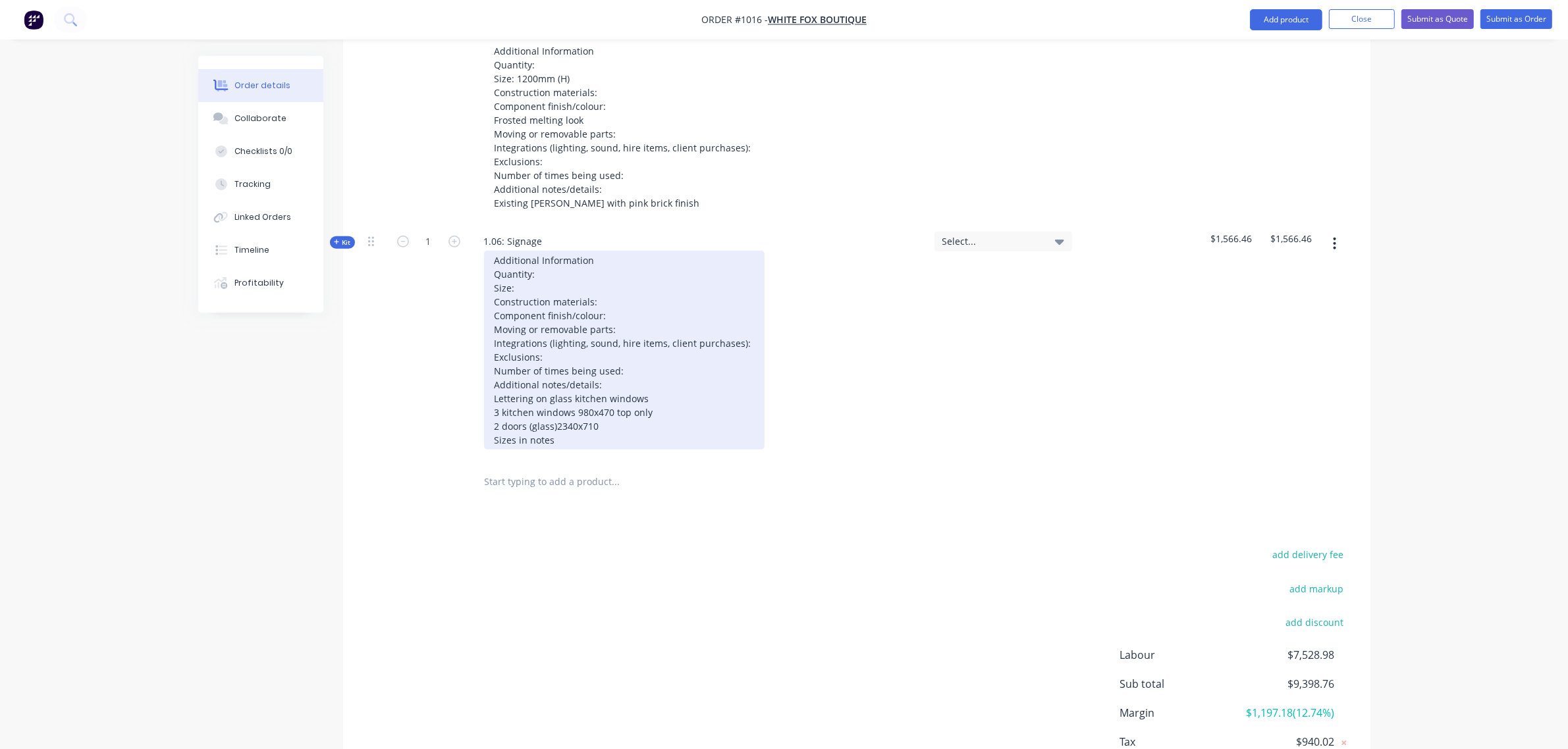
scroll to position [1394, 0]
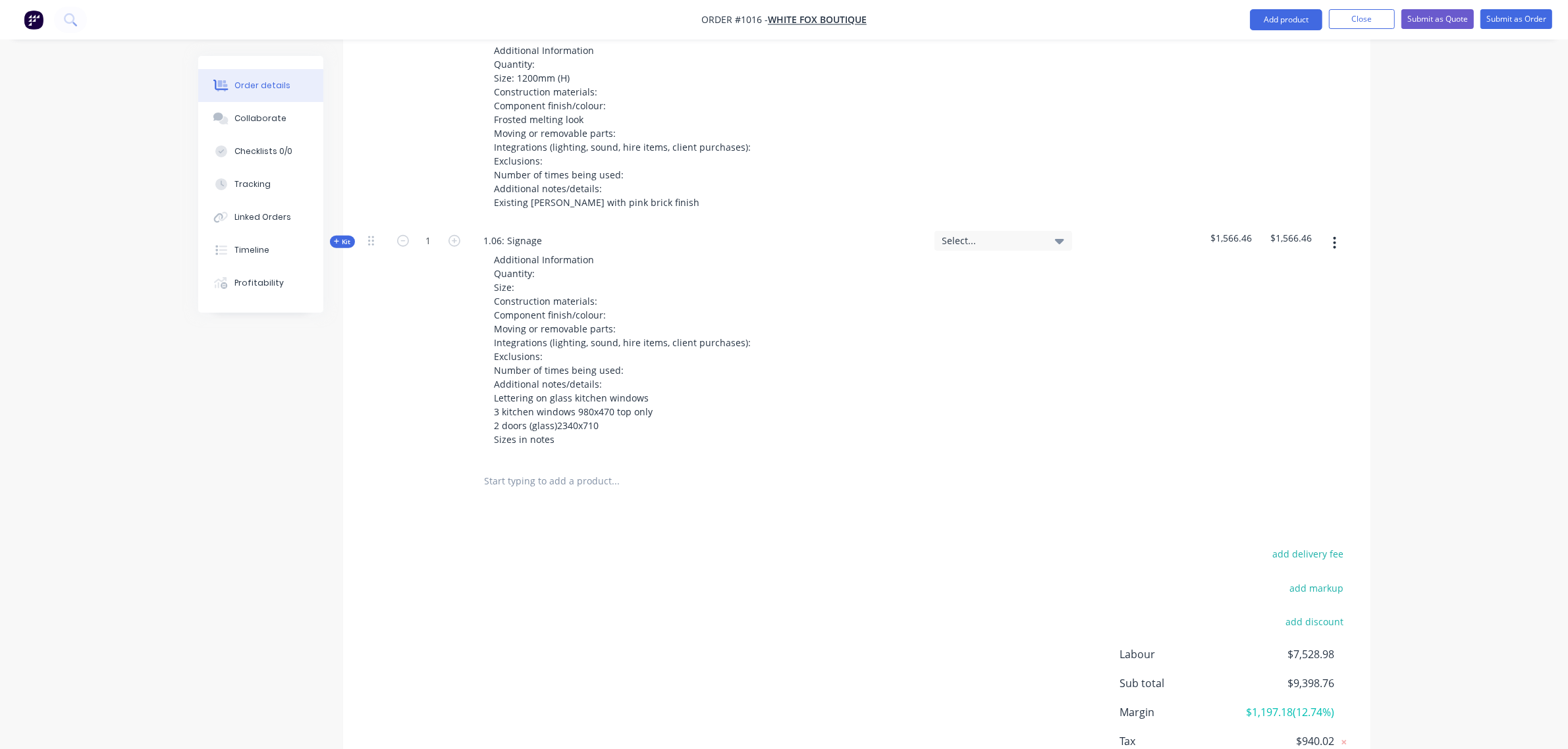
click at [535, 500] on div at bounding box center [705, 481] width 474 height 43
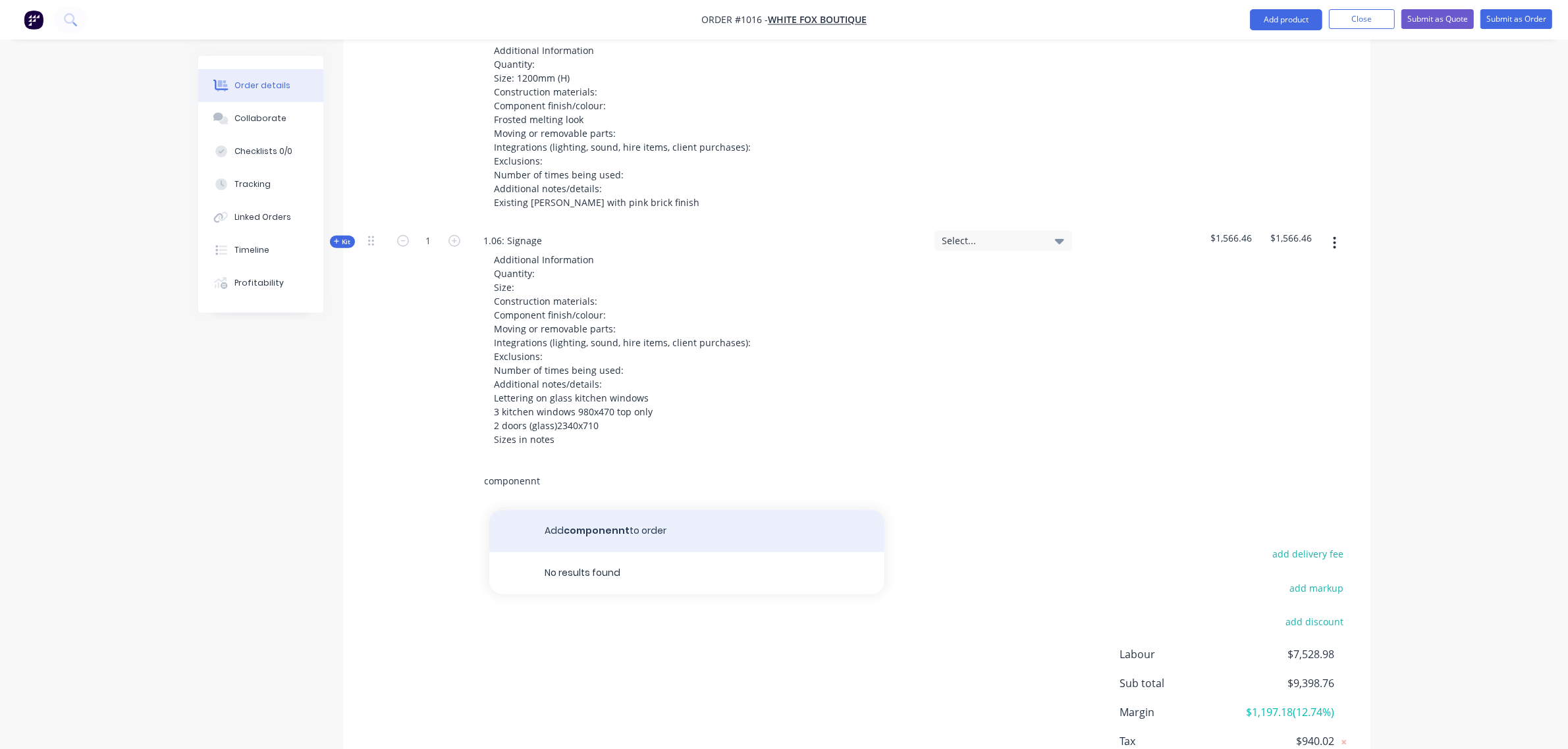
type input "componennt"
click at [584, 537] on button "Add componennt to order" at bounding box center [686, 531] width 395 height 42
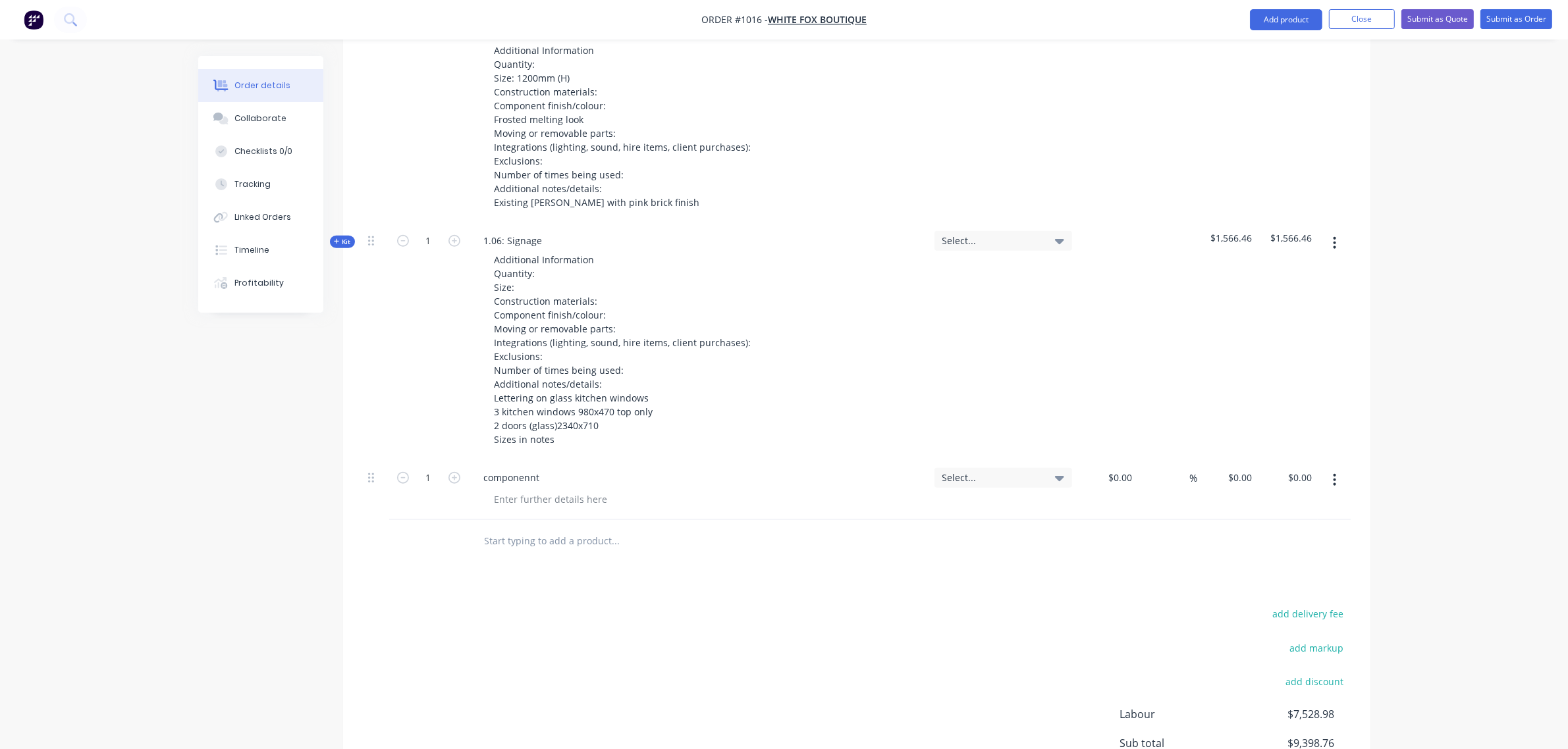
click at [1328, 479] on button "button" at bounding box center [1335, 480] width 31 height 24
drag, startPoint x: 1271, startPoint y: 594, endPoint x: 979, endPoint y: 537, distance: 297.5
click at [1271, 594] on div "Delete" at bounding box center [1288, 593] width 101 height 19
click at [547, 483] on input "text" at bounding box center [616, 481] width 264 height 26
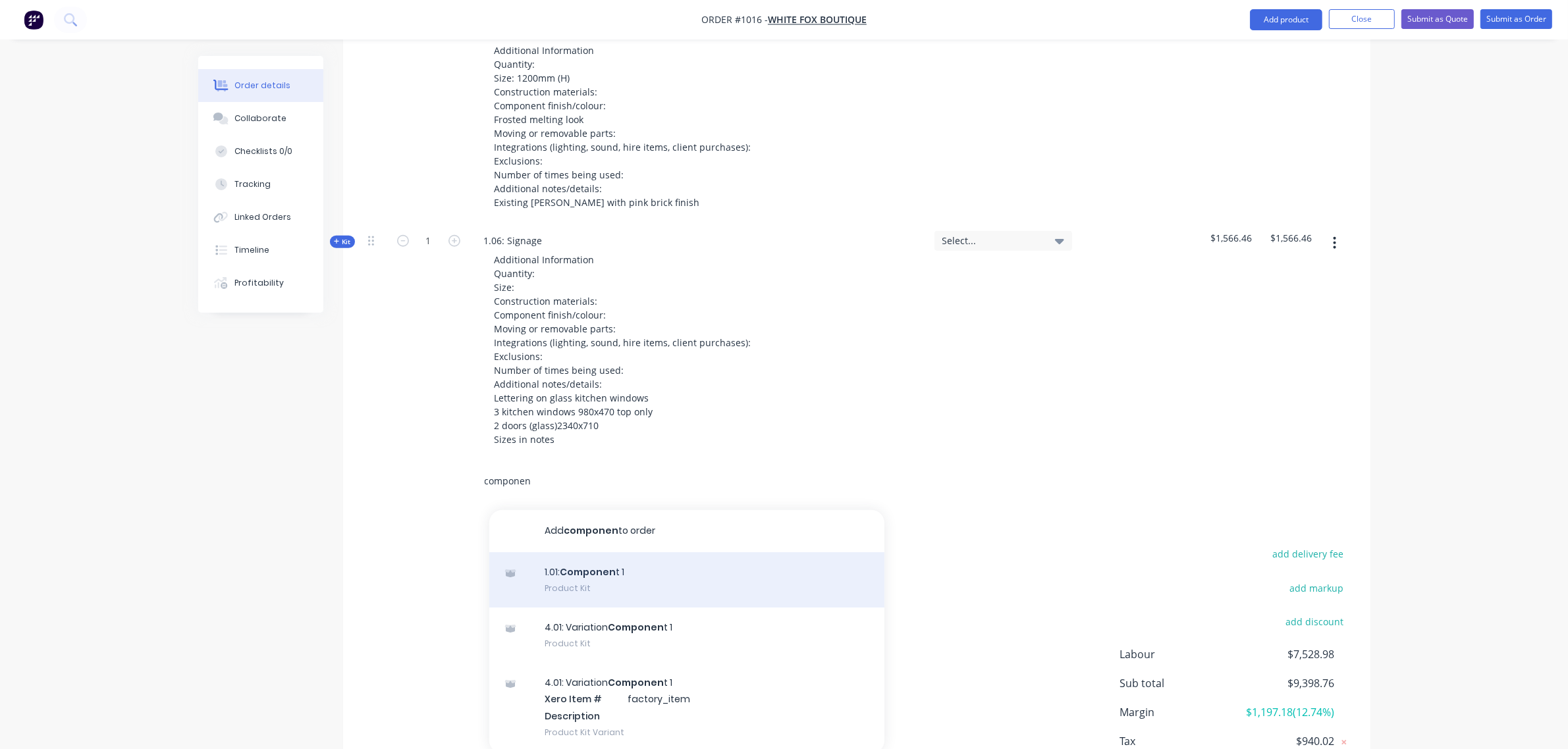
type input "componen"
click at [593, 574] on div "1.01: Componen t 1 Product Kit" at bounding box center [686, 580] width 395 height 55
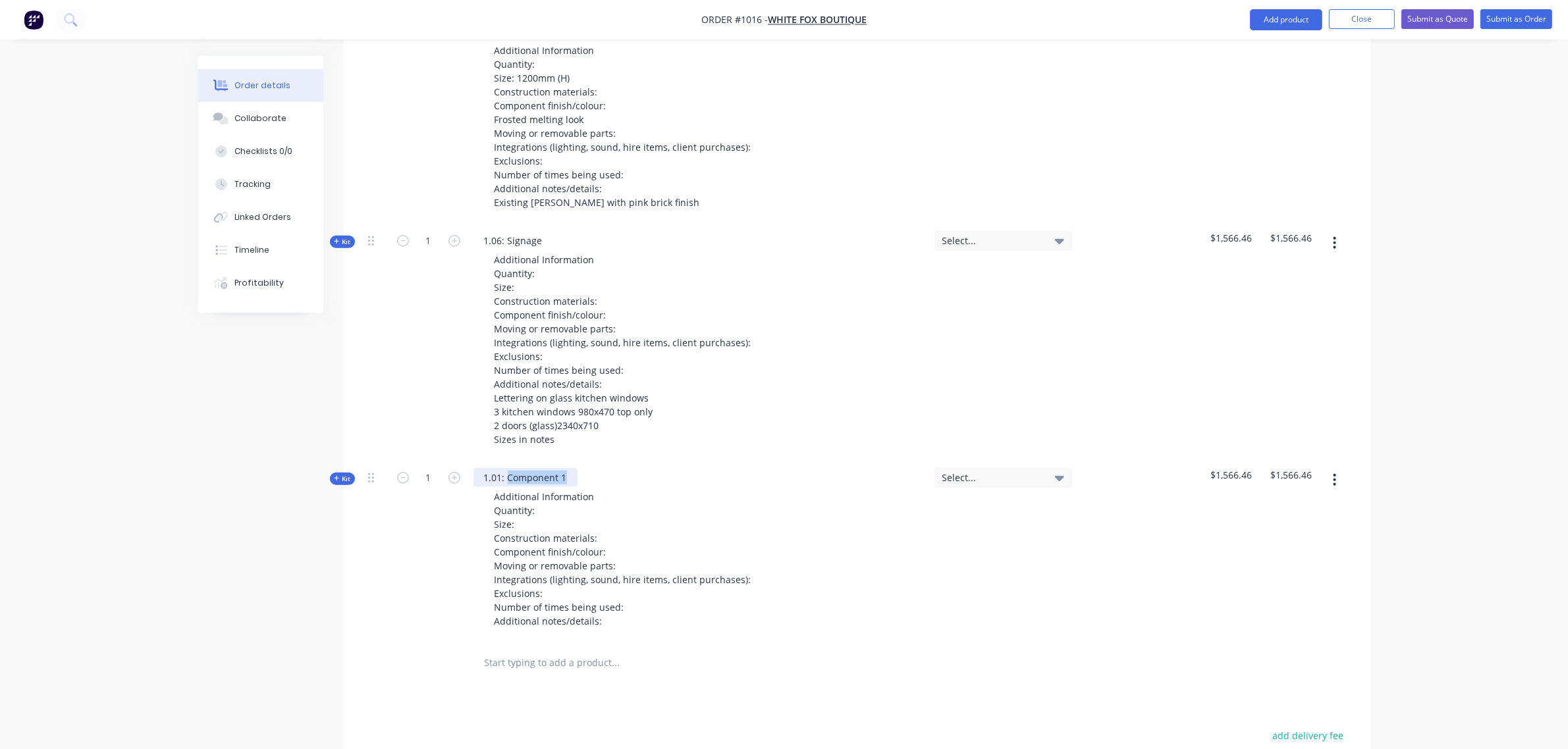
drag, startPoint x: 573, startPoint y: 477, endPoint x: 506, endPoint y: 483, distance: 67.3
click at [506, 483] on div "1.01: Component 1" at bounding box center [526, 477] width 104 height 19
click at [402, 593] on div "1" at bounding box center [428, 551] width 79 height 182
